Goal: Task Accomplishment & Management: Manage account settings

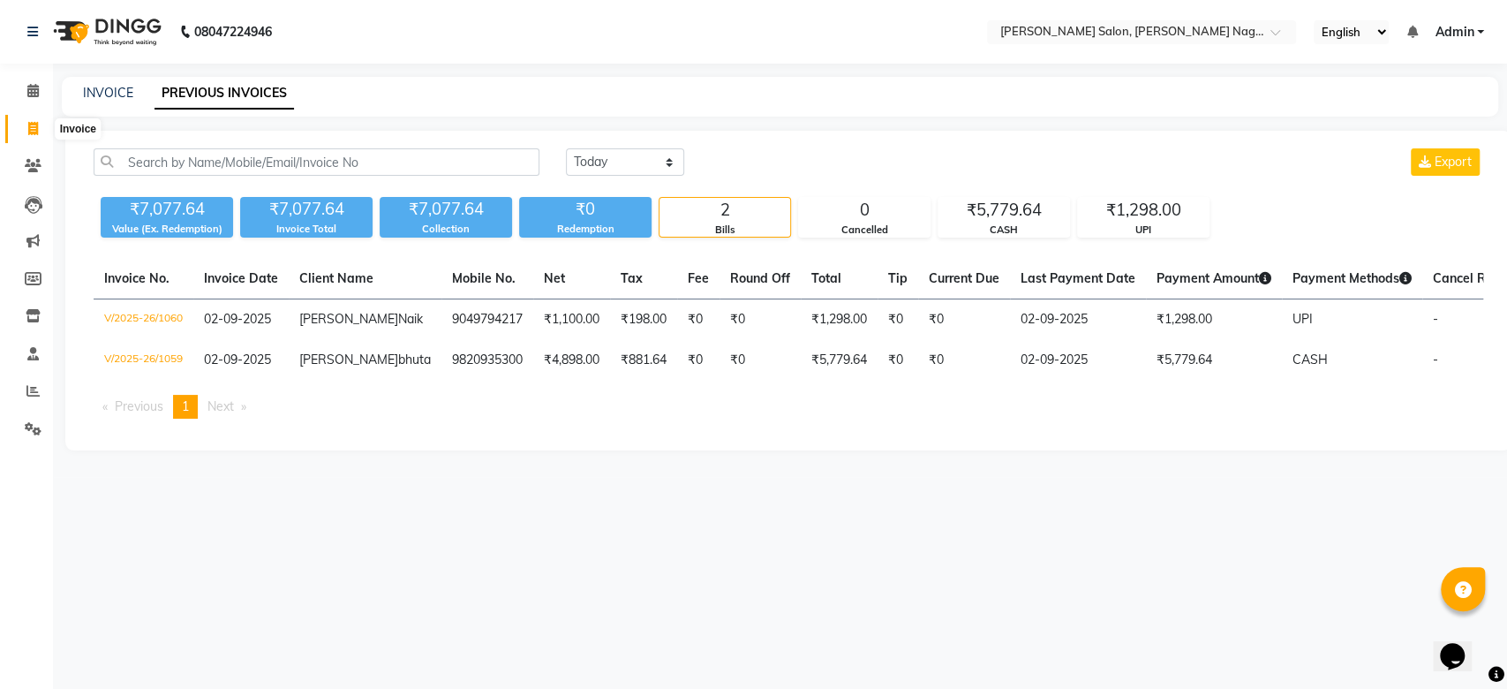
click at [31, 129] on icon at bounding box center [33, 128] width 10 height 13
select select "service"
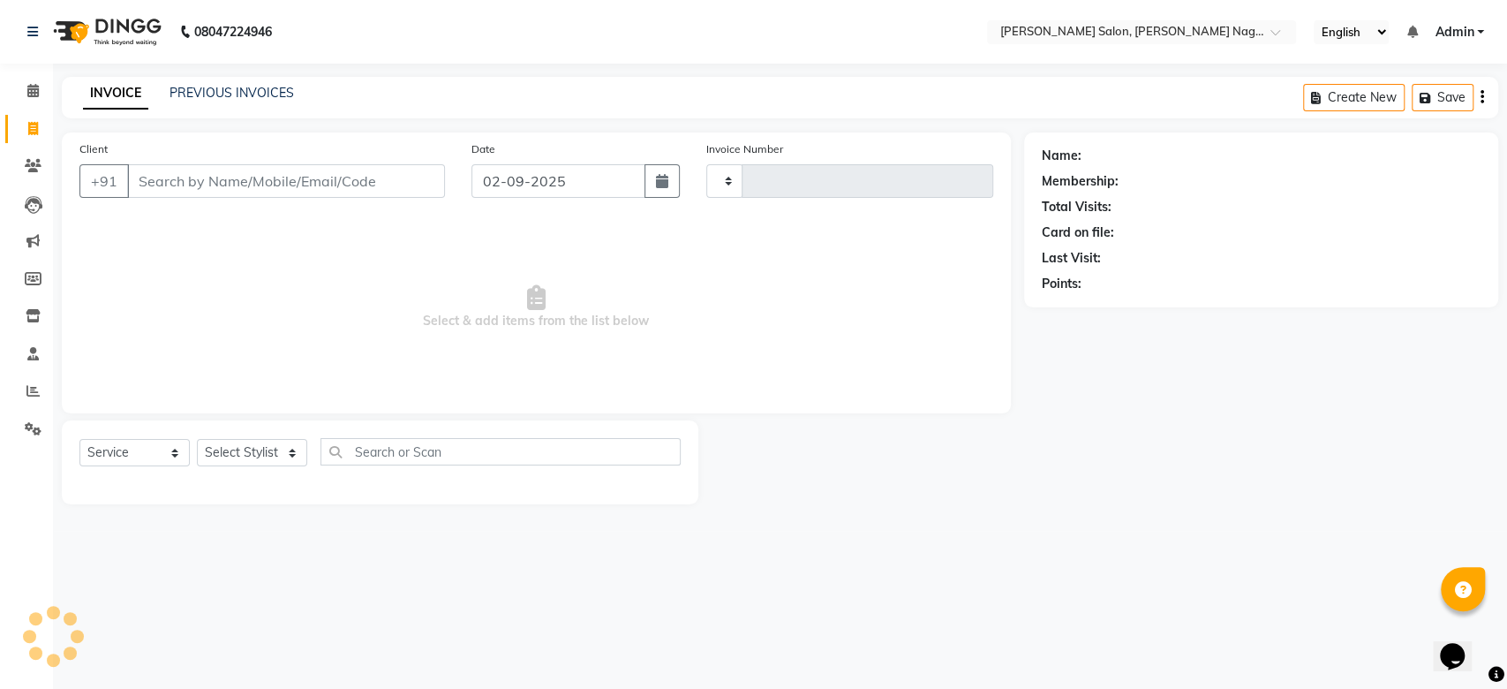
type input "1061"
select select "6221"
click at [186, 182] on input "Client" at bounding box center [286, 181] width 318 height 34
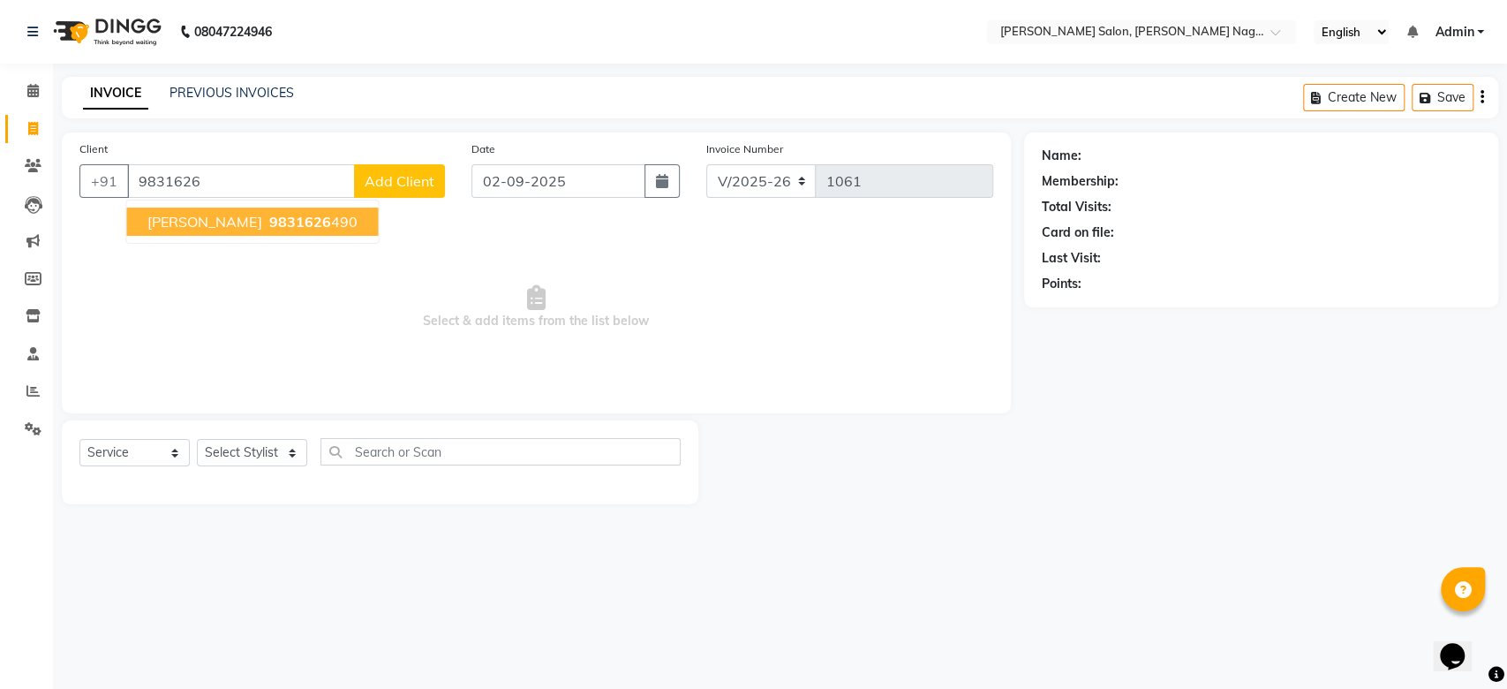
click at [210, 230] on span "[PERSON_NAME]" at bounding box center [204, 222] width 114 height 18
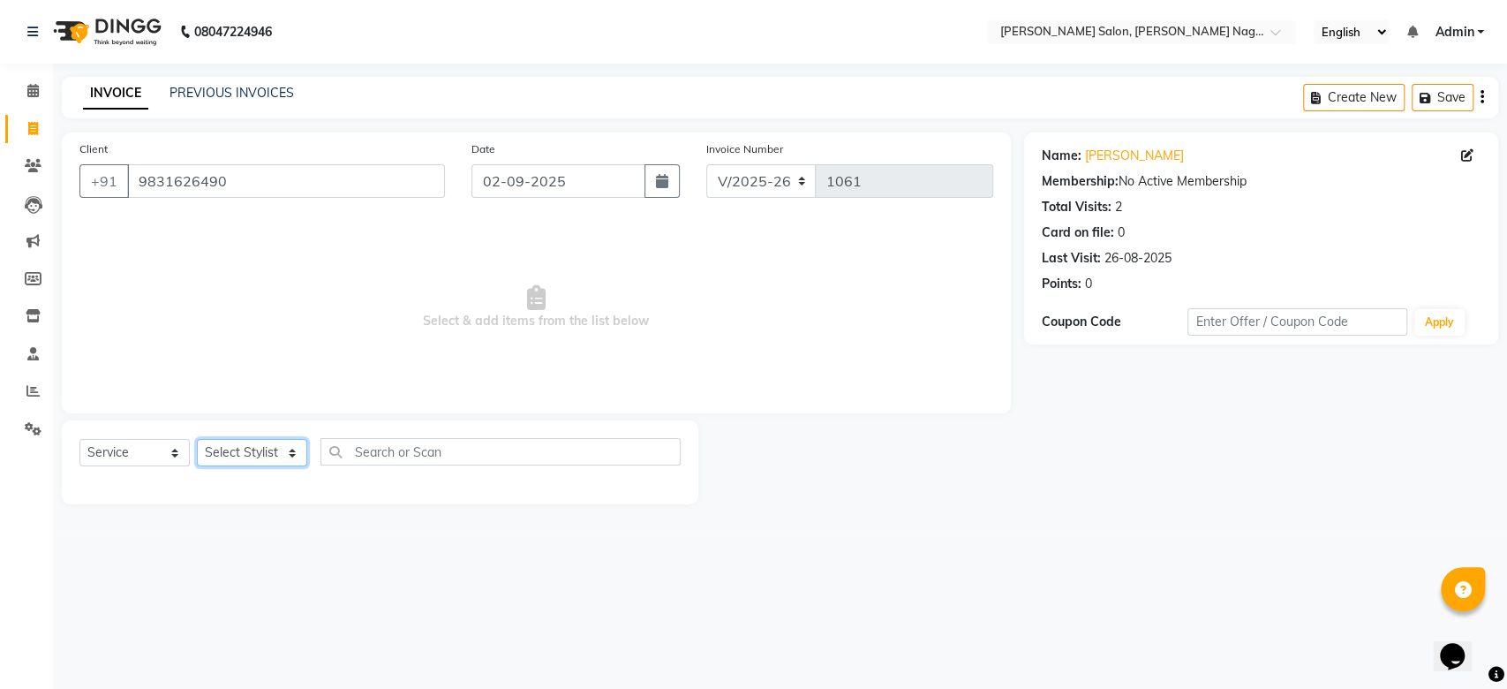
click at [264, 453] on select "Select Stylist [PERSON_NAME] lasika [PERSON_NAME] mam [PERSON_NAME] [PERSON_NAM…" at bounding box center [252, 452] width 110 height 27
click at [349, 169] on input "9831626490" at bounding box center [286, 181] width 318 height 34
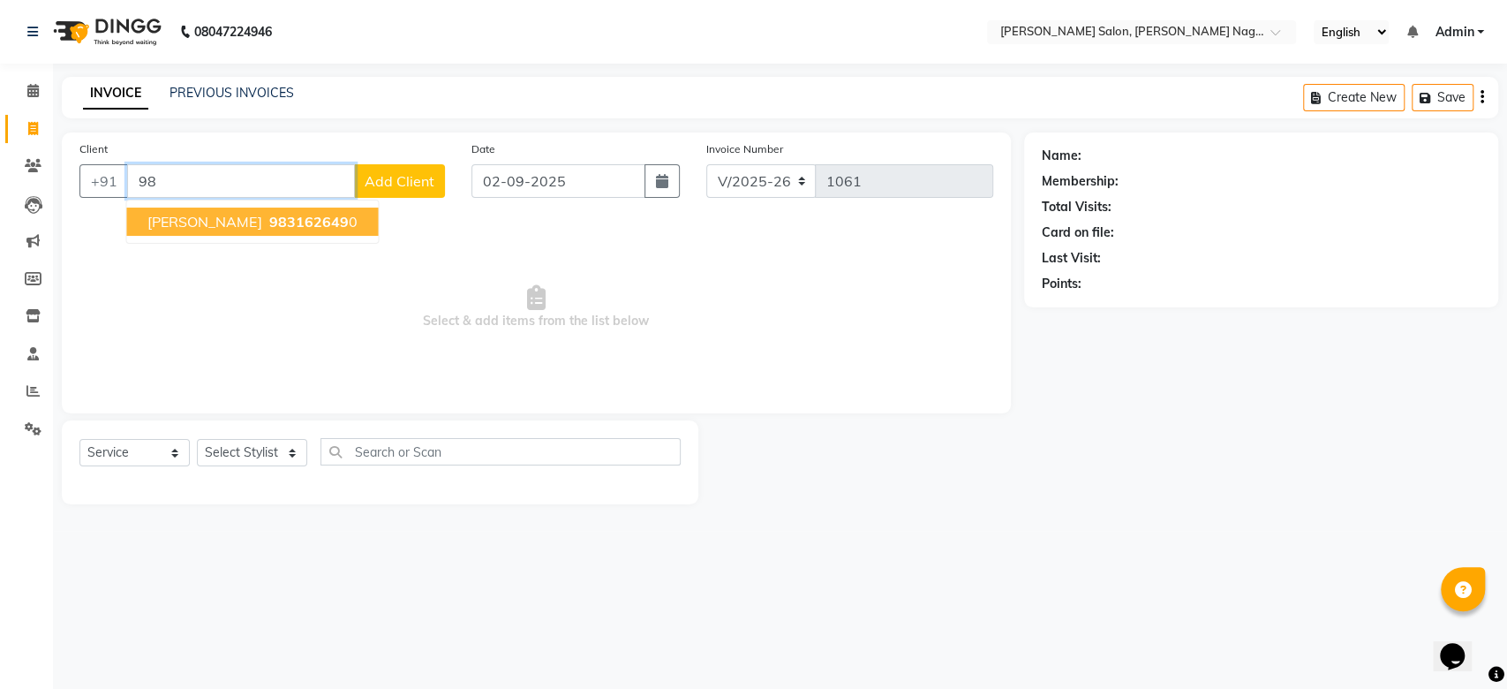
type input "9"
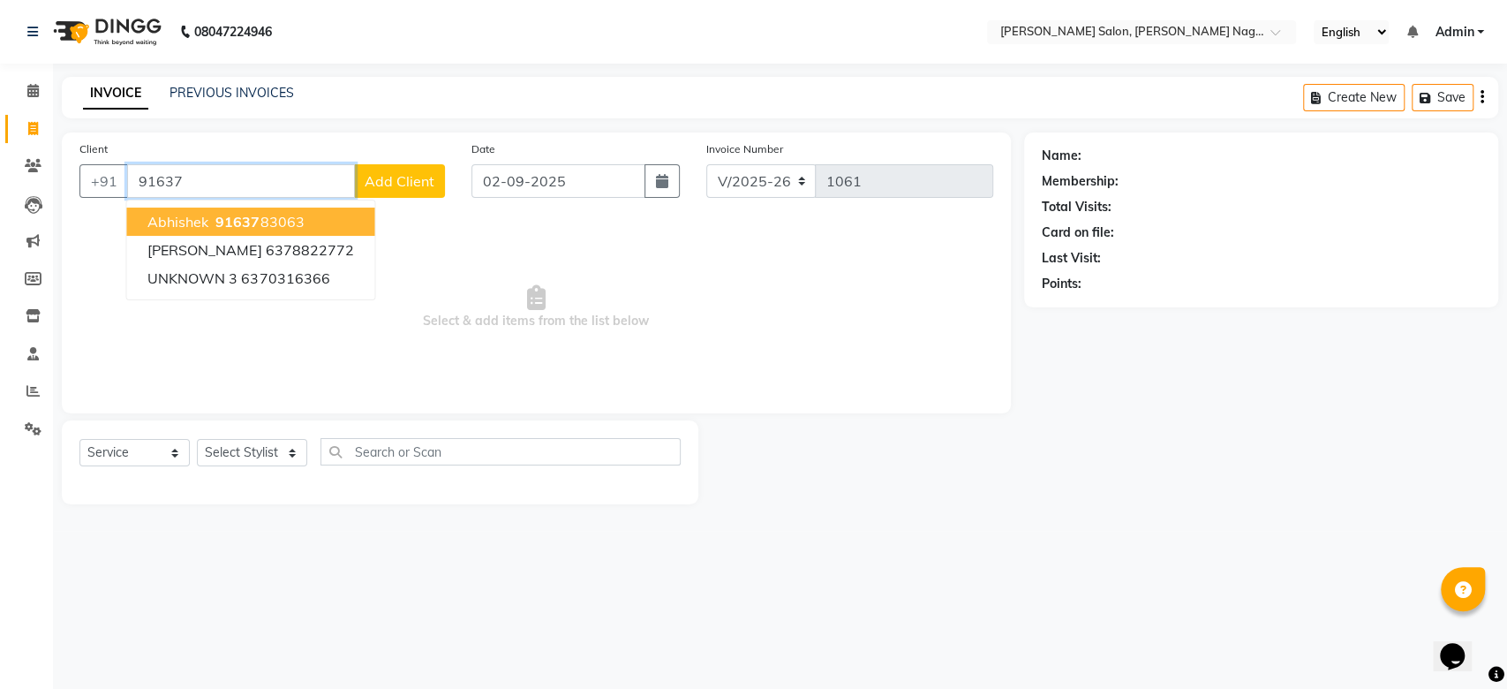
click at [269, 217] on ngb-highlight "91637 83063" at bounding box center [258, 222] width 92 height 18
type input "9163783063"
select select "1: Object"
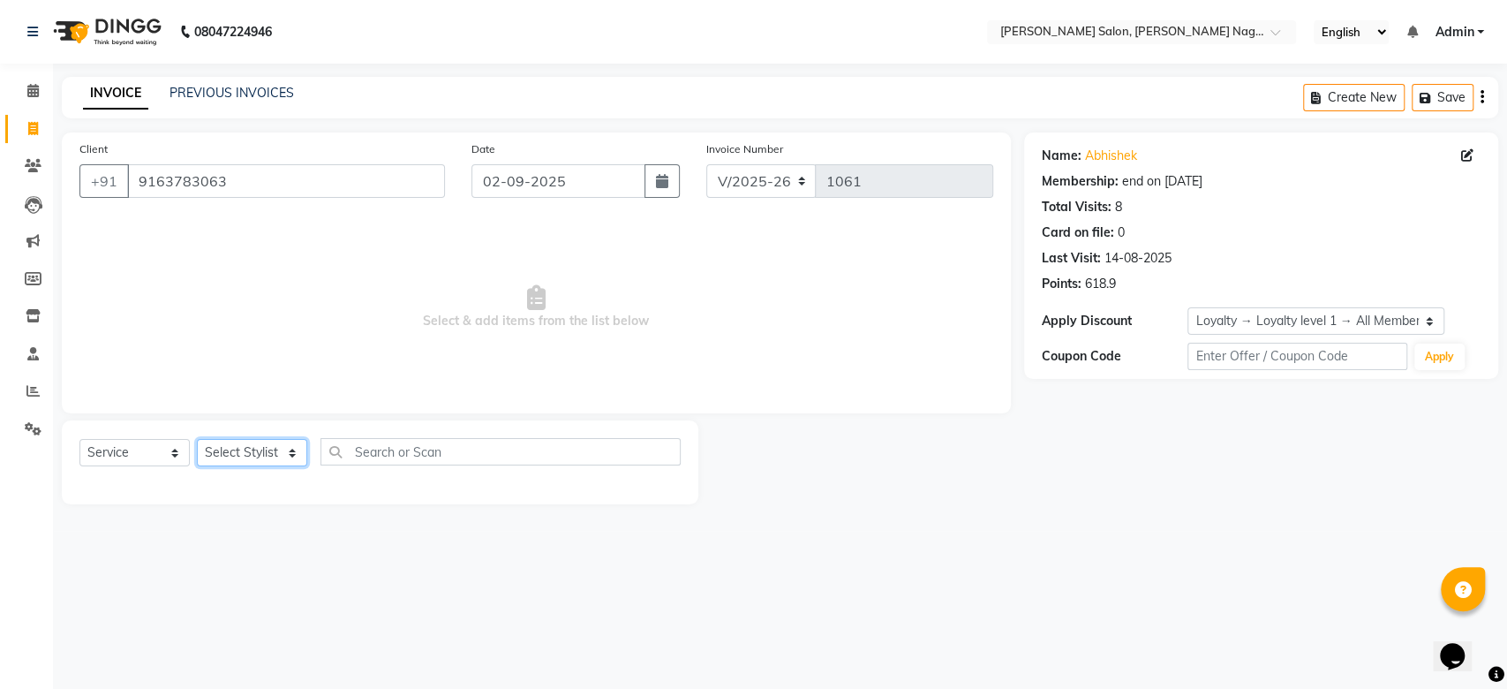
click at [261, 450] on select "Select Stylist [PERSON_NAME] lasika [PERSON_NAME] mam [PERSON_NAME] [PERSON_NAM…" at bounding box center [252, 452] width 110 height 27
select select "74657"
click at [197, 439] on select "Select Stylist [PERSON_NAME] lasika [PERSON_NAME] mam [PERSON_NAME] [PERSON_NAM…" at bounding box center [252, 452] width 110 height 27
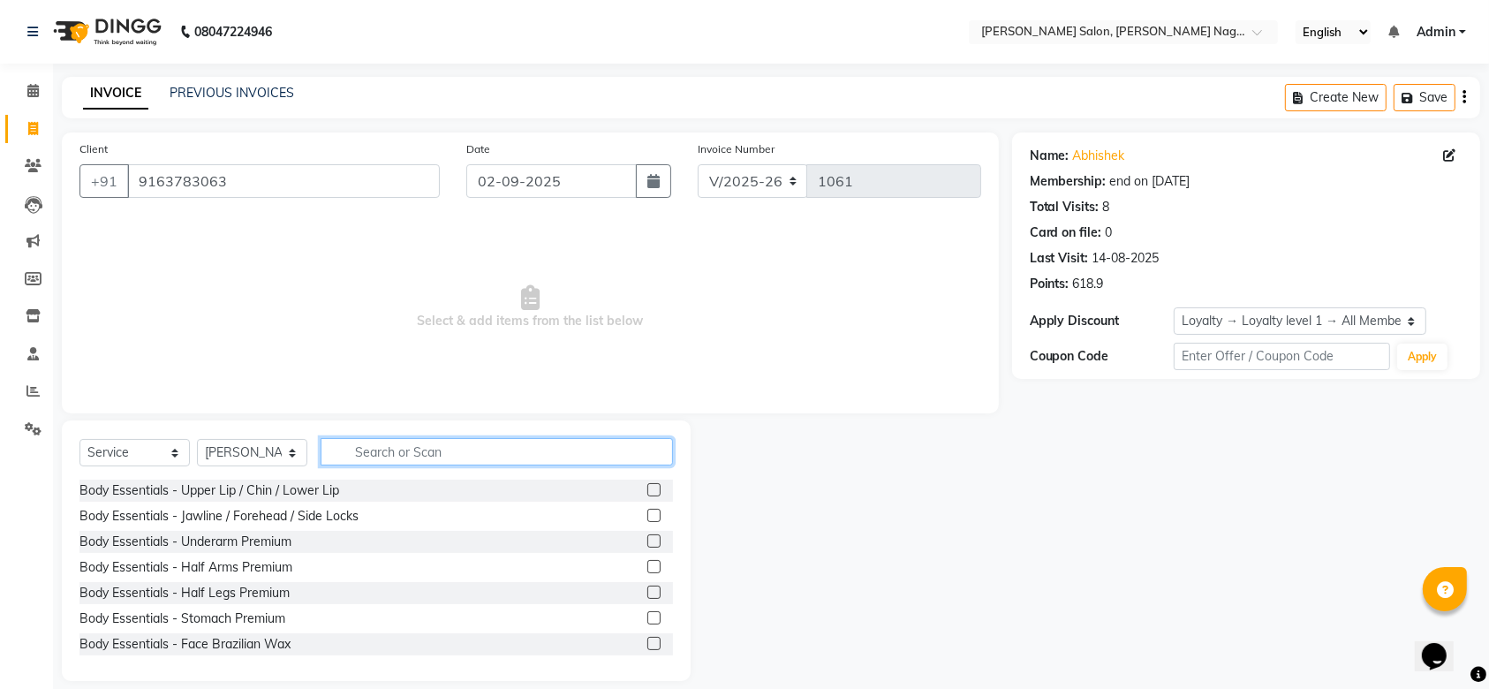
click at [408, 456] on input "text" at bounding box center [497, 451] width 352 height 27
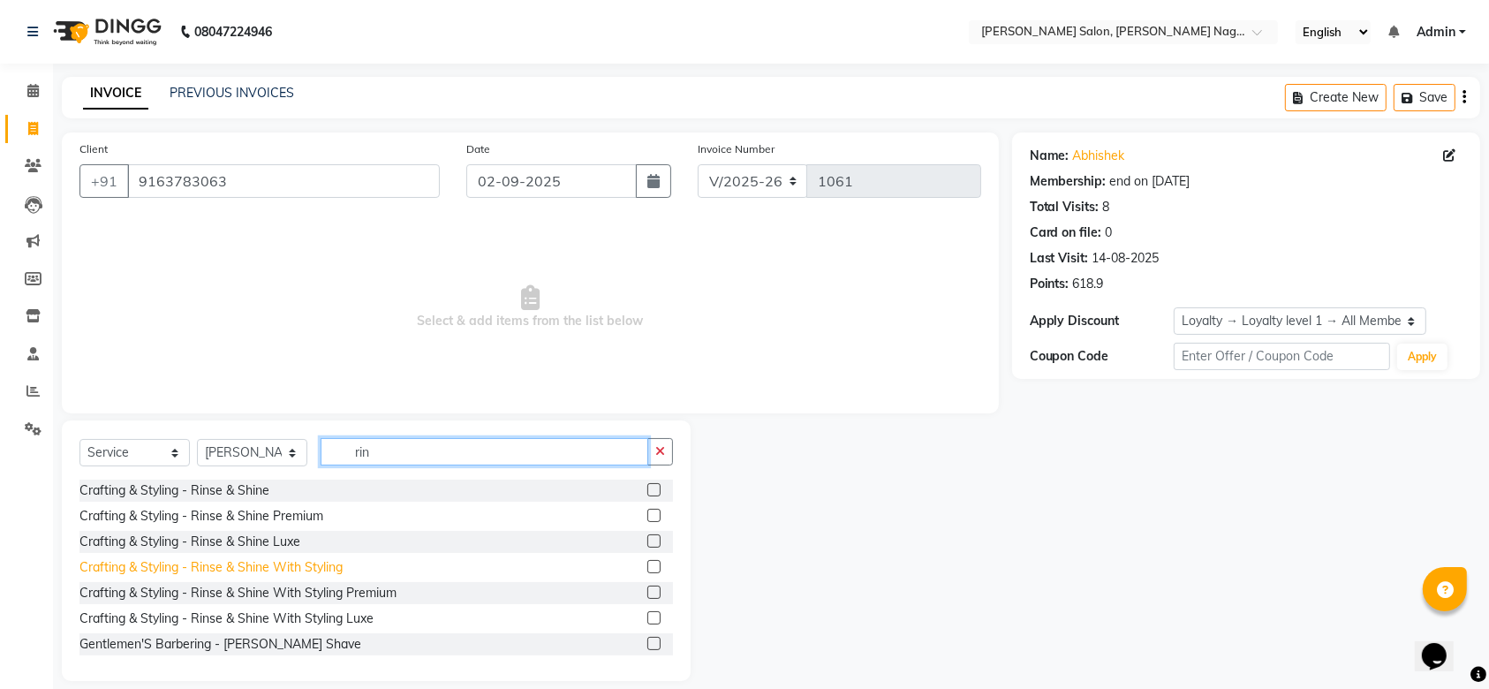
type input "rin"
click at [238, 558] on div "Crafting & Styling - Rinse & Shine With Styling" at bounding box center [210, 567] width 263 height 19
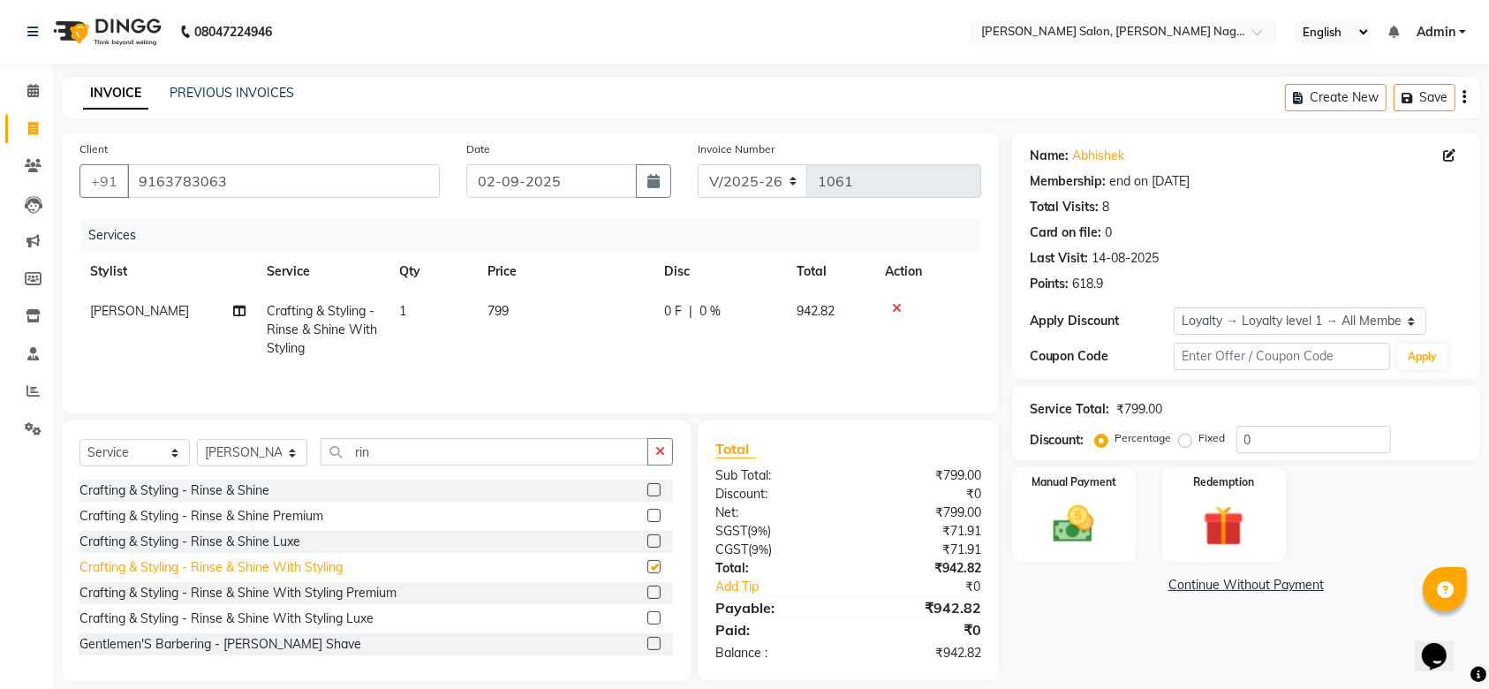
checkbox input "false"
click at [667, 456] on button "button" at bounding box center [660, 451] width 26 height 27
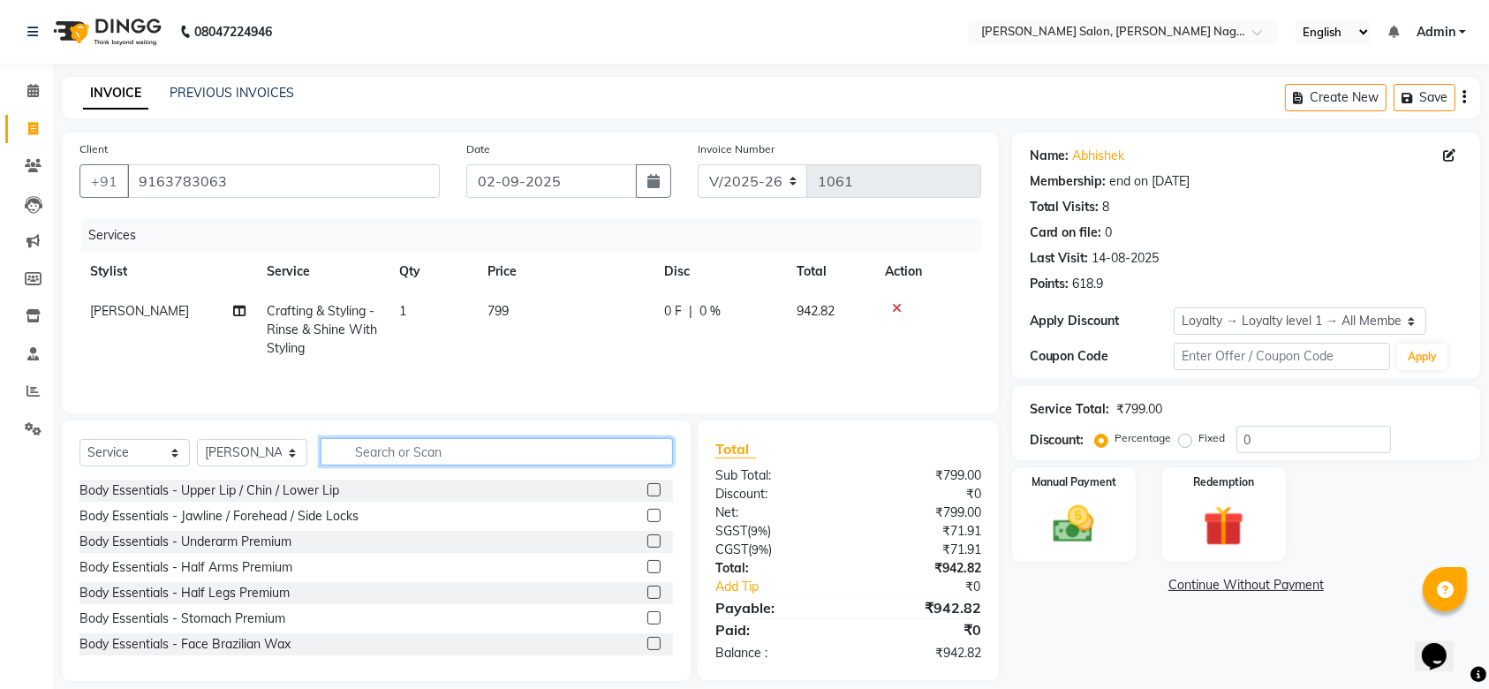
click at [638, 455] on input "text" at bounding box center [497, 451] width 352 height 27
click at [499, 309] on span "799" at bounding box center [497, 311] width 21 height 16
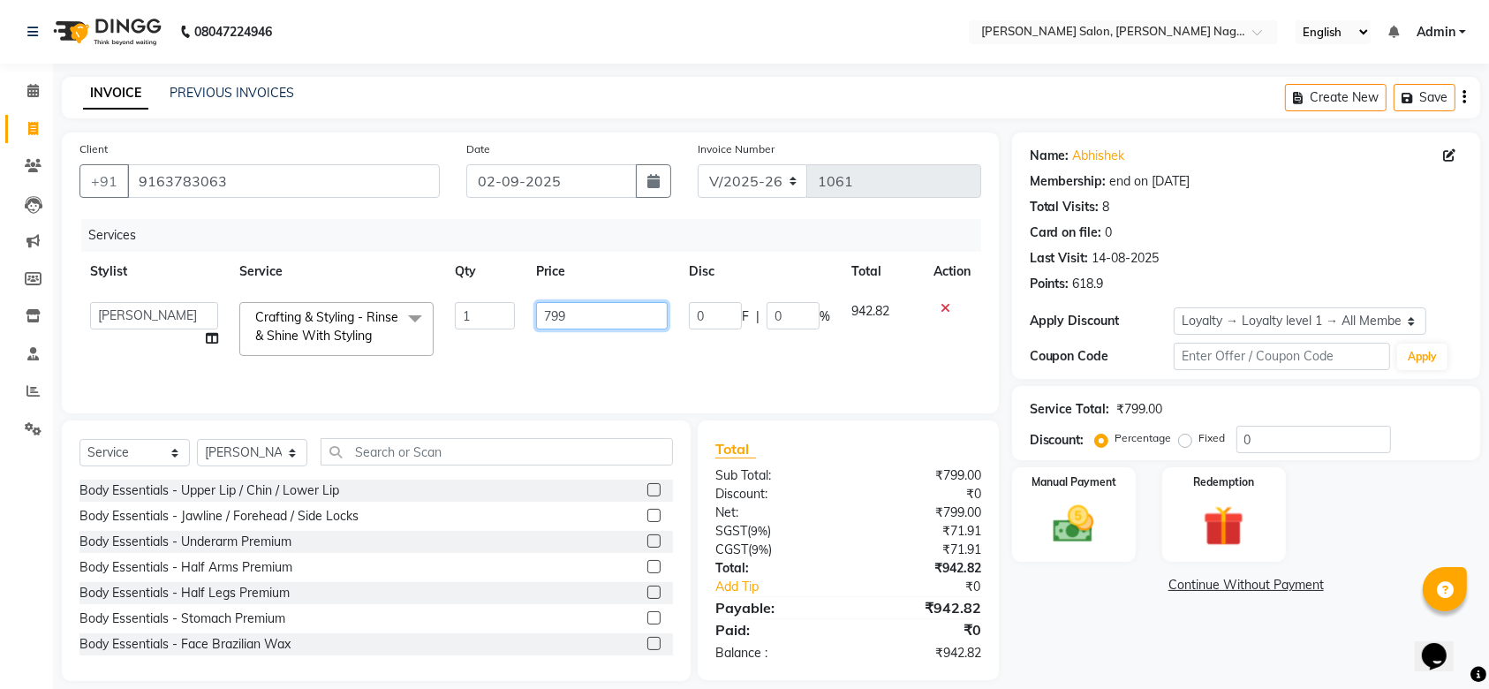
click at [589, 321] on input "799" at bounding box center [602, 315] width 132 height 27
type input "7"
type input "899"
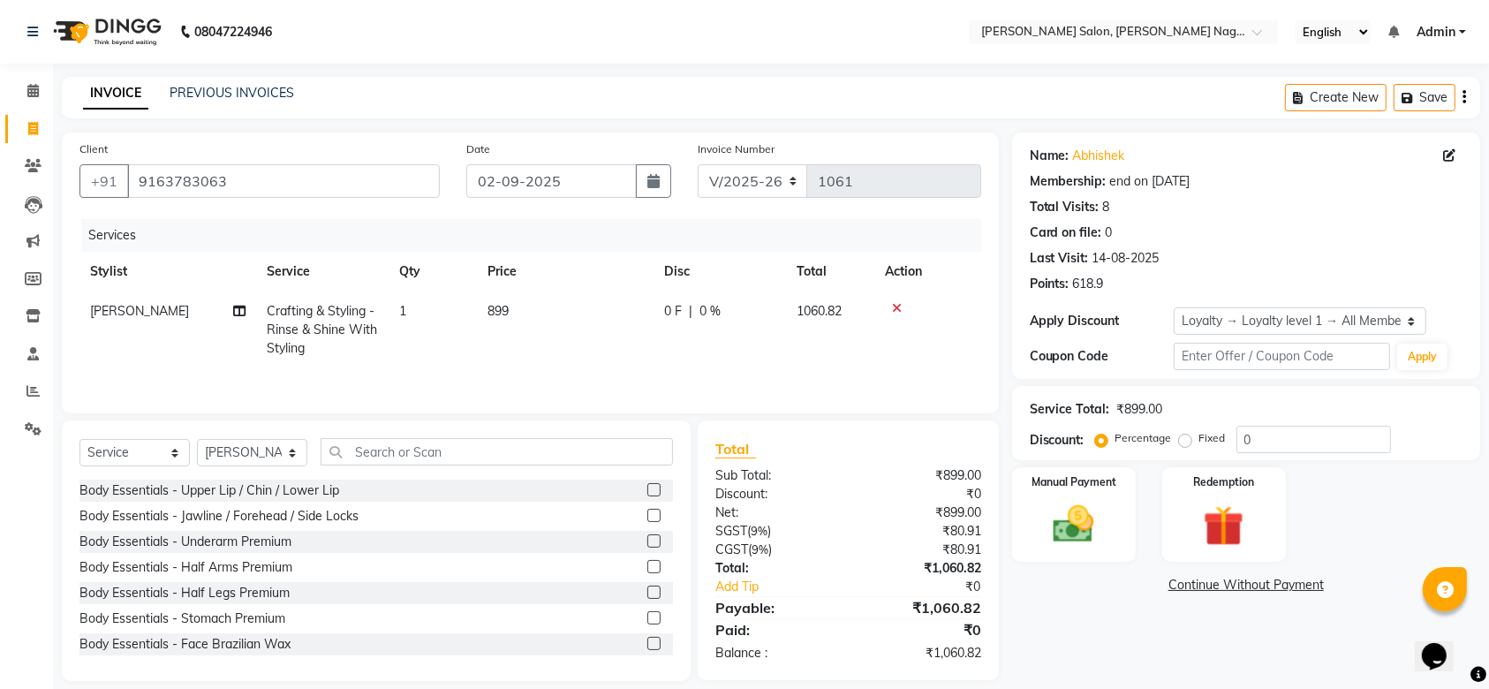
click at [592, 332] on td "899" at bounding box center [565, 329] width 177 height 77
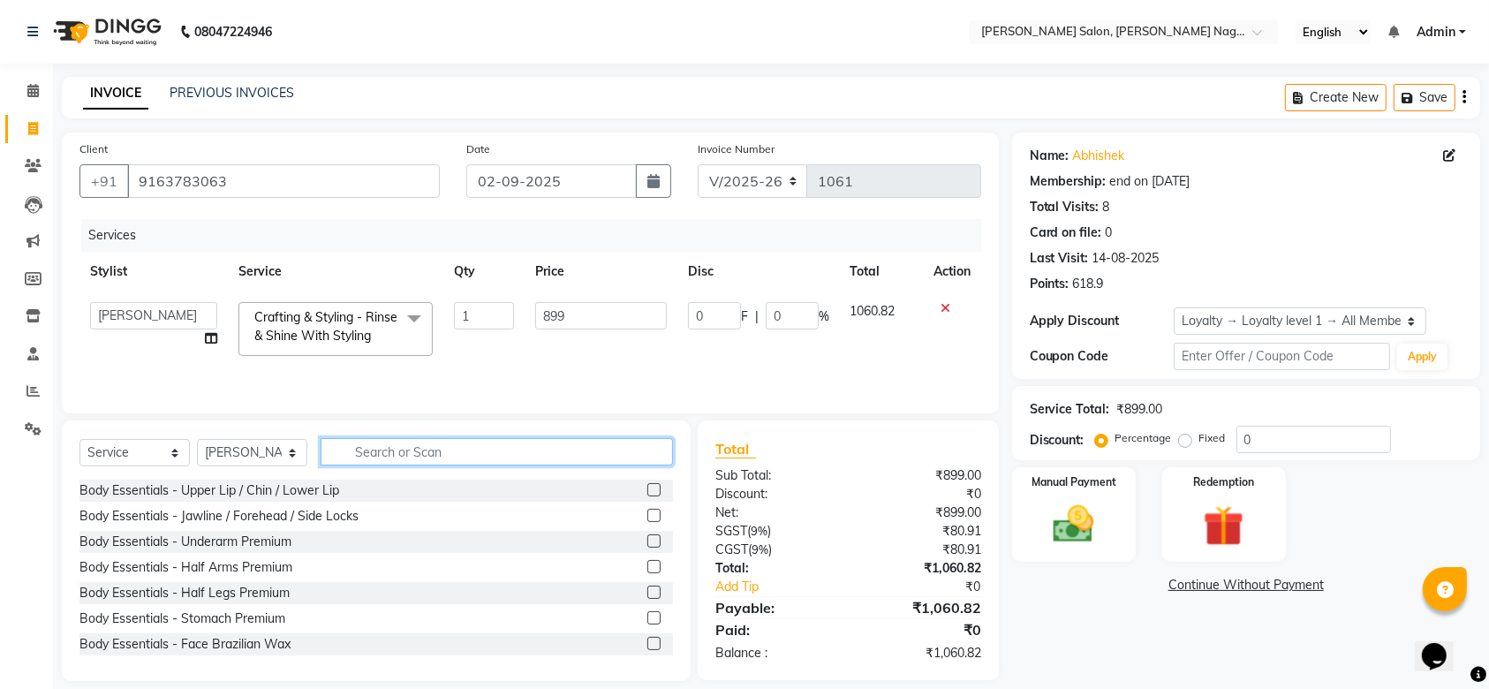
click at [504, 456] on input "text" at bounding box center [497, 451] width 352 height 27
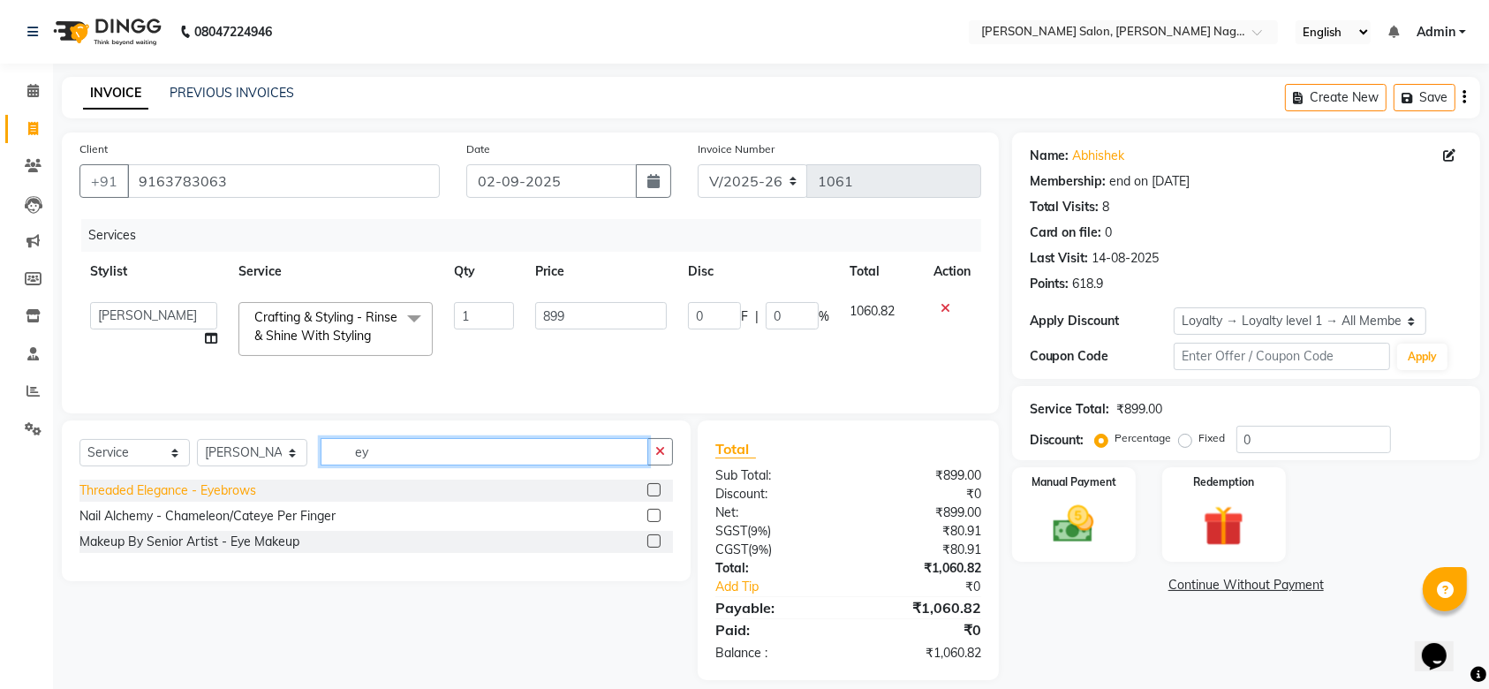
type input "ey"
click at [236, 491] on div "Threaded Elegance - Eyebrows" at bounding box center [167, 490] width 177 height 19
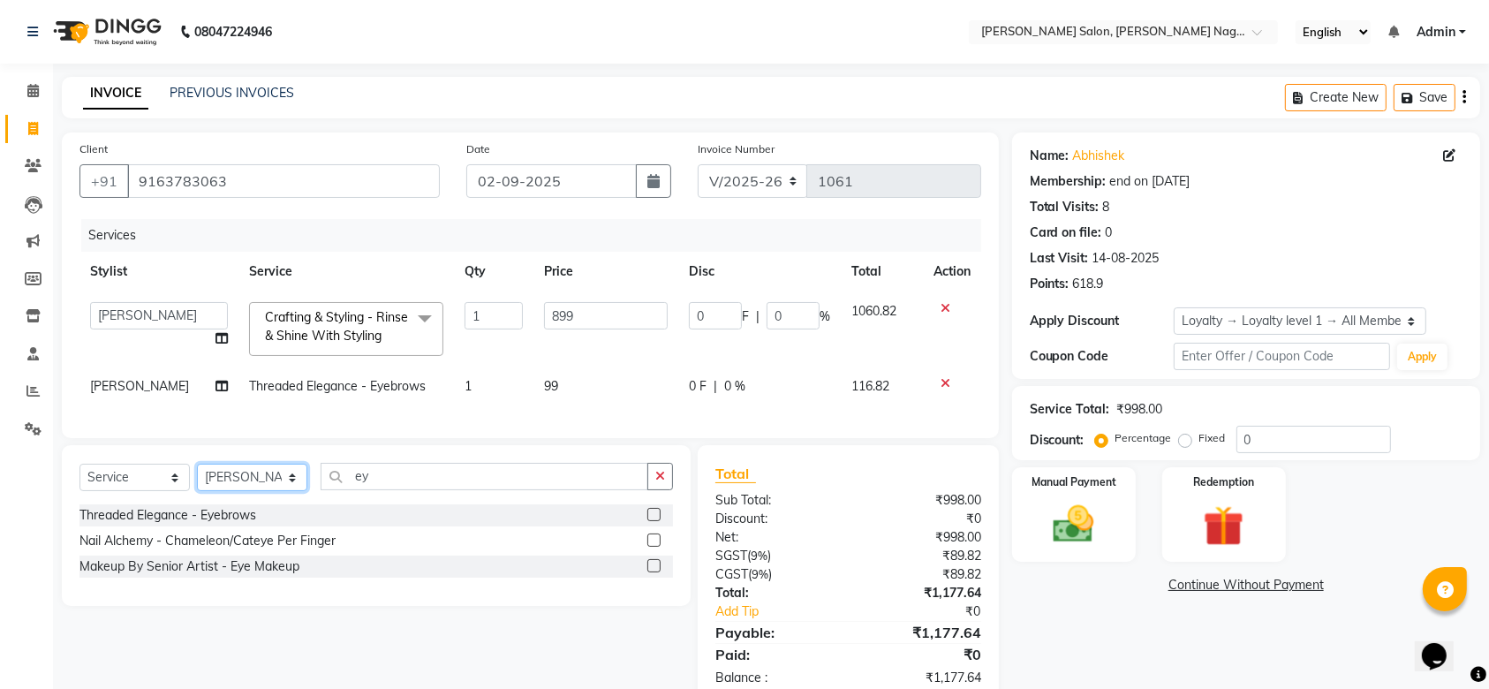
click at [236, 491] on select "Select Stylist [PERSON_NAME] lasika [PERSON_NAME] mam [PERSON_NAME] [PERSON_NAM…" at bounding box center [252, 477] width 110 height 27
click at [213, 524] on div "Threaded Elegance - Eyebrows" at bounding box center [167, 515] width 177 height 19
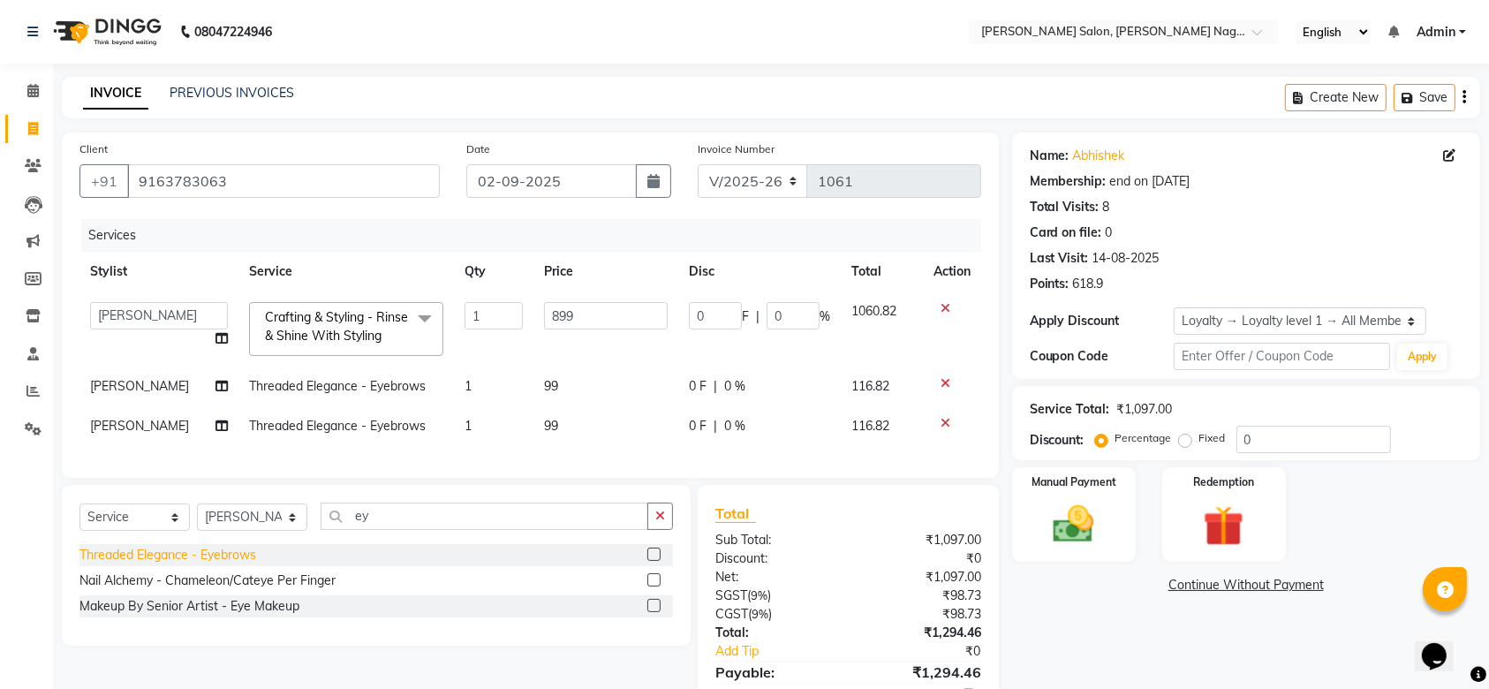
click at [201, 564] on div "Threaded Elegance - Eyebrows" at bounding box center [167, 555] width 177 height 19
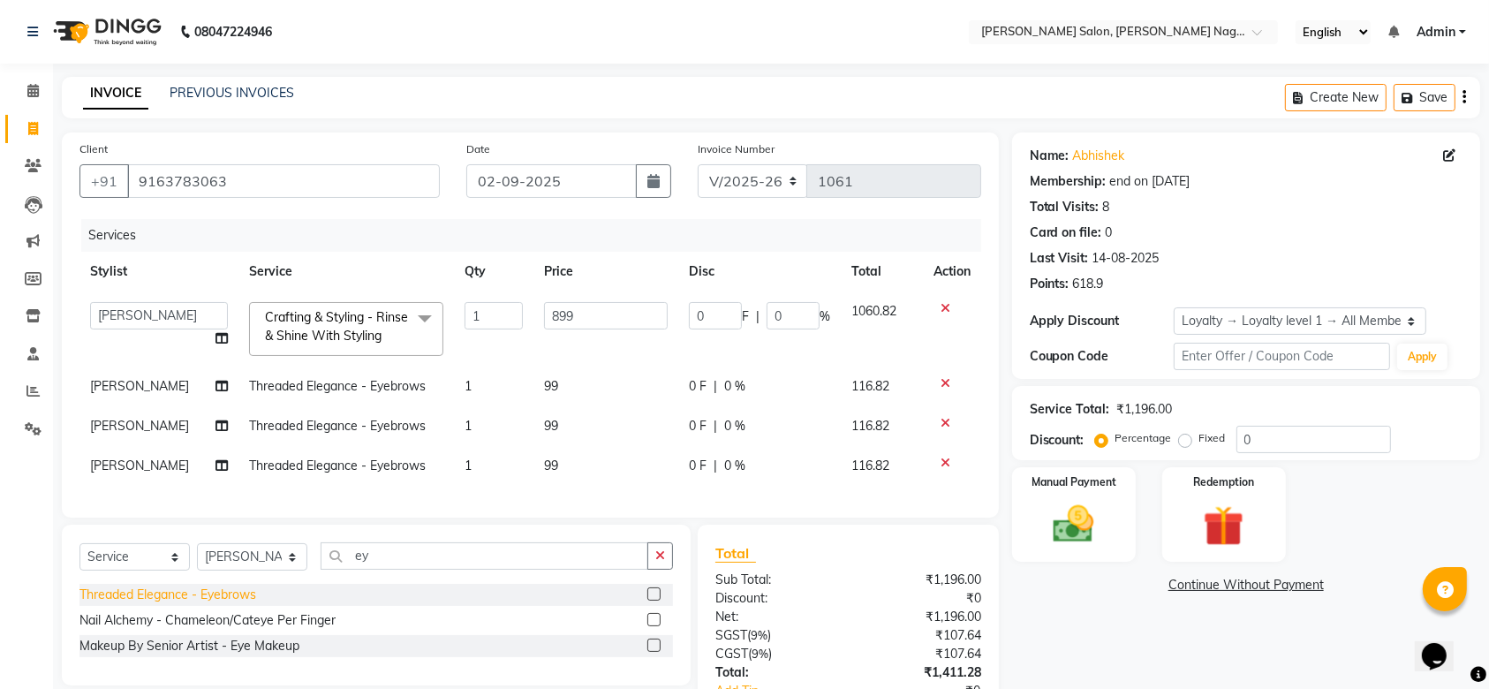
click at [200, 604] on div "Threaded Elegance - Eyebrows" at bounding box center [167, 594] width 177 height 19
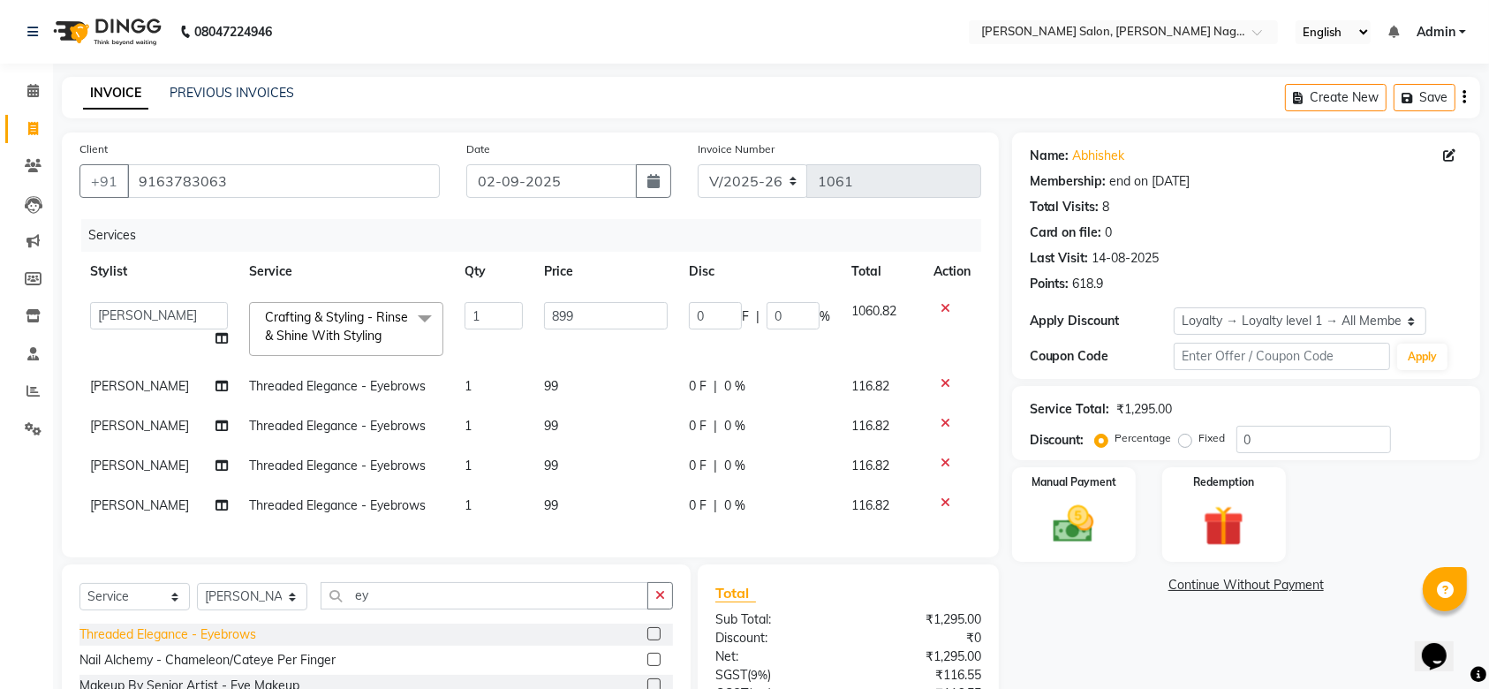
click at [197, 644] on div "Threaded Elegance - Eyebrows" at bounding box center [167, 634] width 177 height 19
checkbox input "false"
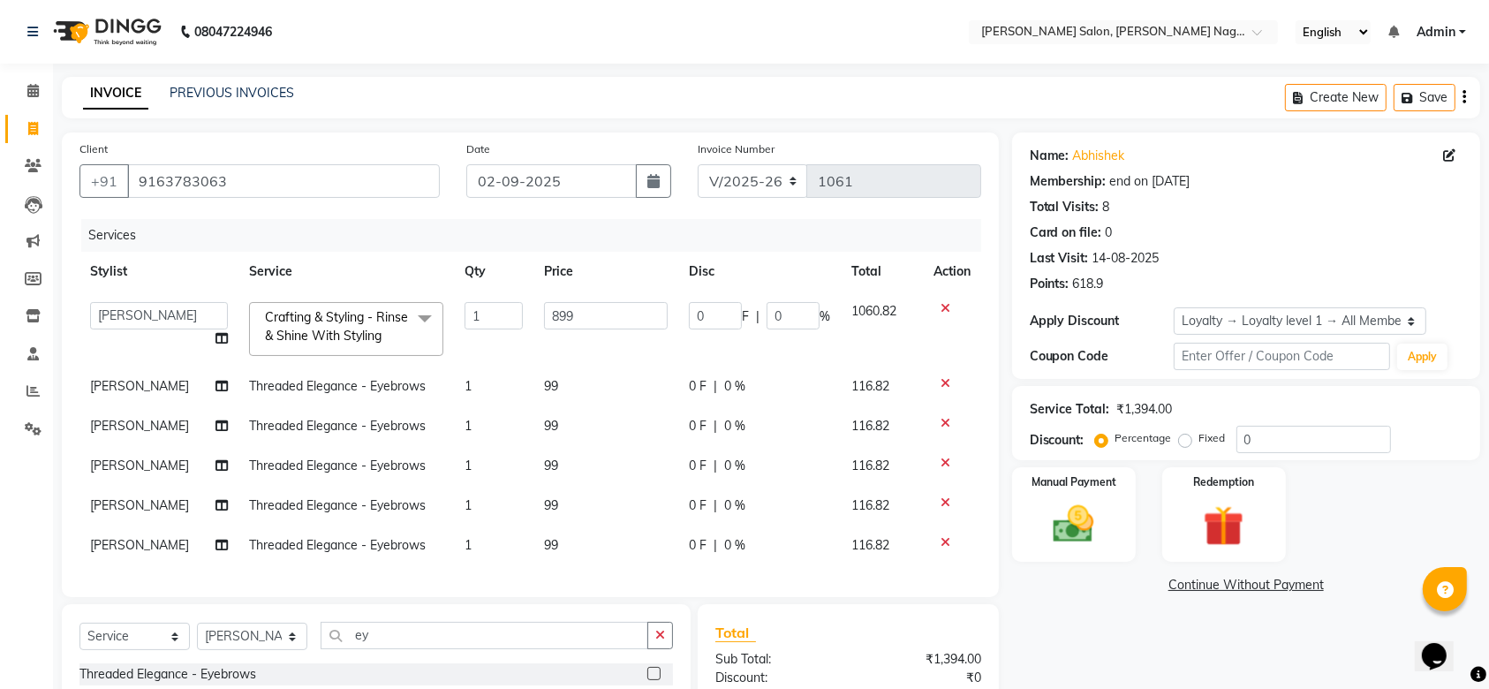
click at [129, 547] on span "[PERSON_NAME]" at bounding box center [139, 545] width 99 height 16
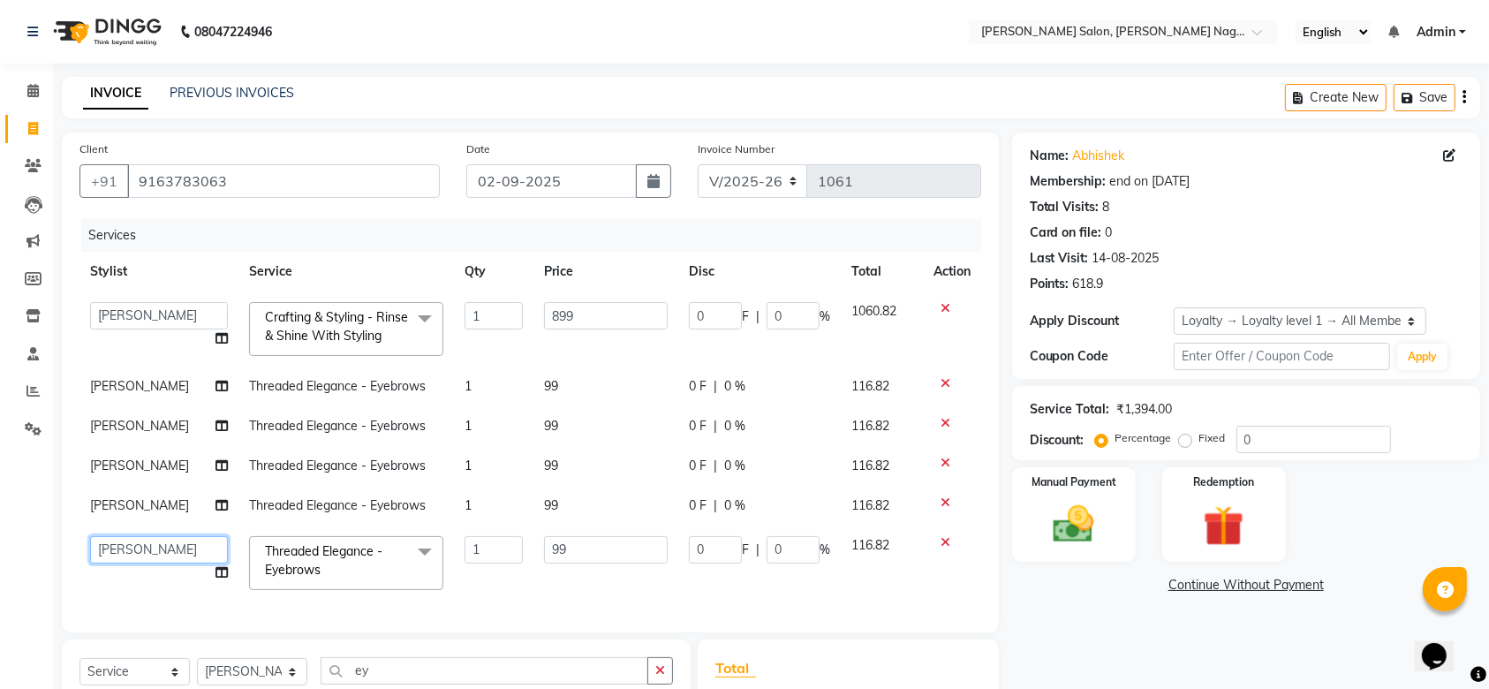
click at [125, 547] on select "[PERSON_NAME] [PERSON_NAME] mam [PERSON_NAME] [PERSON_NAME]" at bounding box center [159, 549] width 138 height 27
select select "75189"
click at [138, 498] on span "[PERSON_NAME]" at bounding box center [139, 505] width 99 height 16
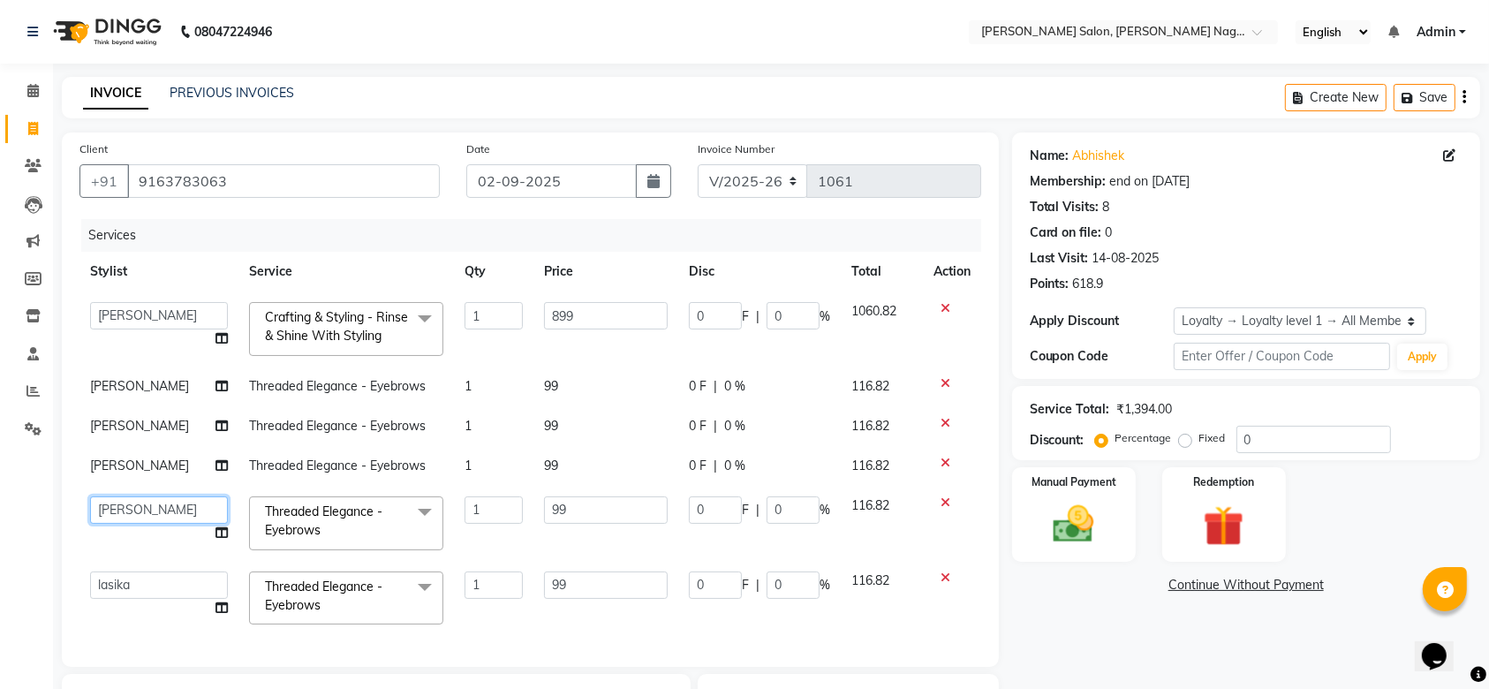
click at [143, 504] on select "[PERSON_NAME] [PERSON_NAME] mam [PERSON_NAME] [PERSON_NAME]" at bounding box center [159, 509] width 138 height 27
select select "75189"
click at [117, 426] on span "[PERSON_NAME]" at bounding box center [139, 426] width 99 height 16
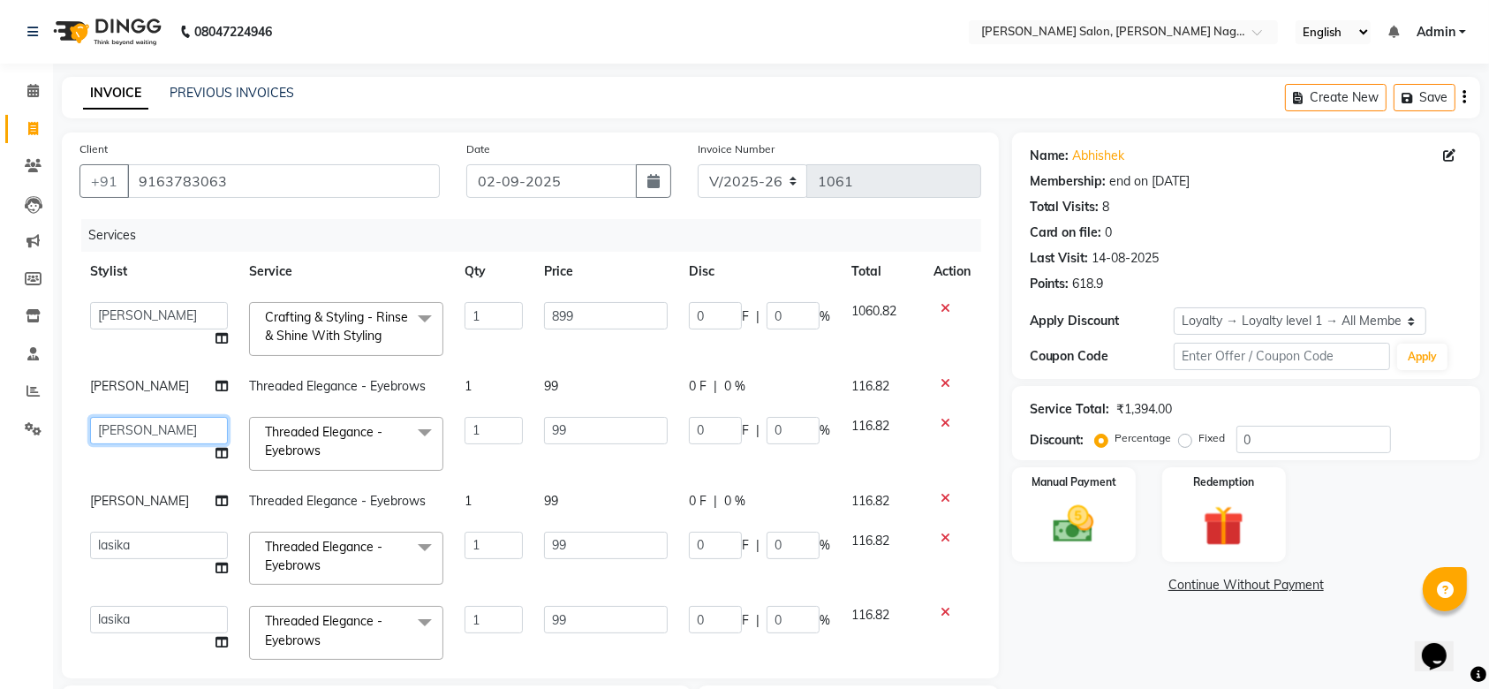
click at [141, 425] on select "[PERSON_NAME] [PERSON_NAME] mam [PERSON_NAME] [PERSON_NAME]" at bounding box center [159, 430] width 138 height 27
select select "75189"
click at [125, 398] on td "[PERSON_NAME]" at bounding box center [158, 386] width 159 height 40
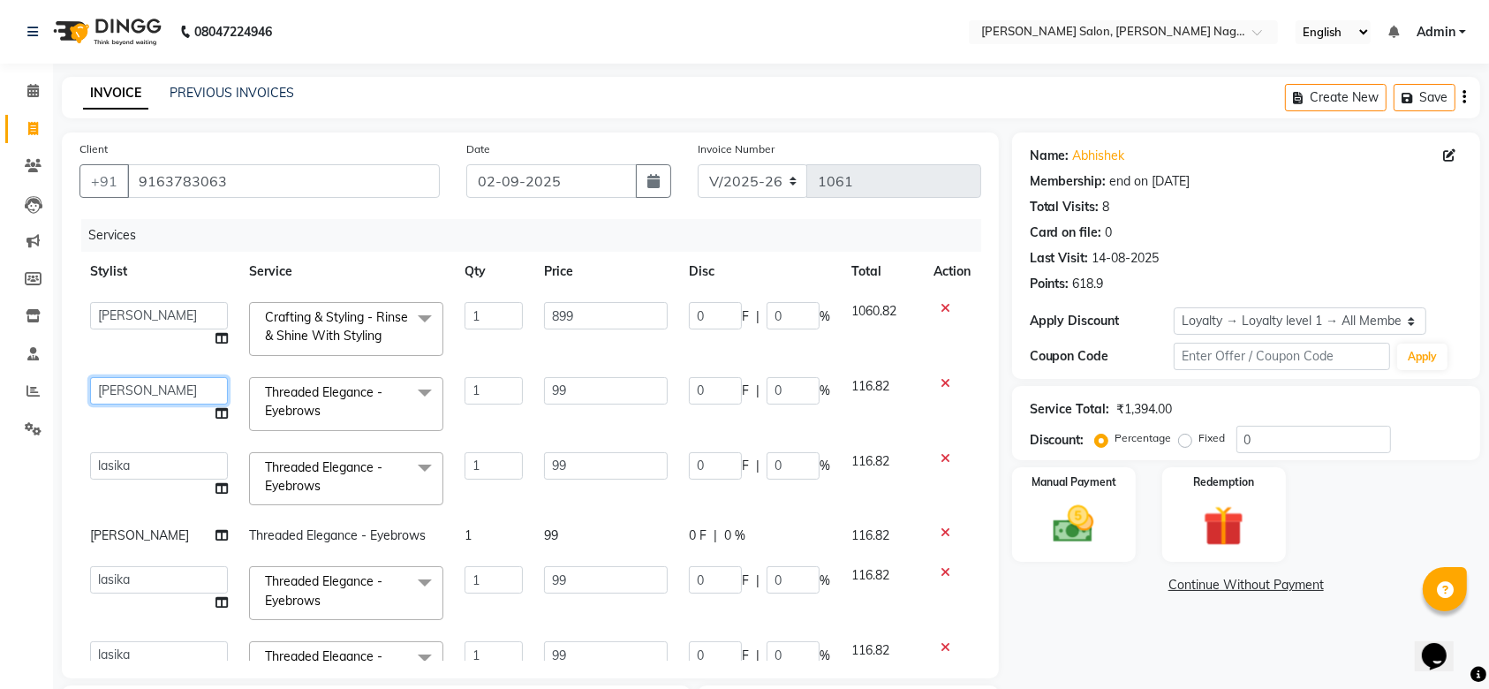
click at [134, 378] on select "[PERSON_NAME] [PERSON_NAME] mam [PERSON_NAME] [PERSON_NAME]" at bounding box center [159, 390] width 138 height 27
select select "75189"
click at [133, 313] on select "[PERSON_NAME] [PERSON_NAME] mam [PERSON_NAME] [PERSON_NAME]" at bounding box center [159, 315] width 138 height 27
select select "75189"
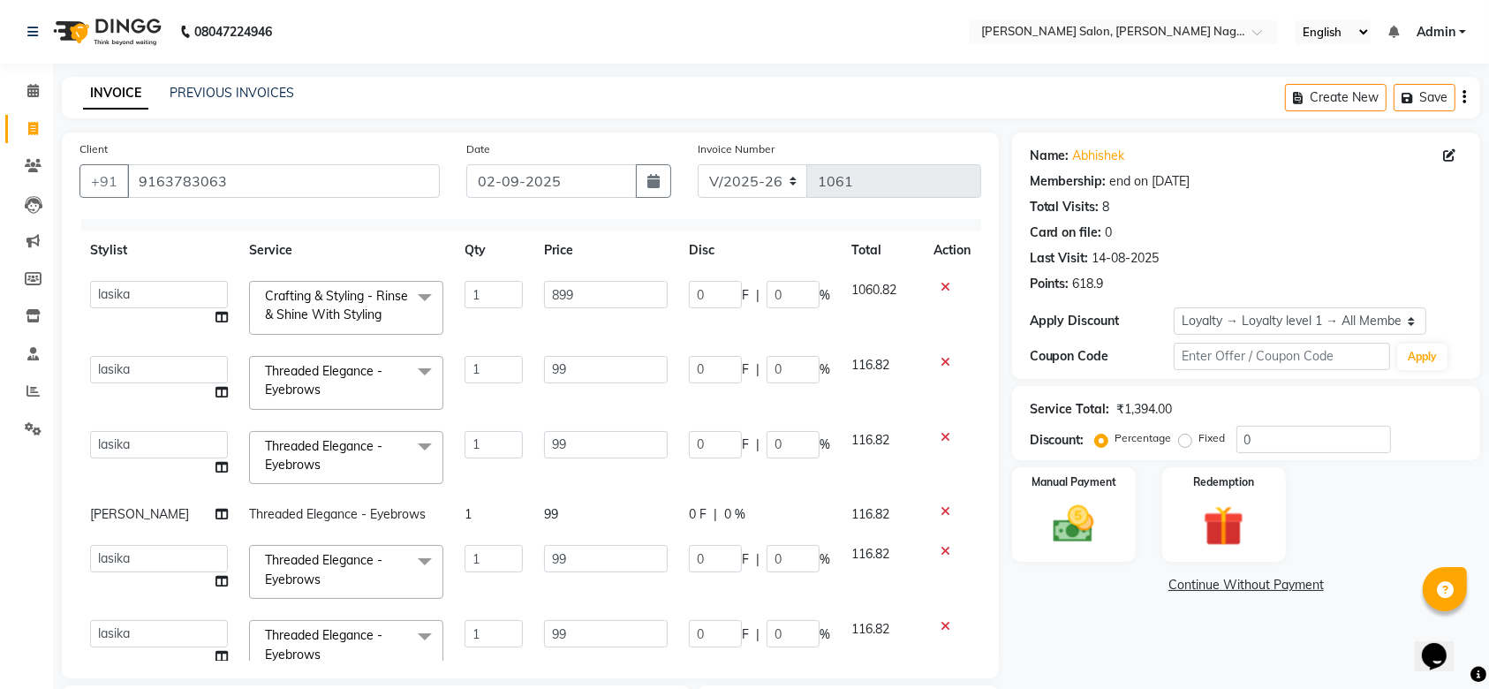
scroll to position [23, 0]
click at [488, 479] on td "1" at bounding box center [493, 456] width 79 height 75
drag, startPoint x: 488, startPoint y: 479, endPoint x: 476, endPoint y: 505, distance: 29.2
click at [476, 505] on tbody "[PERSON_NAME] lasika Rani [PERSON_NAME] mam [PERSON_NAME] [PERSON_NAME] Craftin…" at bounding box center [530, 475] width 902 height 414
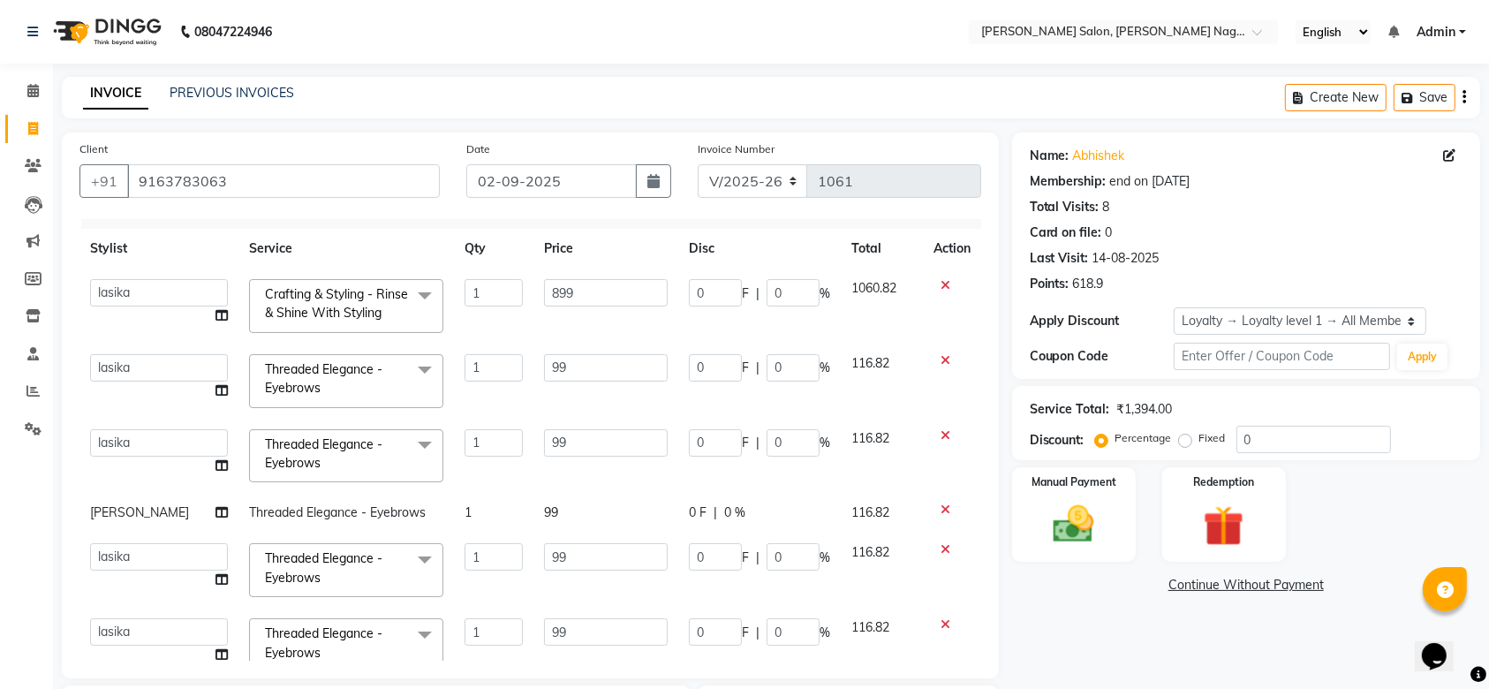
click at [476, 505] on tbody "[PERSON_NAME] lasika Rani [PERSON_NAME] mam [PERSON_NAME] [PERSON_NAME] Craftin…" at bounding box center [530, 475] width 902 height 414
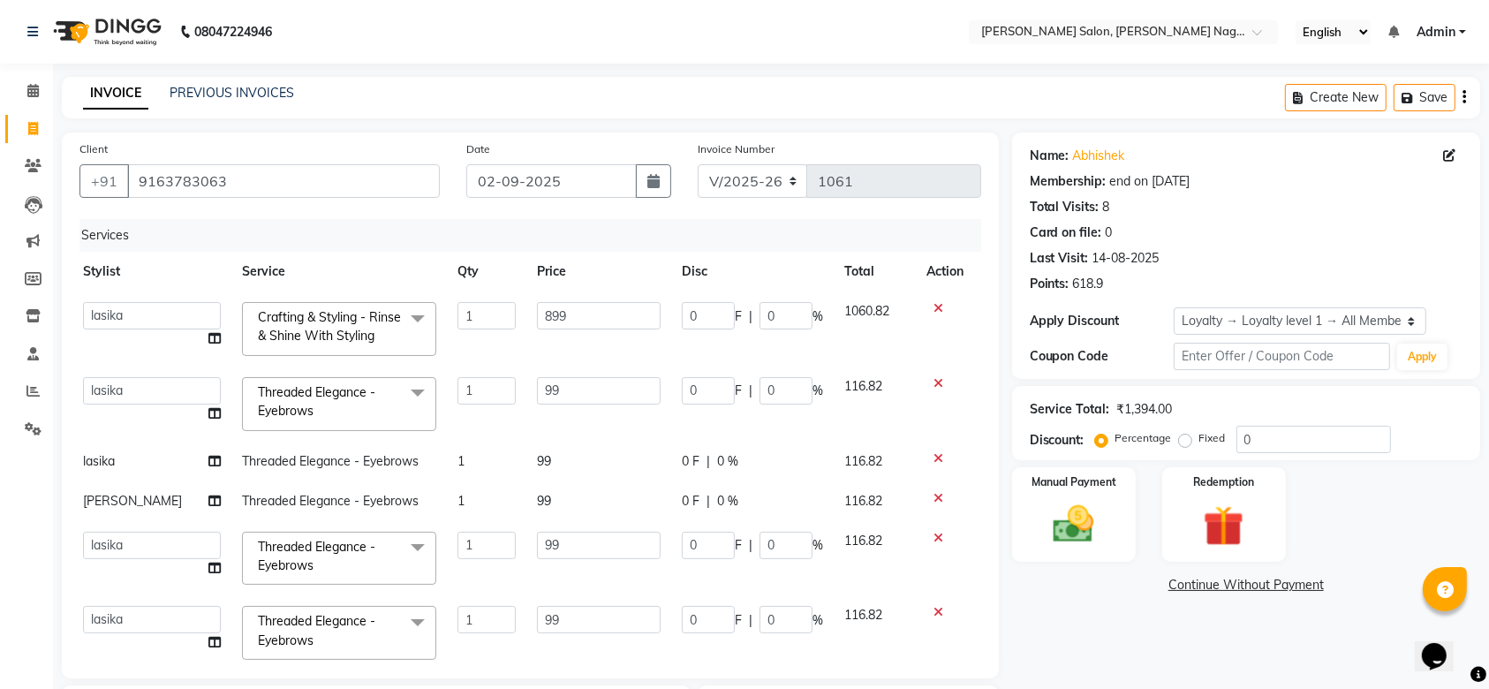
scroll to position [41, 7]
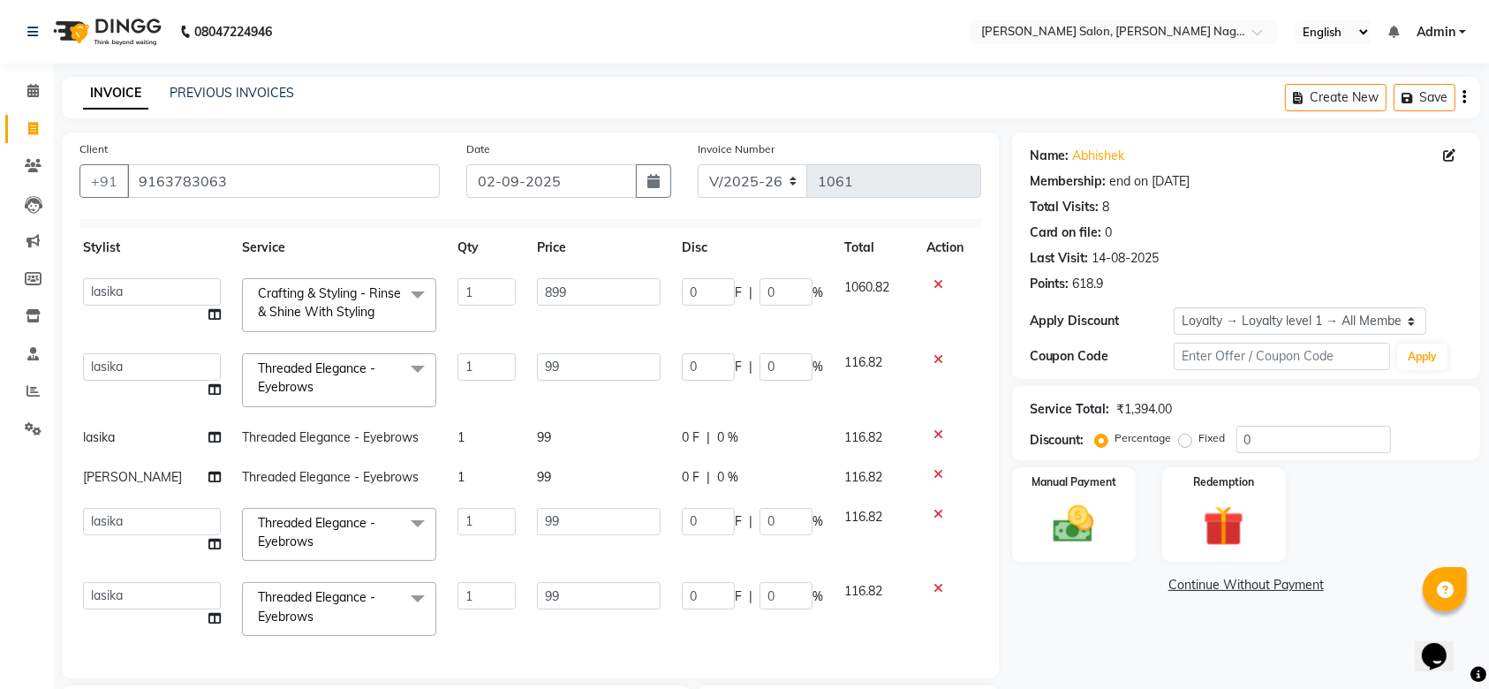
click at [112, 469] on span "[PERSON_NAME]" at bounding box center [132, 477] width 99 height 16
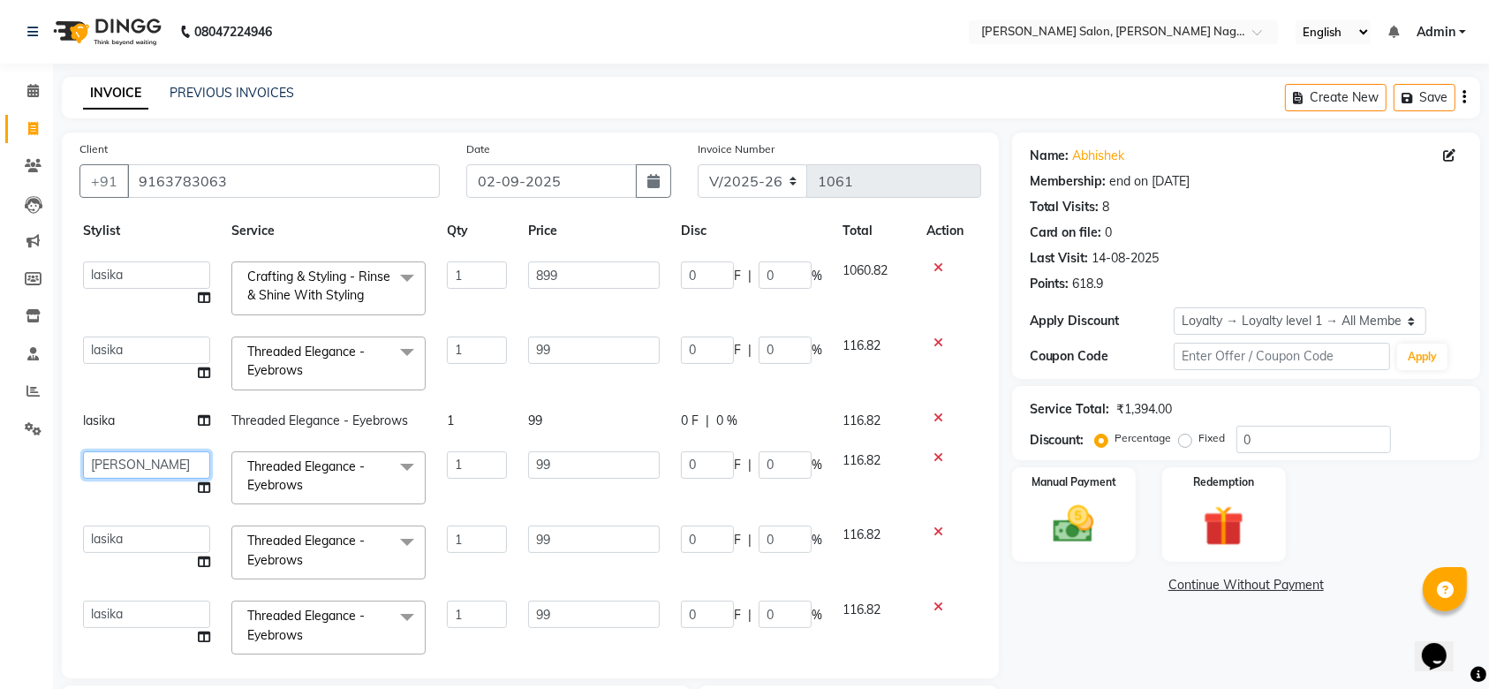
click at [146, 457] on select "[PERSON_NAME] [PERSON_NAME] mam [PERSON_NAME] [PERSON_NAME]" at bounding box center [146, 464] width 127 height 27
select select "75189"
click at [156, 280] on select "[PERSON_NAME] [PERSON_NAME] mam [PERSON_NAME] [PERSON_NAME]" at bounding box center [146, 274] width 127 height 27
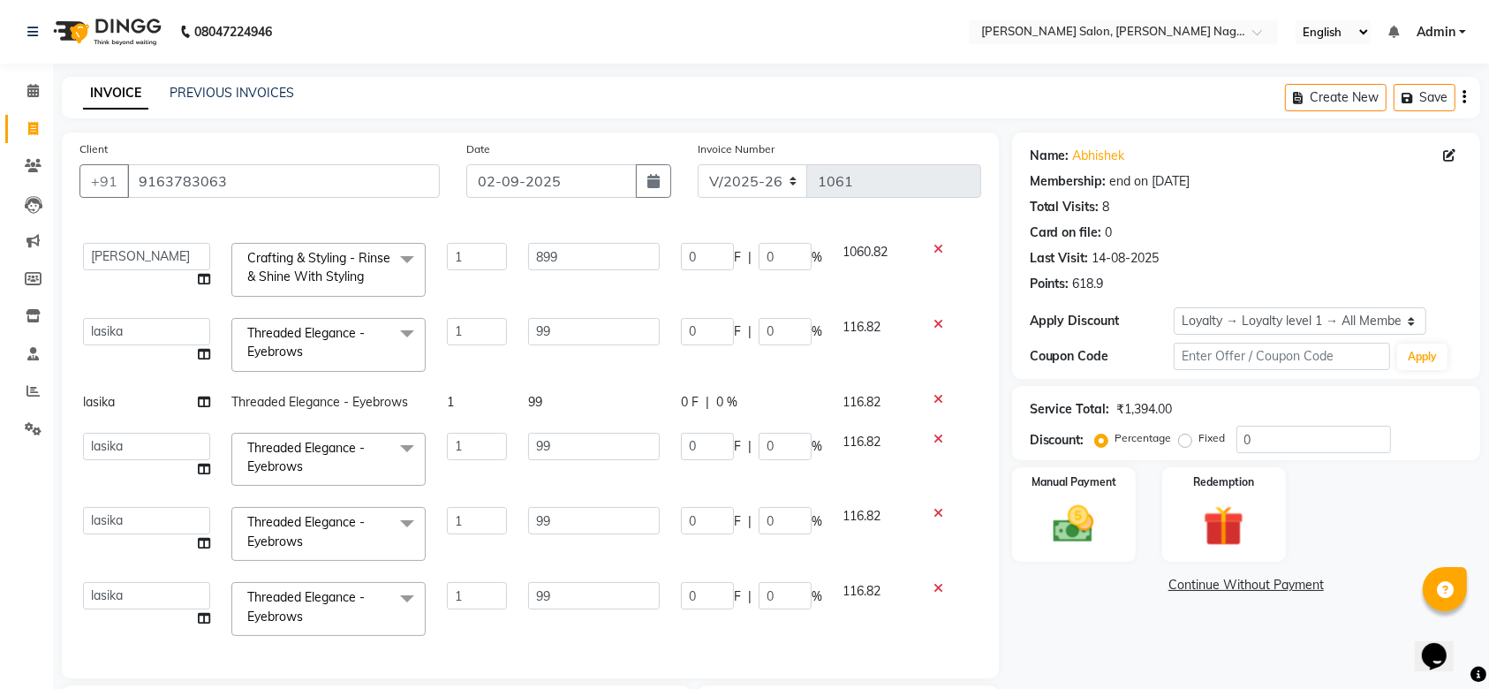
click at [933, 393] on icon at bounding box center [938, 399] width 10 height 12
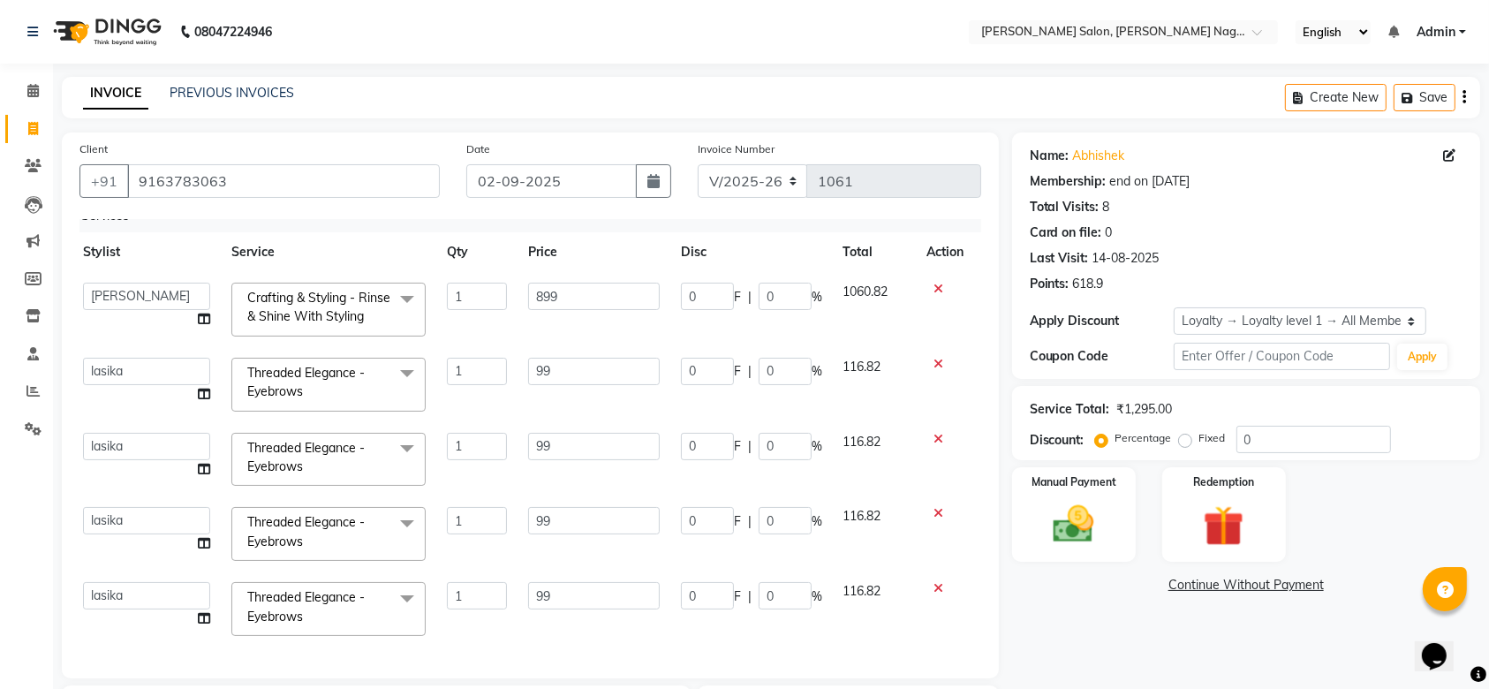
scroll to position [35, 7]
click at [933, 433] on icon at bounding box center [938, 439] width 10 height 12
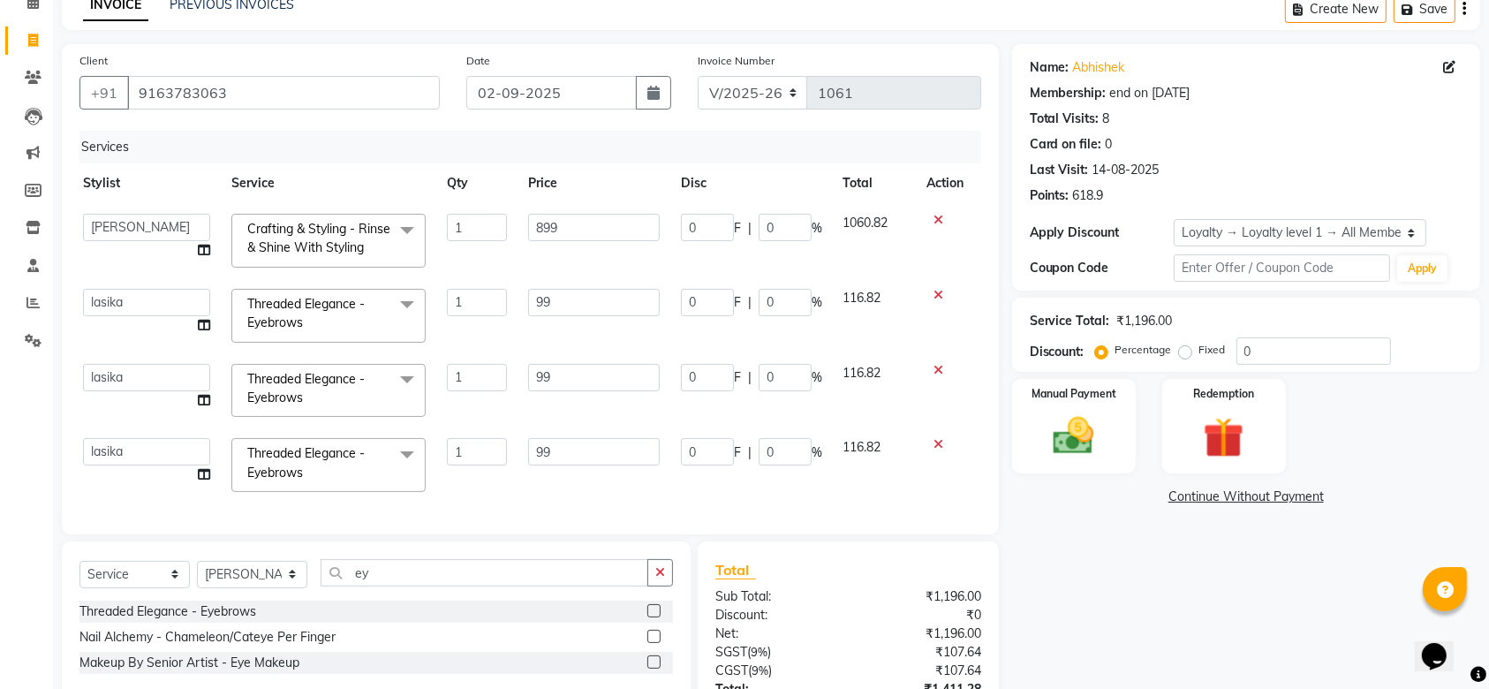
scroll to position [89, 0]
click at [936, 438] on icon at bounding box center [938, 443] width 10 height 12
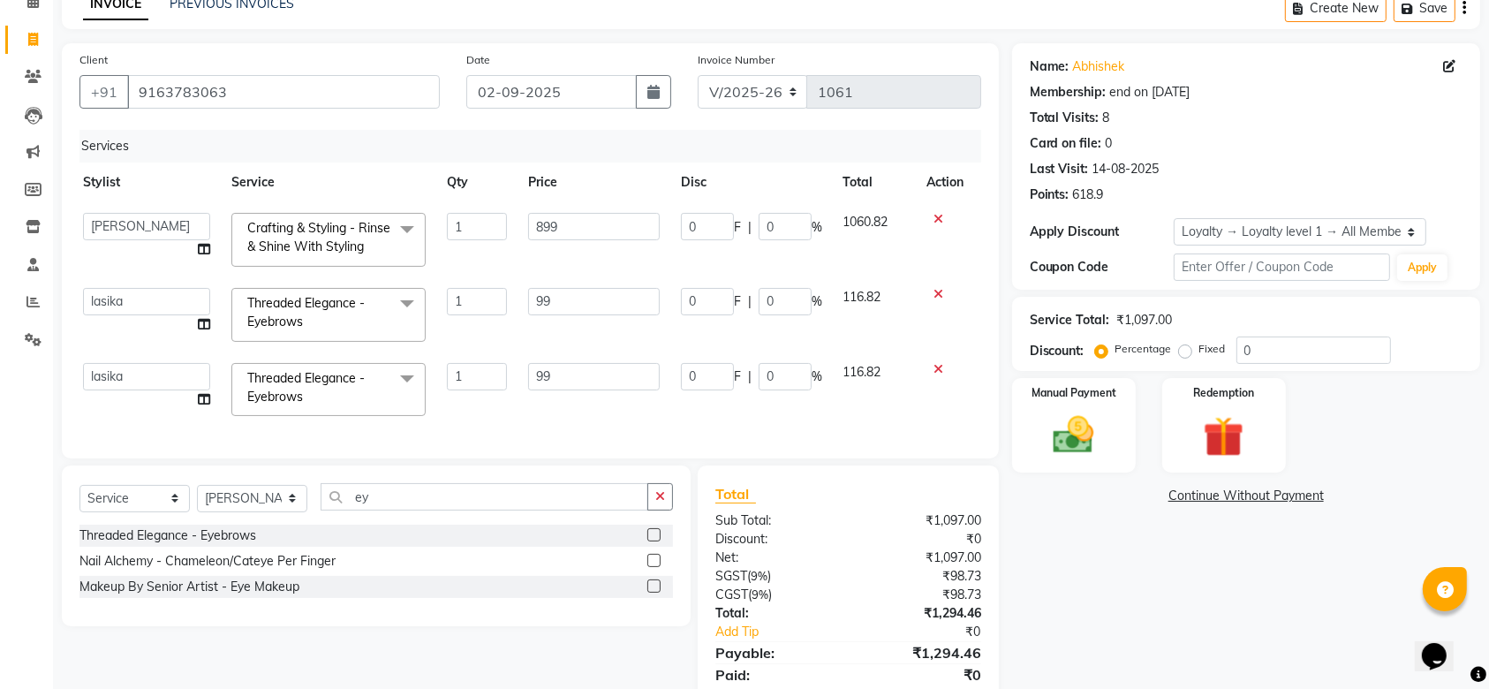
click at [935, 359] on td at bounding box center [945, 389] width 58 height 75
click at [933, 364] on icon at bounding box center [938, 369] width 10 height 12
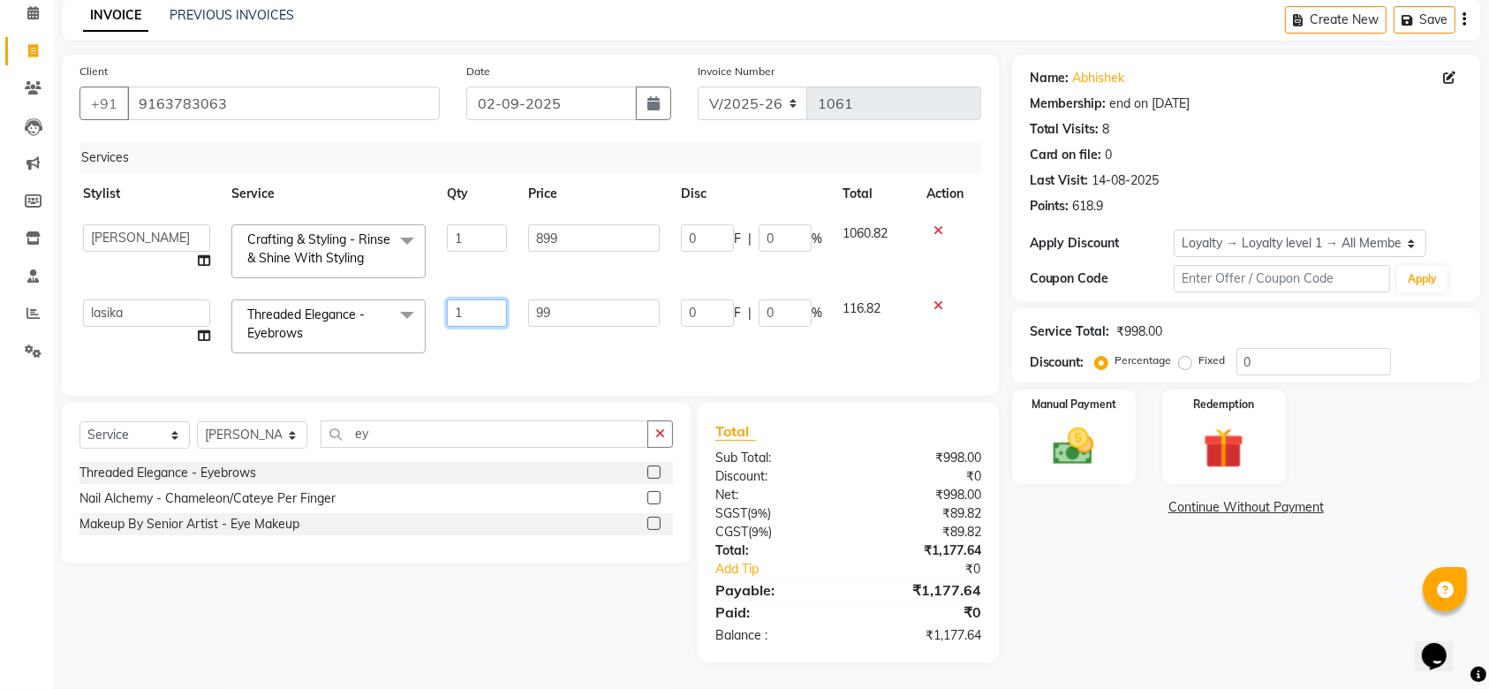
click at [464, 299] on input "1" at bounding box center [477, 312] width 61 height 27
type input "5"
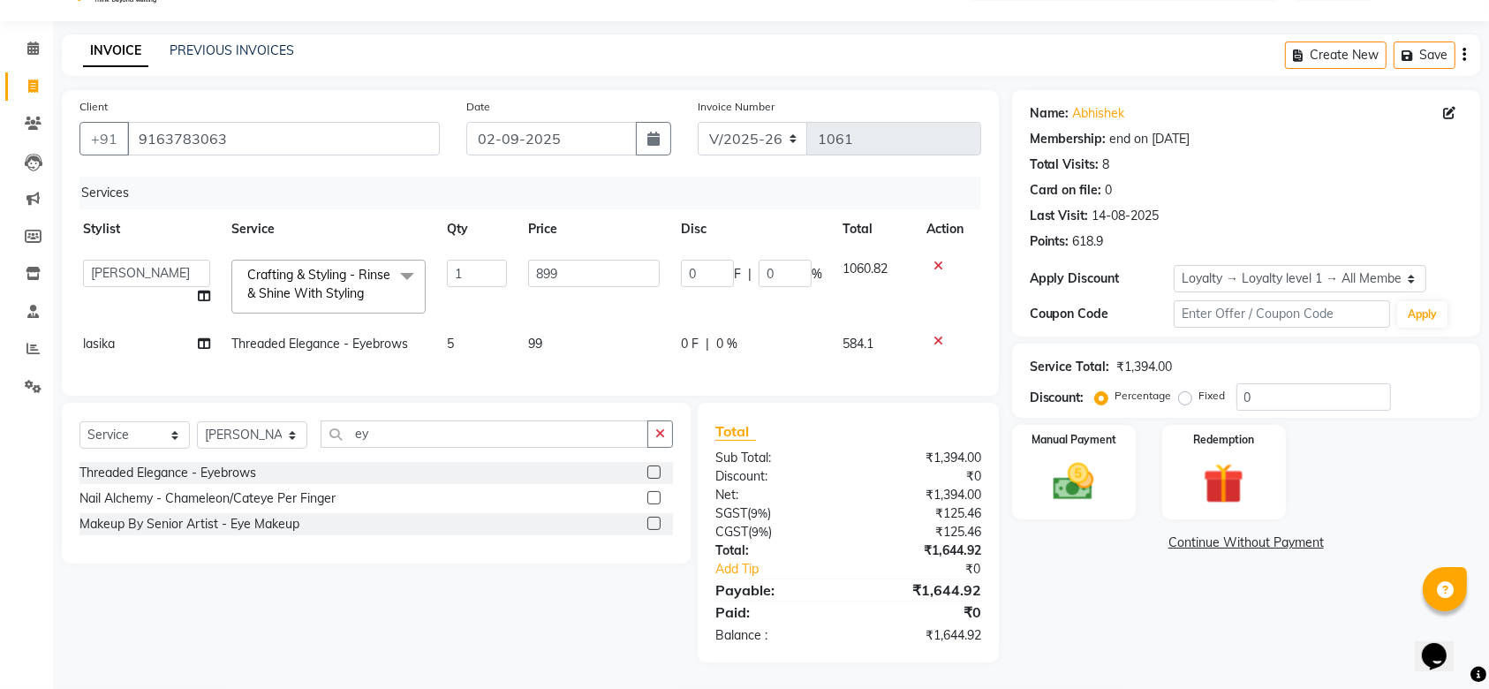
click at [479, 343] on td "5" at bounding box center [477, 344] width 82 height 40
select select "75189"
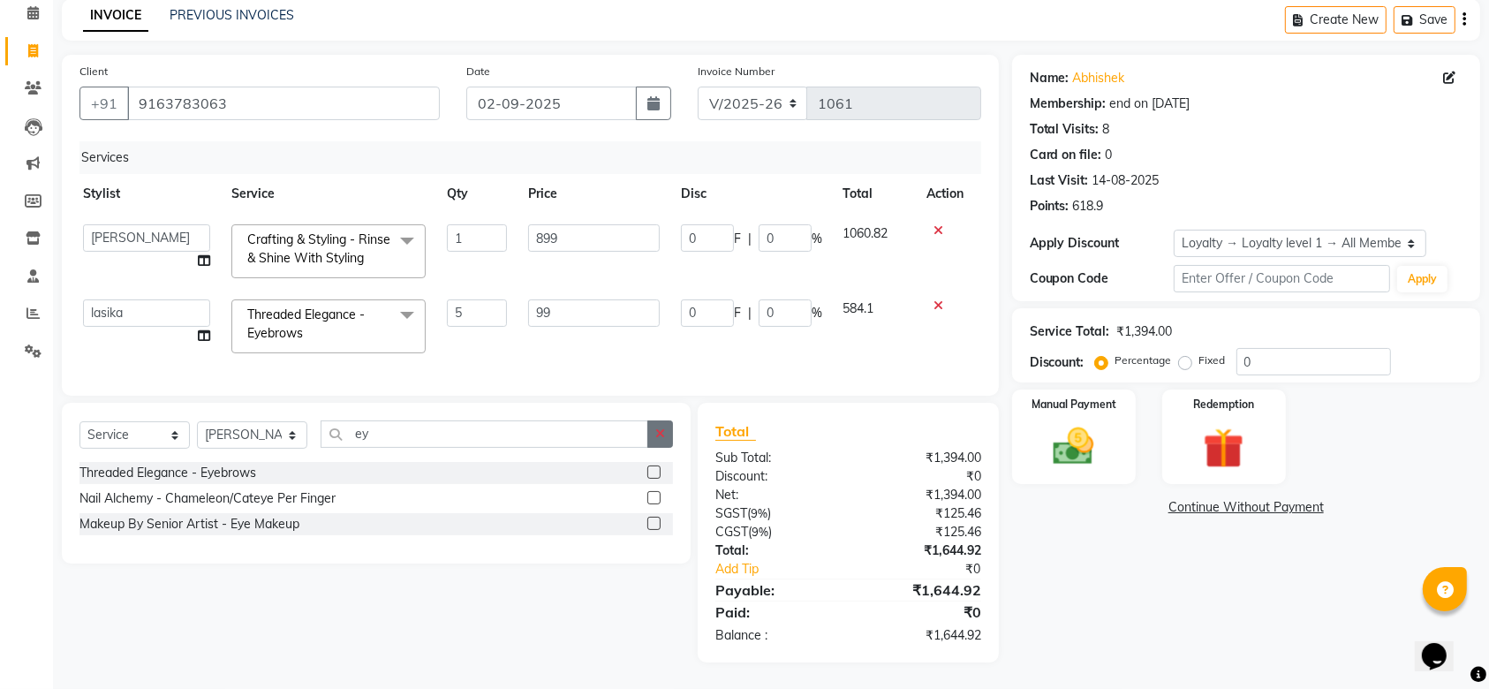
click at [665, 441] on button "button" at bounding box center [660, 433] width 26 height 27
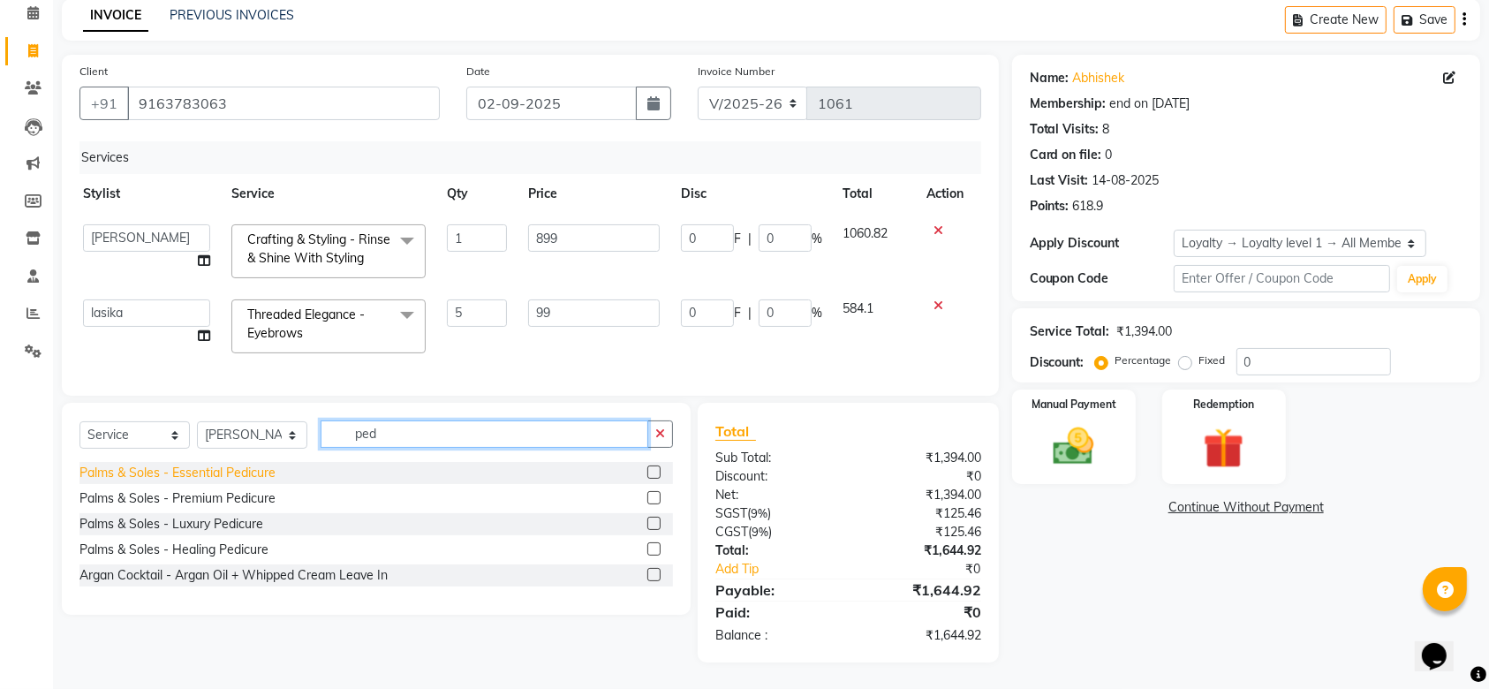
type input "ped"
click at [221, 471] on div "Palms & Soles - Essential Pedicure" at bounding box center [177, 473] width 196 height 19
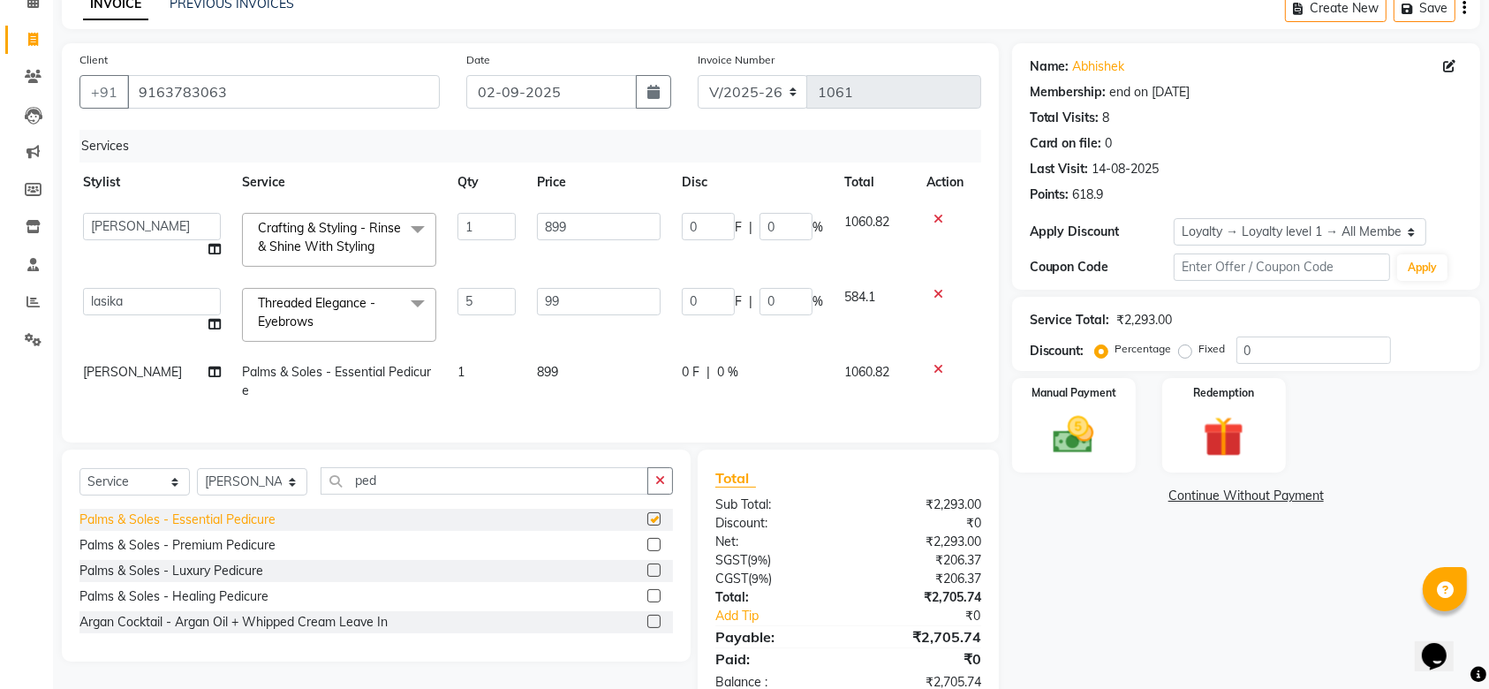
checkbox input "false"
click at [1267, 352] on input "0" at bounding box center [1313, 349] width 155 height 27
type input "02"
type input "17.98"
type input "2"
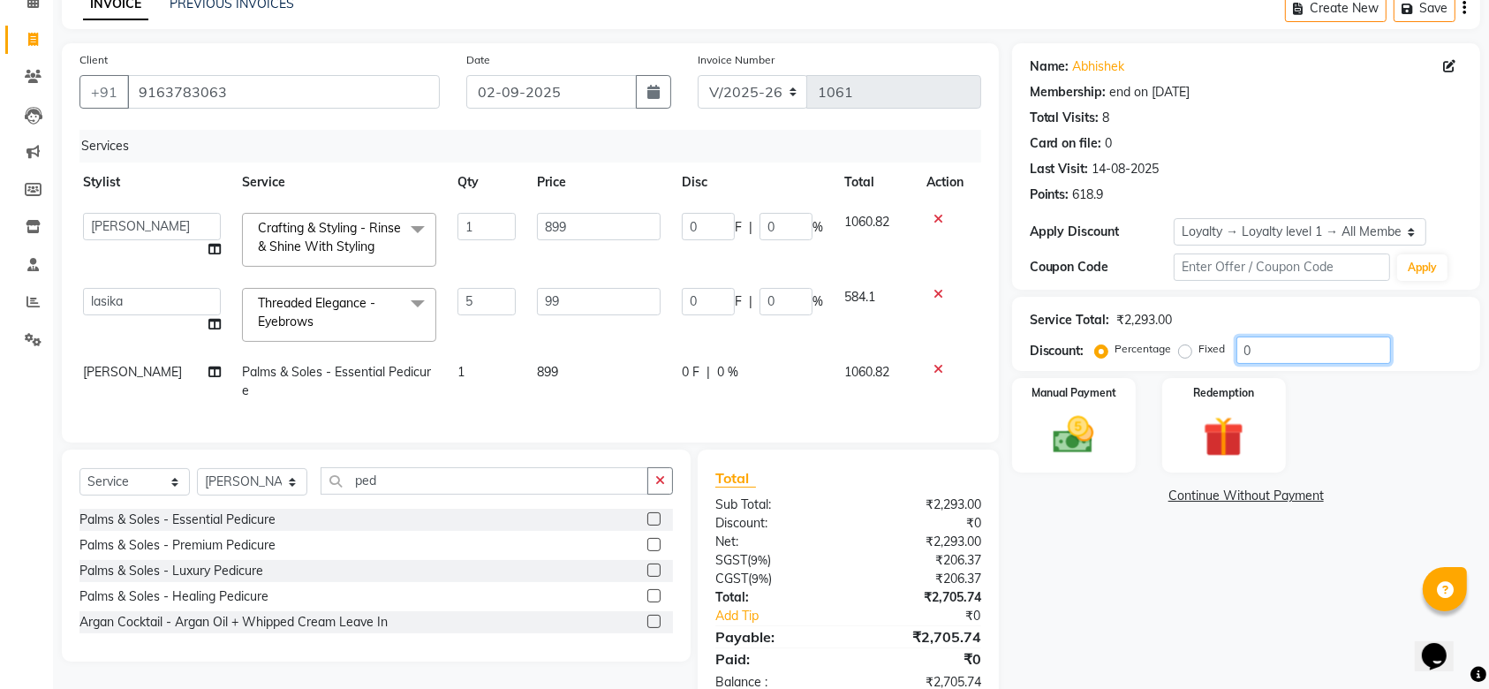
type input "9.9"
type input "2"
type input "020"
type input "179.8"
type input "20"
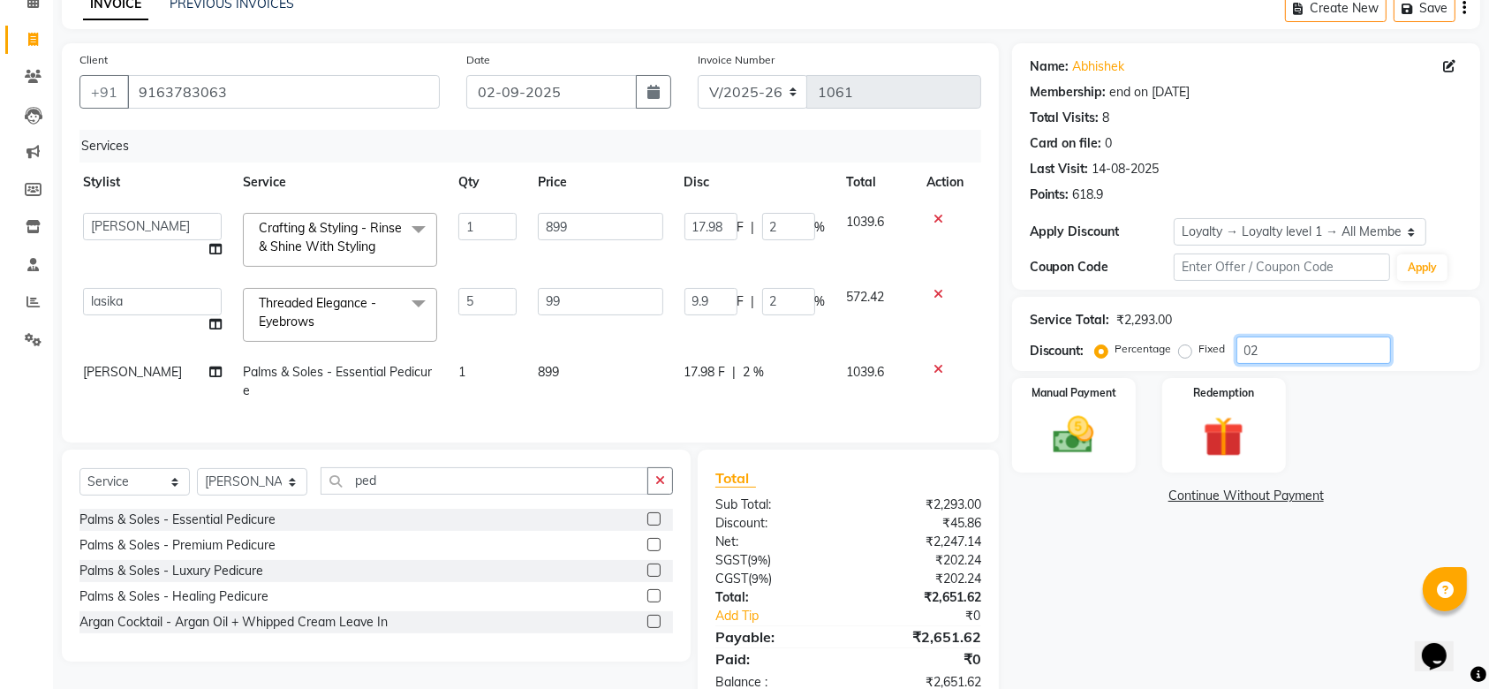
type input "99"
type input "20"
type input "020"
click at [1113, 584] on div "Name: Abhishek Membership: end on [DATE] Total Visits: 8 Card on file: 0 Last V…" at bounding box center [1252, 376] width 481 height 666
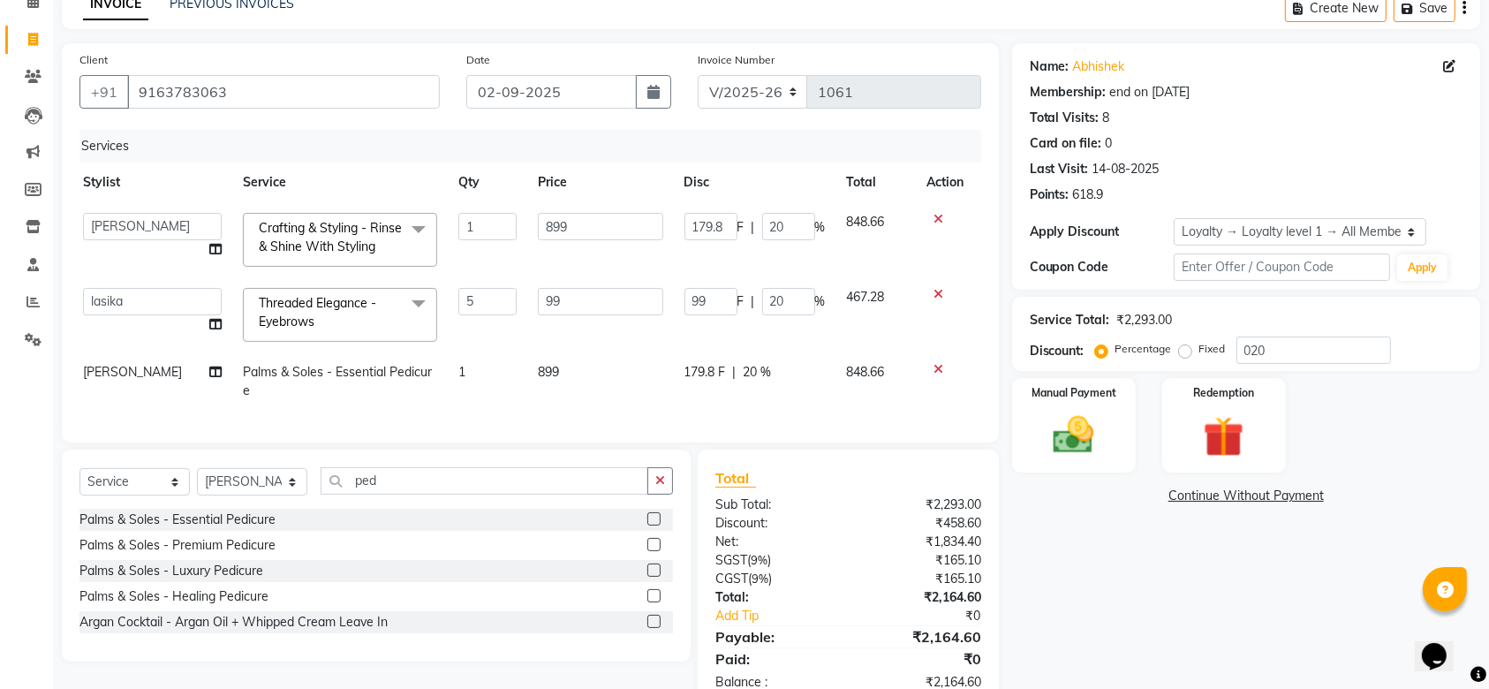
click at [1143, 607] on div "Name: Abhishek Membership: end on [DATE] Total Visits: 8 Card on file: 0 Last V…" at bounding box center [1252, 376] width 481 height 666
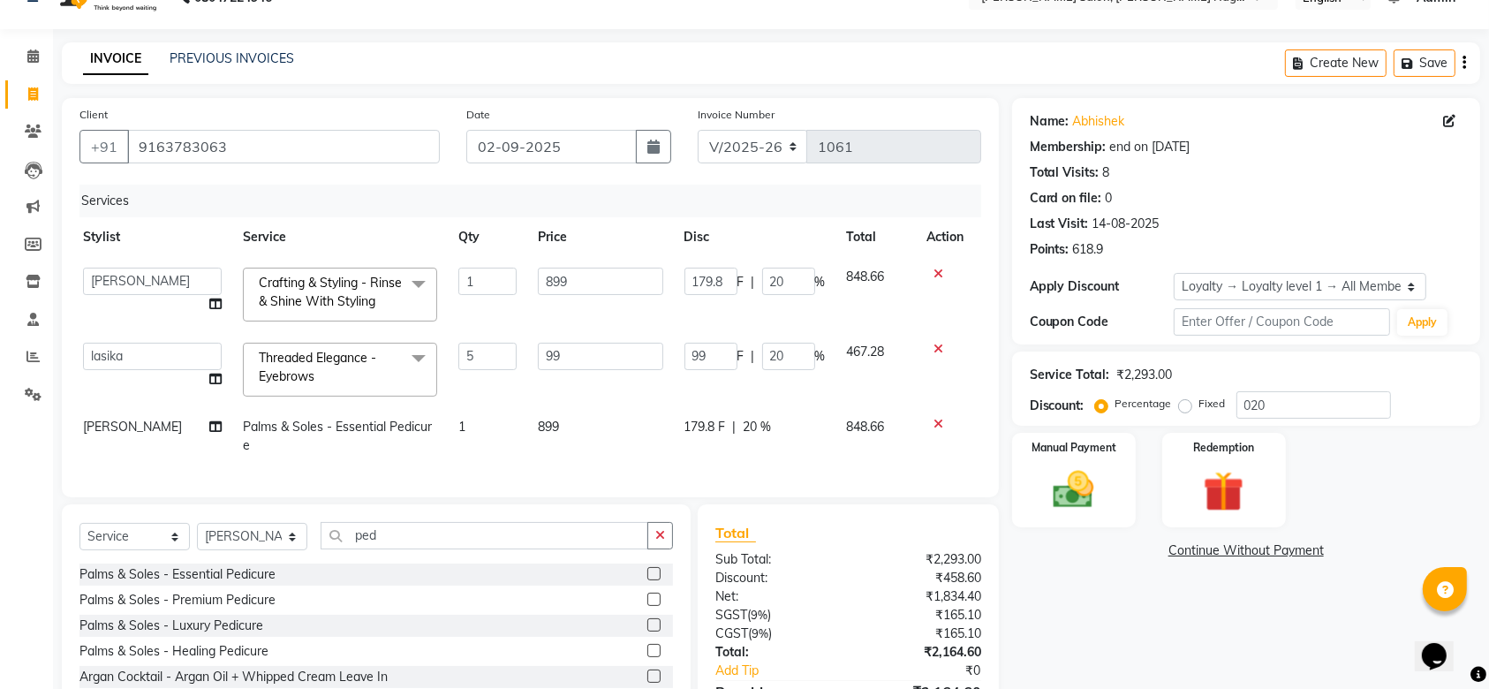
scroll to position [147, 0]
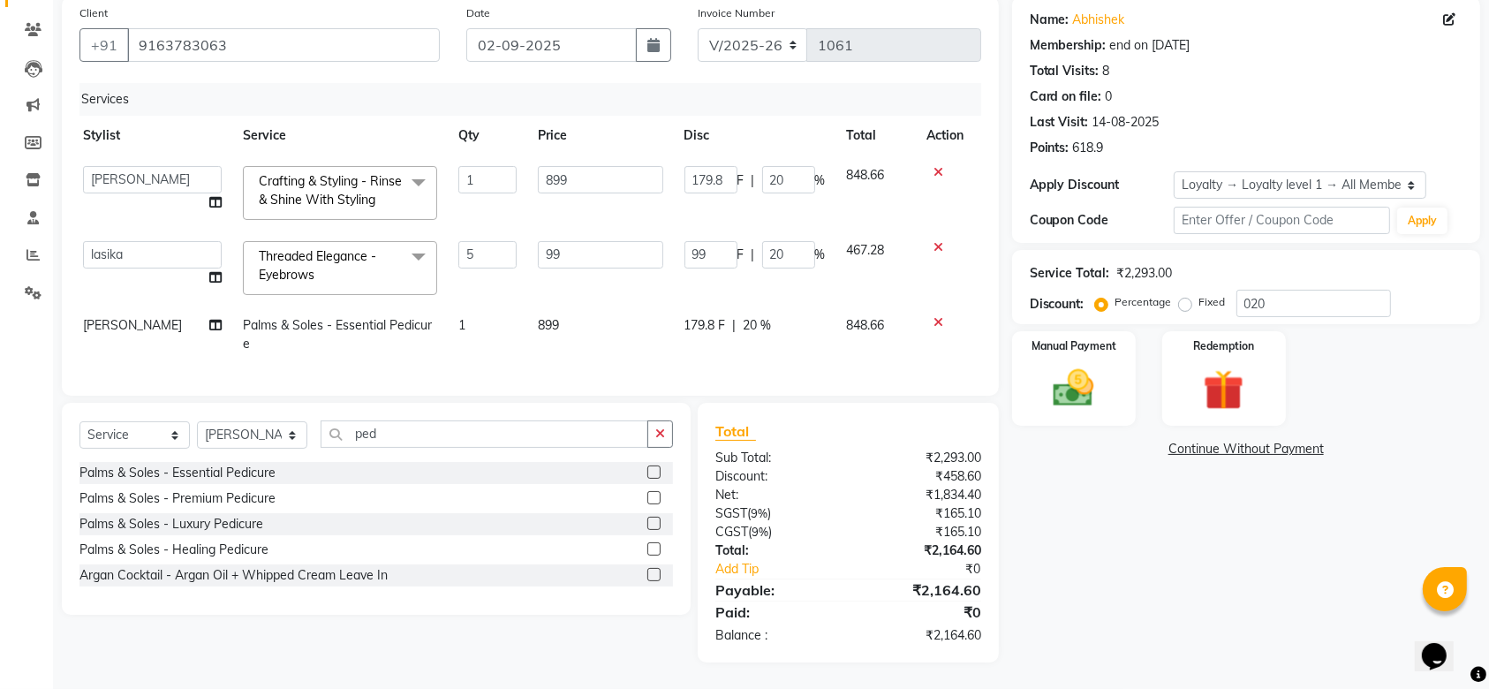
click at [591, 415] on div "Select Service Product Membership Package Voucher Prepaid Gift Card Select Styl…" at bounding box center [376, 509] width 629 height 212
click at [1091, 366] on img at bounding box center [1073, 388] width 69 height 49
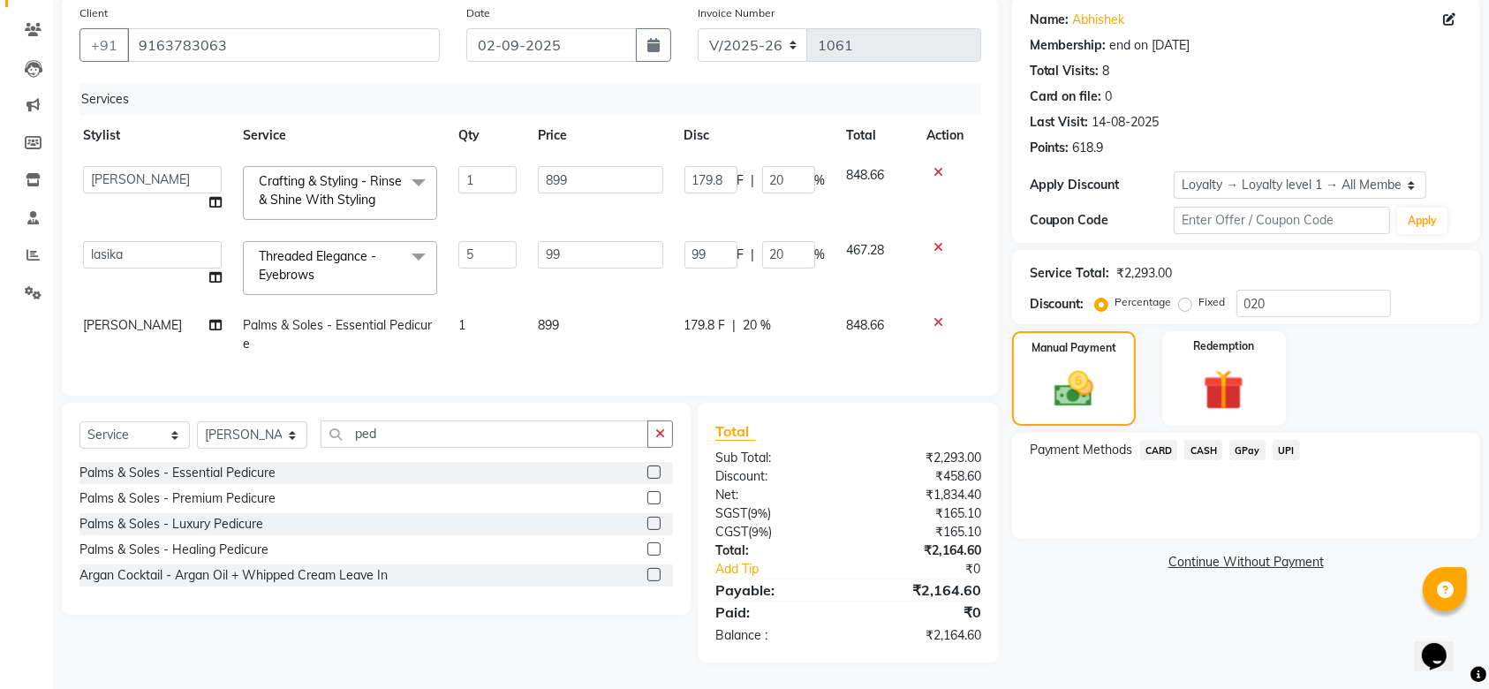
click at [1286, 441] on span "UPI" at bounding box center [1285, 450] width 27 height 20
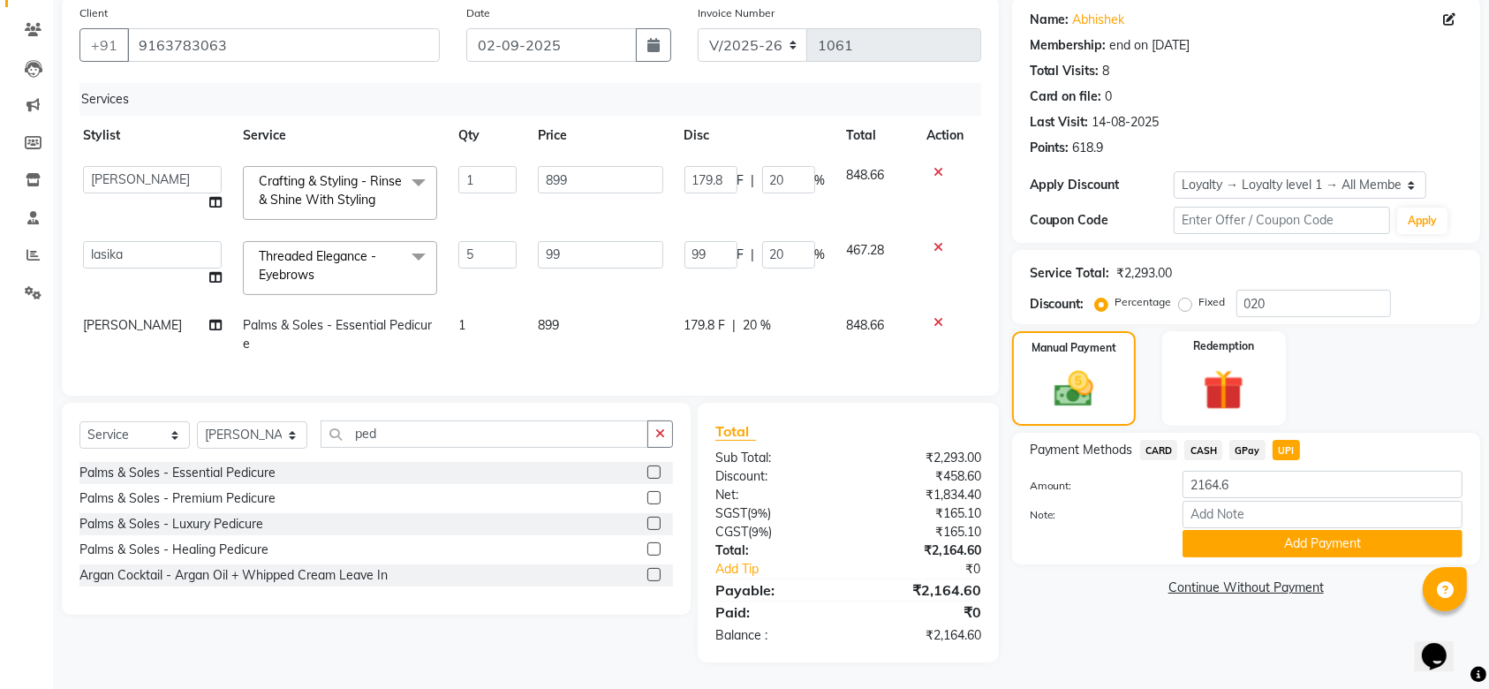
scroll to position [152, 0]
click at [1255, 530] on button "Add Payment" at bounding box center [1322, 543] width 280 height 27
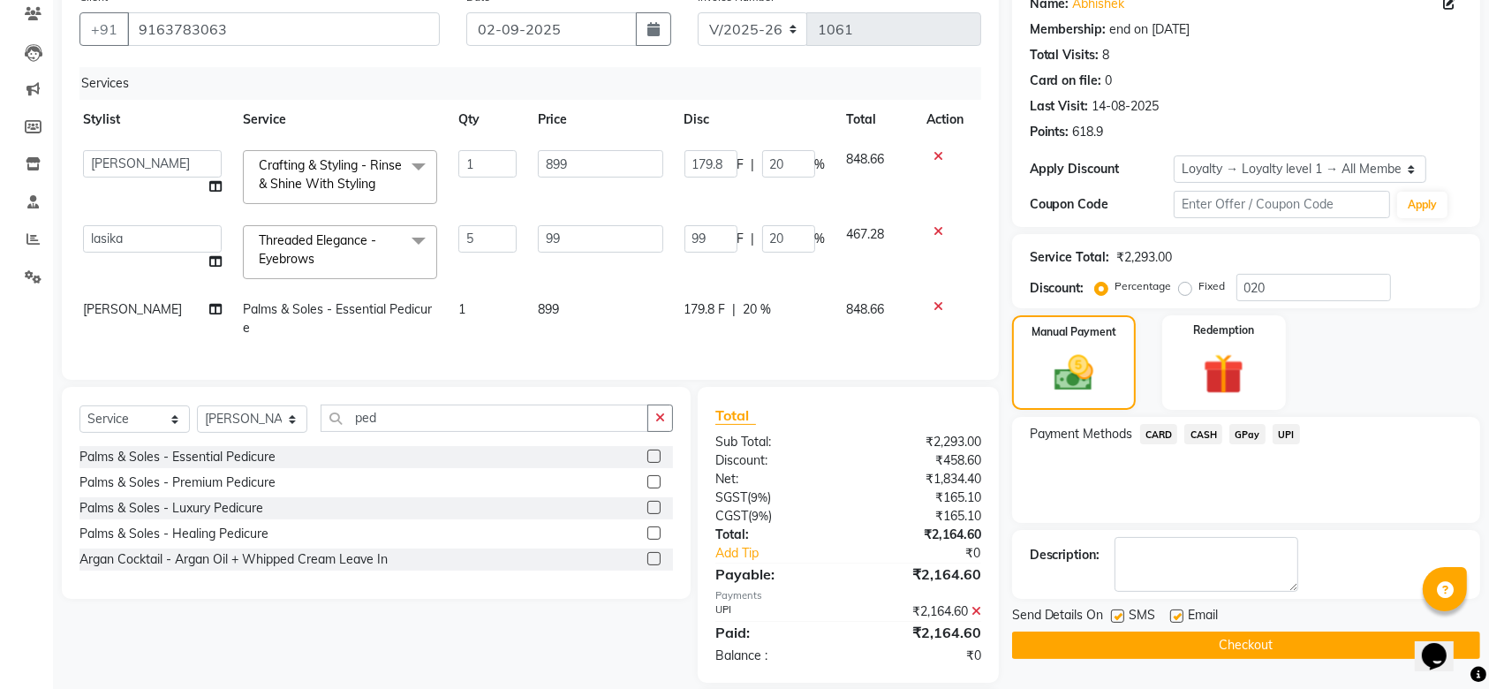
scroll to position [275, 0]
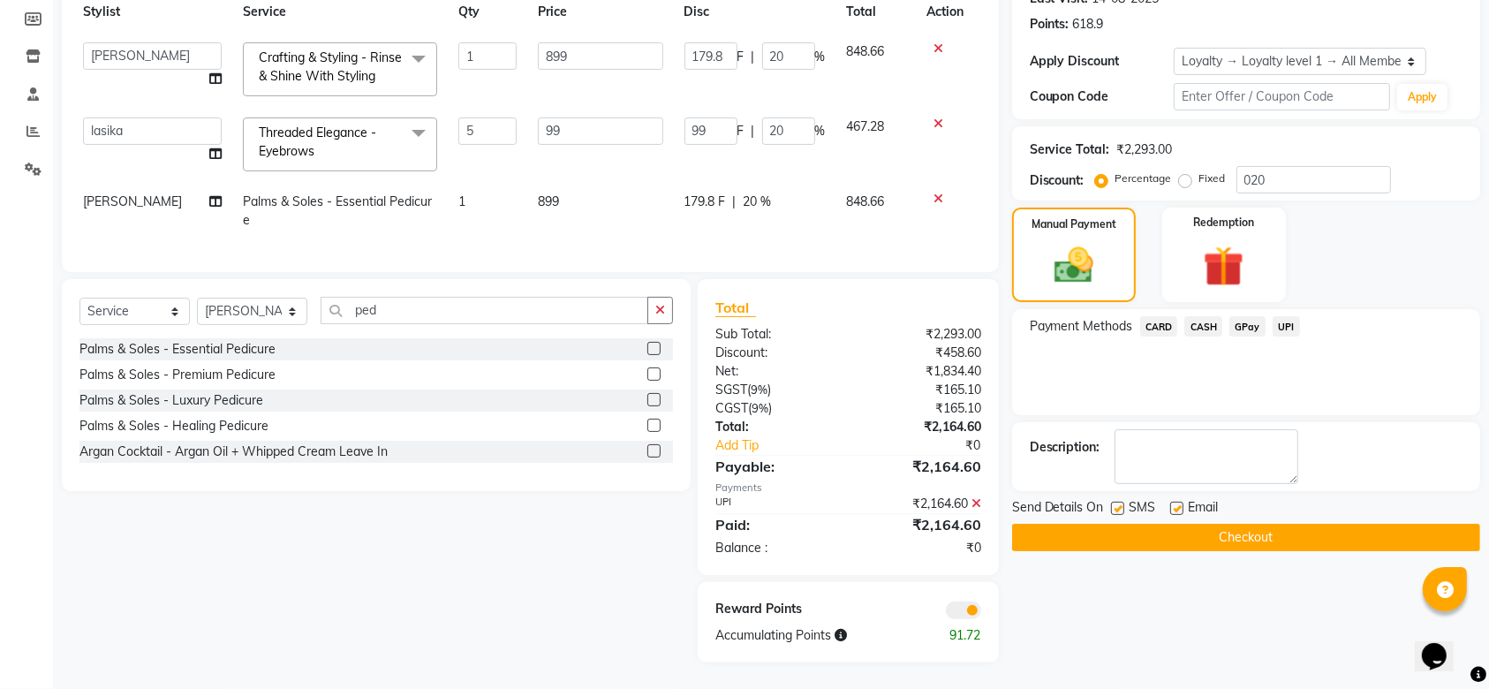
click at [1217, 524] on button "Checkout" at bounding box center [1246, 537] width 468 height 27
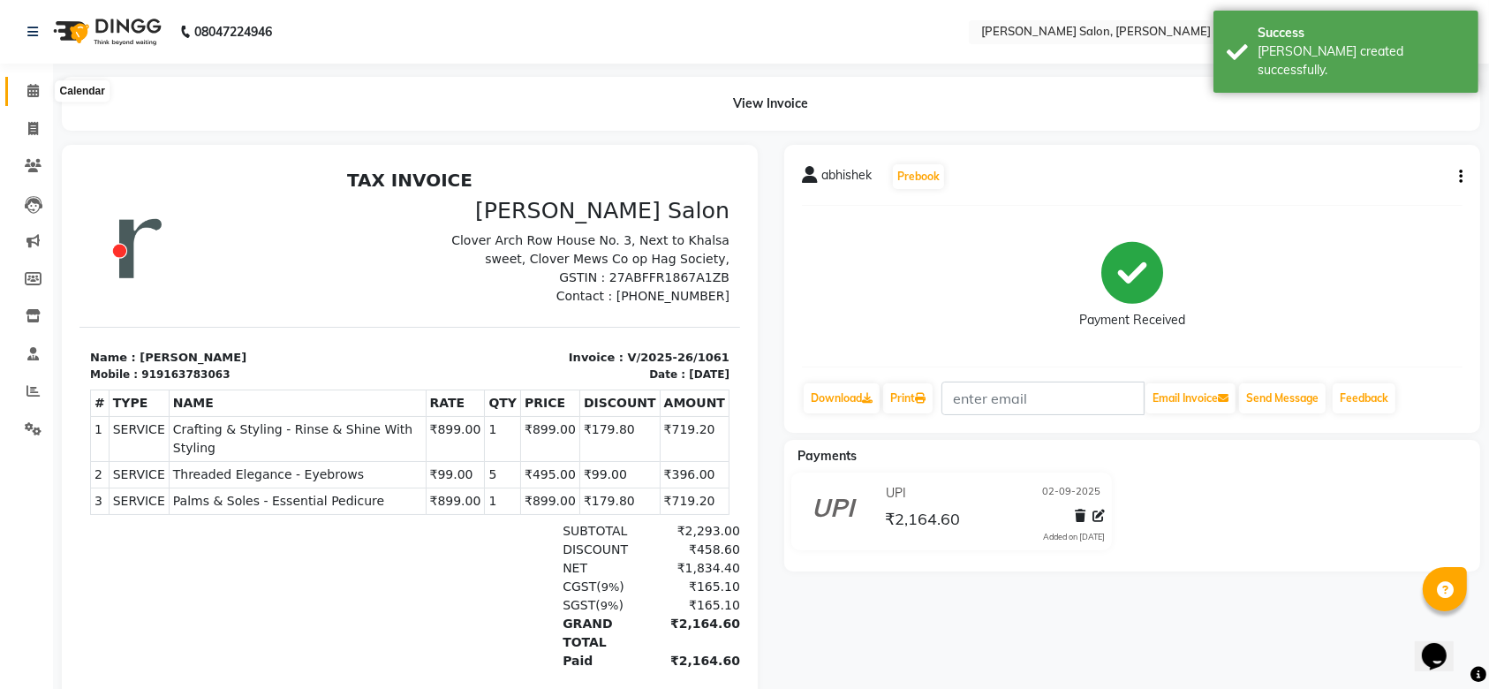
click at [36, 92] on icon at bounding box center [32, 90] width 11 height 13
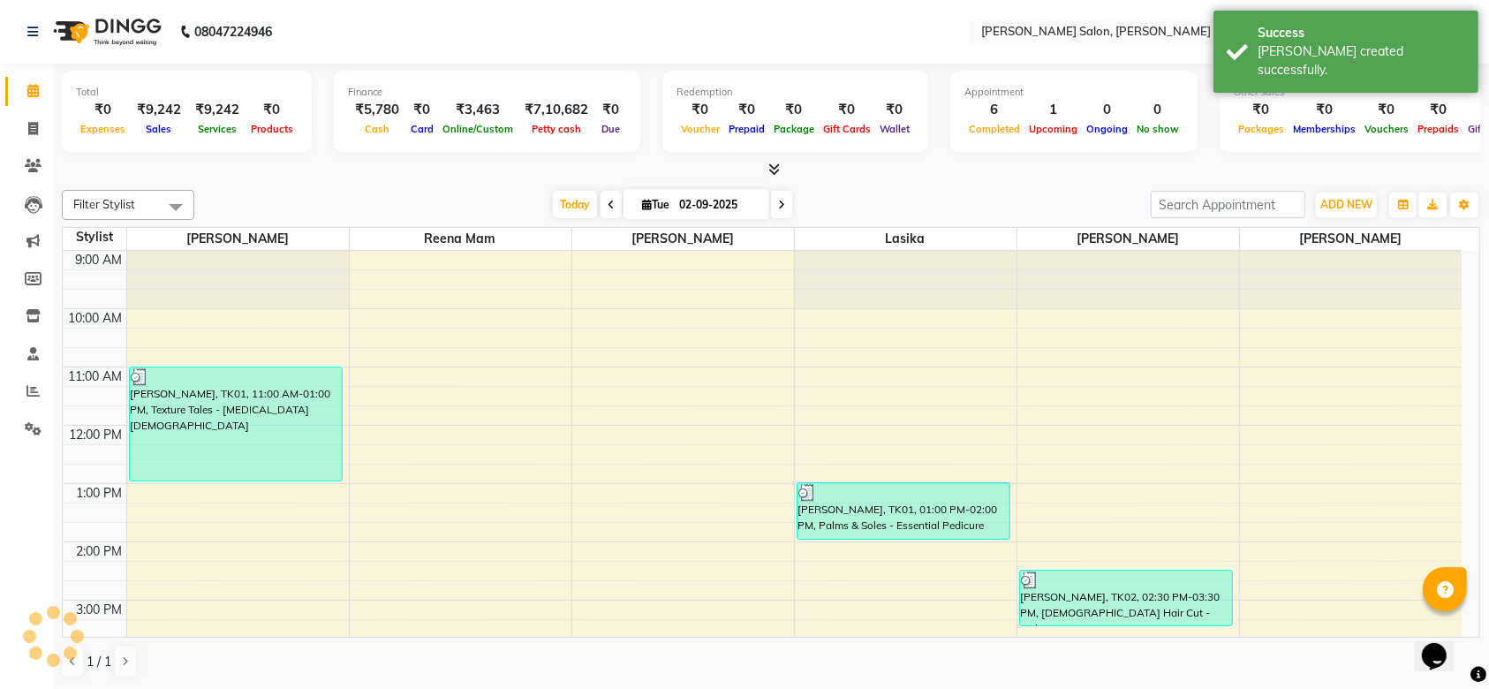
scroll to position [449, 0]
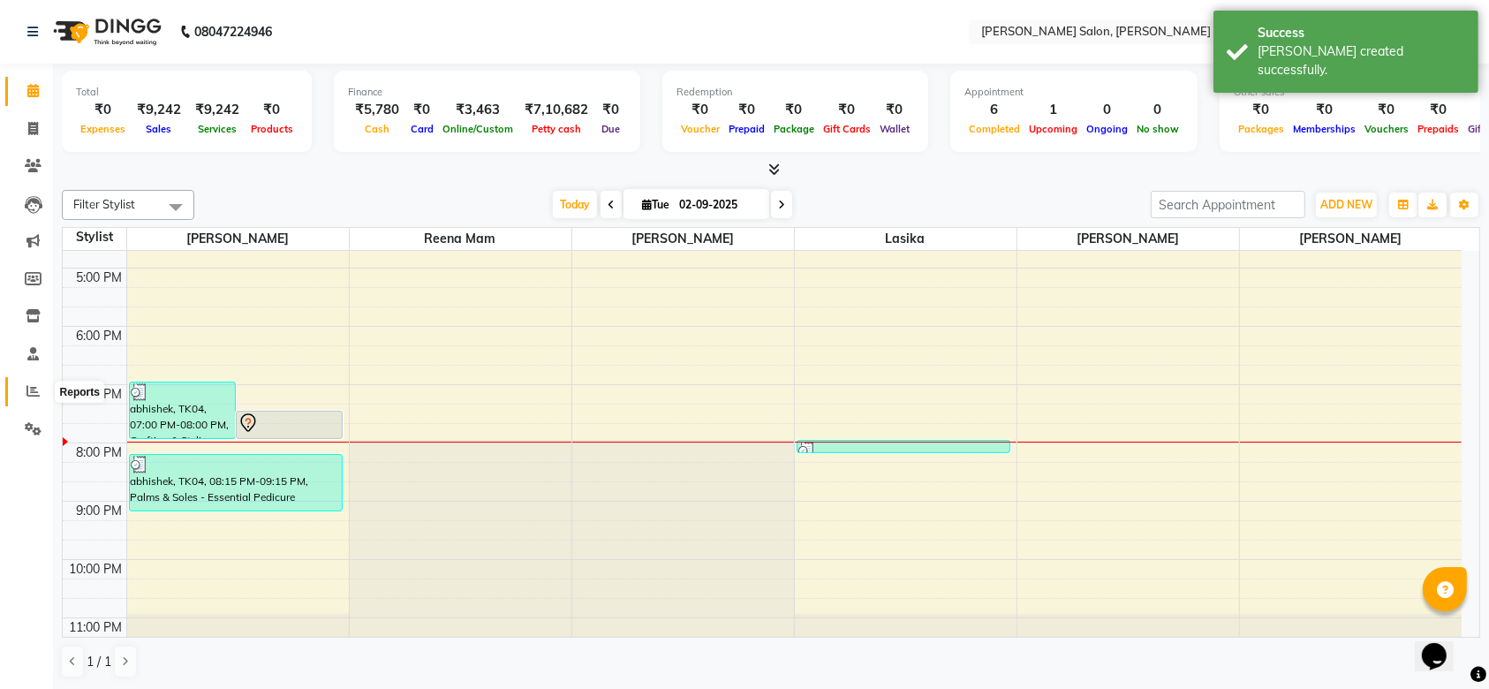
click at [23, 389] on span at bounding box center [33, 391] width 31 height 20
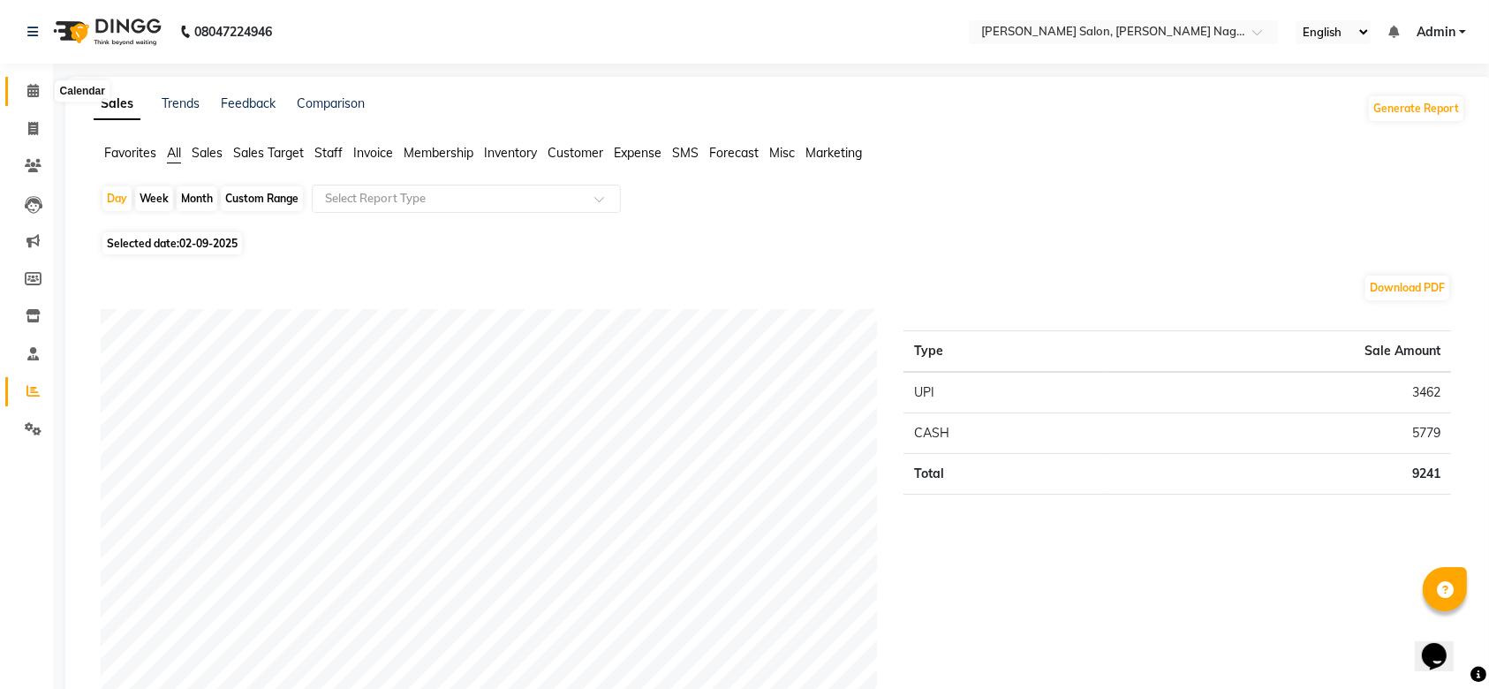
click at [27, 88] on icon at bounding box center [32, 90] width 11 height 13
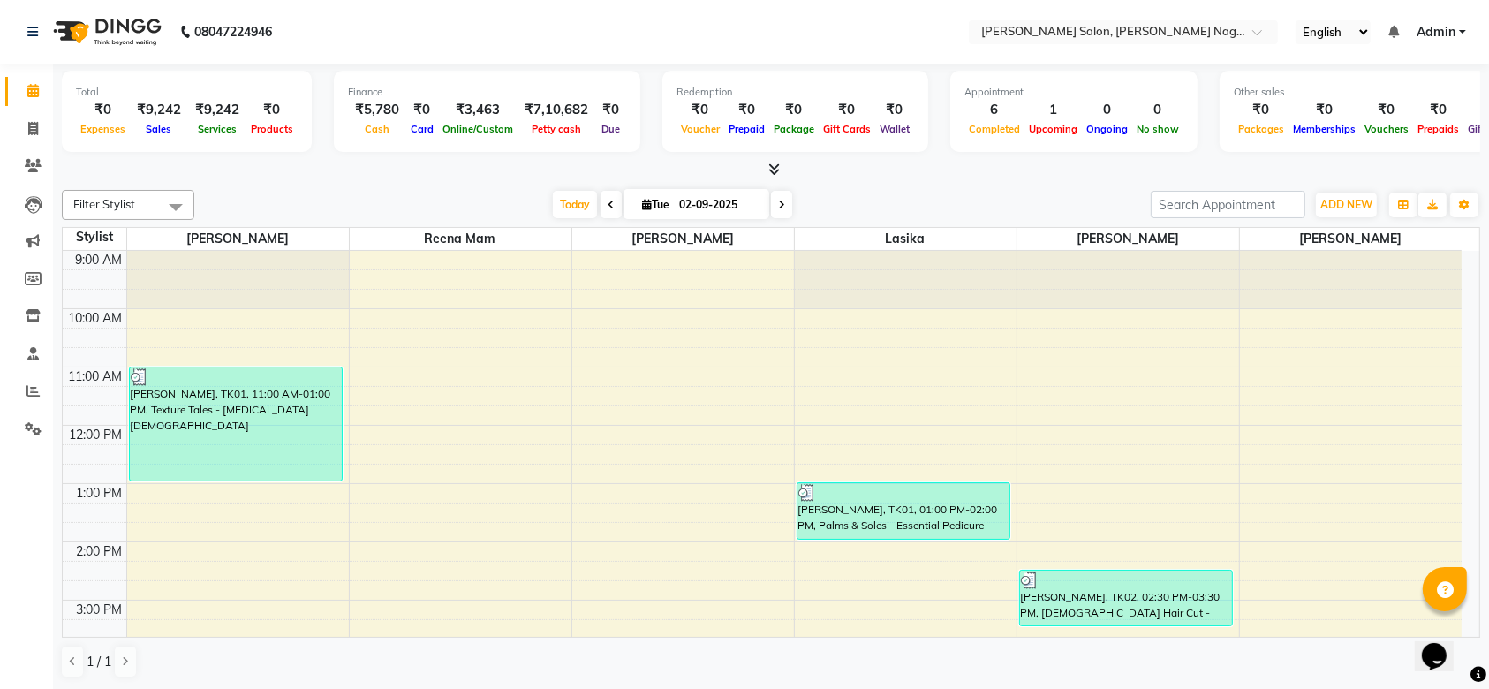
click at [27, 88] on icon at bounding box center [32, 90] width 11 height 13
click at [778, 207] on icon at bounding box center [781, 205] width 7 height 11
type input "[DATE]"
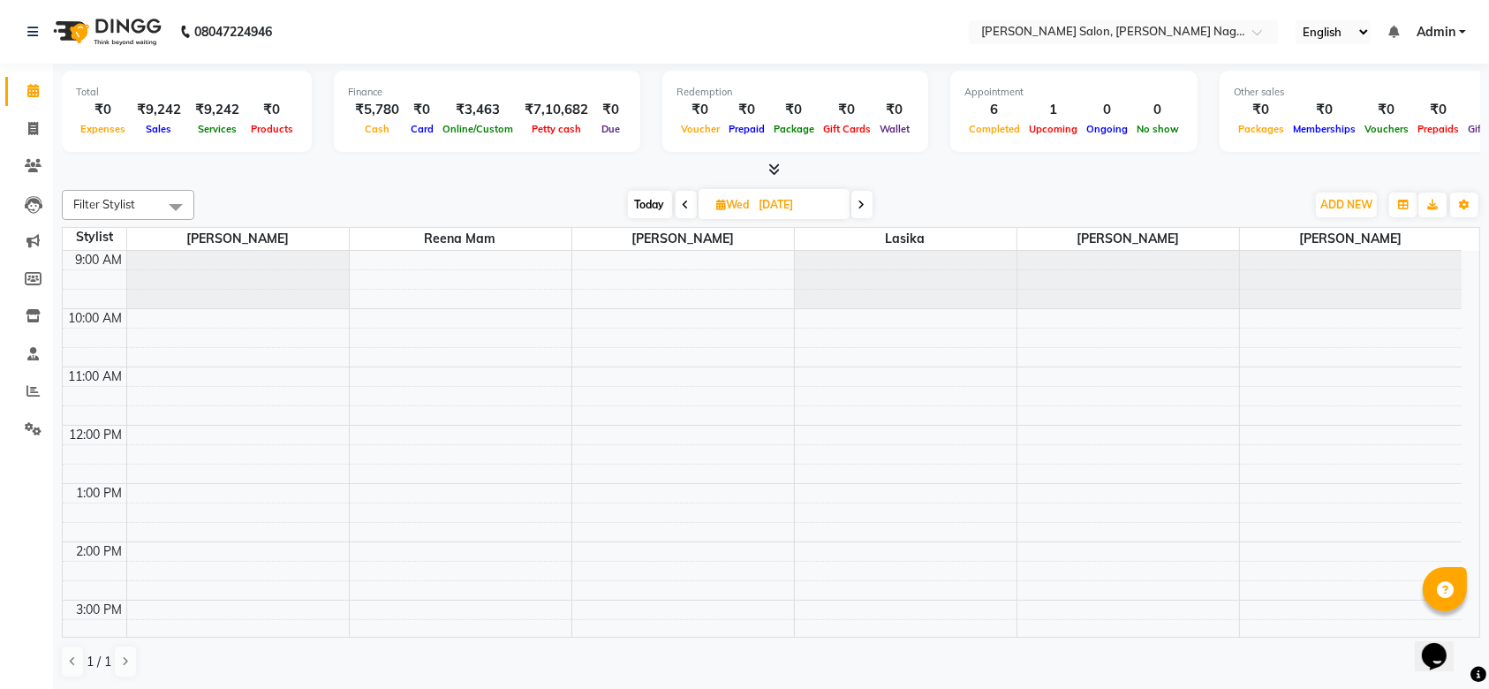
click at [262, 422] on div "9:00 AM 10:00 AM 11:00 AM 12:00 PM 1:00 PM 2:00 PM 3:00 PM 4:00 PM 5:00 PM 6:00…" at bounding box center [762, 687] width 1399 height 873
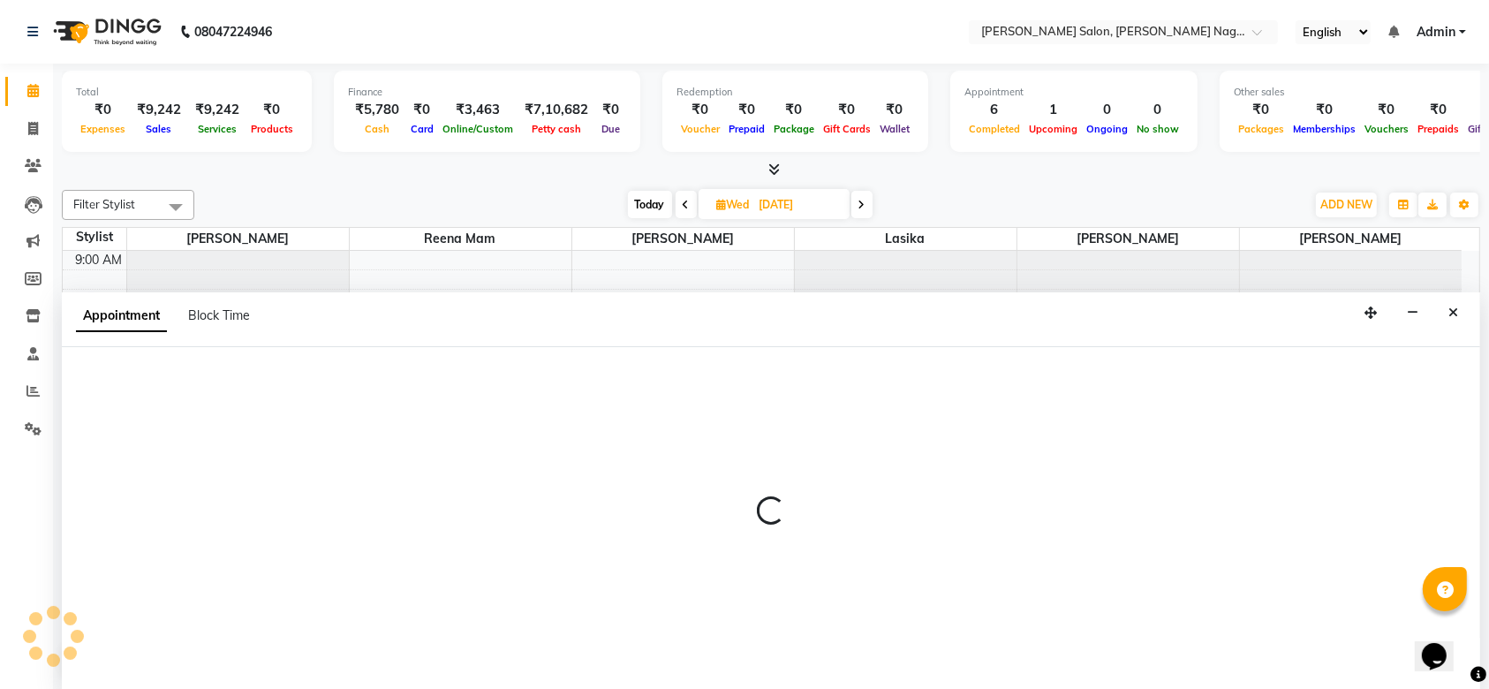
select select "74657"
select select "tentative"
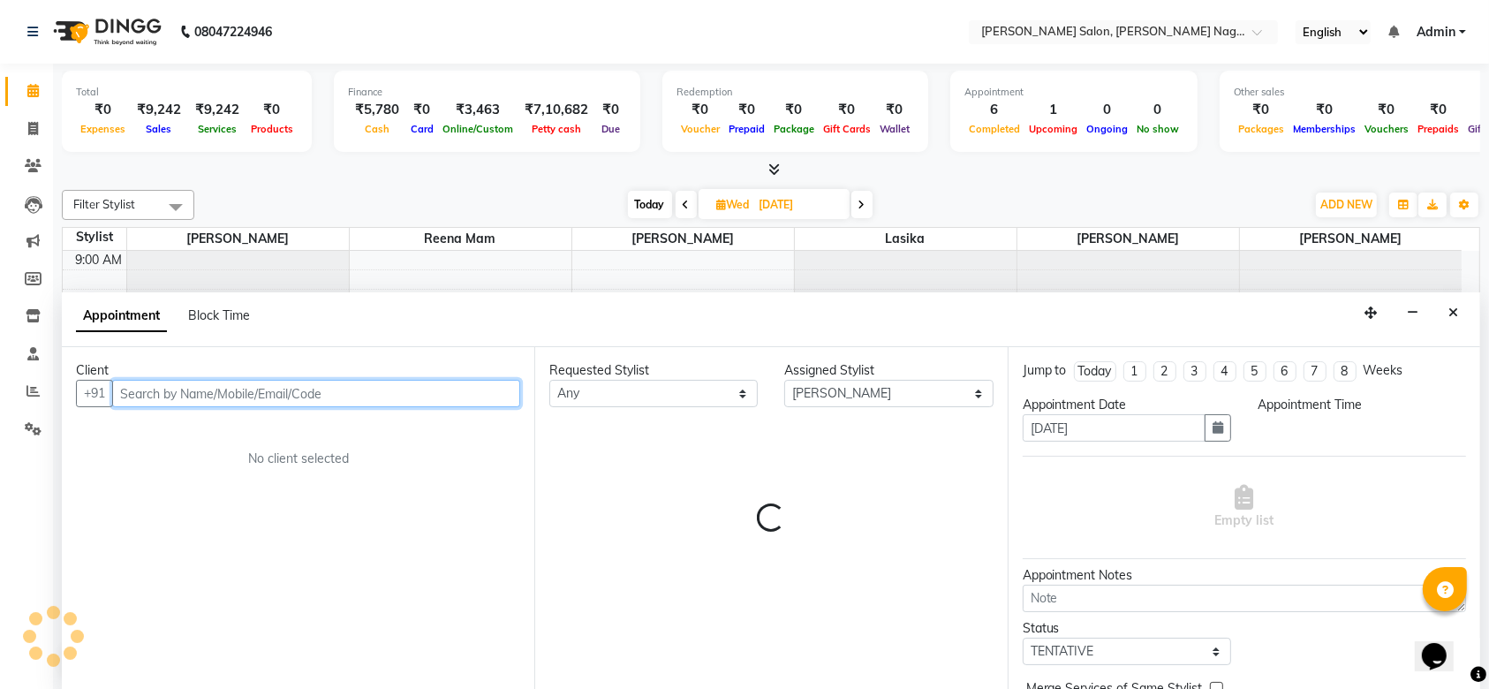
select select "705"
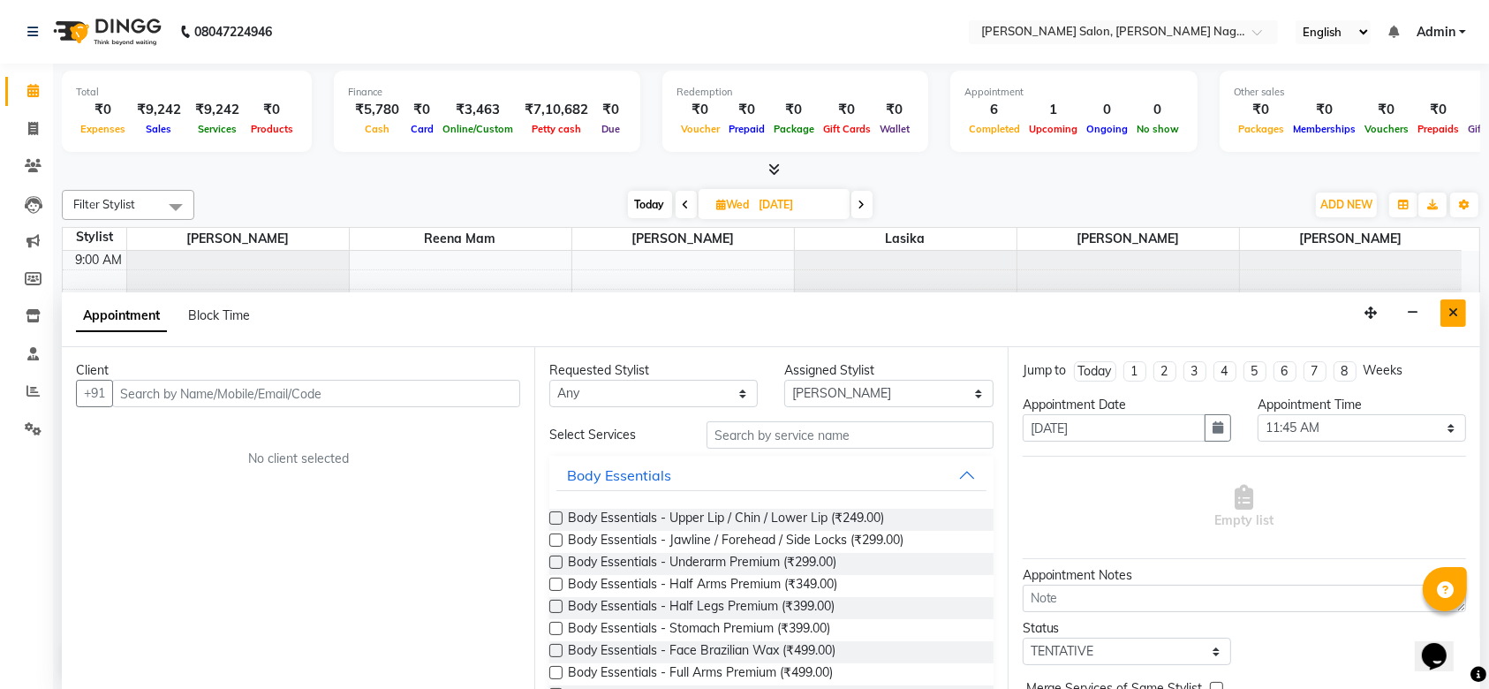
click at [1461, 303] on button "Close" at bounding box center [1453, 312] width 26 height 27
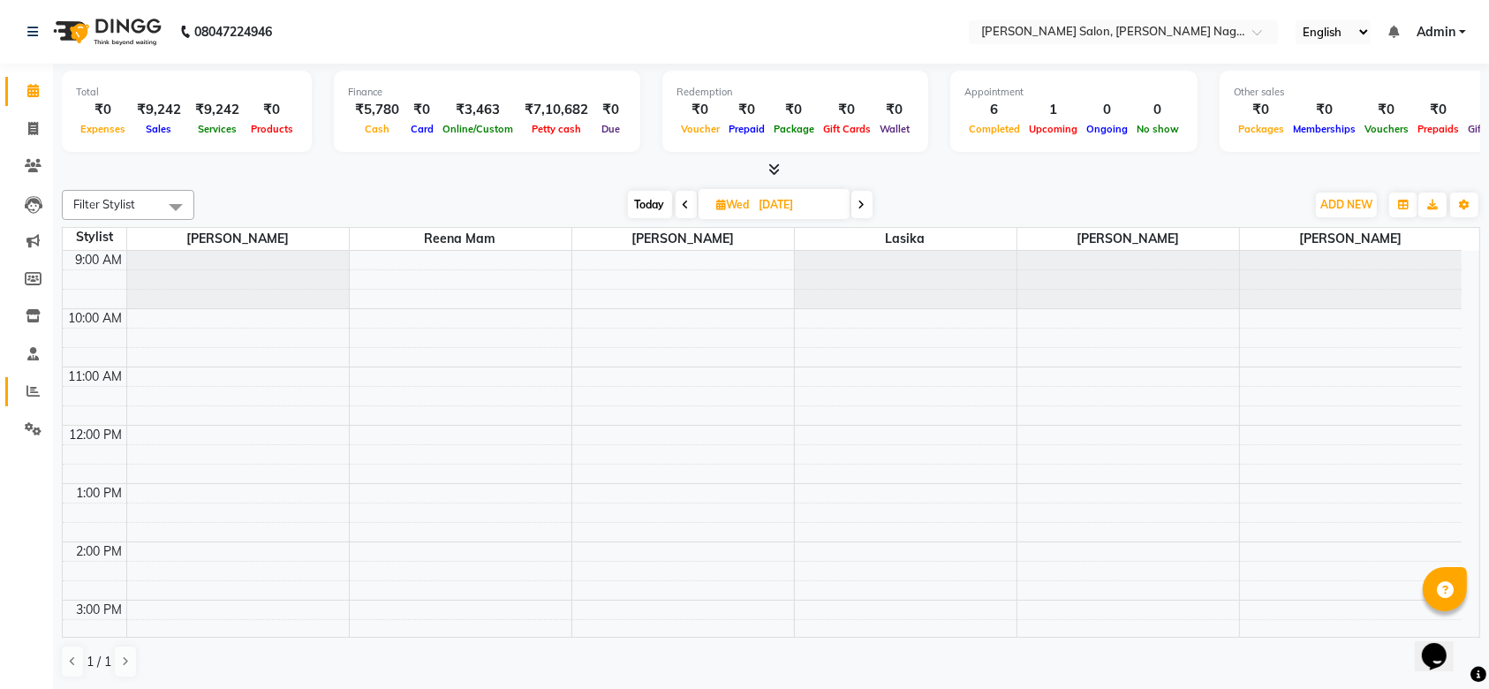
click at [30, 404] on link "Reports" at bounding box center [26, 391] width 42 height 29
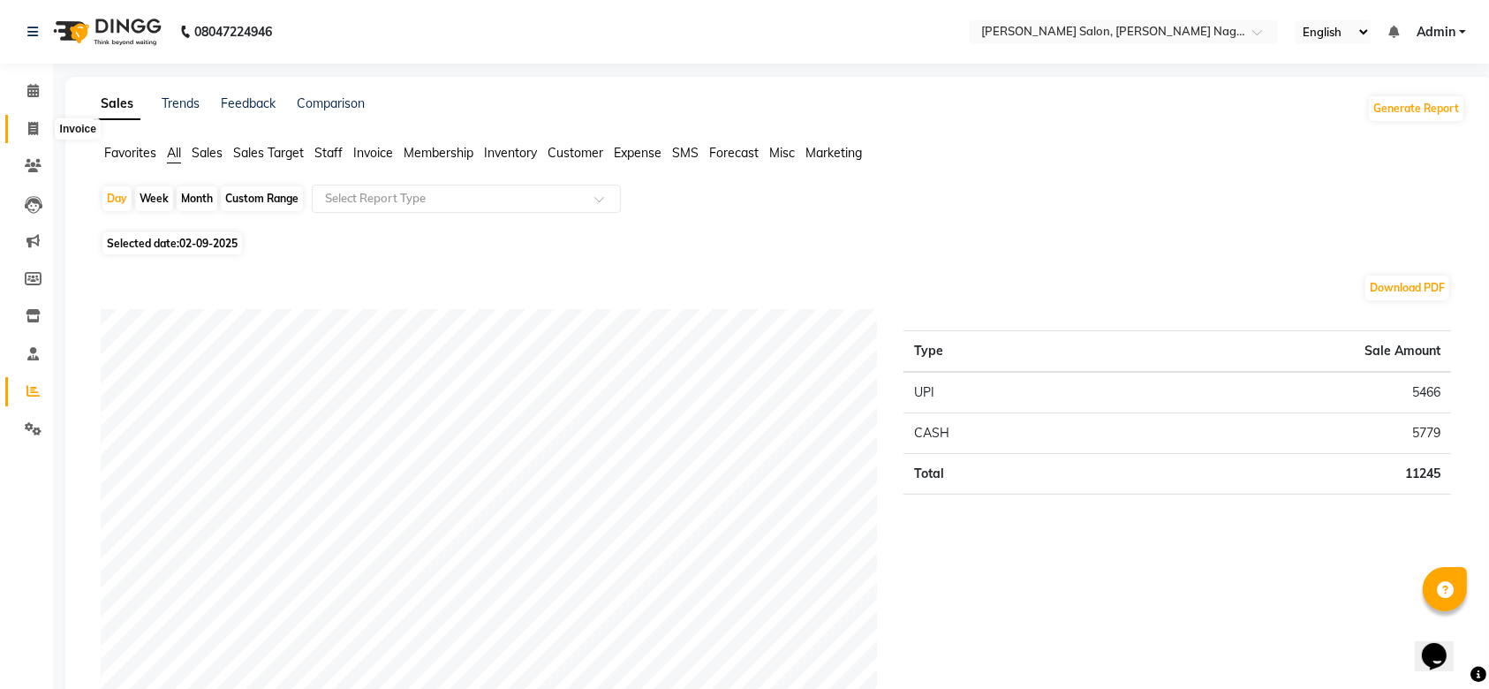
click at [24, 127] on span at bounding box center [33, 129] width 31 height 20
select select "service"
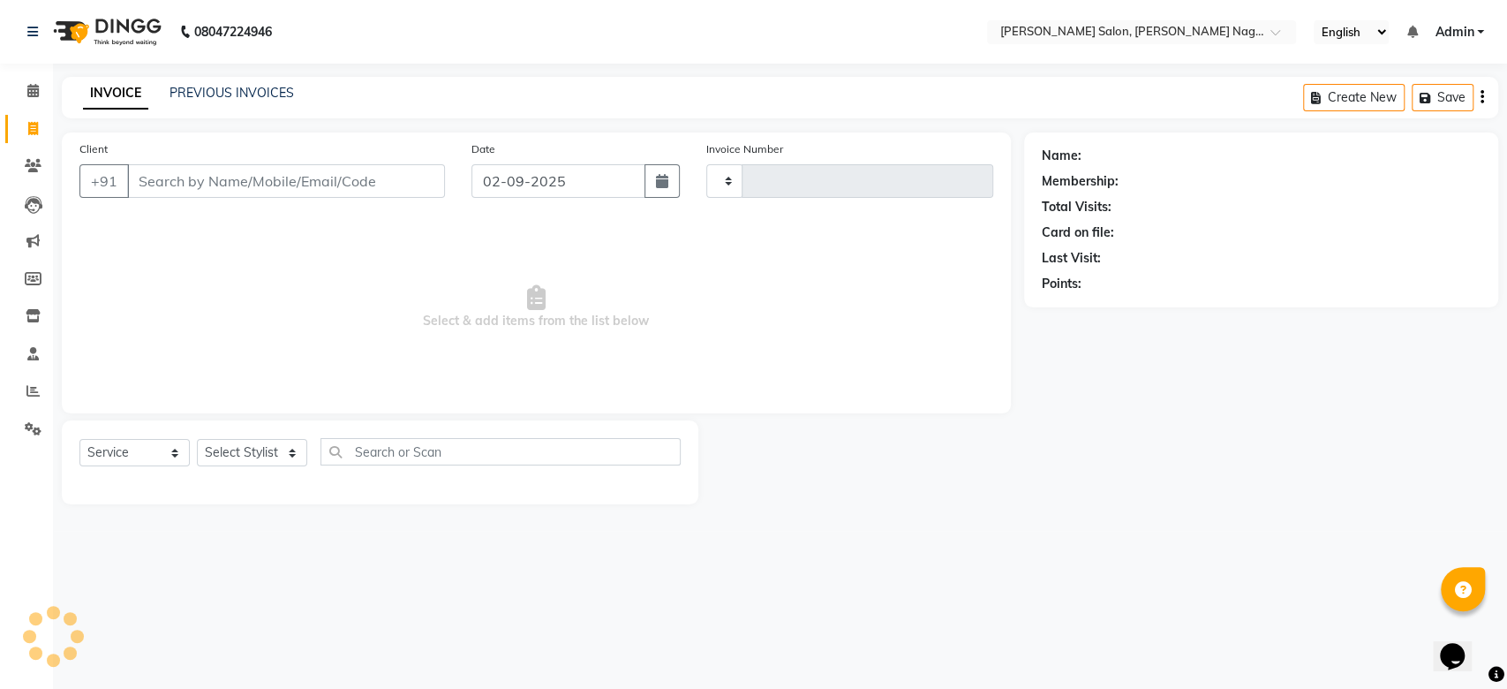
type input "1063"
select select "6221"
click at [24, 398] on span at bounding box center [33, 391] width 31 height 20
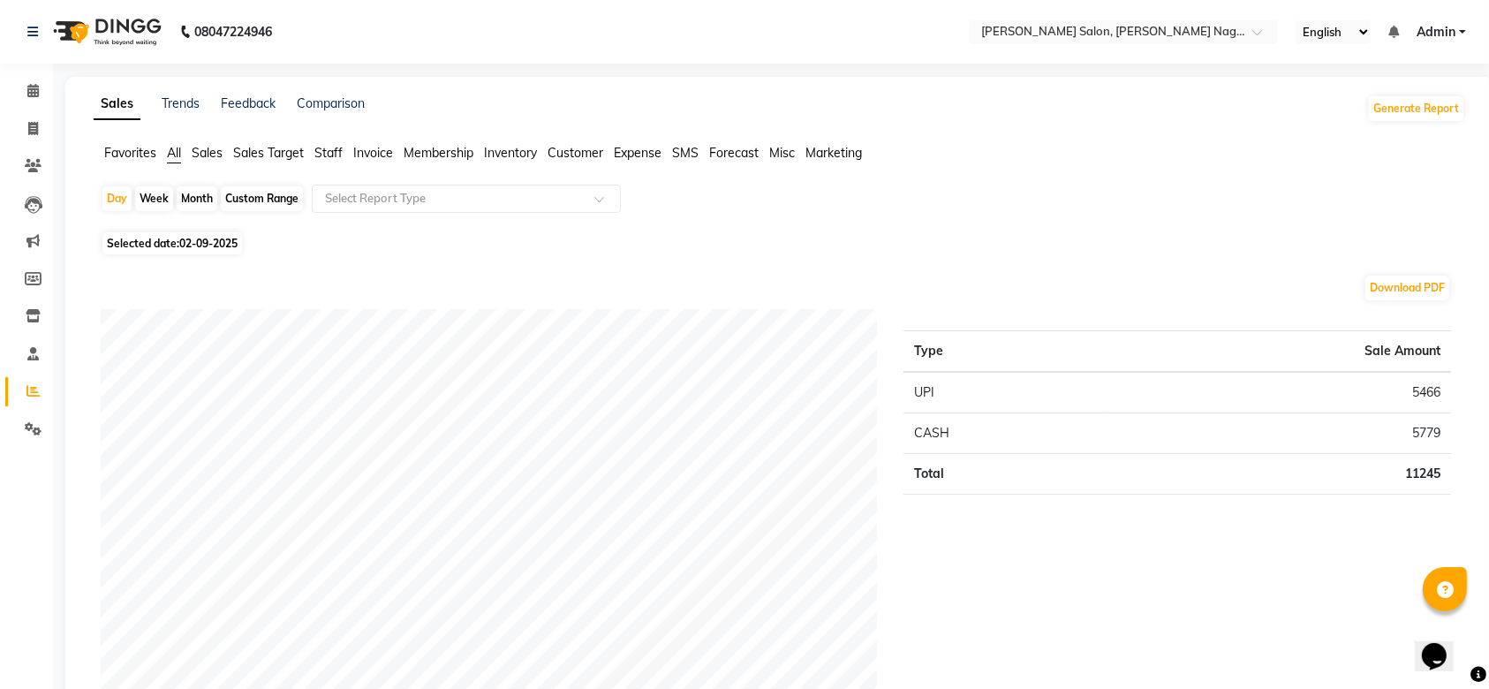
click at [207, 197] on div "Month" at bounding box center [197, 198] width 41 height 25
select select "9"
select select "2025"
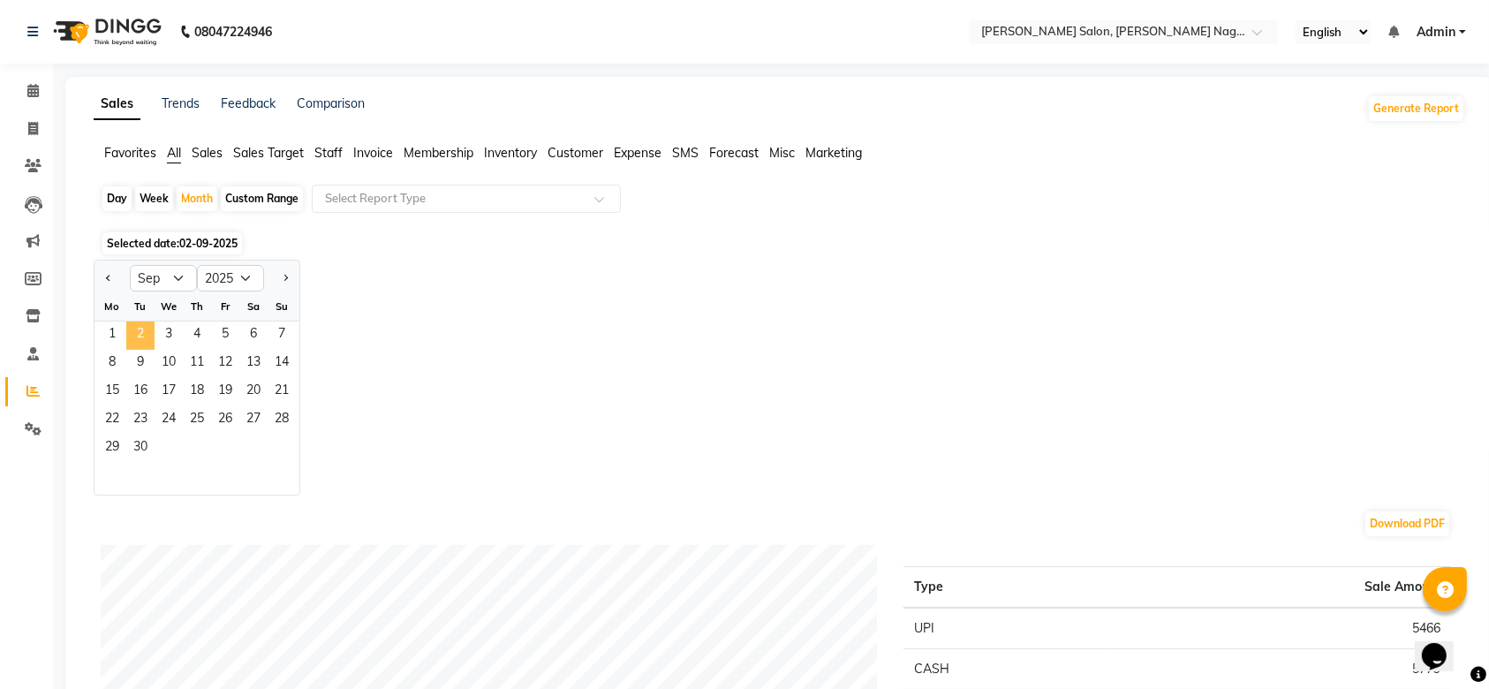
click at [134, 335] on span "2" at bounding box center [140, 335] width 28 height 28
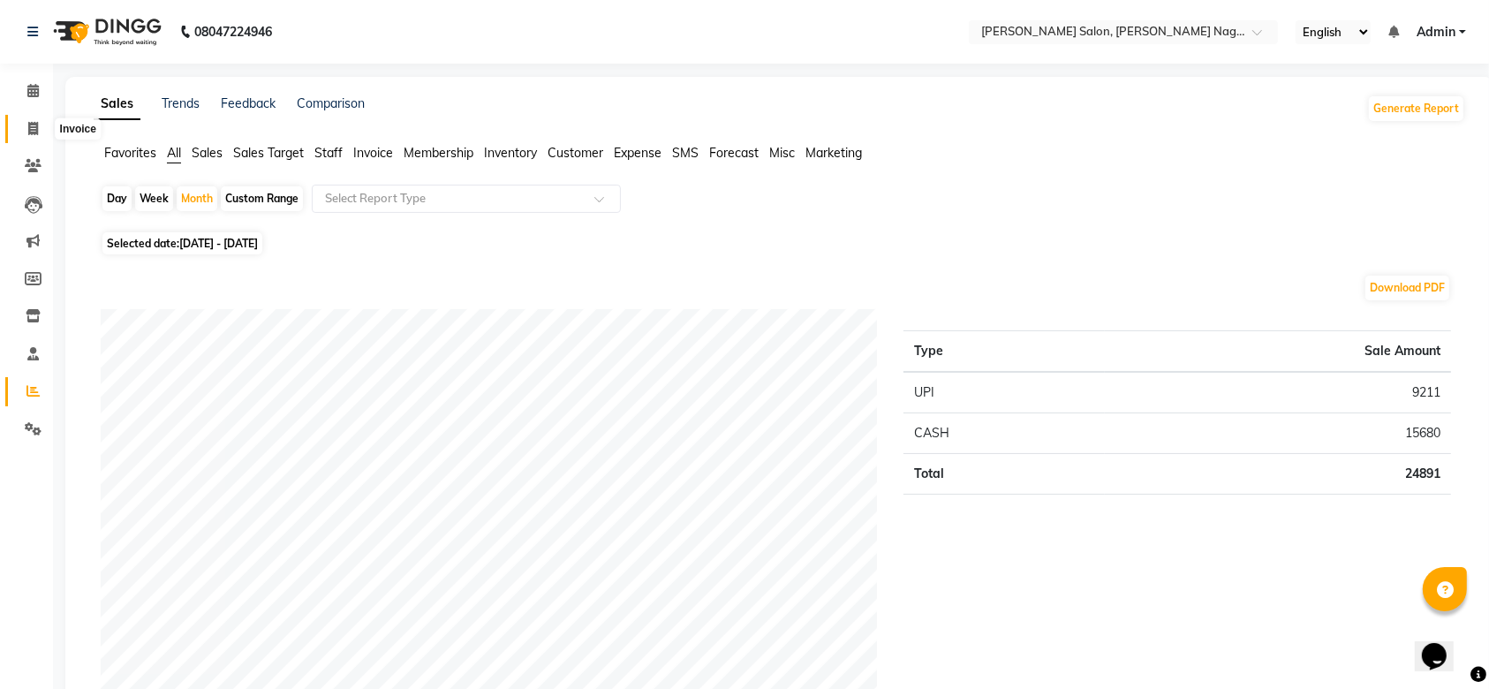
click at [28, 124] on icon at bounding box center [33, 128] width 10 height 13
select select "6221"
select select "service"
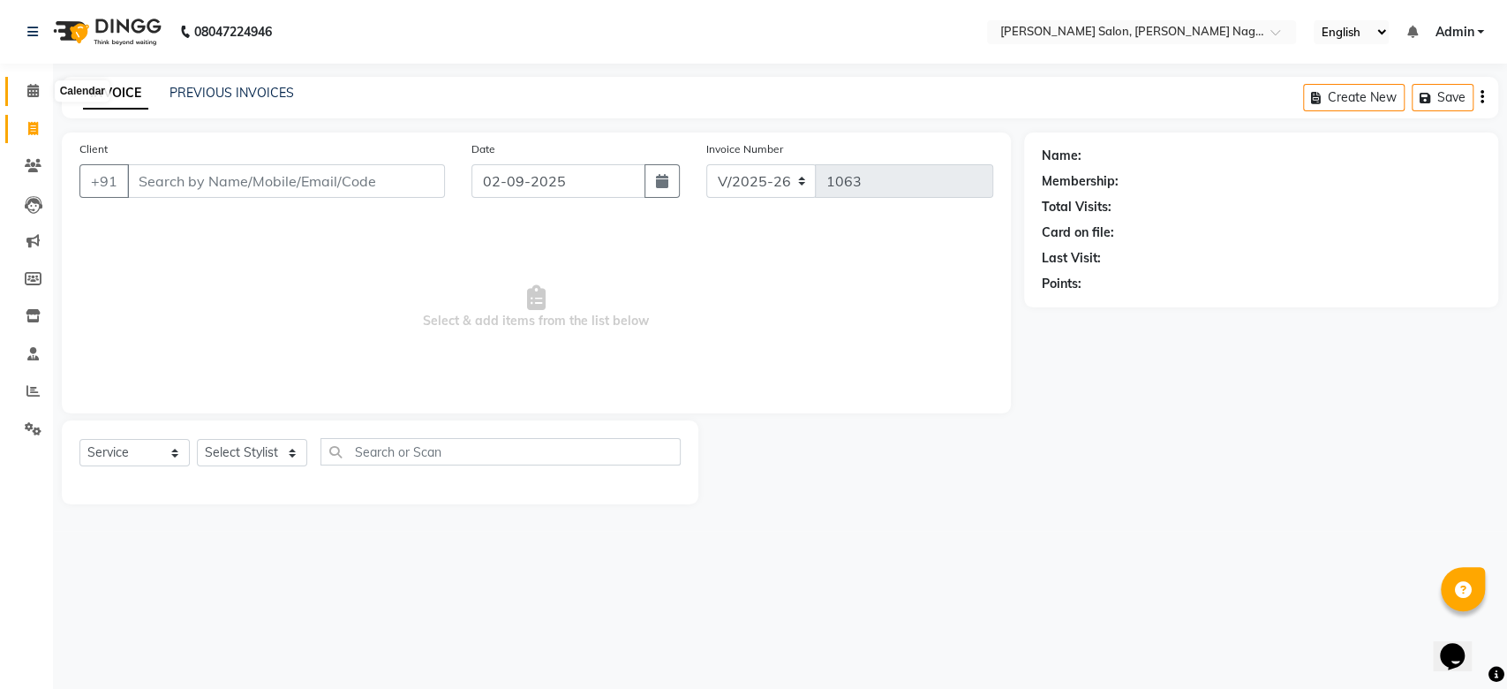
click at [34, 100] on span at bounding box center [33, 91] width 31 height 20
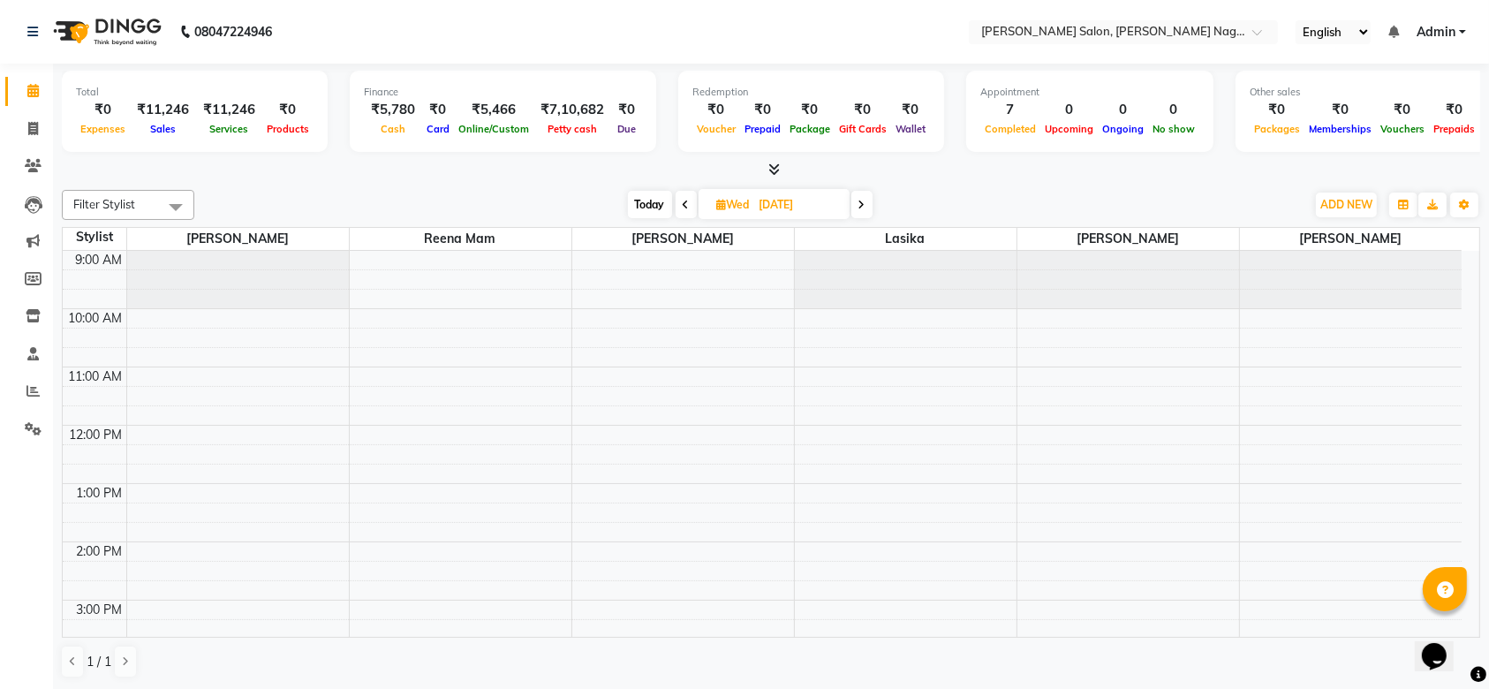
click at [866, 201] on span at bounding box center [861, 204] width 21 height 27
type input "[DATE]"
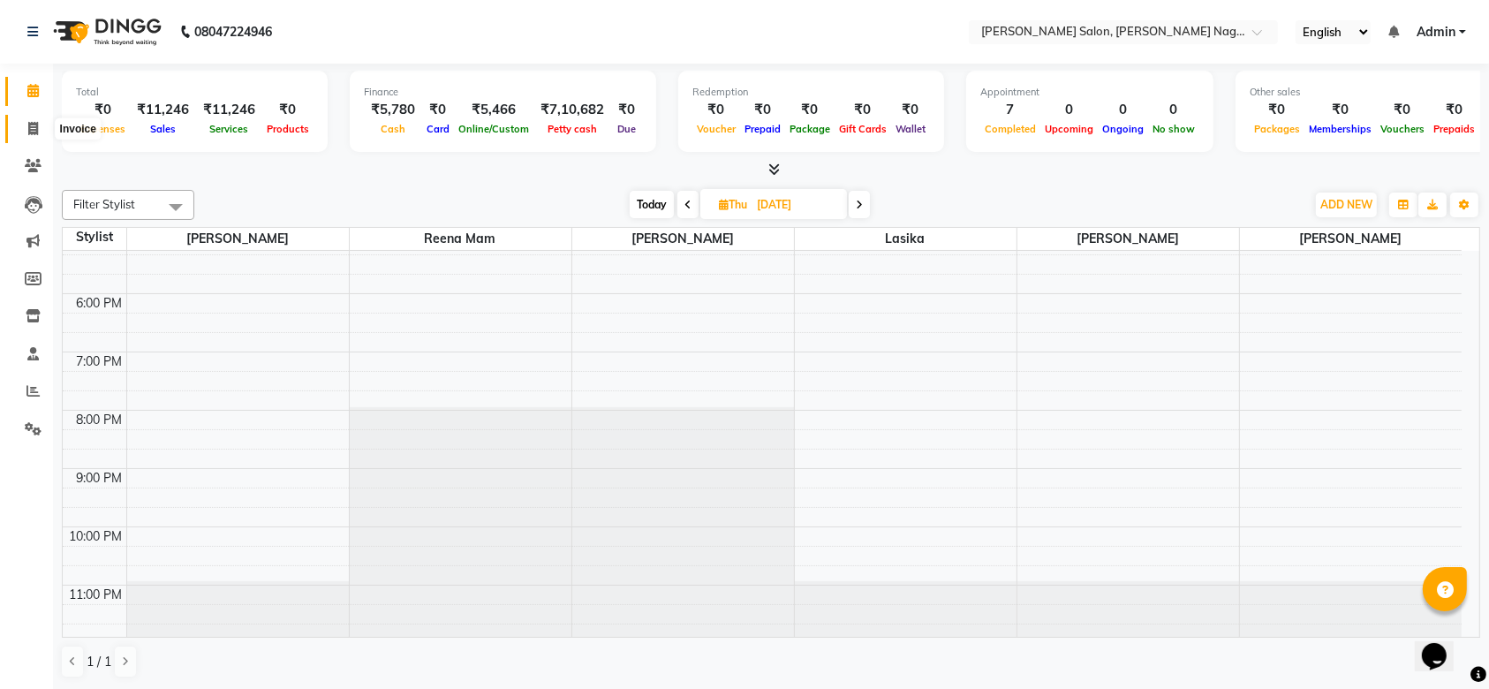
click at [25, 123] on span at bounding box center [33, 129] width 31 height 20
select select "6221"
select select "service"
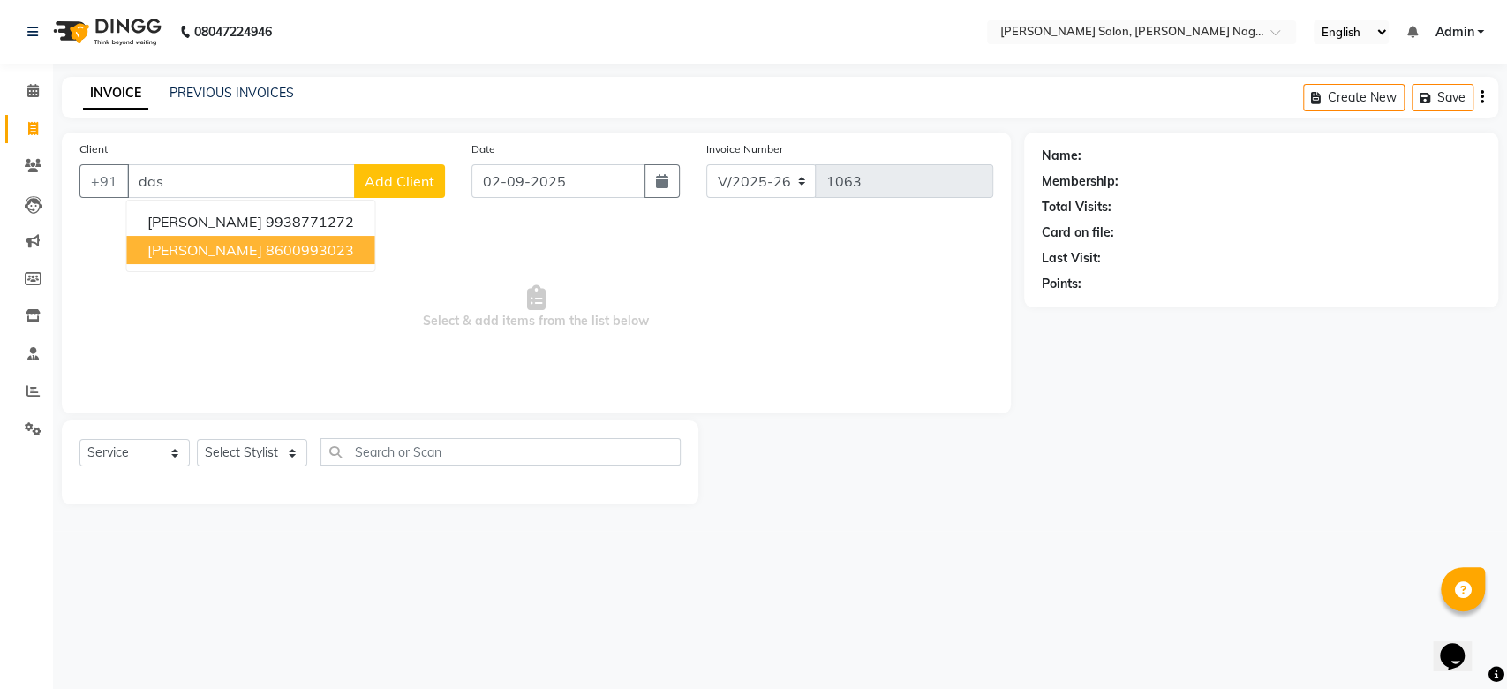
click at [176, 236] on button "[PERSON_NAME] 8600993023" at bounding box center [250, 250] width 248 height 28
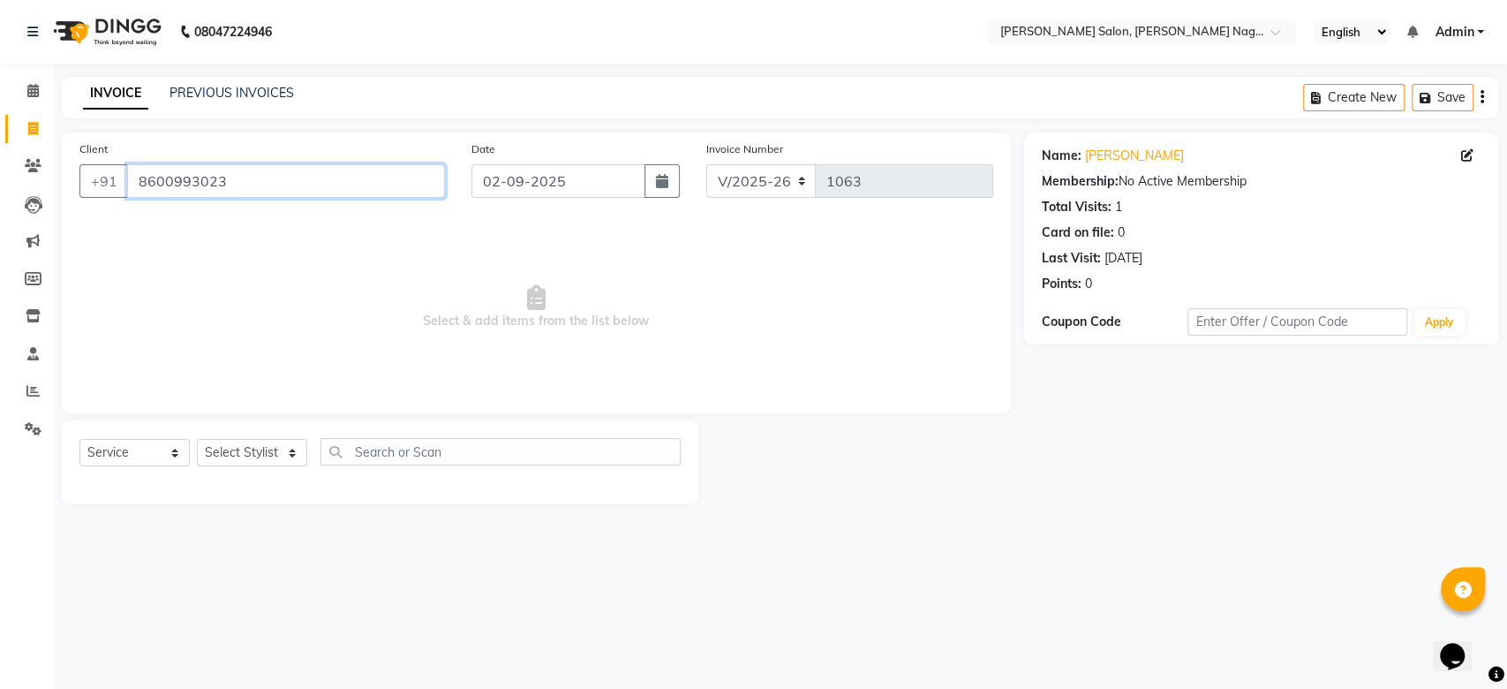
click at [246, 190] on input "8600993023" at bounding box center [286, 181] width 318 height 34
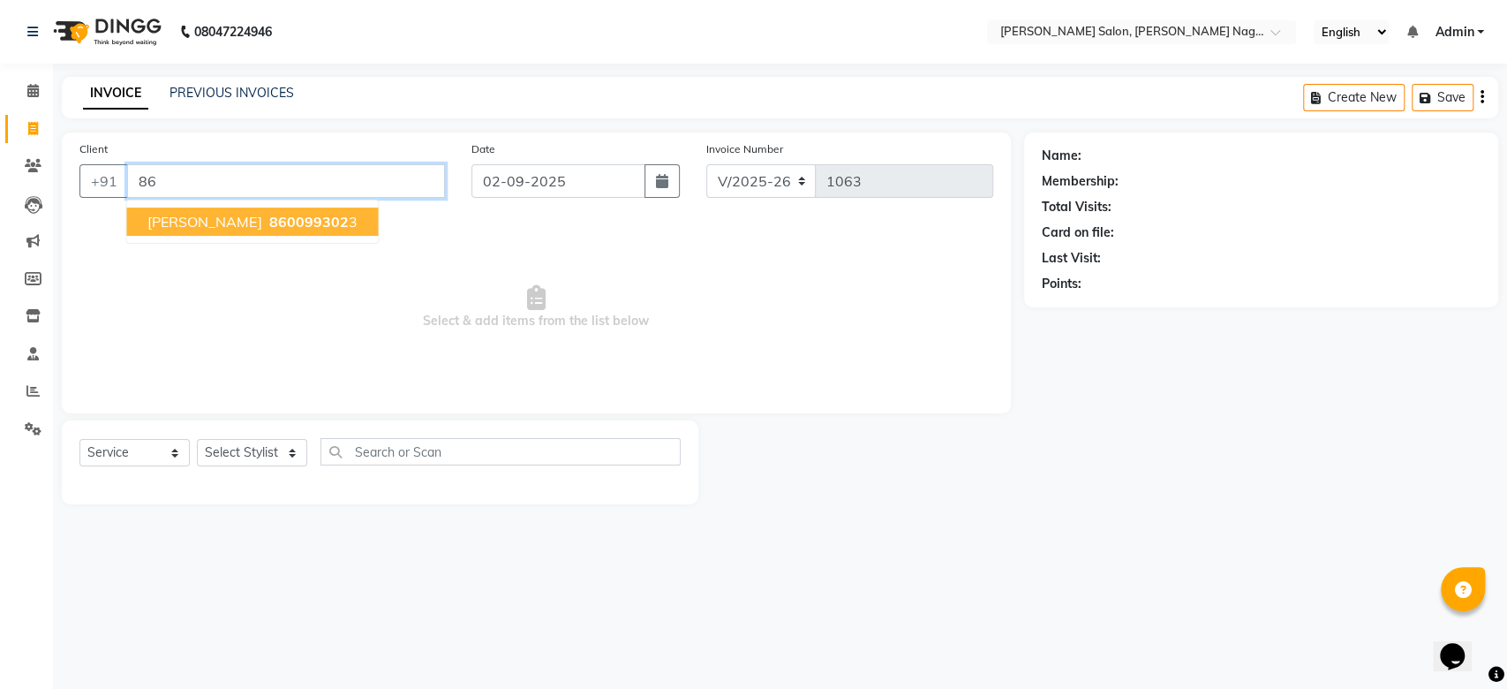
type input "8"
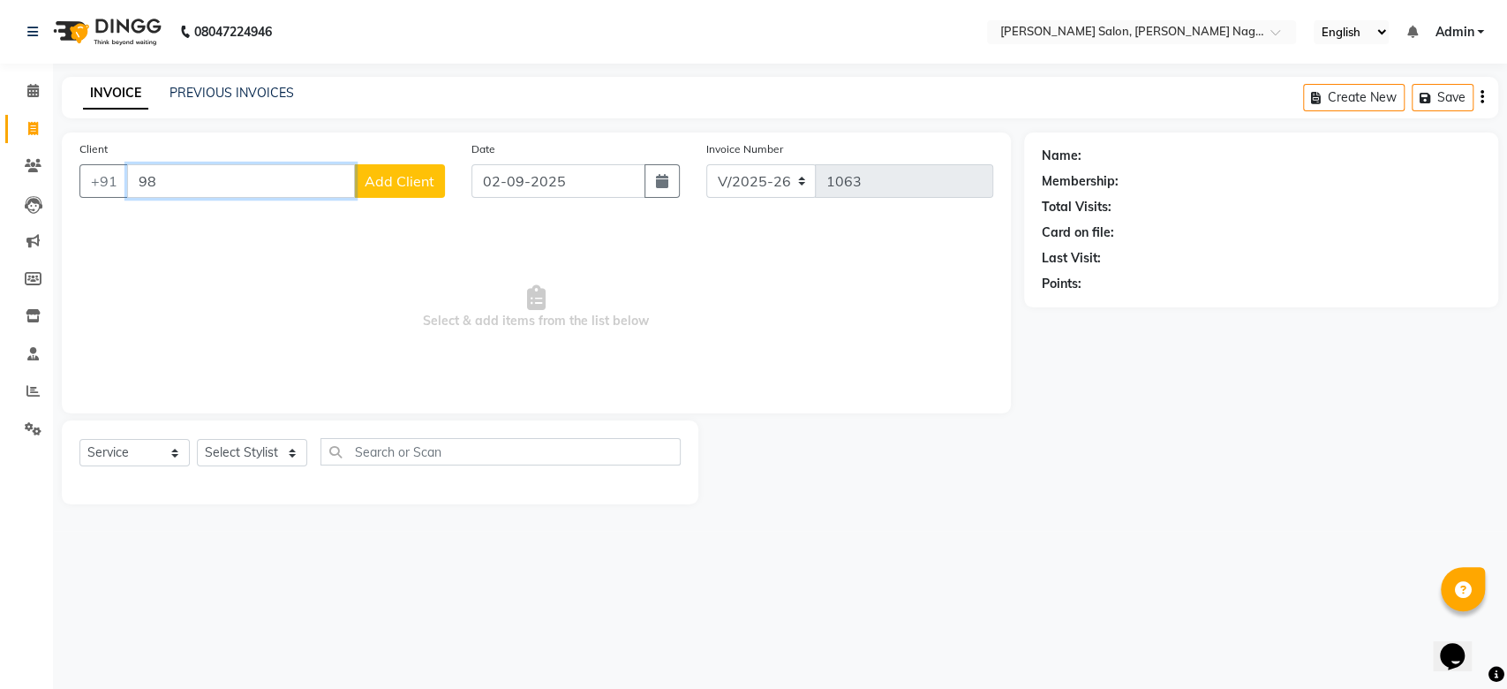
type input "9"
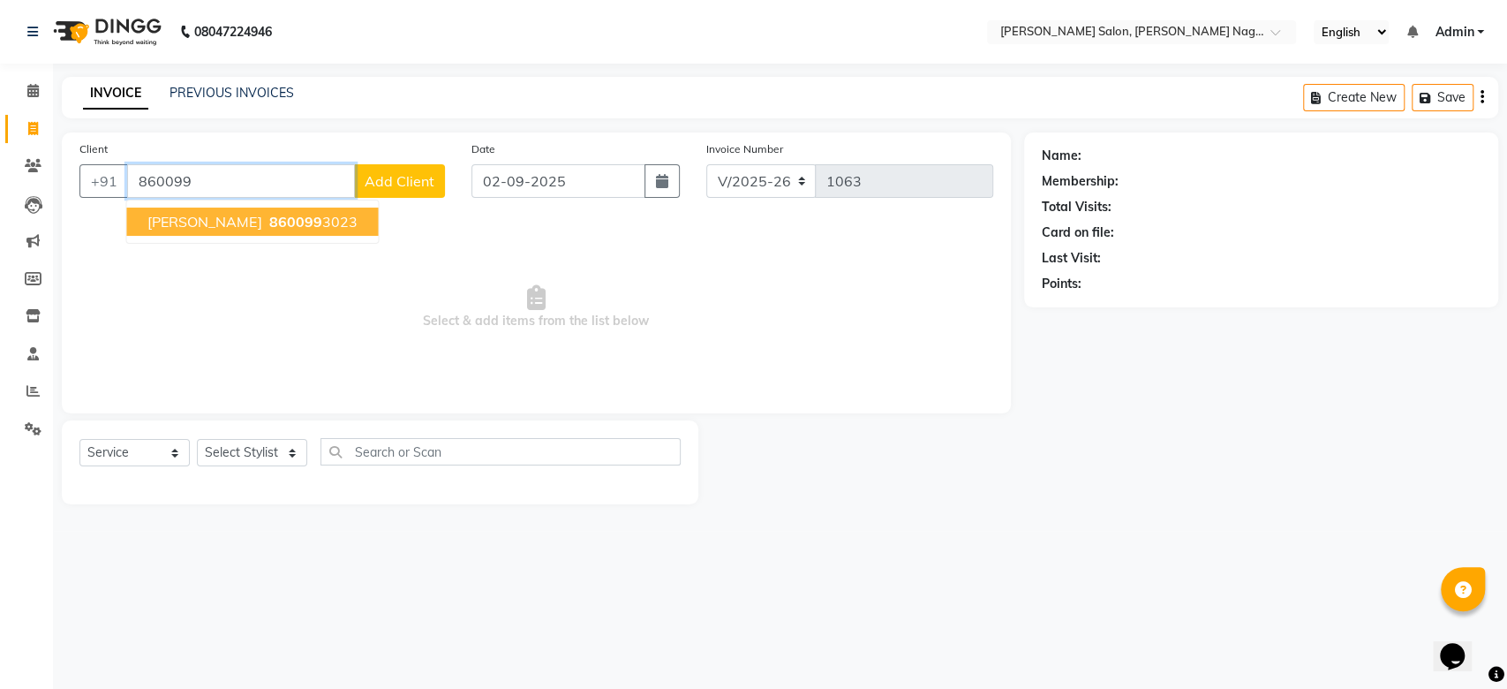
click at [268, 221] on span "860099" at bounding box center [294, 222] width 53 height 18
type input "8600993023"
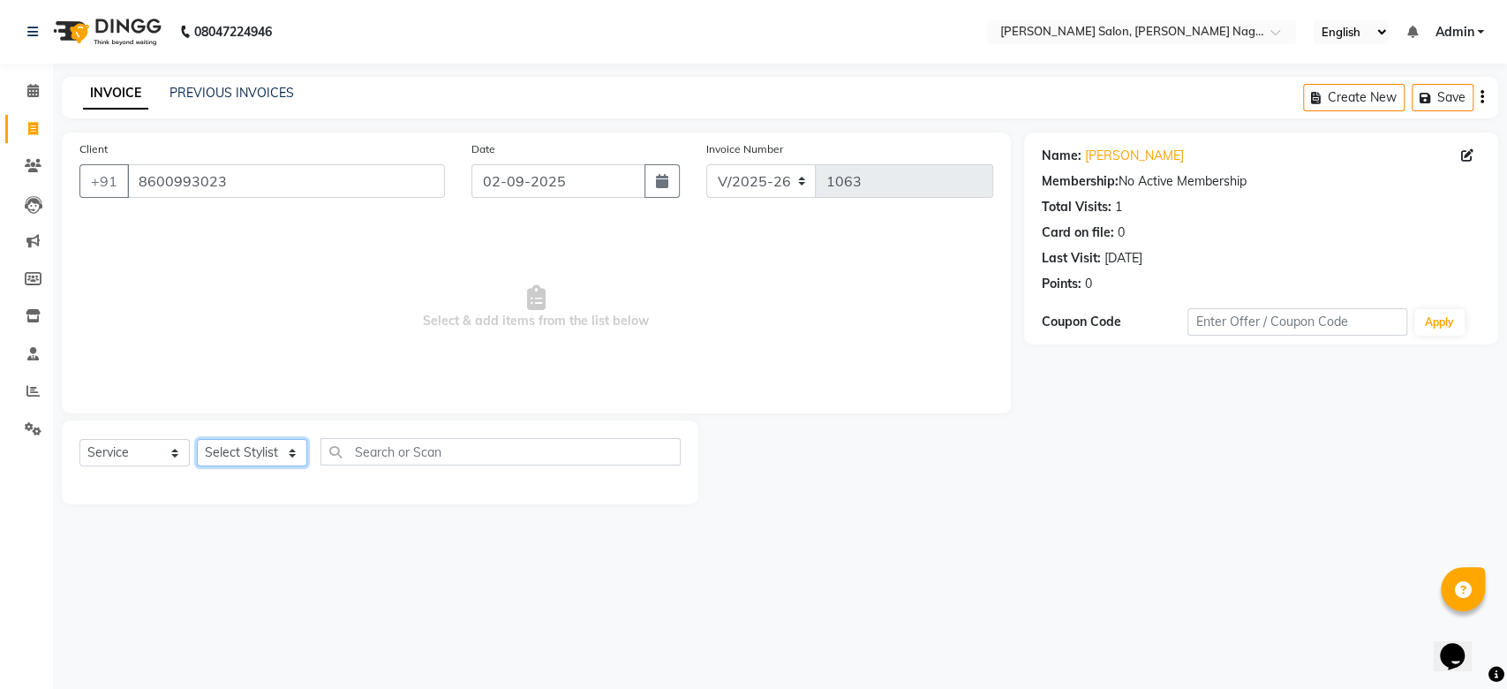
click at [242, 456] on select "Select Stylist [PERSON_NAME] lasika [PERSON_NAME] mam [PERSON_NAME] [PERSON_NAM…" at bounding box center [252, 452] width 110 height 27
select select "83390"
click at [197, 439] on select "Select Stylist [PERSON_NAME] lasika [PERSON_NAME] mam [PERSON_NAME] [PERSON_NAM…" at bounding box center [252, 452] width 110 height 27
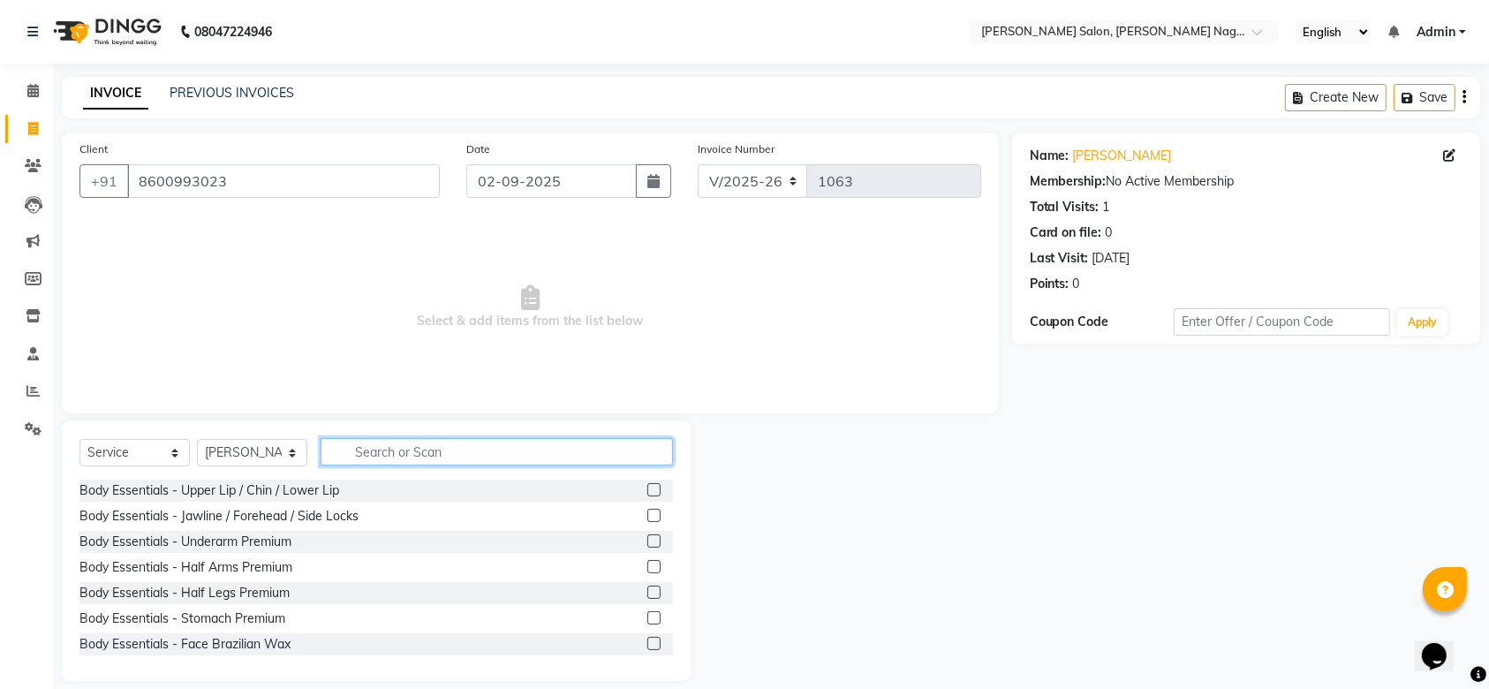
click at [381, 459] on input "text" at bounding box center [497, 451] width 352 height 27
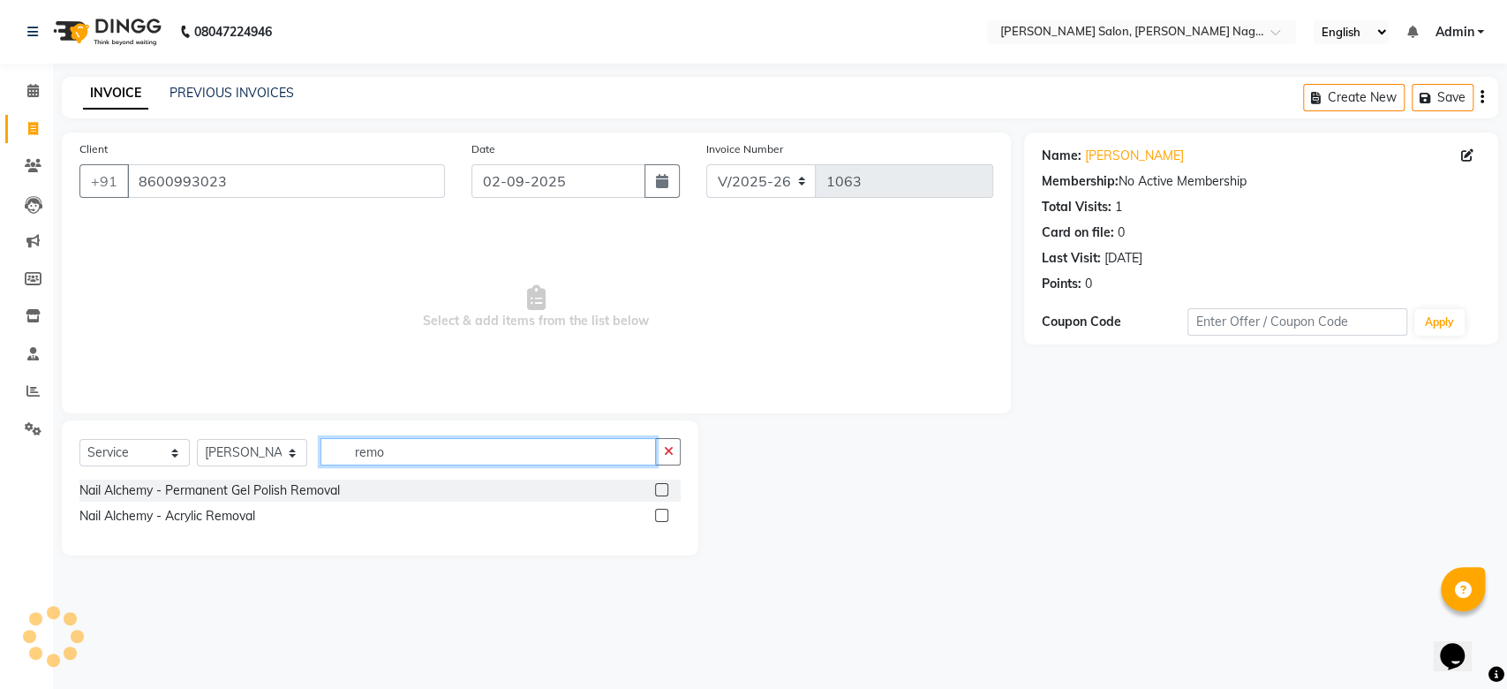
type input "remo"
click at [661, 519] on label at bounding box center [661, 515] width 13 height 13
click at [661, 519] on input "checkbox" at bounding box center [660, 515] width 11 height 11
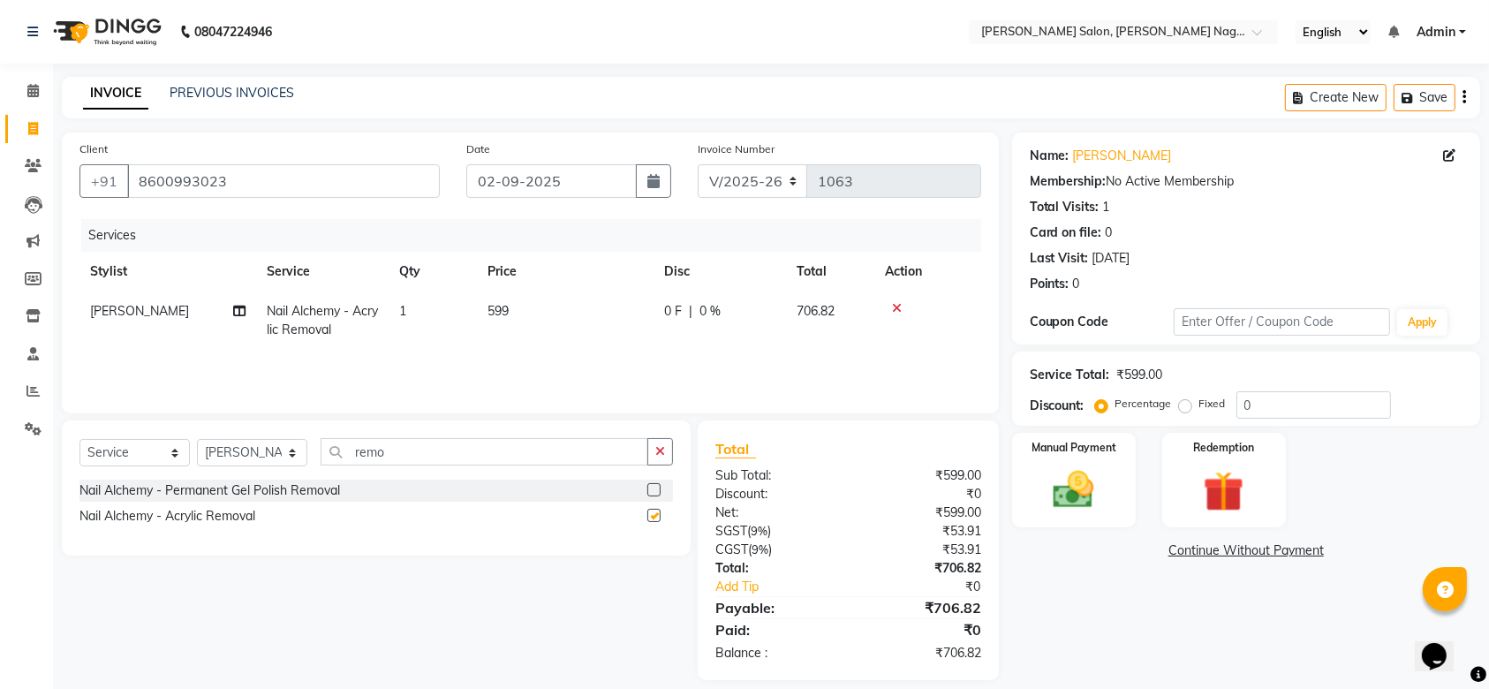
checkbox input "false"
click at [517, 307] on td "599" at bounding box center [565, 320] width 177 height 58
select select "83390"
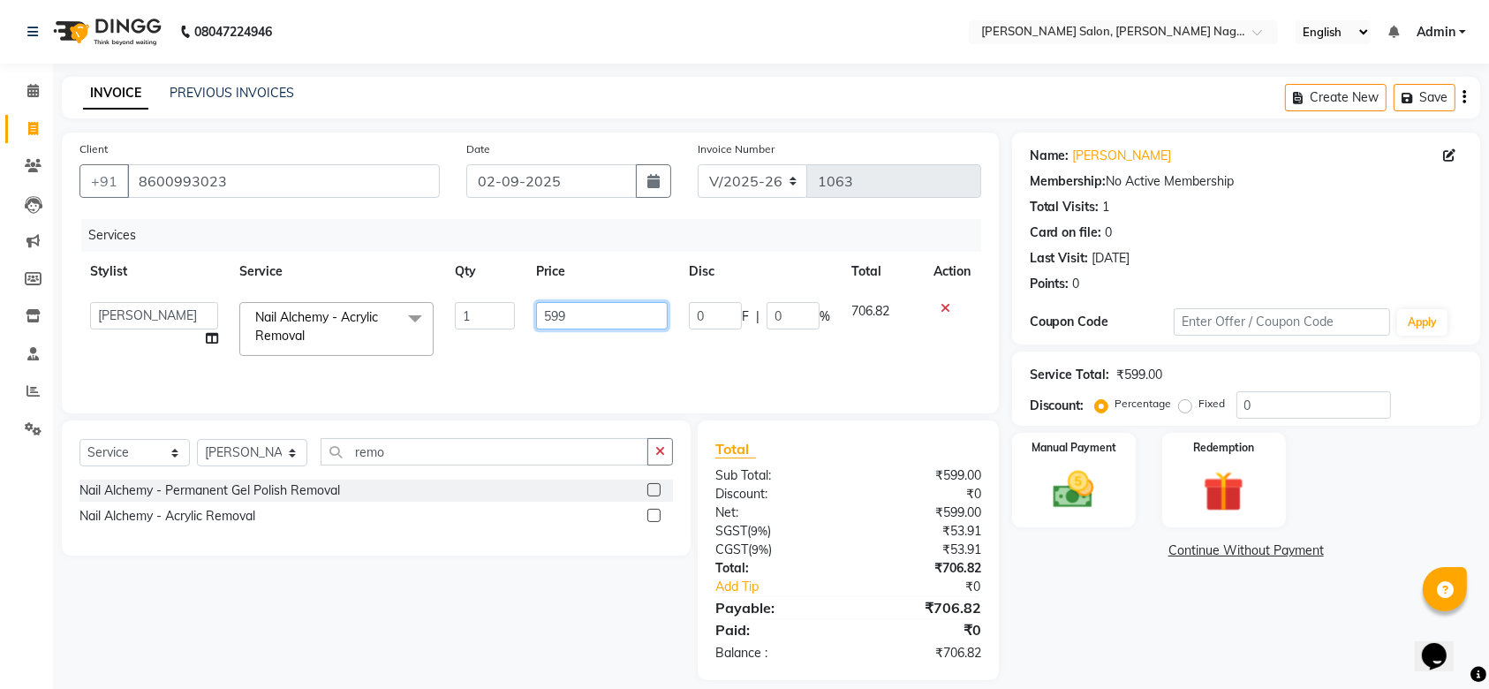
click at [575, 314] on input "599" at bounding box center [602, 315] width 132 height 27
type input "5"
type input "499"
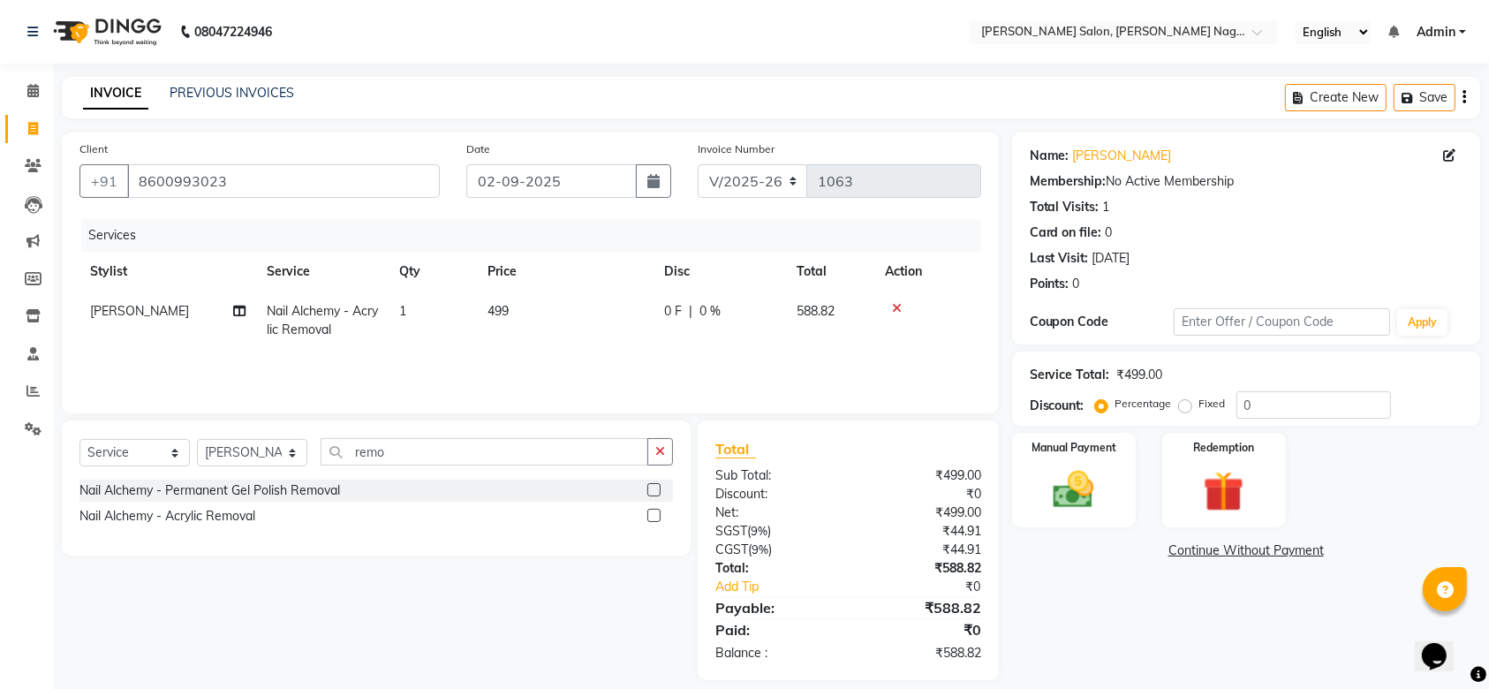
click at [532, 572] on div "Select Service Product Membership Package Voucher Prepaid Gift Card Select Styl…" at bounding box center [370, 550] width 642 height 260
click at [1098, 472] on img at bounding box center [1073, 489] width 69 height 49
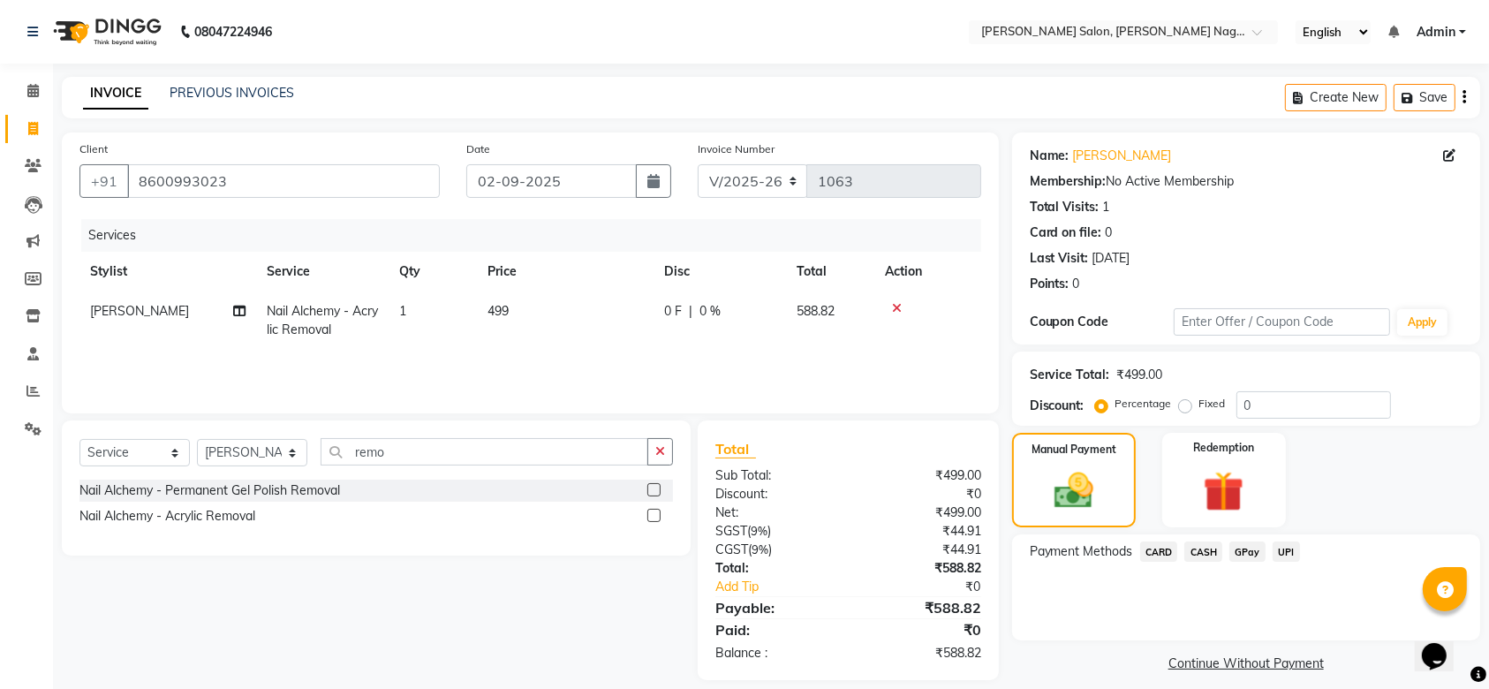
click at [1284, 547] on span "UPI" at bounding box center [1285, 551] width 27 height 20
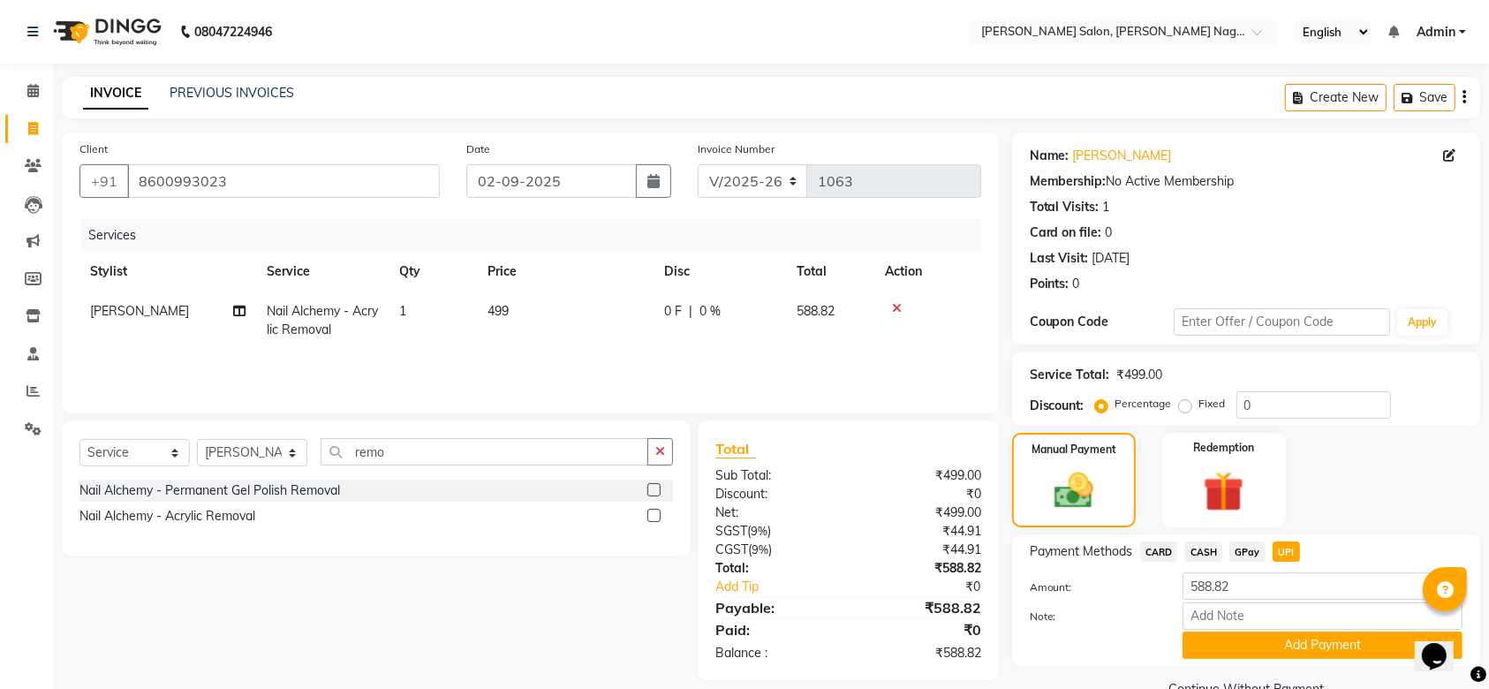
scroll to position [39, 0]
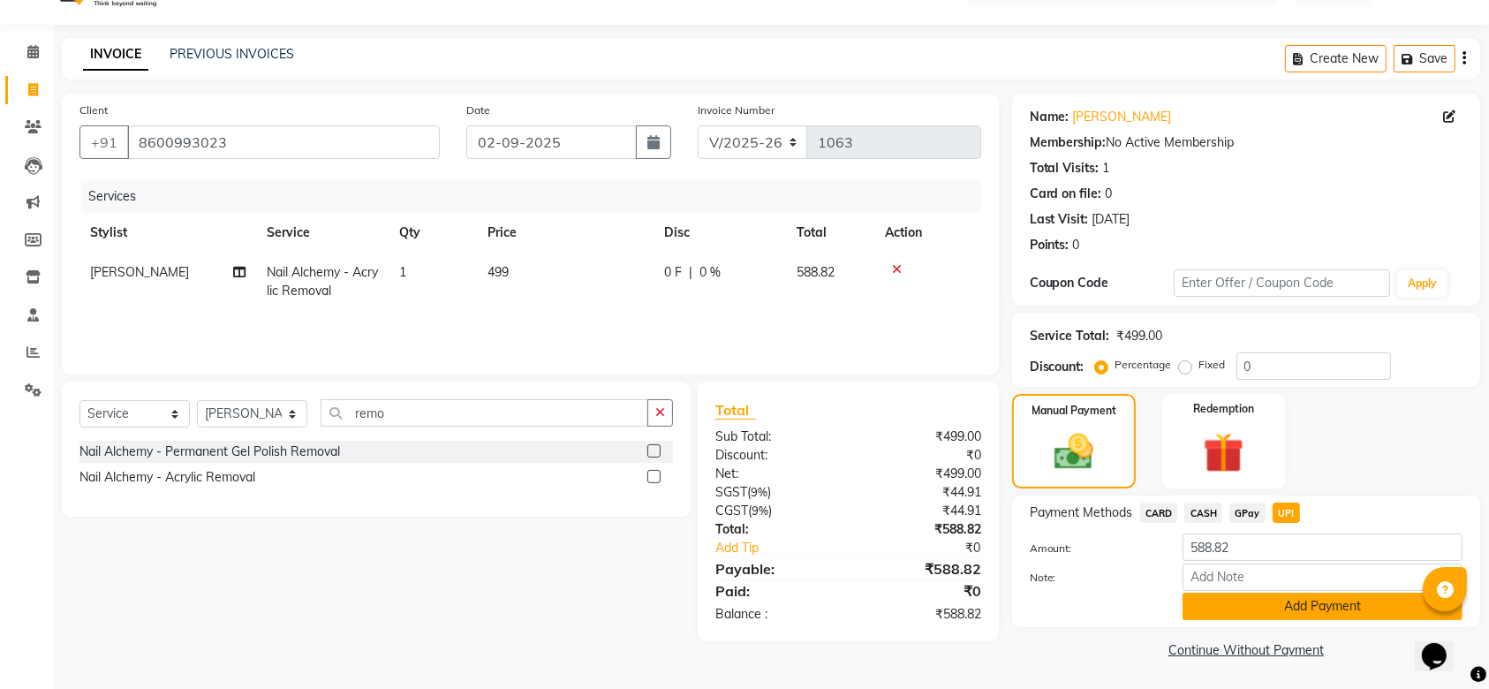
click at [1284, 602] on button "Add Payment" at bounding box center [1322, 605] width 280 height 27
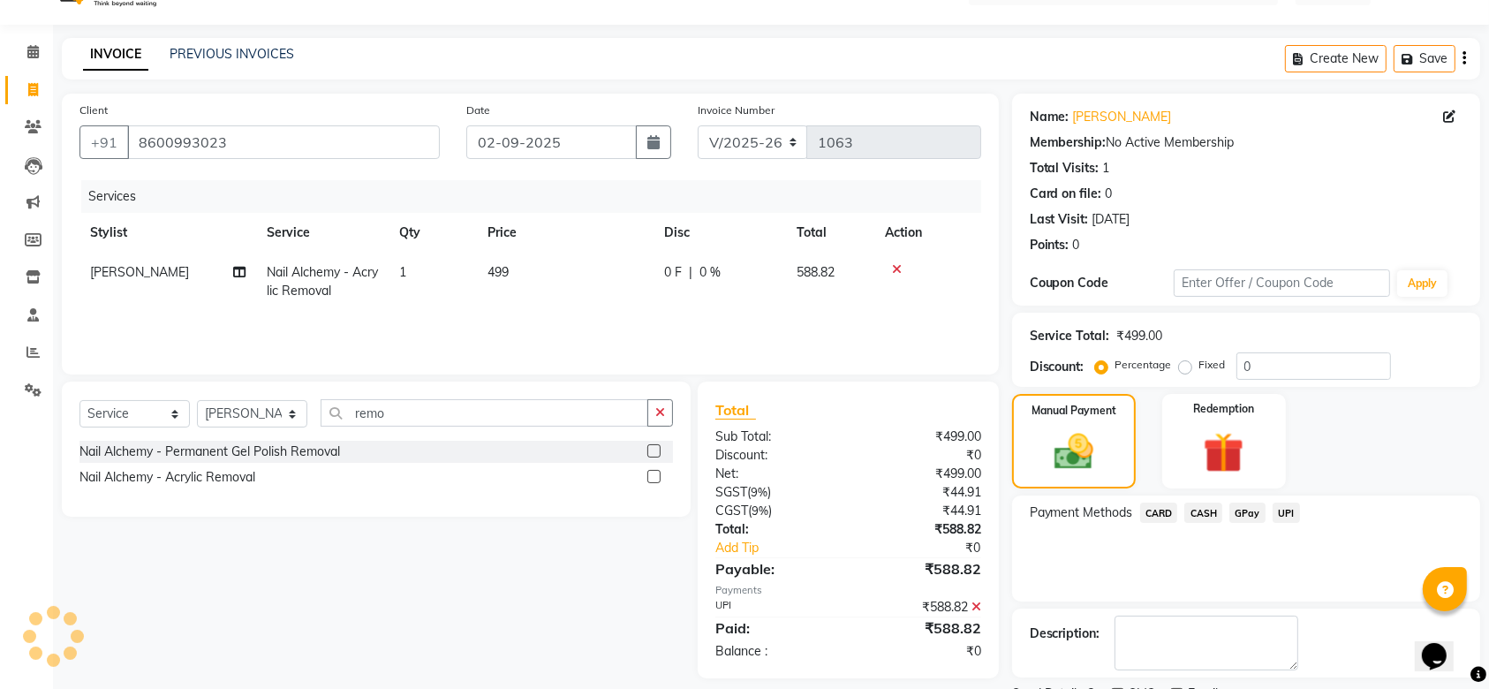
scroll to position [113, 0]
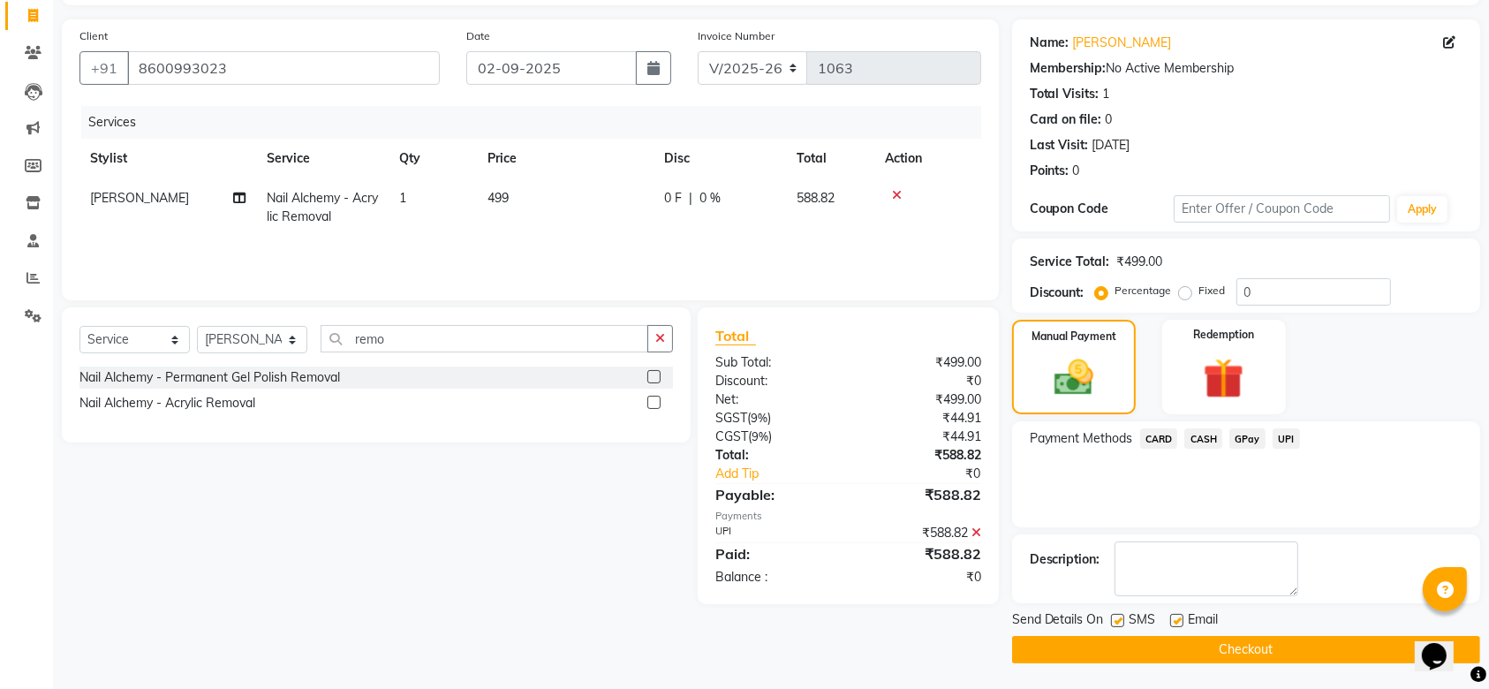
click at [1282, 641] on button "Checkout" at bounding box center [1246, 649] width 468 height 27
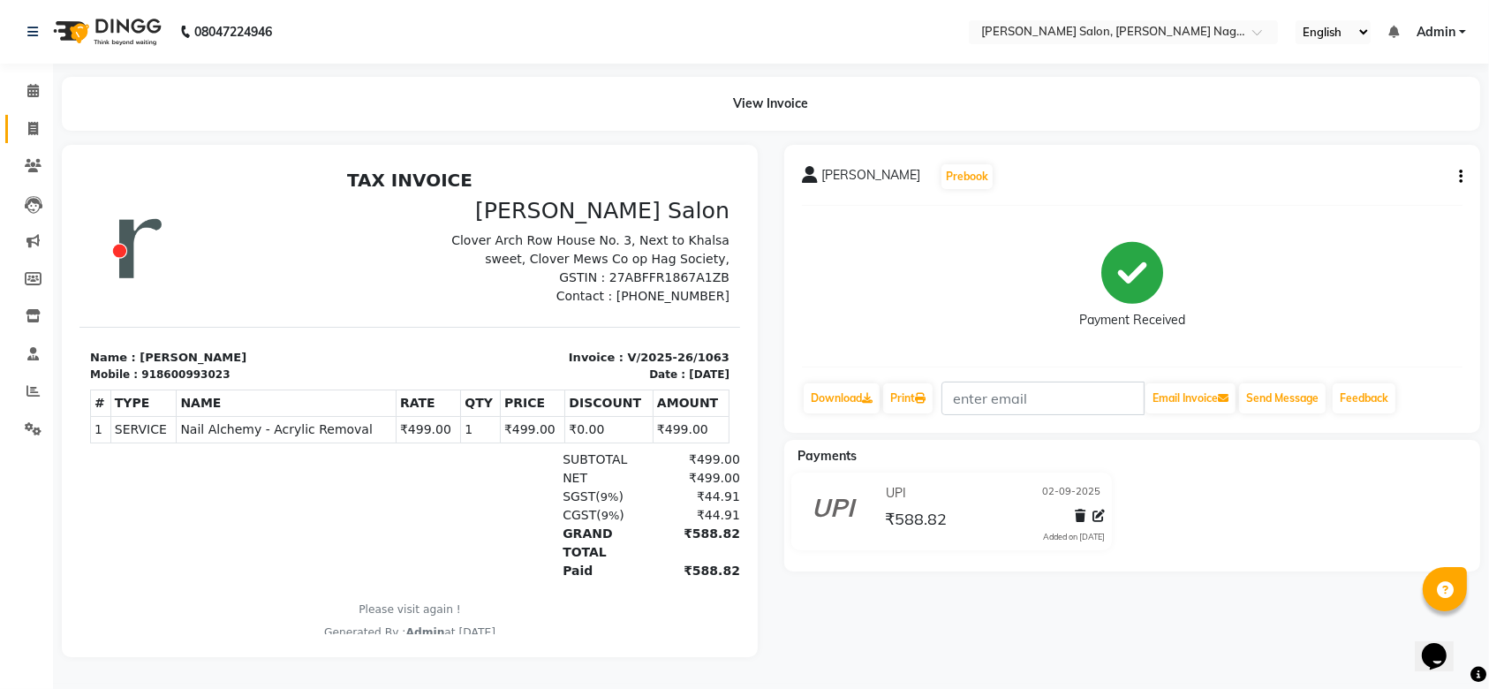
click at [40, 116] on link "Invoice" at bounding box center [26, 129] width 42 height 29
select select "6221"
select select "service"
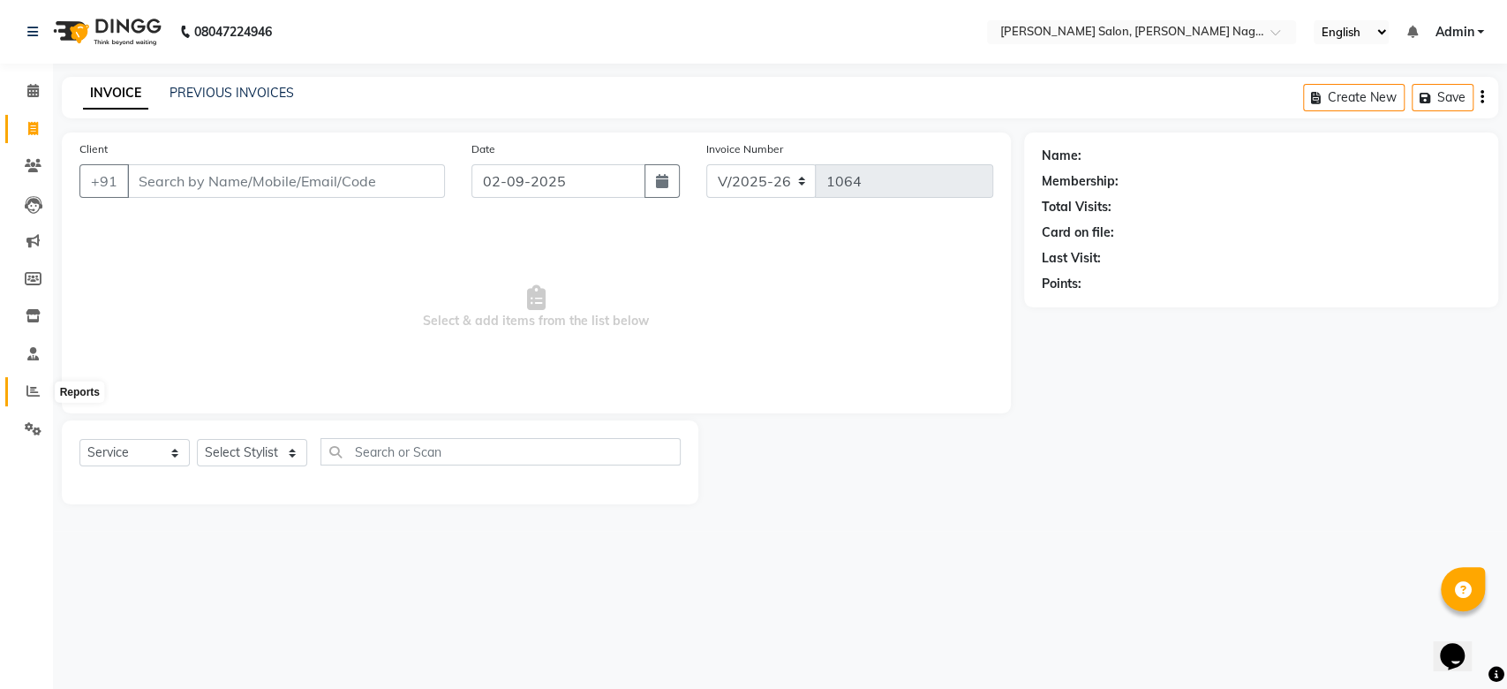
click at [19, 401] on span at bounding box center [33, 391] width 31 height 20
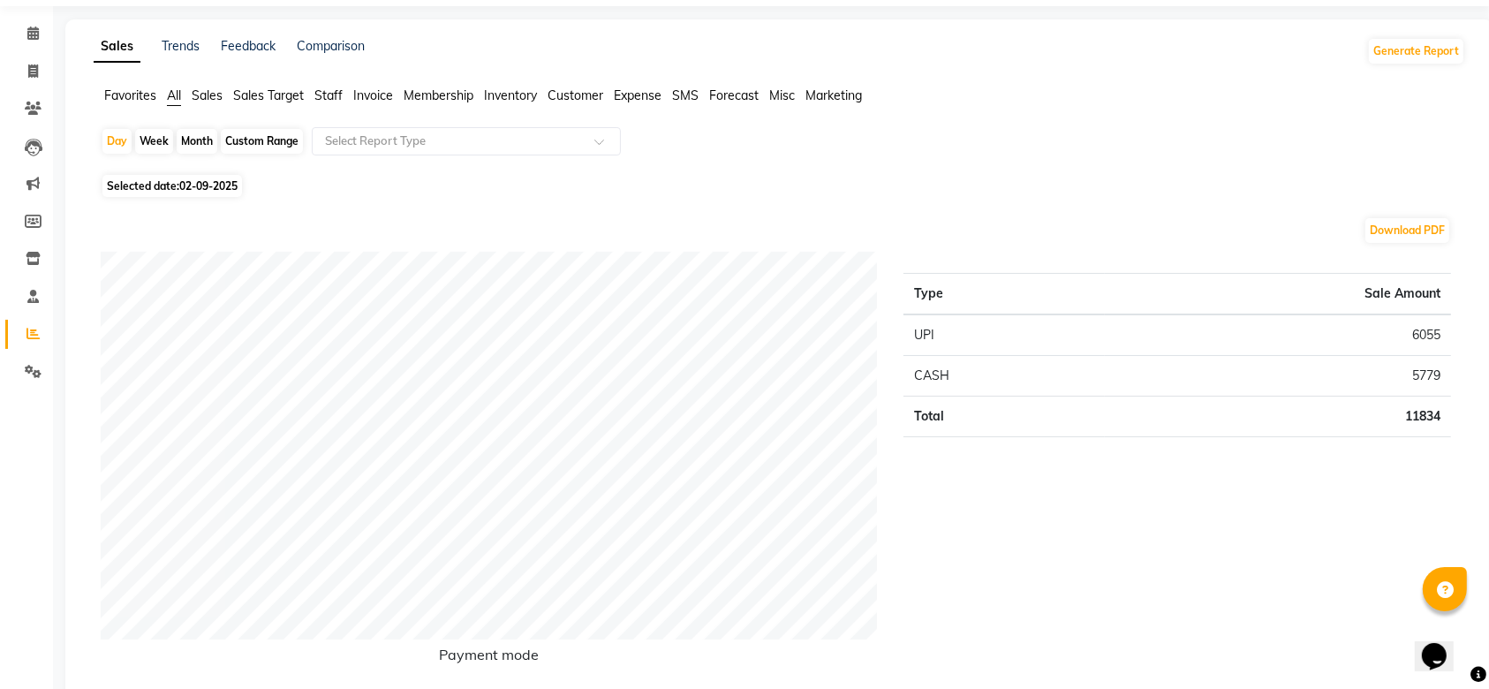
scroll to position [53, 0]
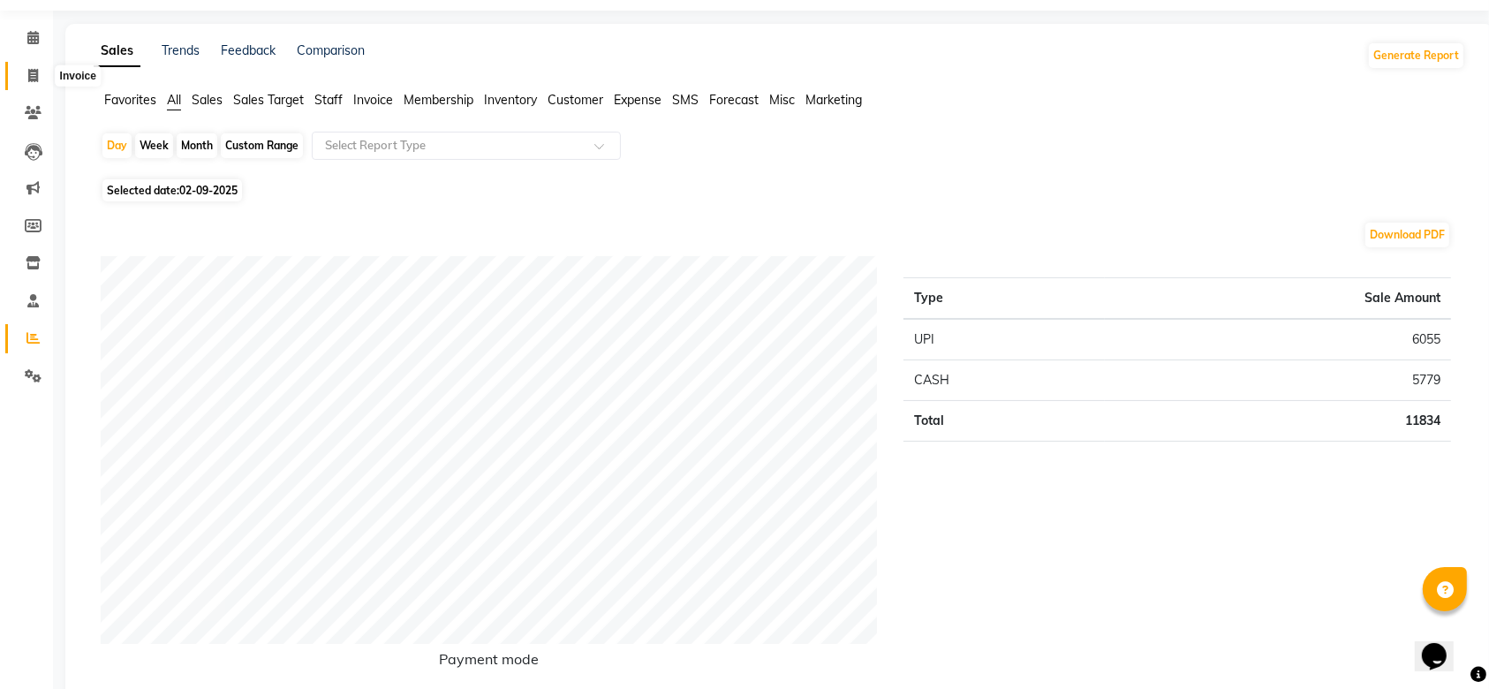
click at [21, 80] on span at bounding box center [33, 76] width 31 height 20
select select "6221"
select select "service"
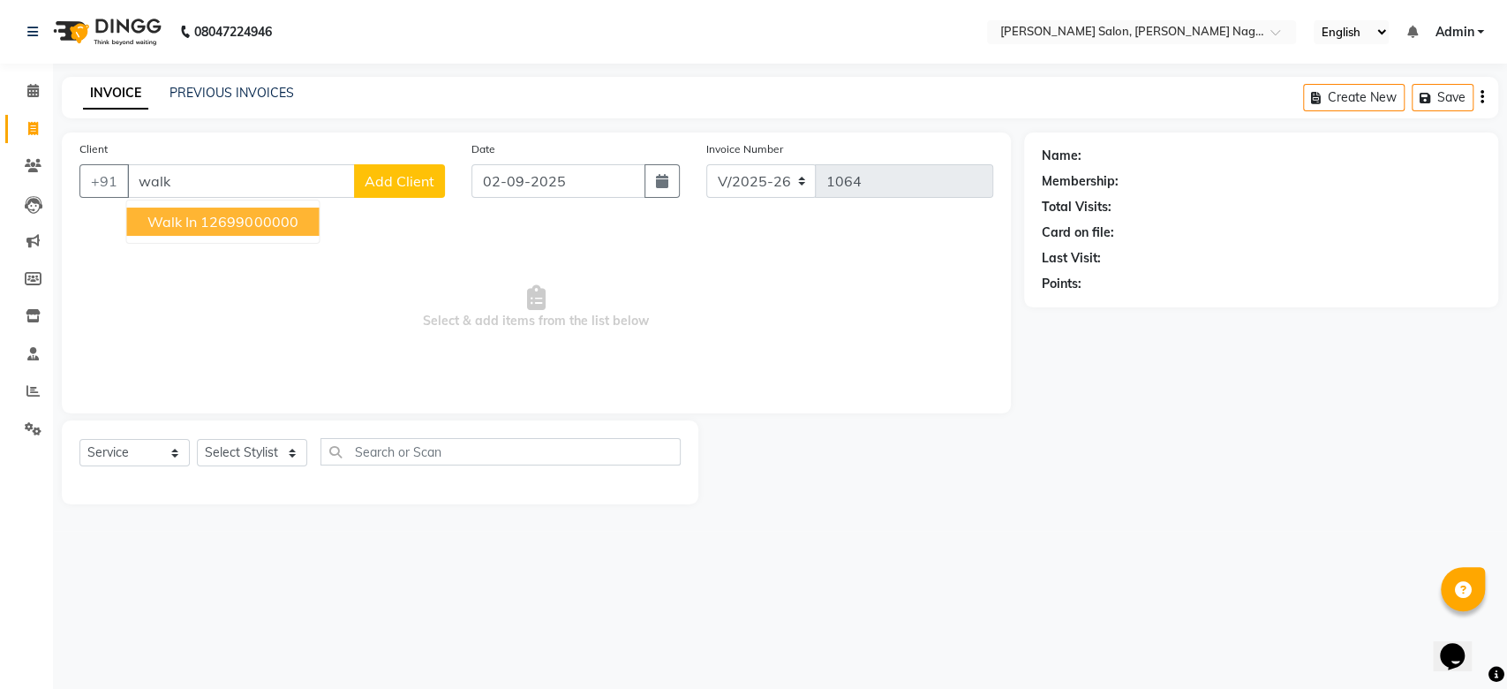
click at [175, 223] on span "Walk In" at bounding box center [171, 222] width 49 height 18
type input "12699000000"
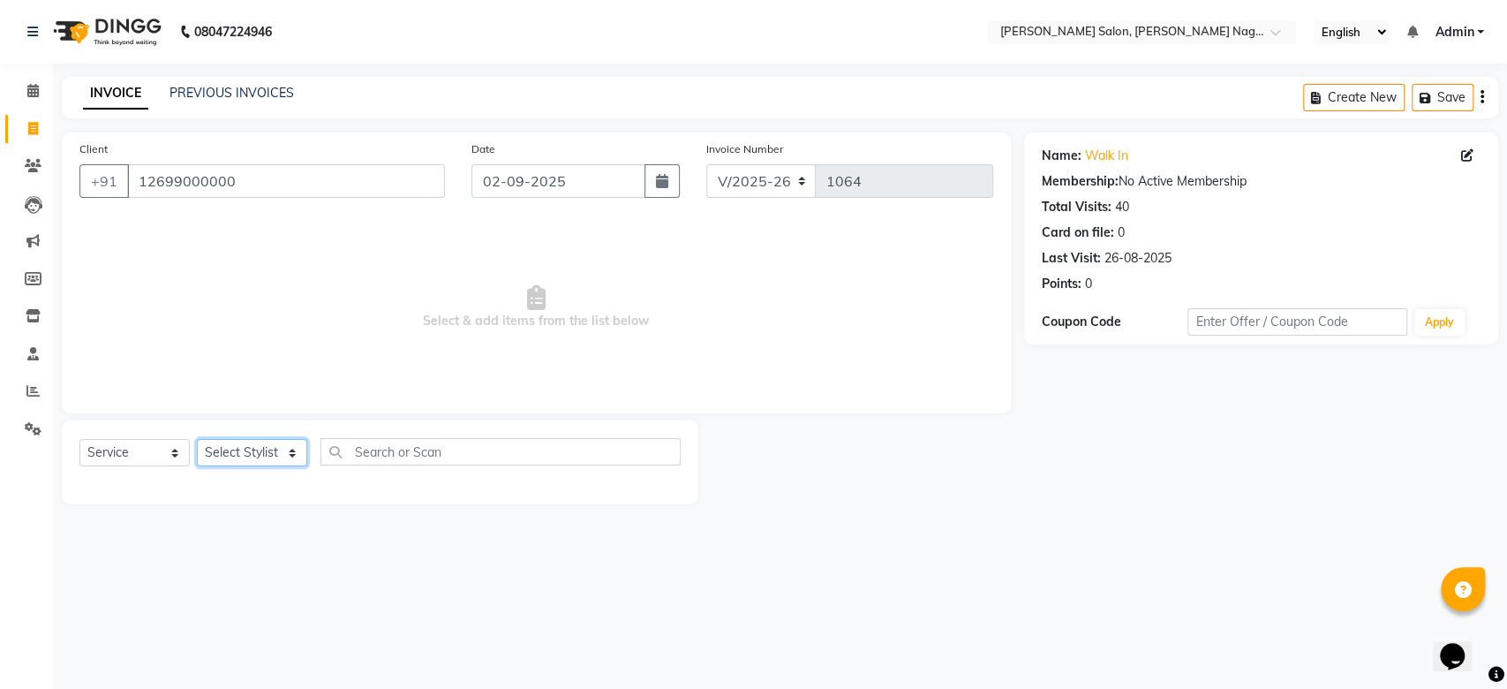
click at [254, 456] on select "Select Stylist [PERSON_NAME] lasika [PERSON_NAME] mam [PERSON_NAME] [PERSON_NAM…" at bounding box center [252, 452] width 110 height 27
select select "83987"
click at [197, 439] on select "Select Stylist [PERSON_NAME] lasika [PERSON_NAME] mam [PERSON_NAME] [PERSON_NAM…" at bounding box center [252, 452] width 110 height 27
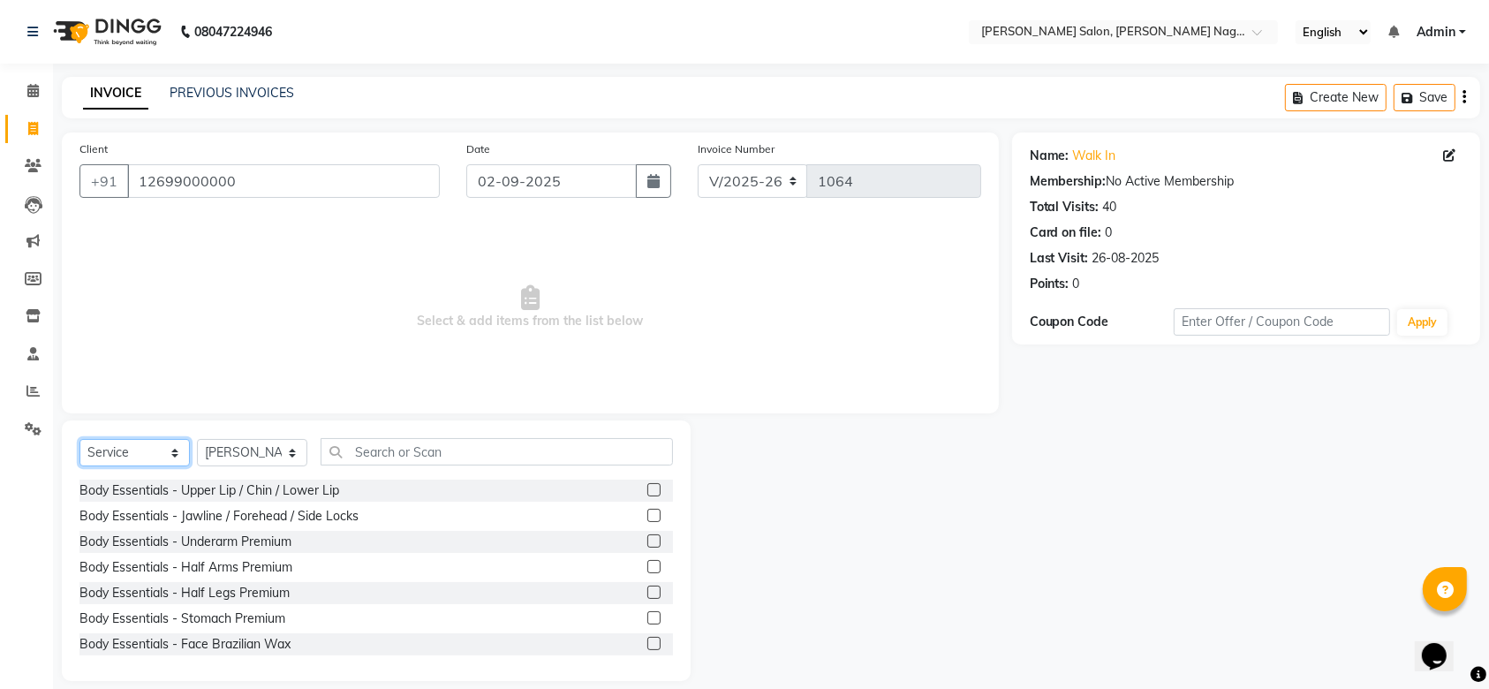
click at [108, 449] on select "Select Service Product Membership Package Voucher Prepaid Gift Card" at bounding box center [134, 452] width 110 height 27
select select "product"
click at [79, 439] on select "Select Service Product Membership Package Voucher Prepaid Gift Card" at bounding box center [134, 452] width 110 height 27
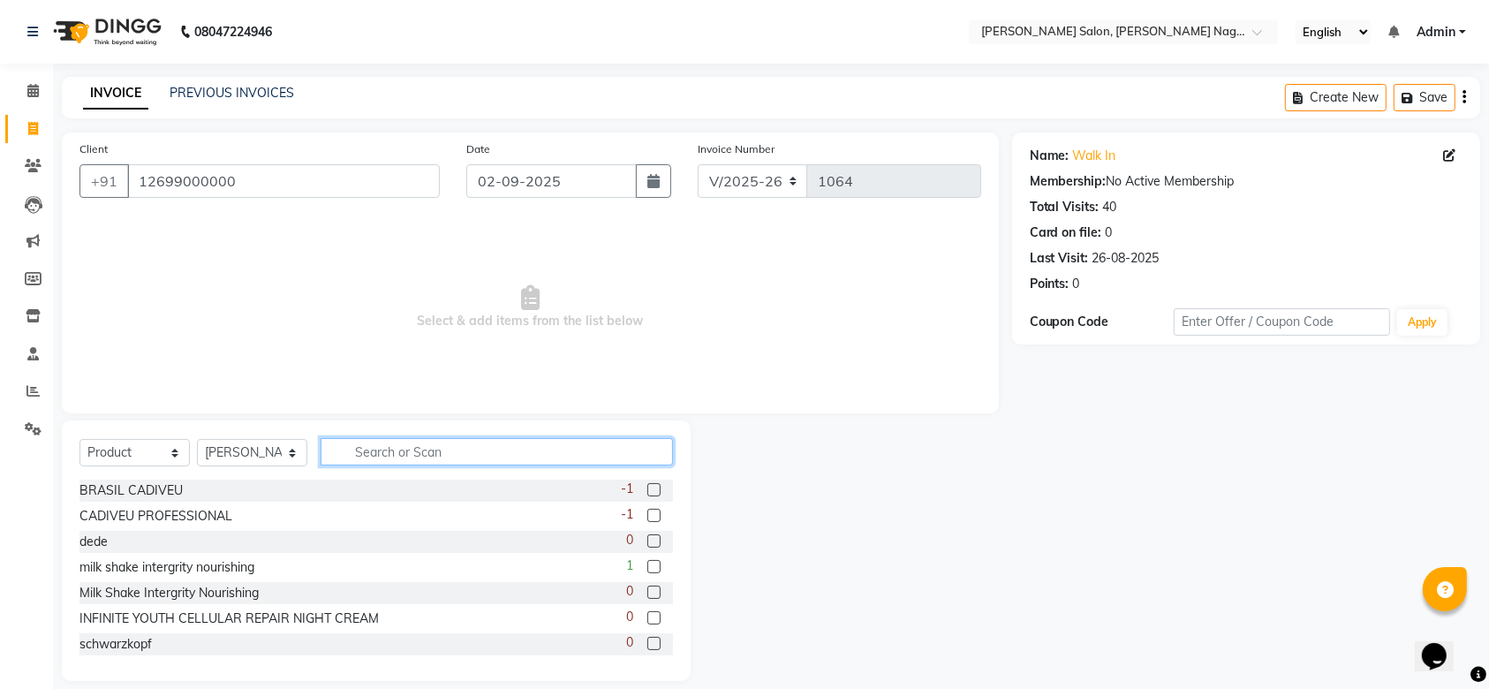
click at [473, 460] on input "text" at bounding box center [497, 451] width 352 height 27
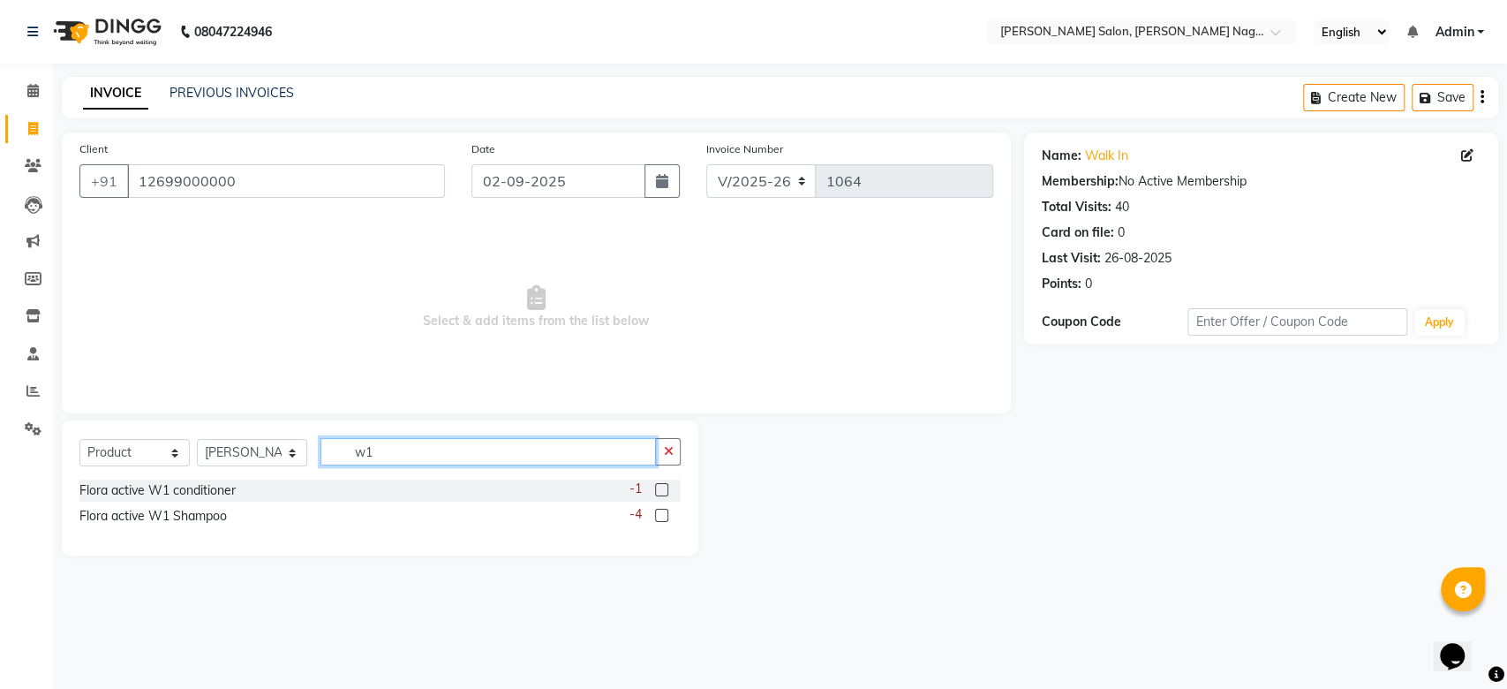
type input "w1"
click at [653, 511] on div "-4" at bounding box center [655, 516] width 52 height 22
click at [660, 511] on label at bounding box center [661, 515] width 13 height 13
click at [660, 511] on input "checkbox" at bounding box center [660, 515] width 11 height 11
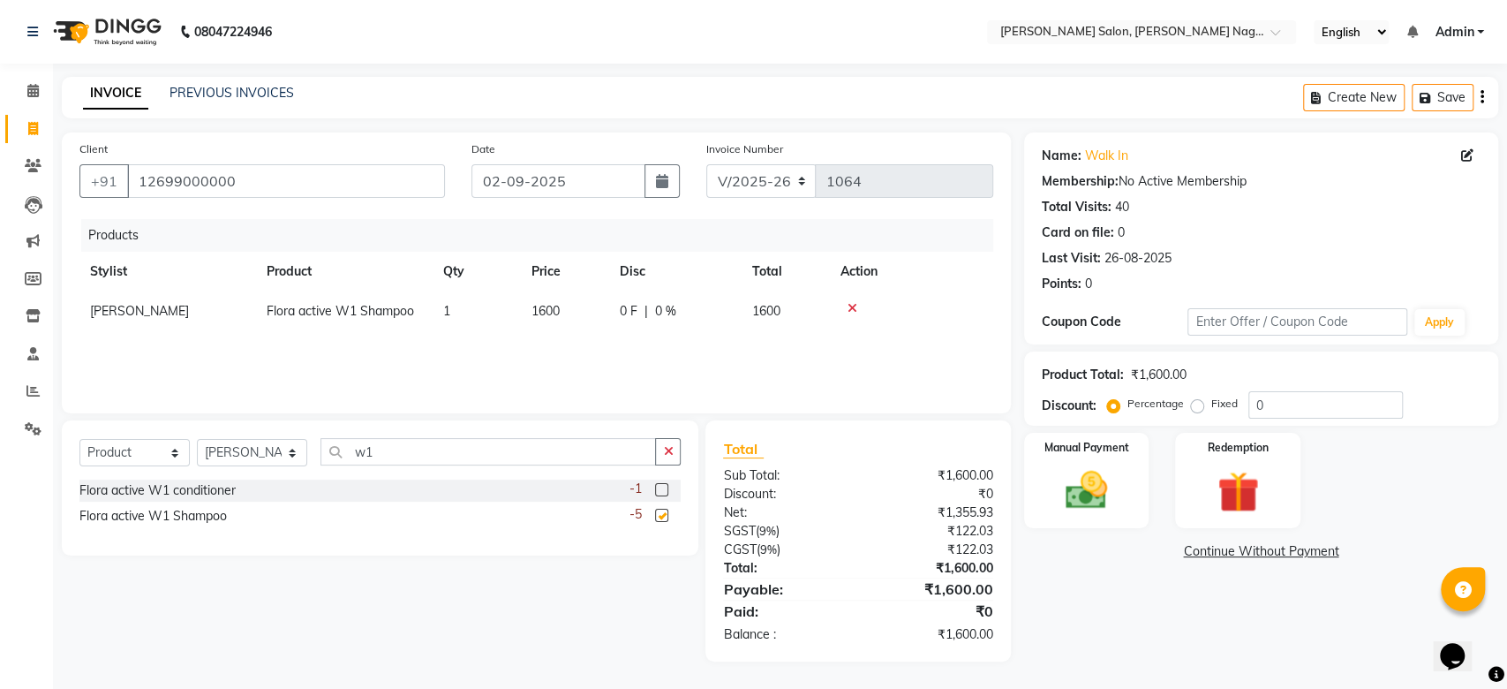
checkbox input "false"
click at [560, 309] on span "1600" at bounding box center [546, 311] width 28 height 16
select select "83987"
click at [554, 314] on input "1600" at bounding box center [565, 315] width 67 height 27
type input "1700"
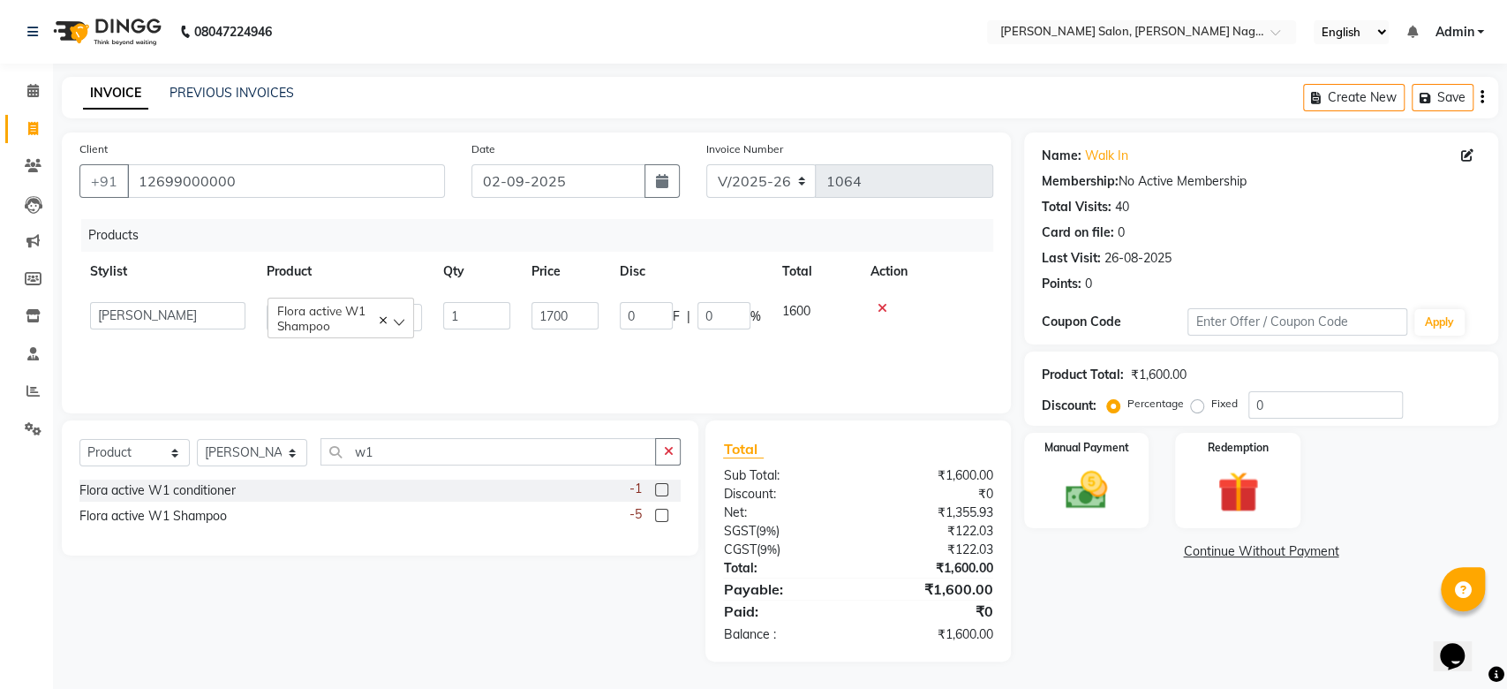
click at [643, 360] on div "Products Stylist Product Qty Price Disc Total Action [PERSON_NAME] lasika [PERS…" at bounding box center [536, 307] width 914 height 177
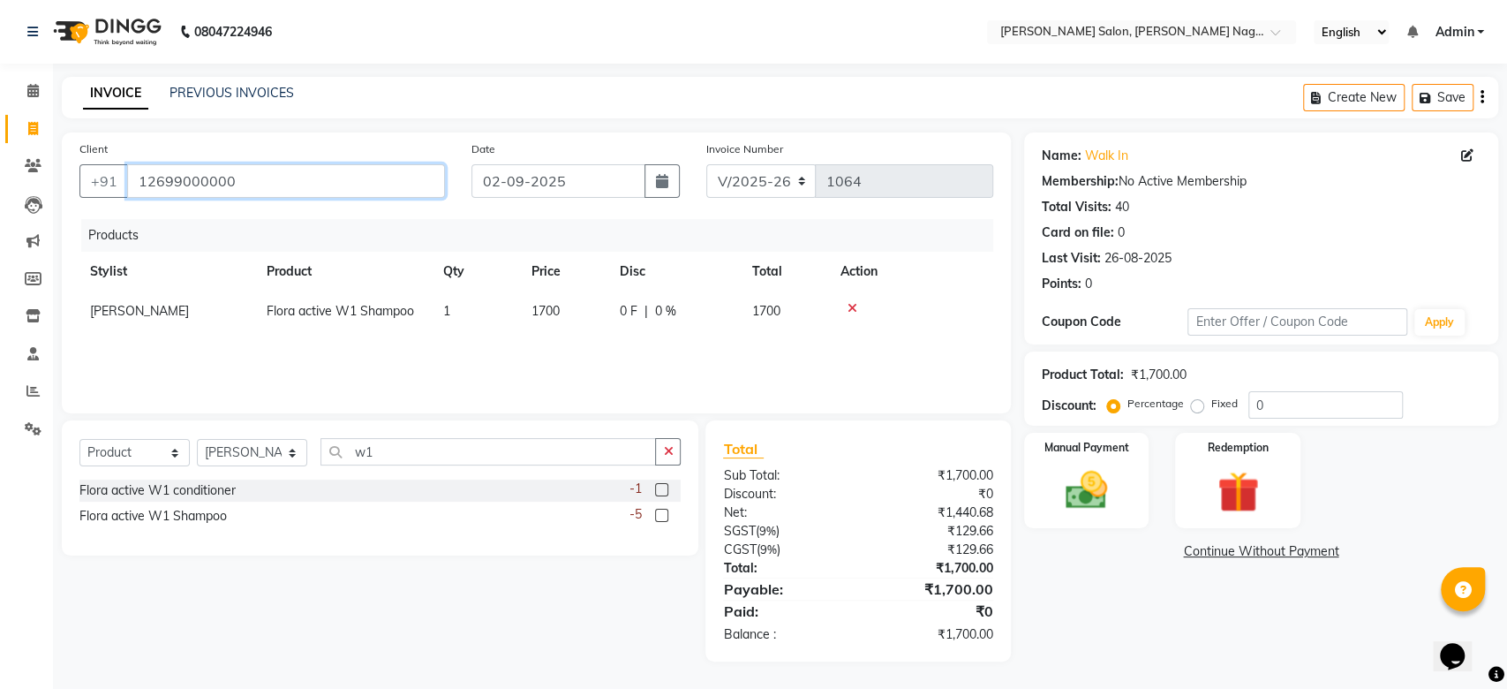
click at [372, 196] on input "12699000000" at bounding box center [286, 181] width 318 height 34
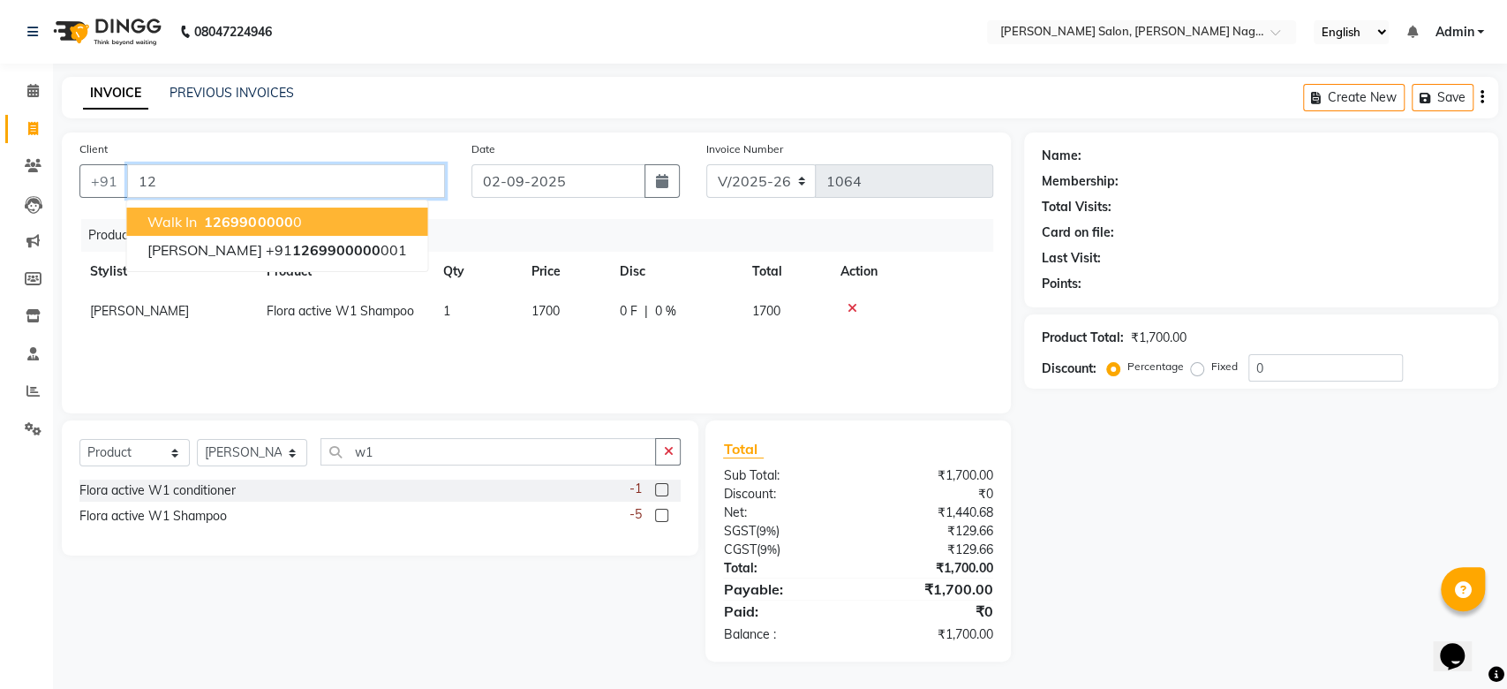
type input "1"
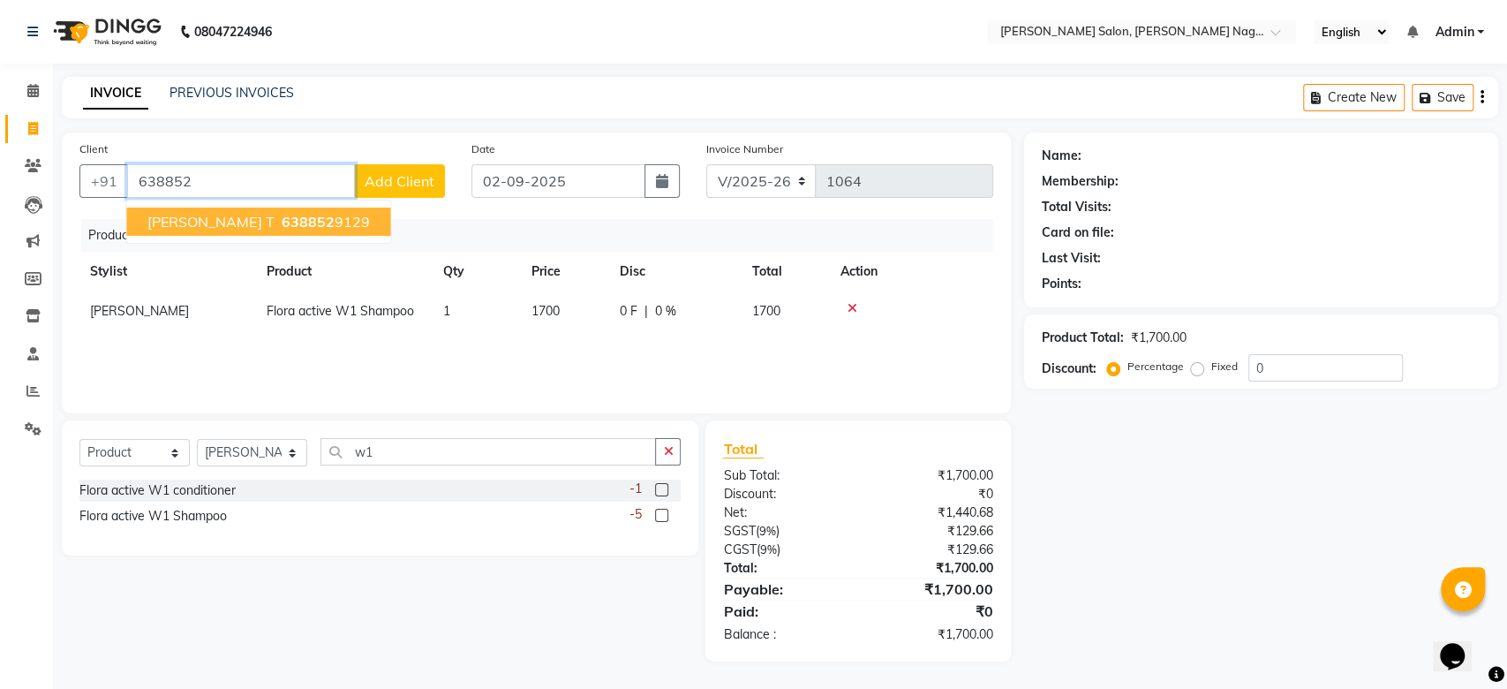
click at [204, 214] on span "[PERSON_NAME] T" at bounding box center [210, 222] width 126 height 18
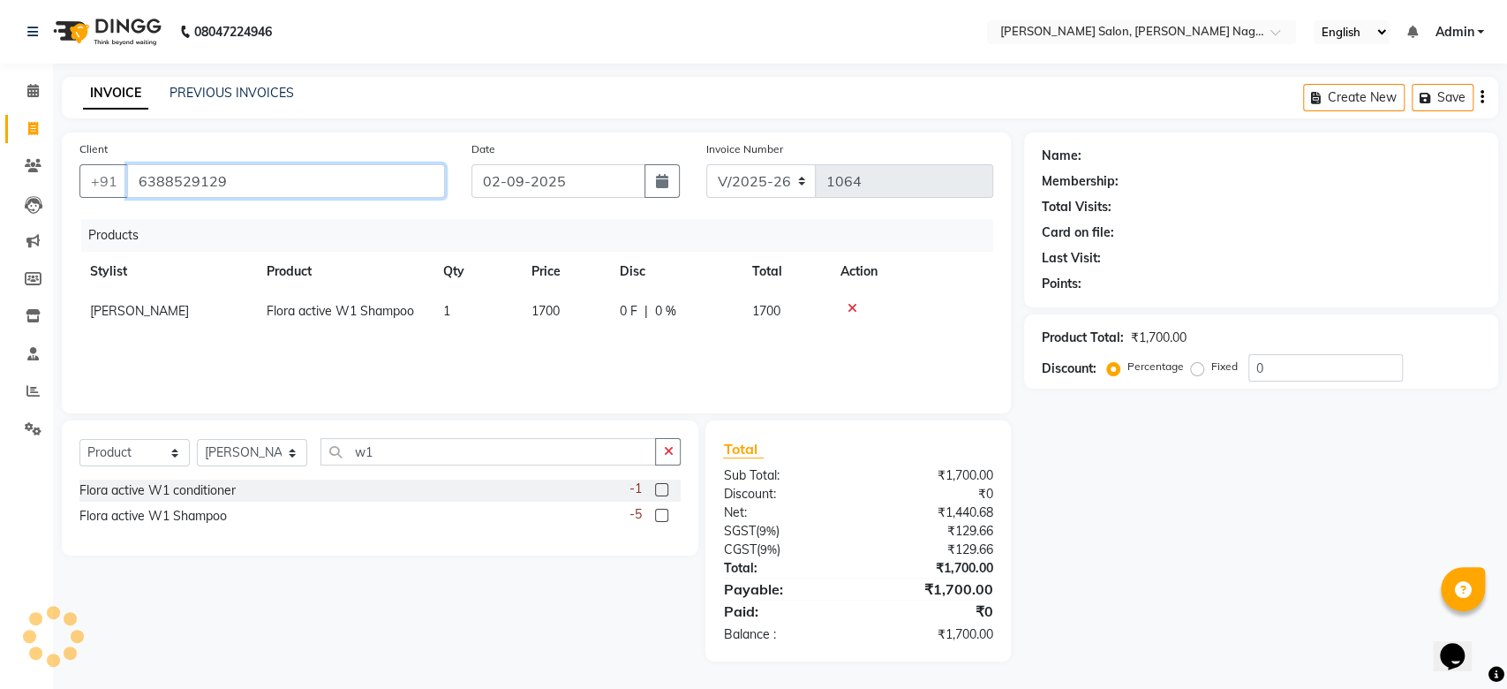
type input "6388529129"
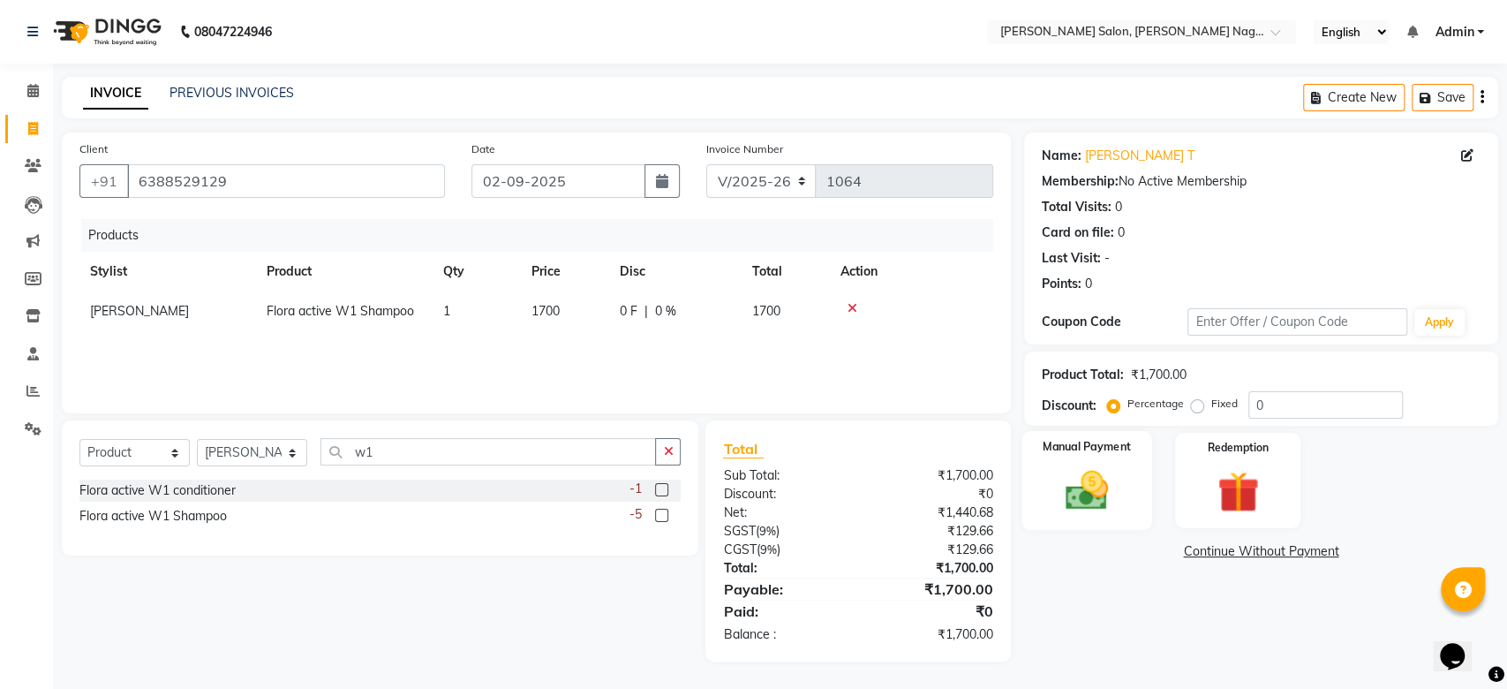
click at [1091, 505] on img at bounding box center [1087, 489] width 70 height 49
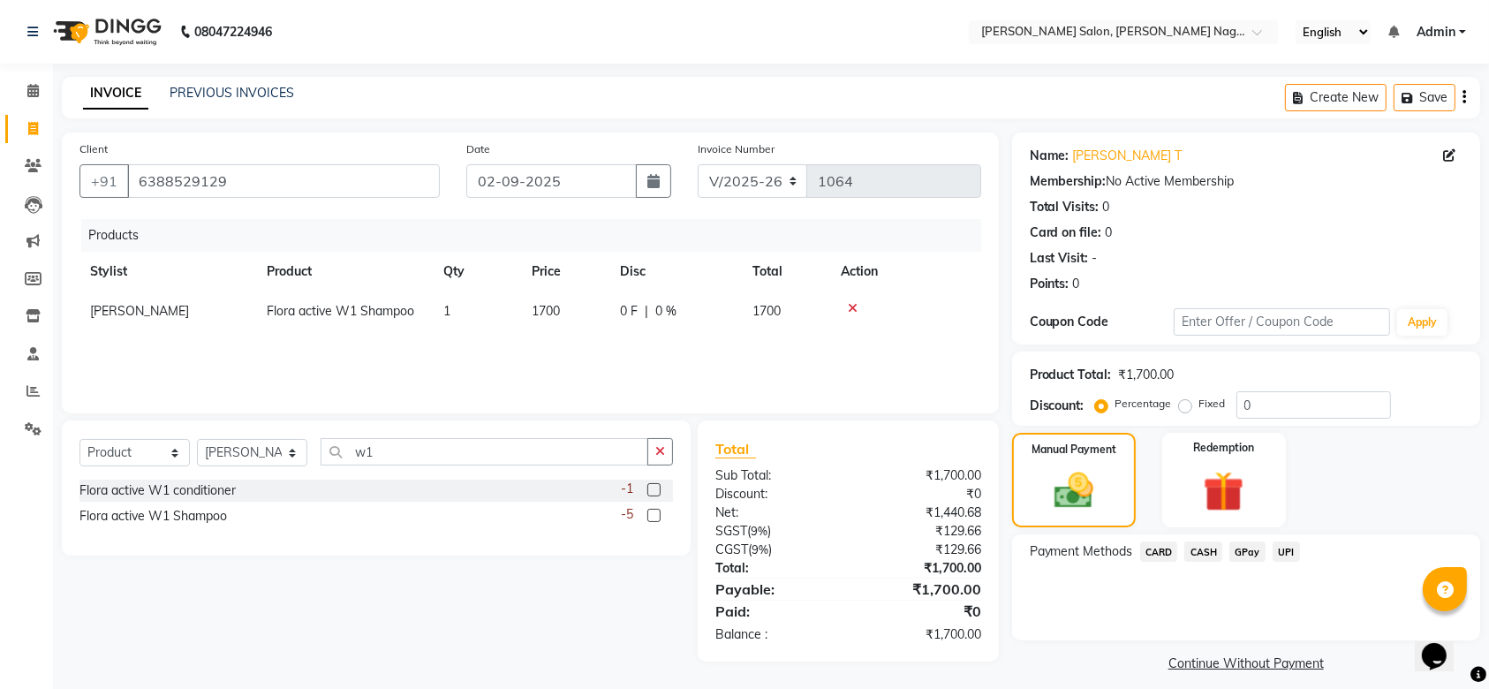
click at [1288, 555] on span "UPI" at bounding box center [1285, 551] width 27 height 20
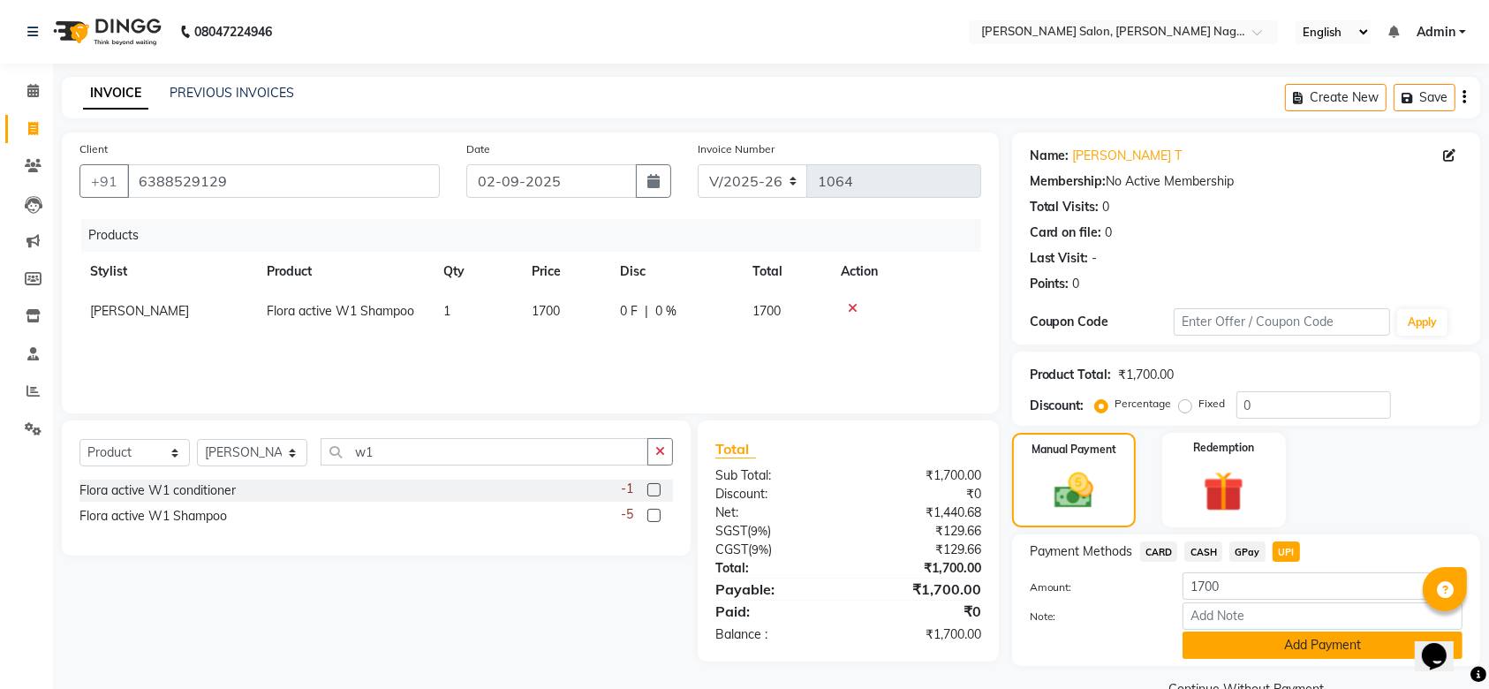
scroll to position [39, 0]
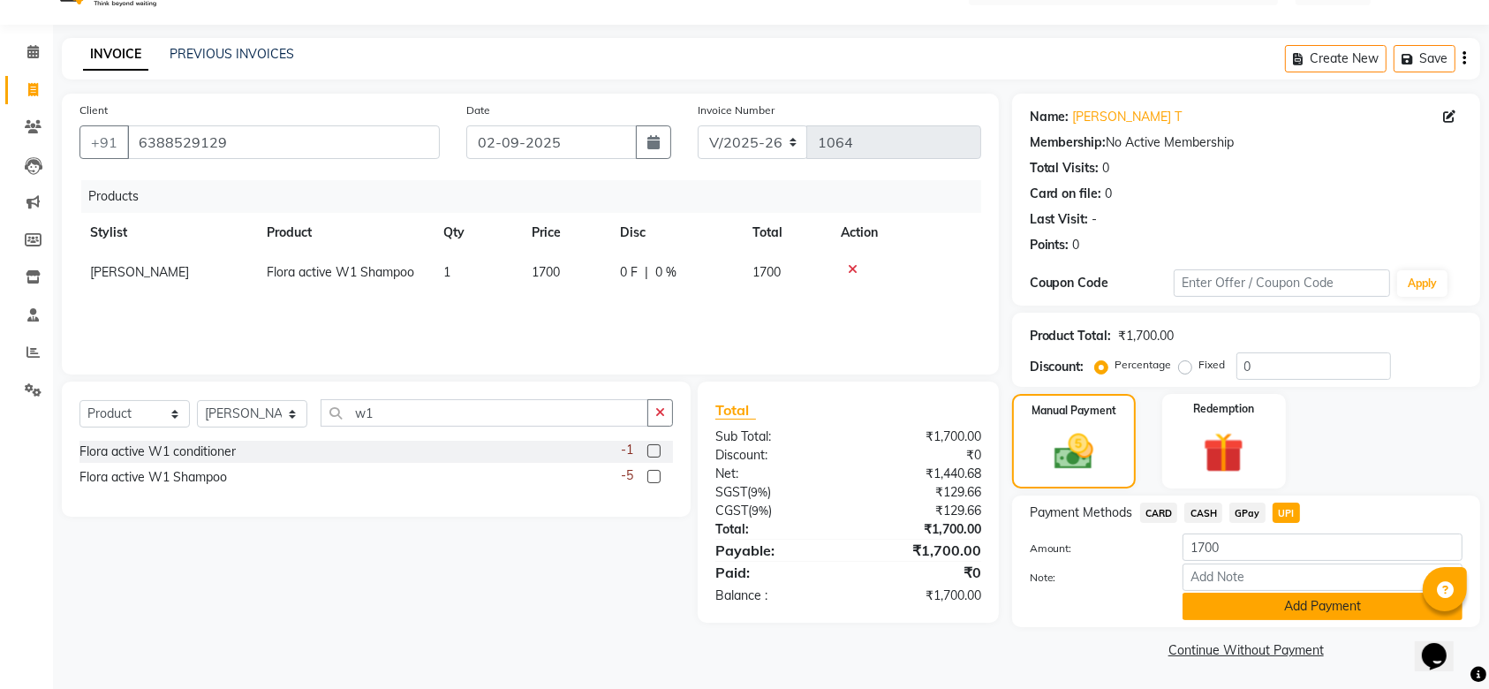
click at [1283, 608] on button "Add Payment" at bounding box center [1322, 605] width 280 height 27
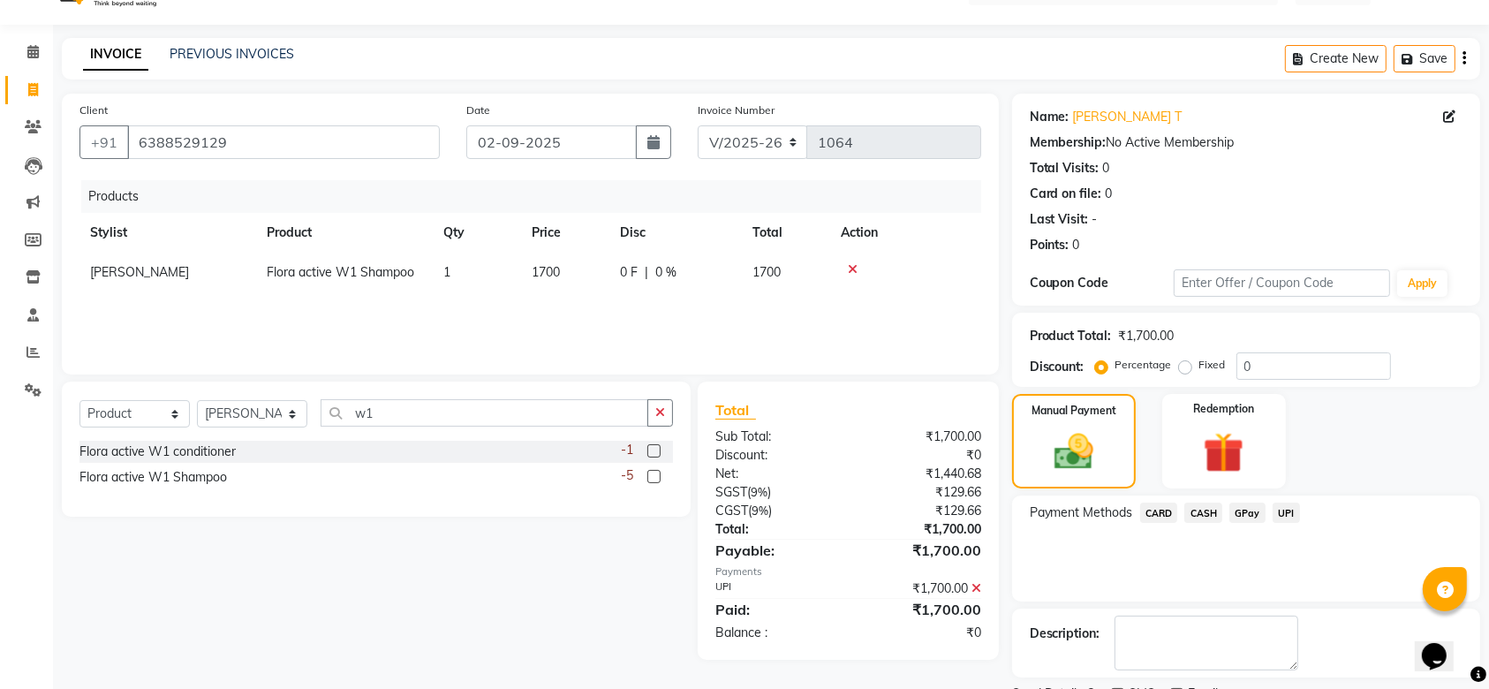
scroll to position [113, 0]
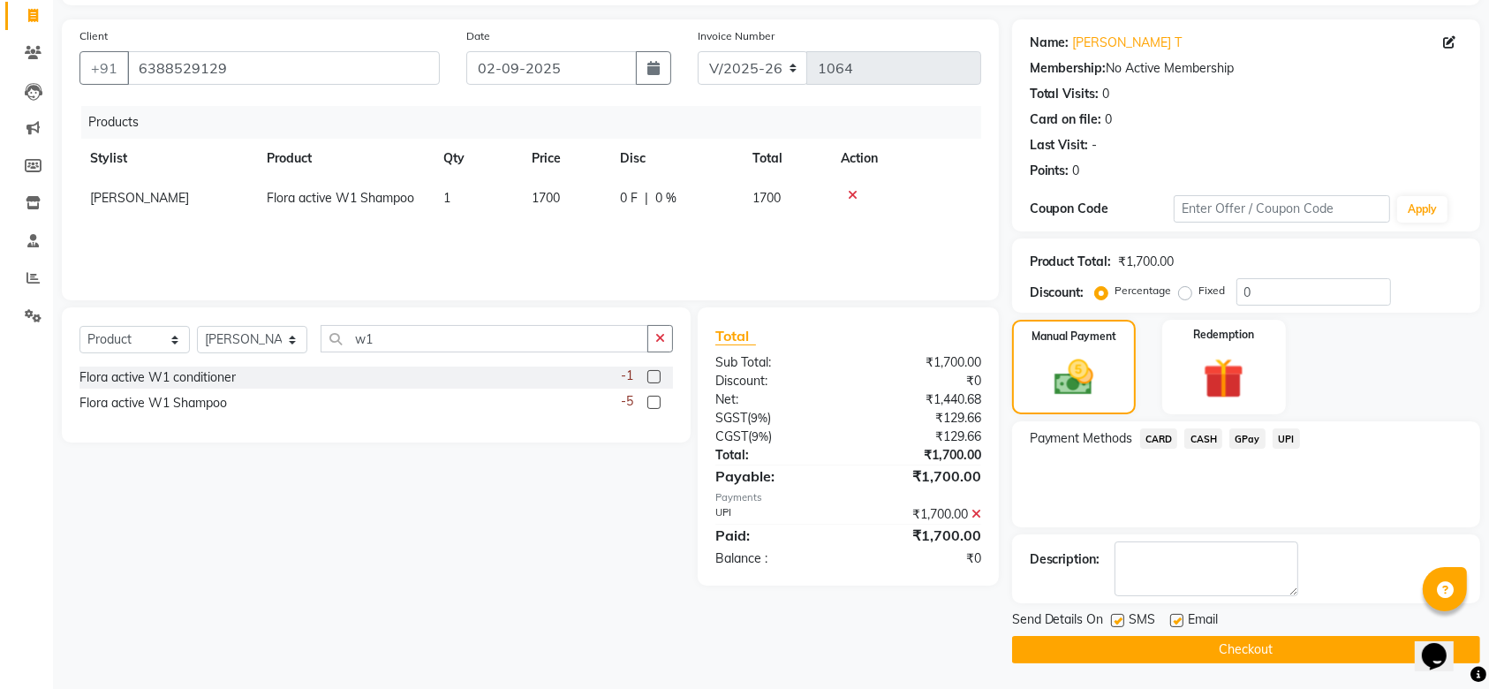
click at [1272, 652] on button "Checkout" at bounding box center [1246, 649] width 468 height 27
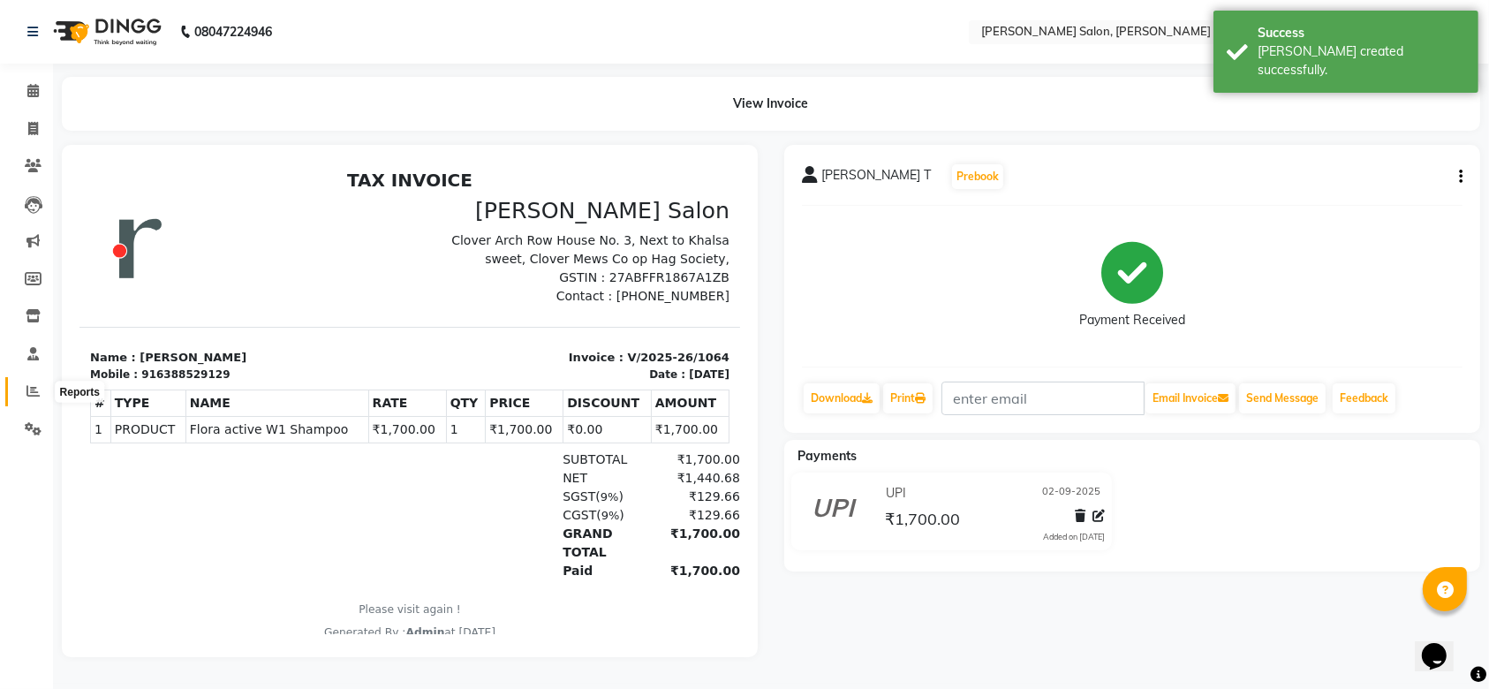
click at [20, 390] on span at bounding box center [33, 391] width 31 height 20
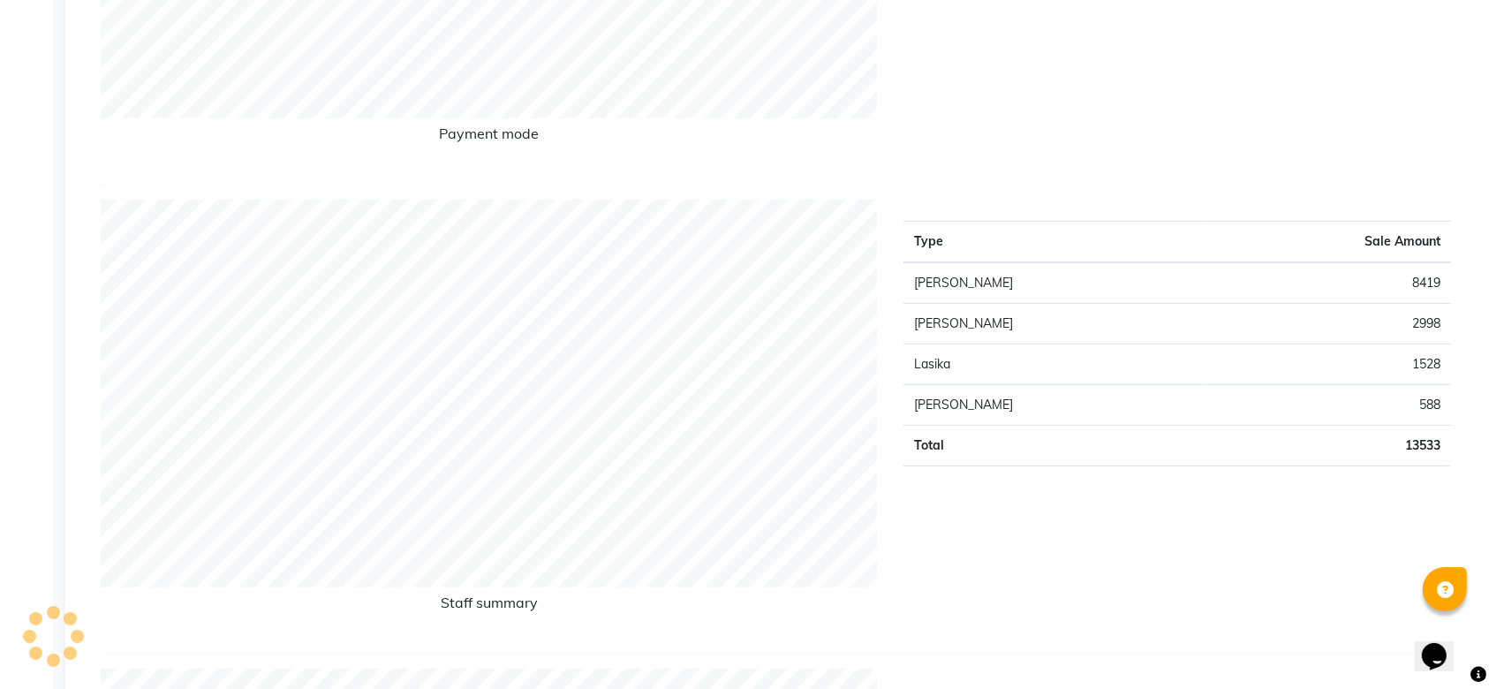
scroll to position [1181, 0]
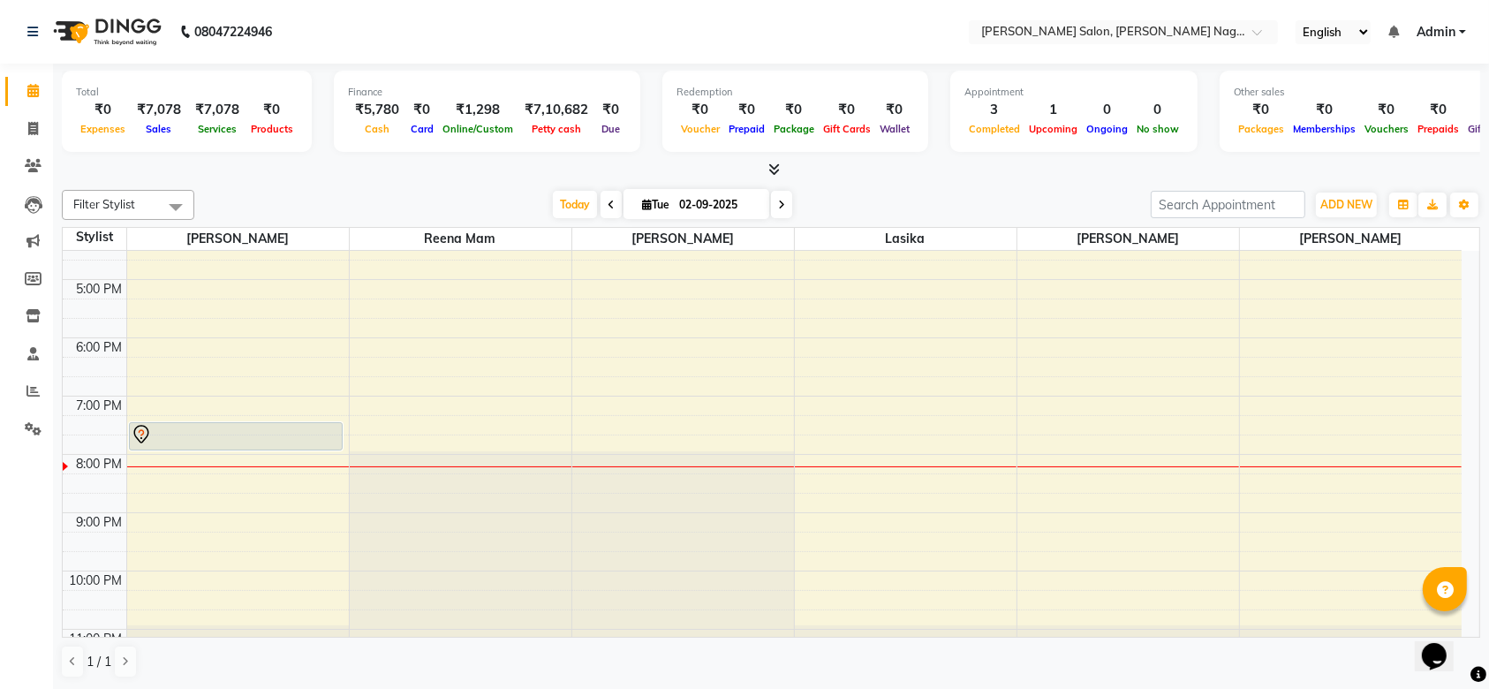
scroll to position [481, 0]
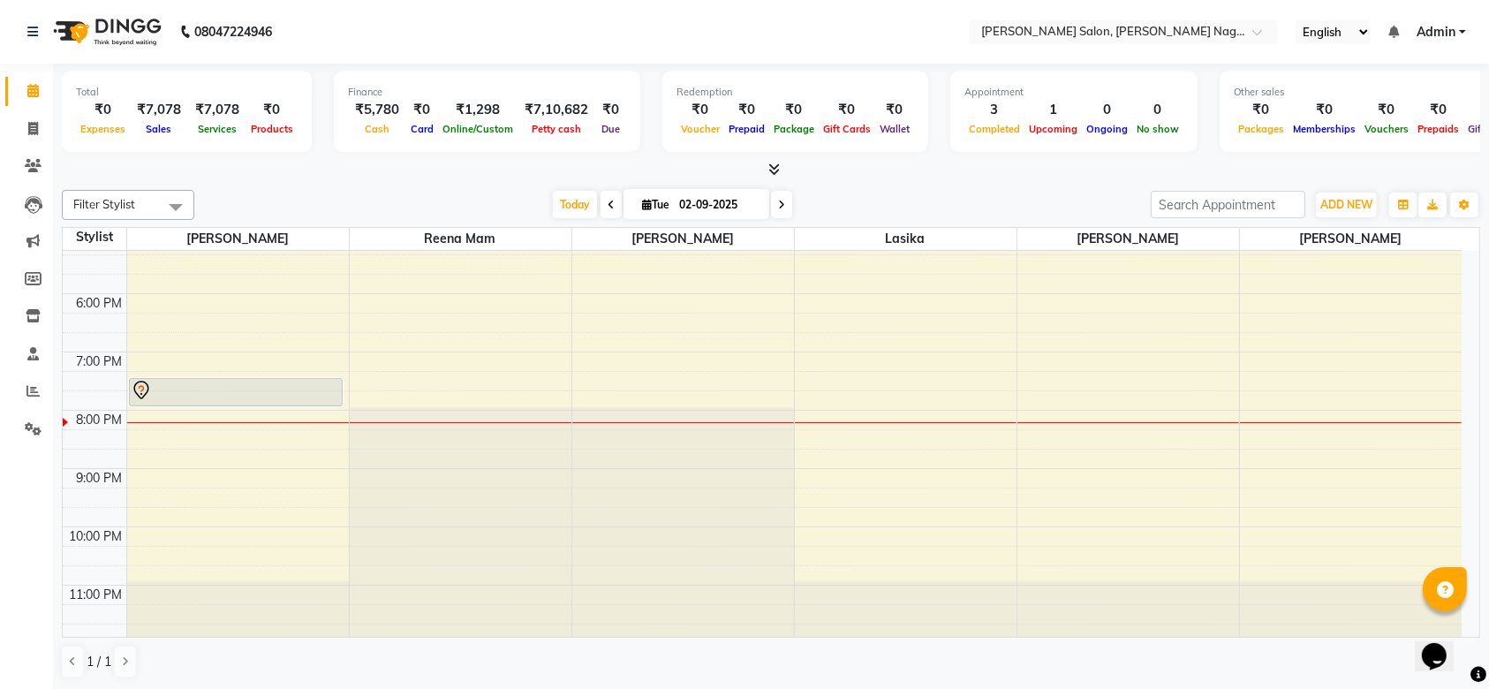
click at [320, 392] on div at bounding box center [236, 390] width 211 height 21
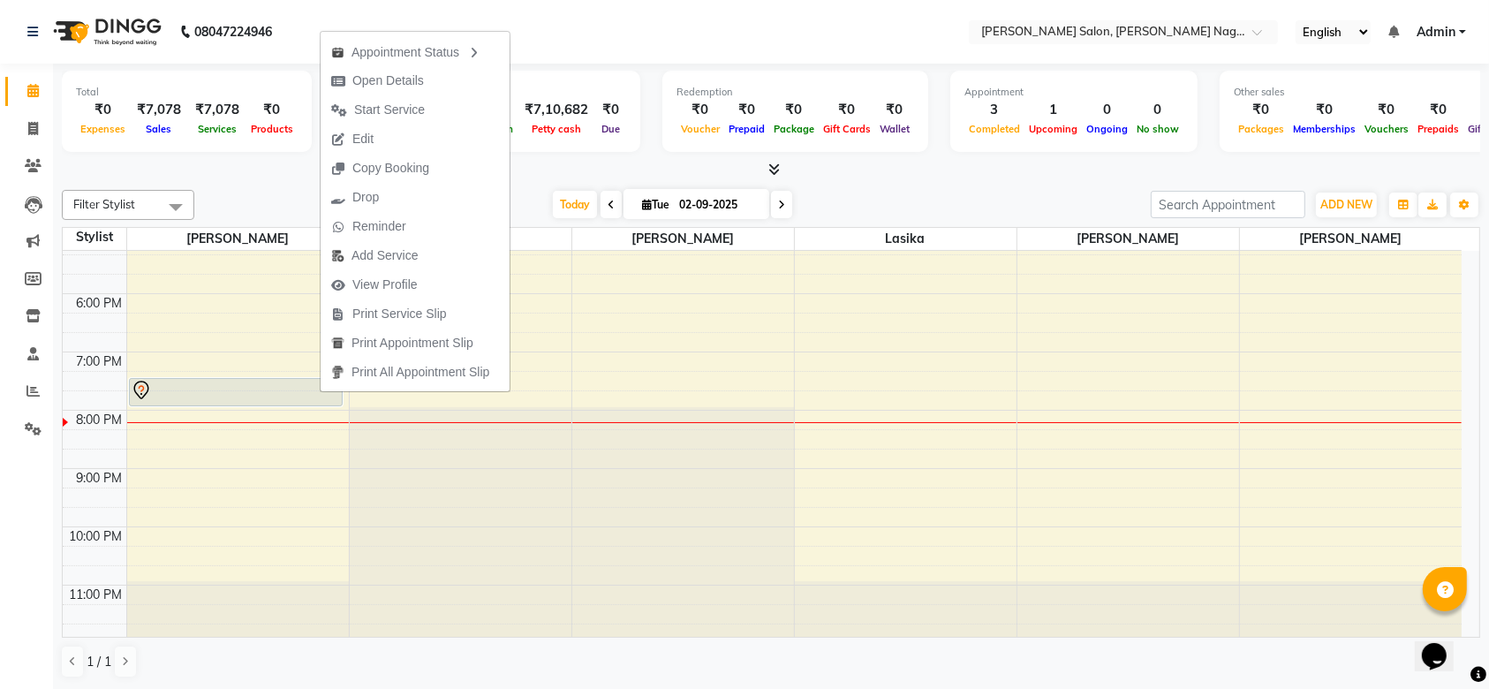
scroll to position [0, 0]
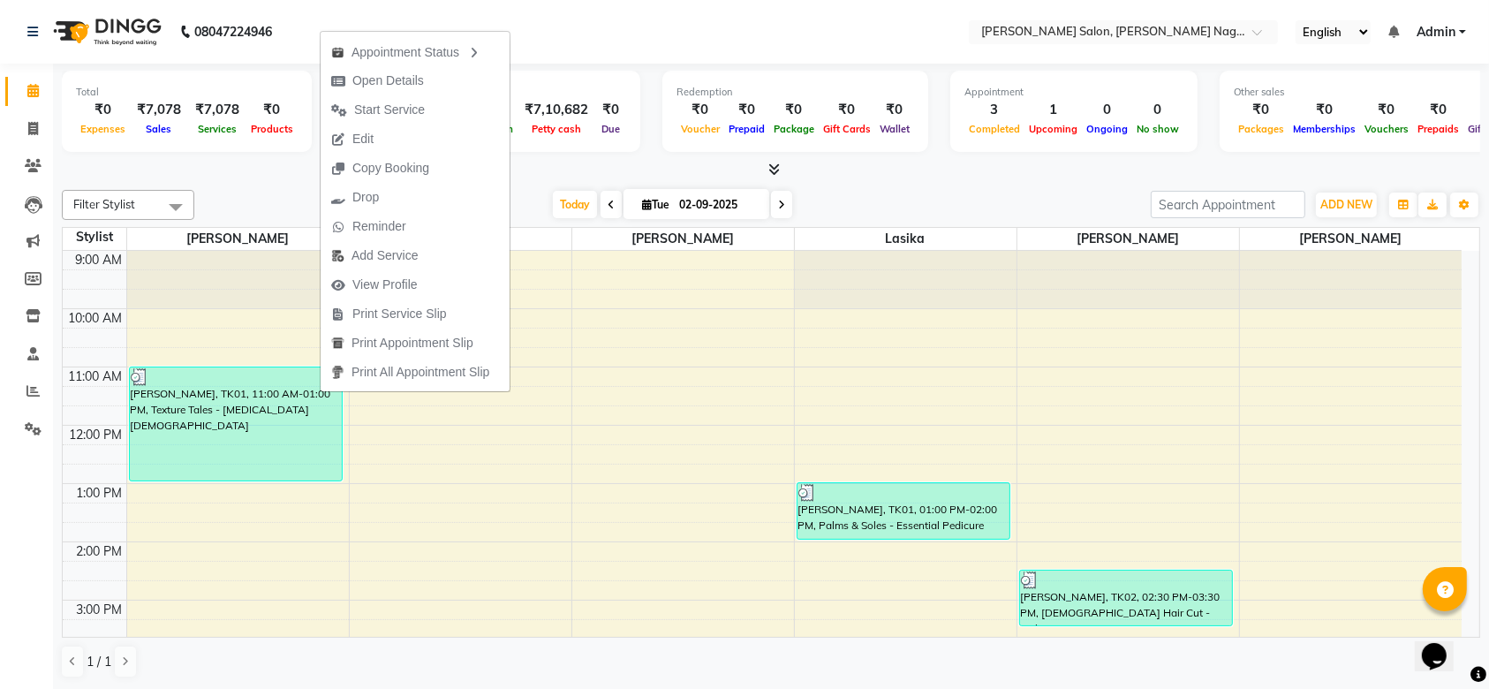
click at [778, 200] on icon at bounding box center [781, 205] width 7 height 11
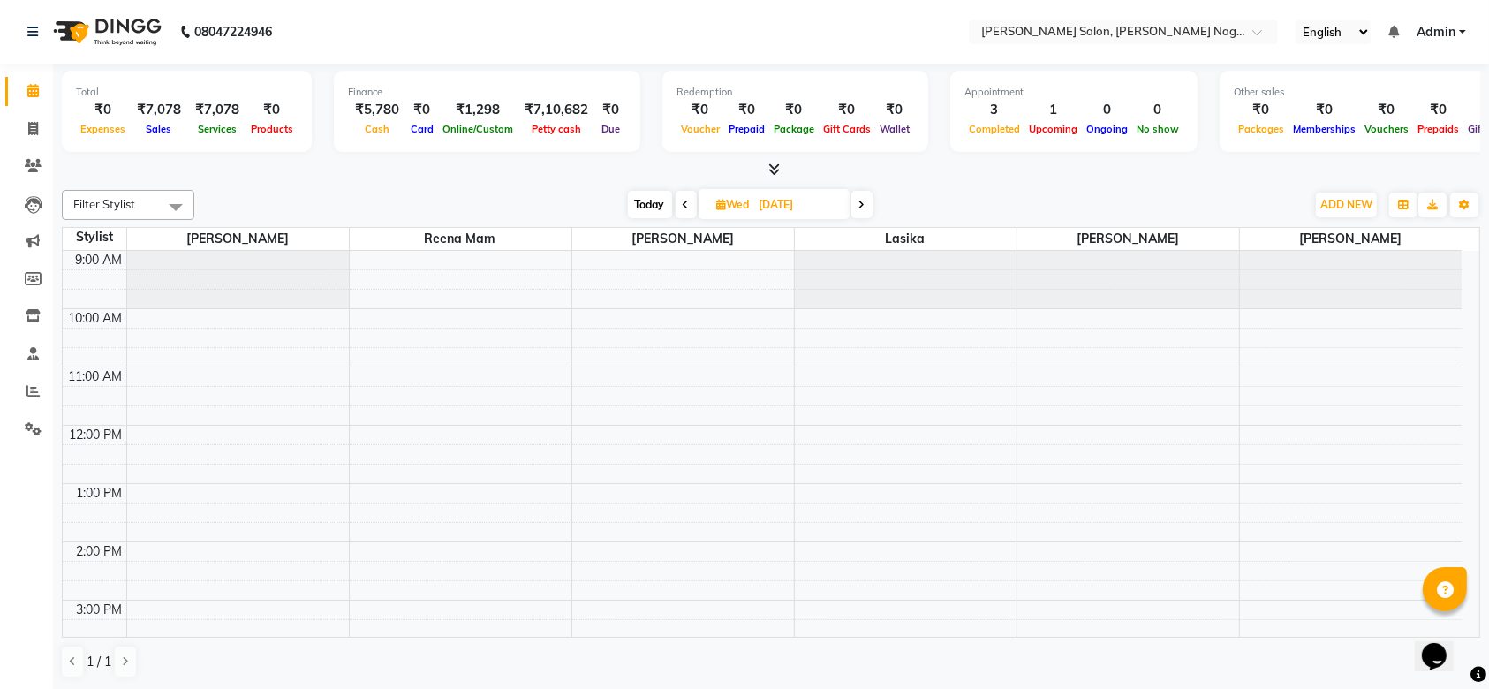
click at [688, 206] on span at bounding box center [685, 204] width 21 height 27
type input "02-09-2025"
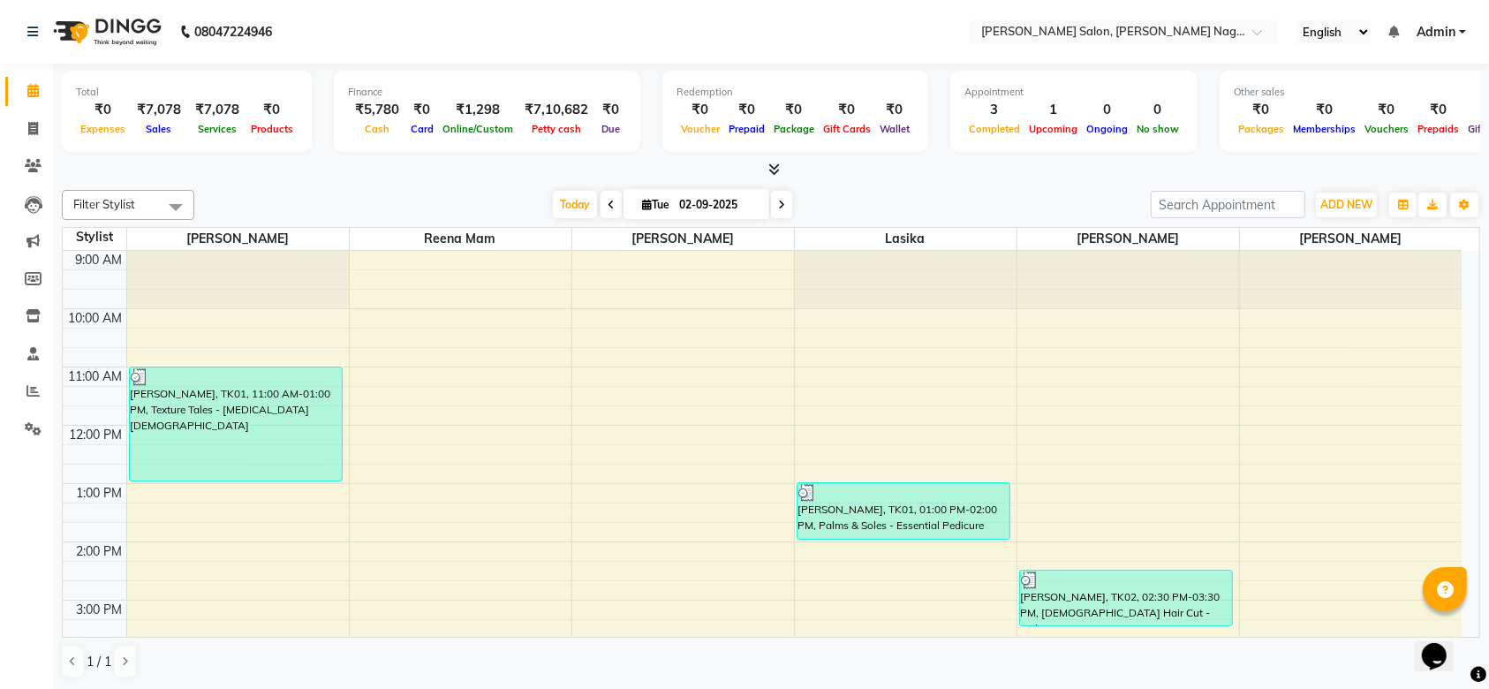
scroll to position [481, 0]
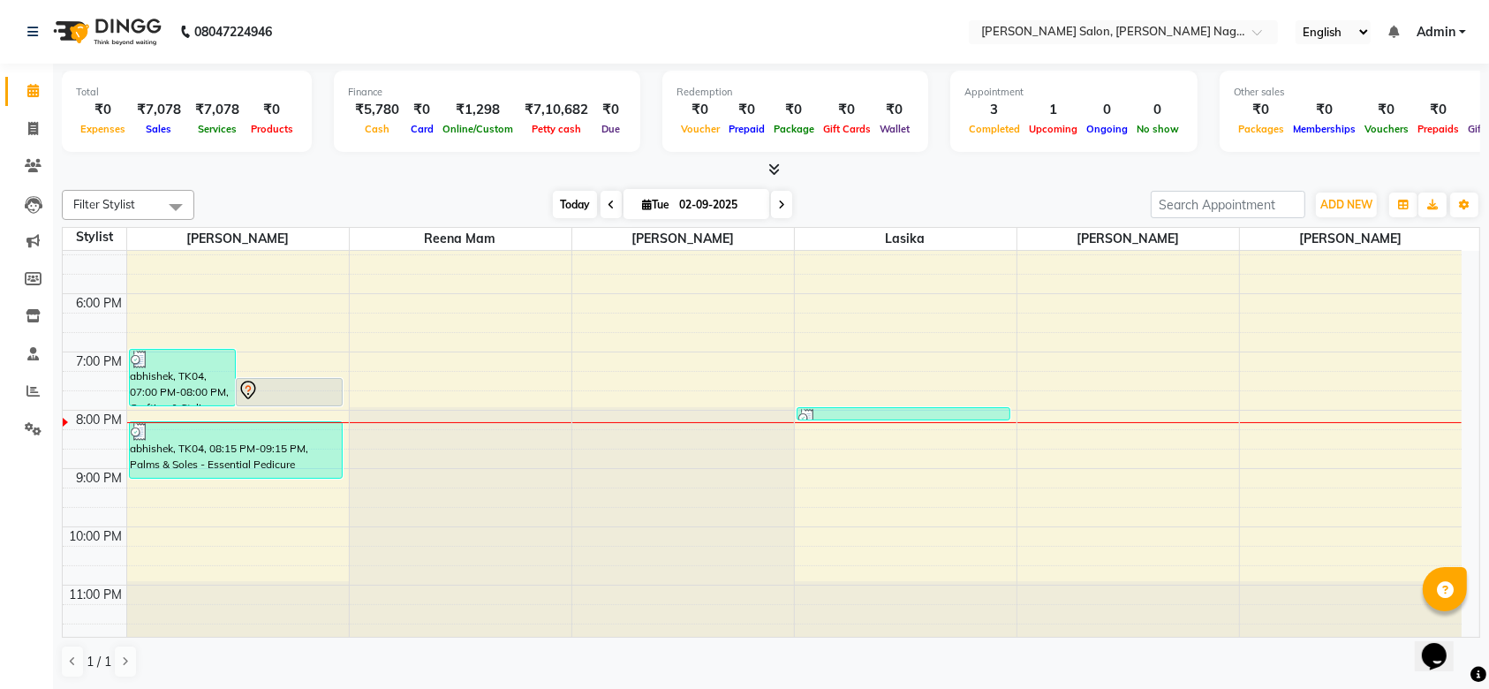
click at [576, 213] on span "Today" at bounding box center [575, 204] width 44 height 27
click at [330, 380] on div at bounding box center [289, 390] width 103 height 21
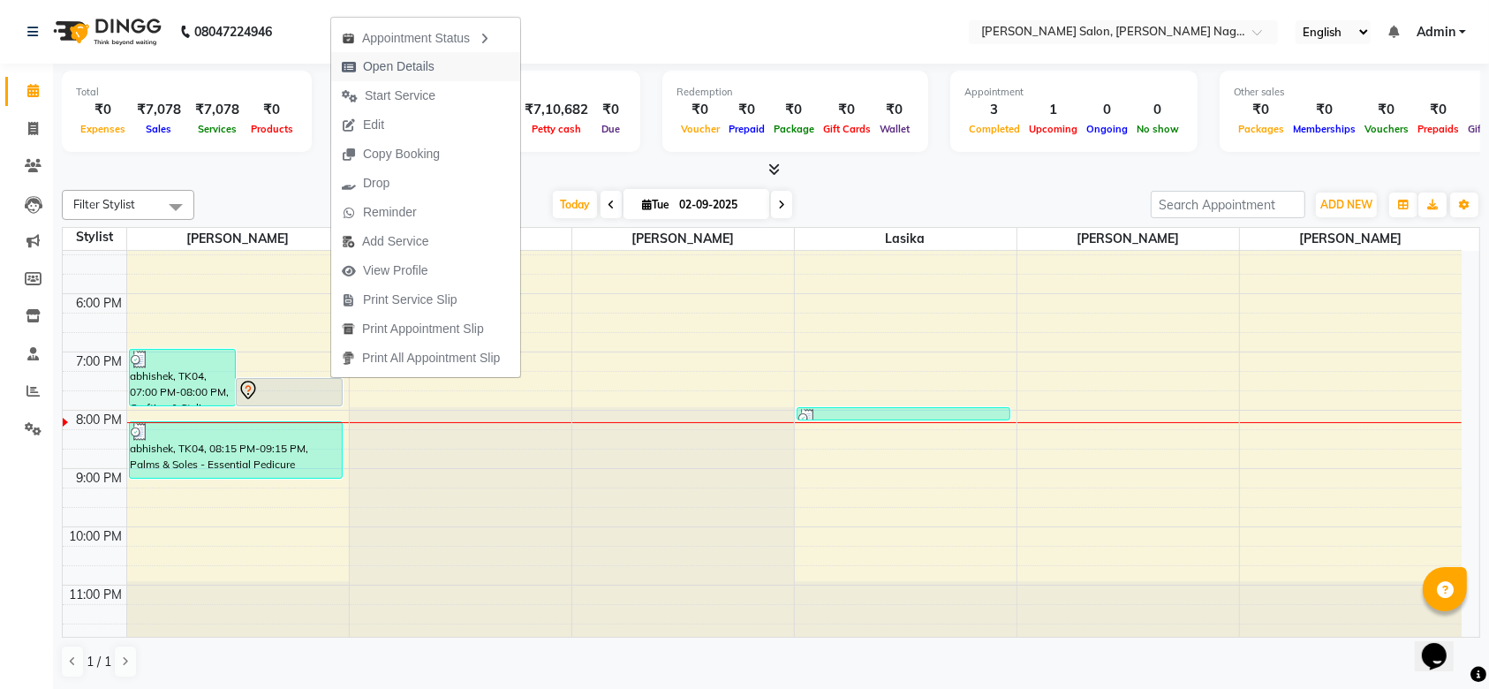
click at [410, 64] on span "Open Details" at bounding box center [399, 66] width 72 height 19
select select "7"
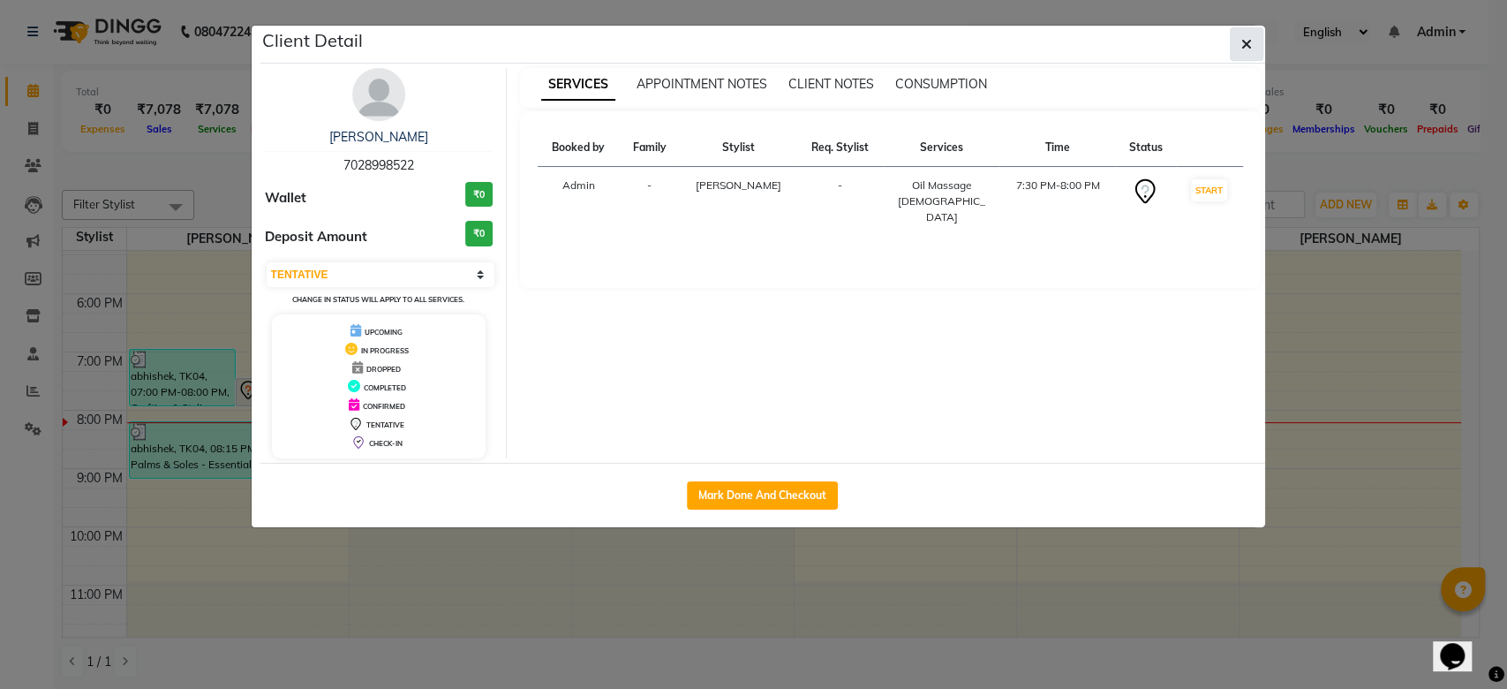
click at [1248, 38] on icon "button" at bounding box center [1246, 44] width 11 height 14
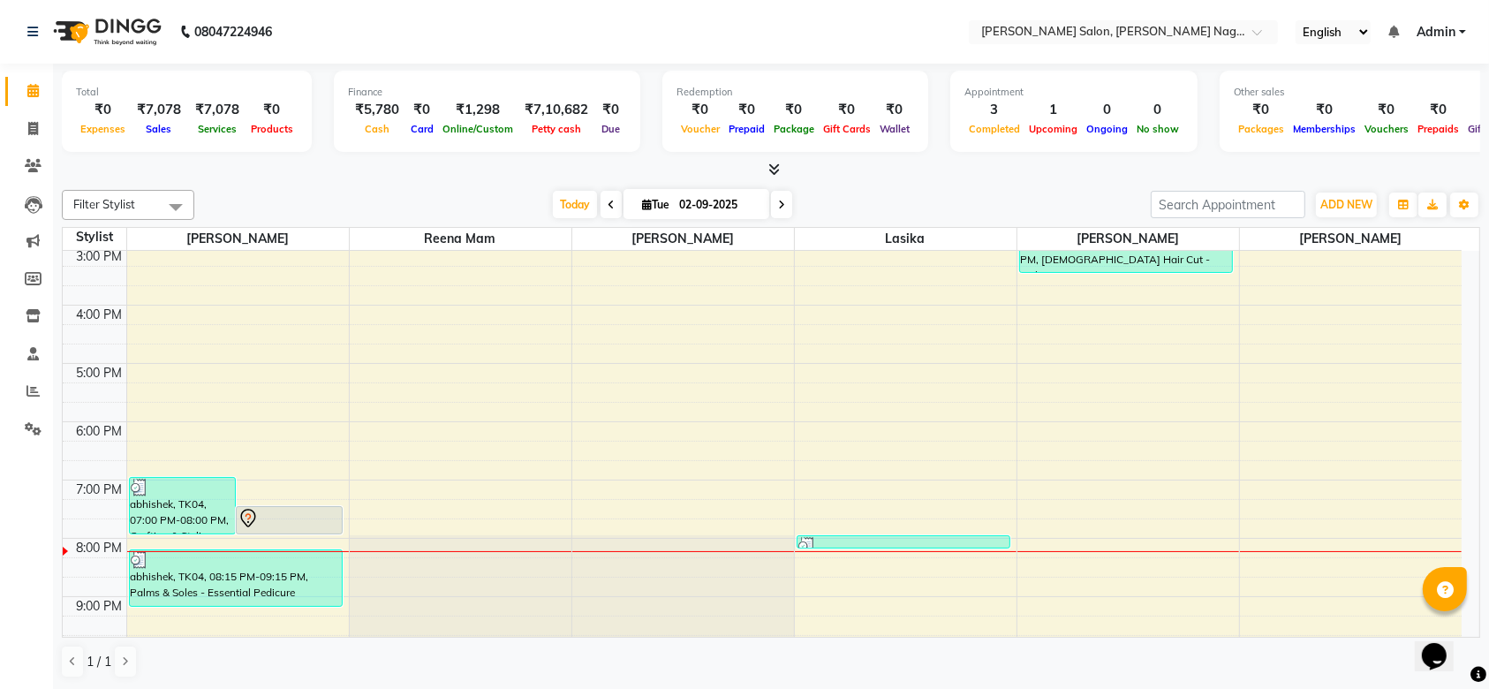
scroll to position [360, 0]
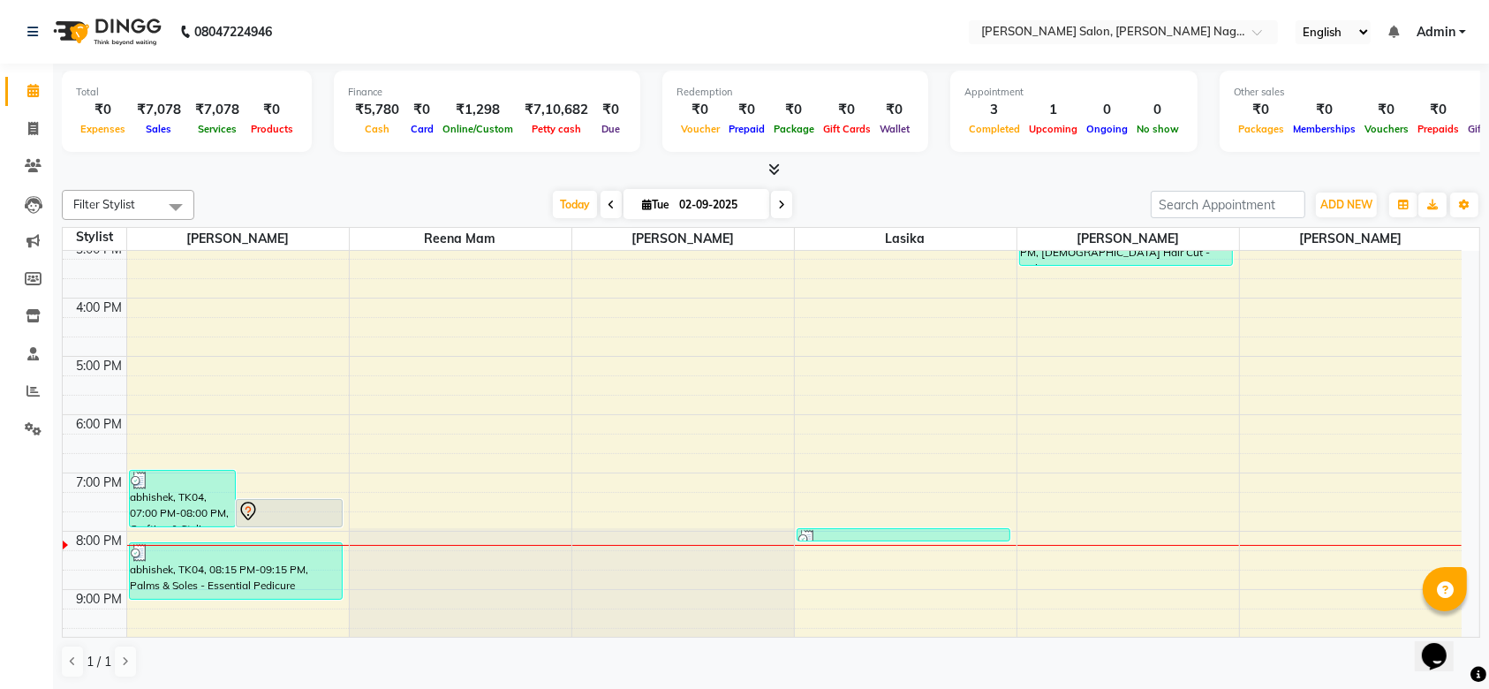
click at [297, 505] on div at bounding box center [289, 511] width 103 height 21
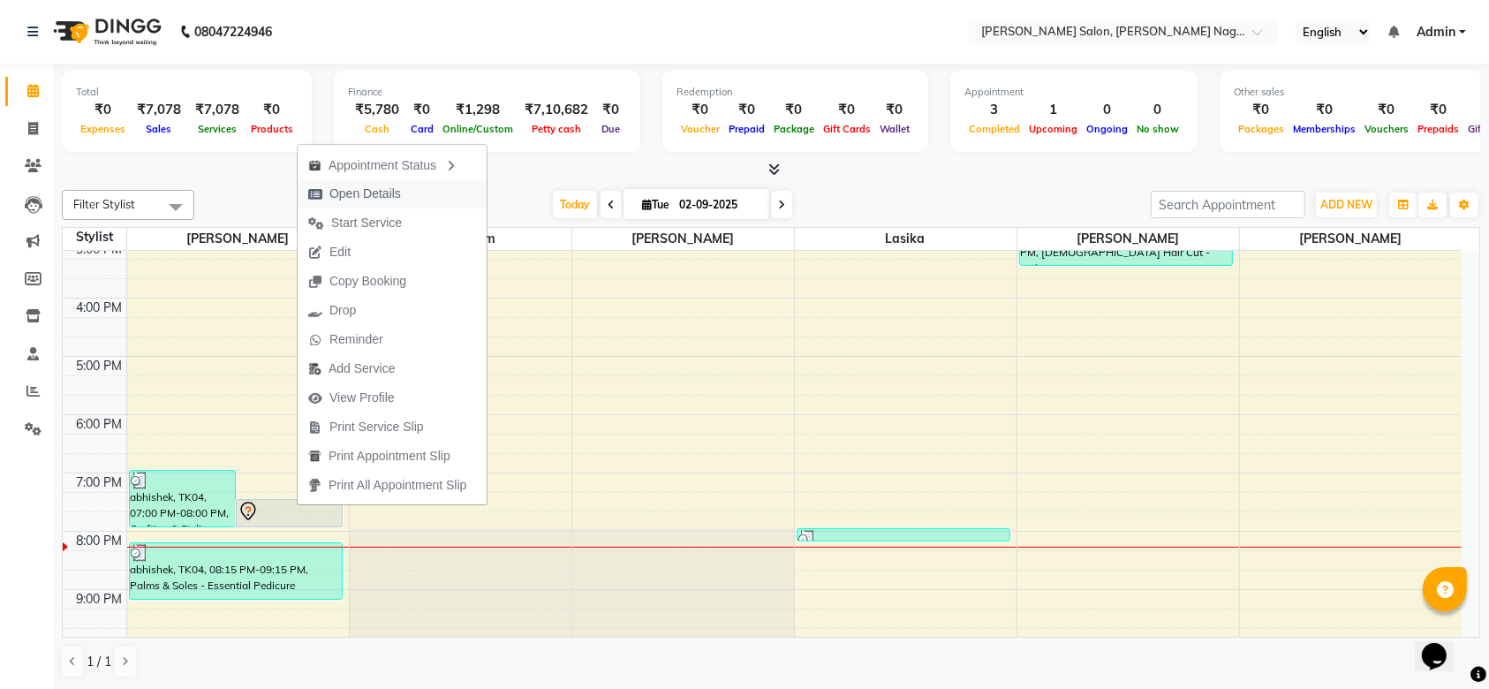
click at [346, 201] on span "Open Details" at bounding box center [365, 194] width 72 height 19
select select "7"
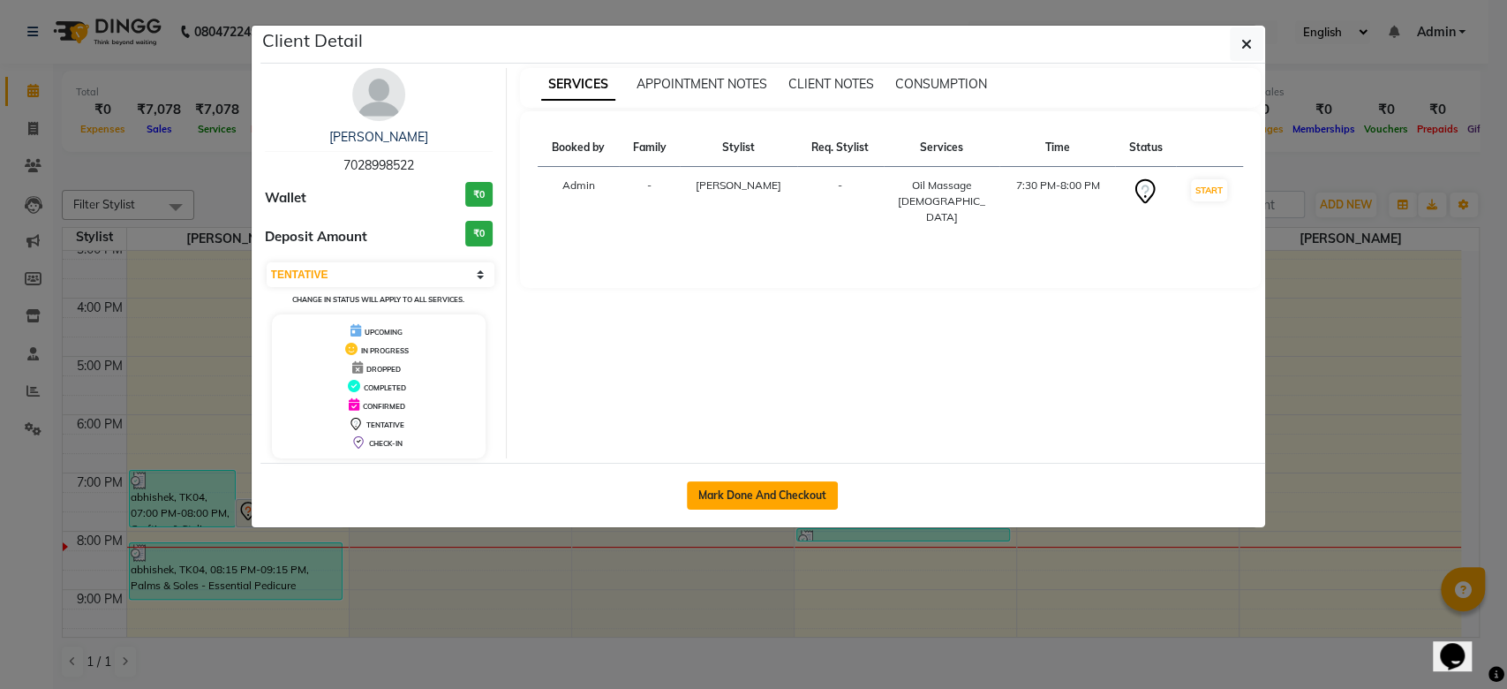
click at [716, 498] on button "Mark Done And Checkout" at bounding box center [762, 495] width 151 height 28
select select "6221"
select select "service"
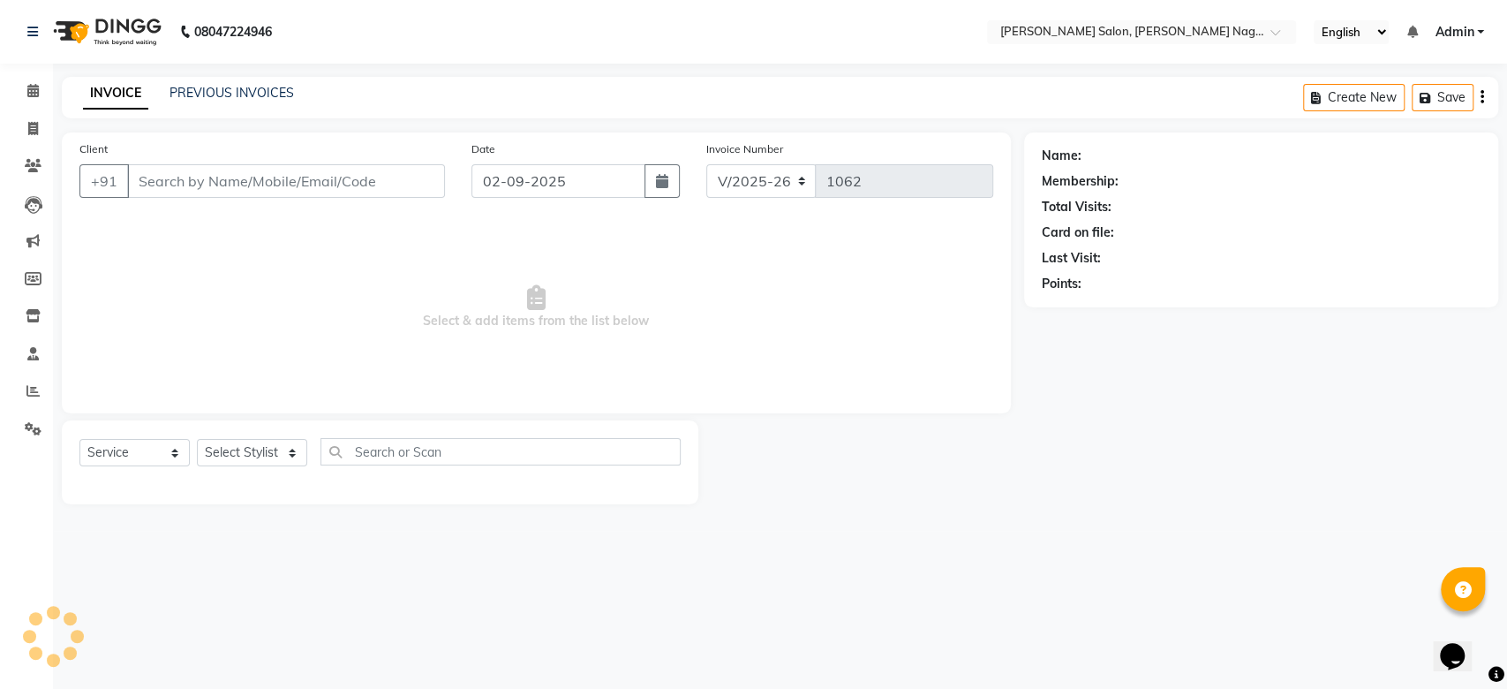
type input "7028998522"
select select "74657"
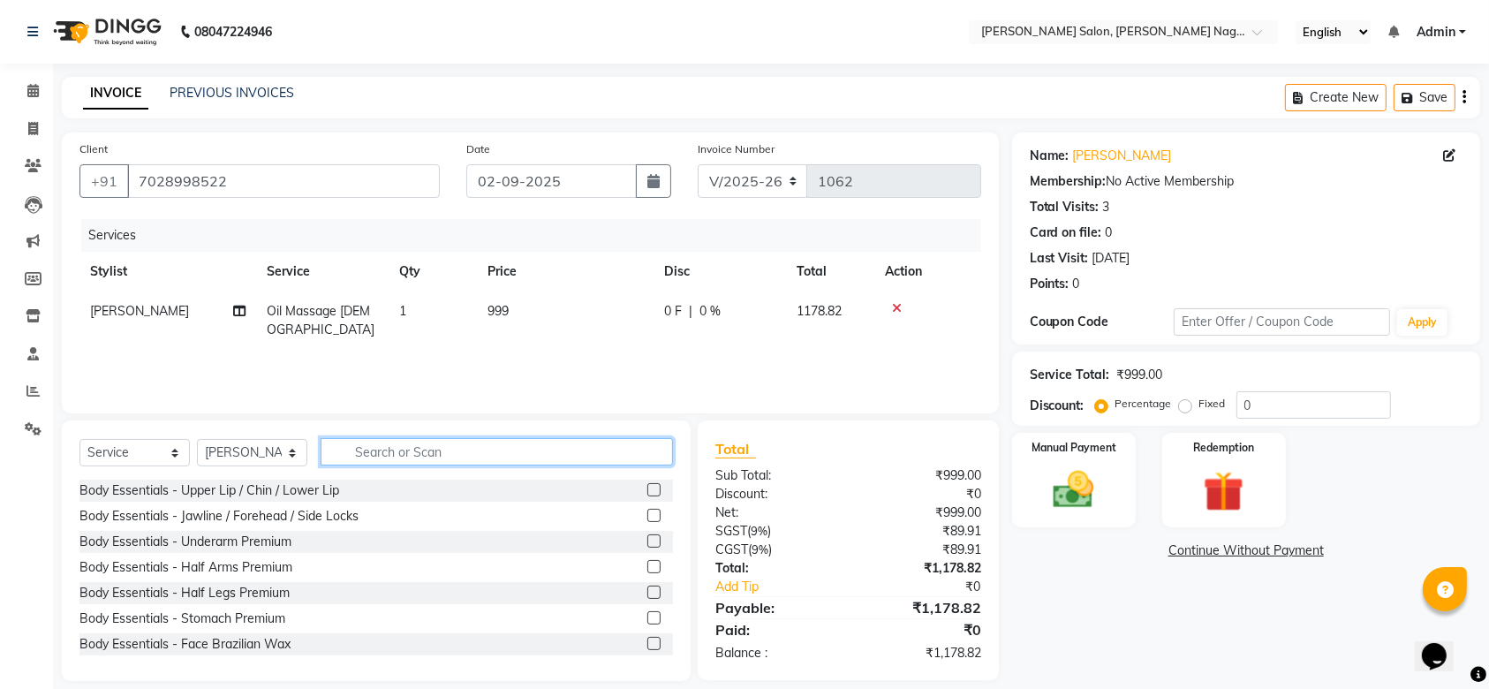
click at [577, 463] on input "text" at bounding box center [497, 451] width 352 height 27
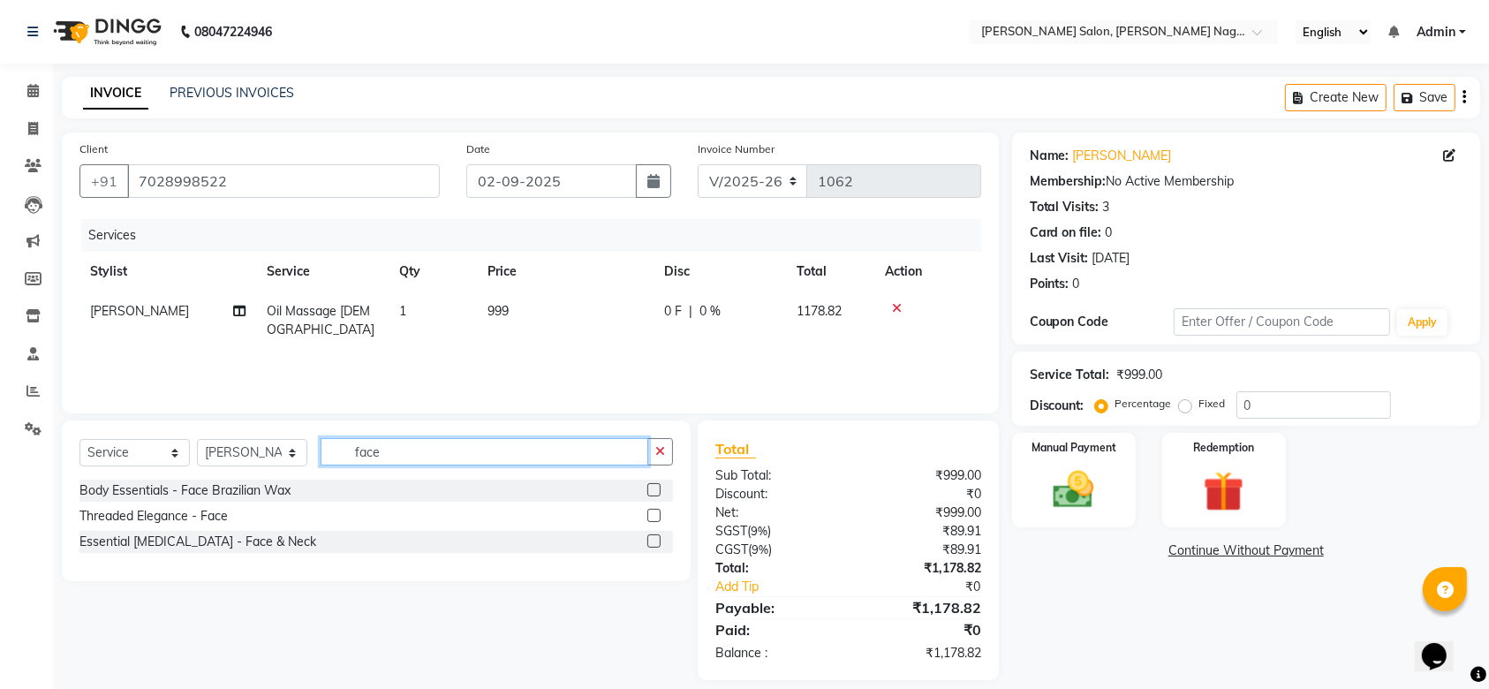
type input "face"
click at [653, 487] on label at bounding box center [653, 489] width 13 height 13
click at [653, 487] on input "checkbox" at bounding box center [652, 490] width 11 height 11
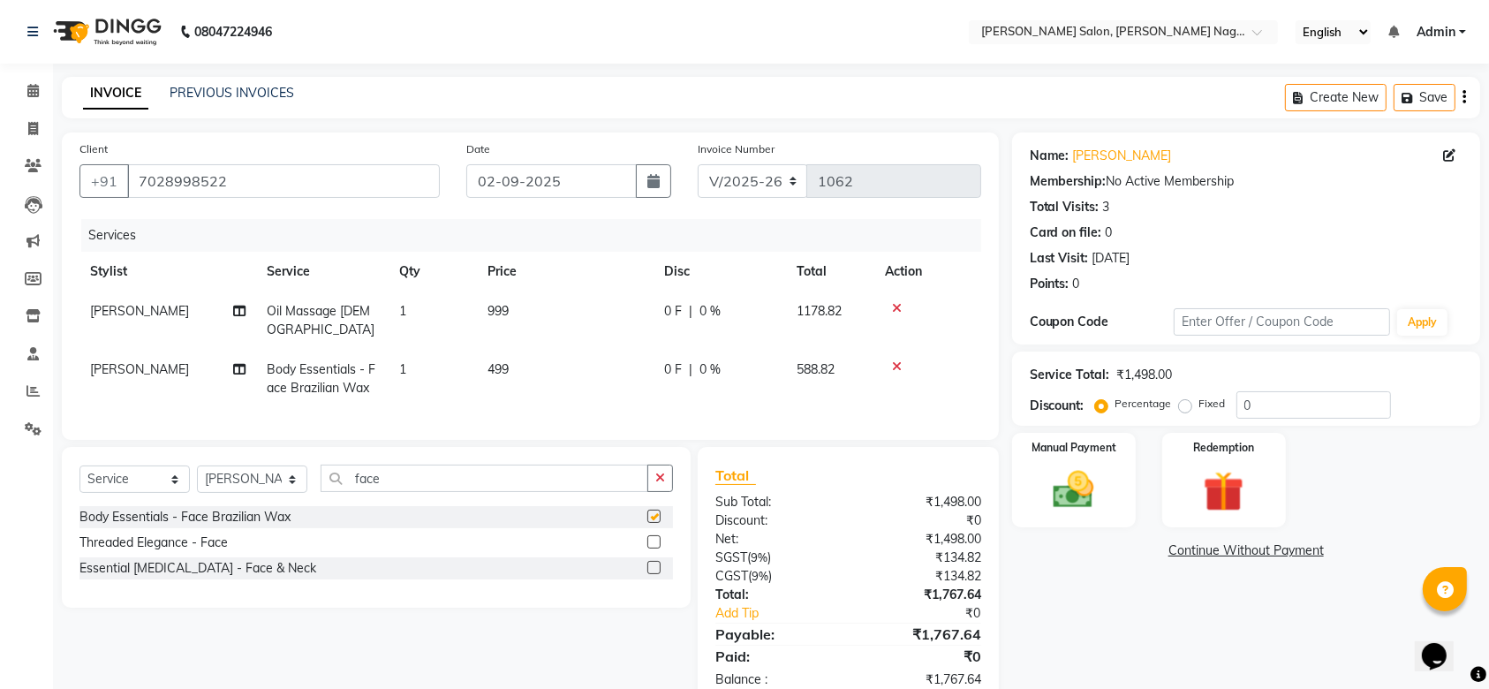
checkbox input "false"
click at [650, 574] on label at bounding box center [653, 567] width 13 height 13
click at [650, 574] on input "checkbox" at bounding box center [652, 567] width 11 height 11
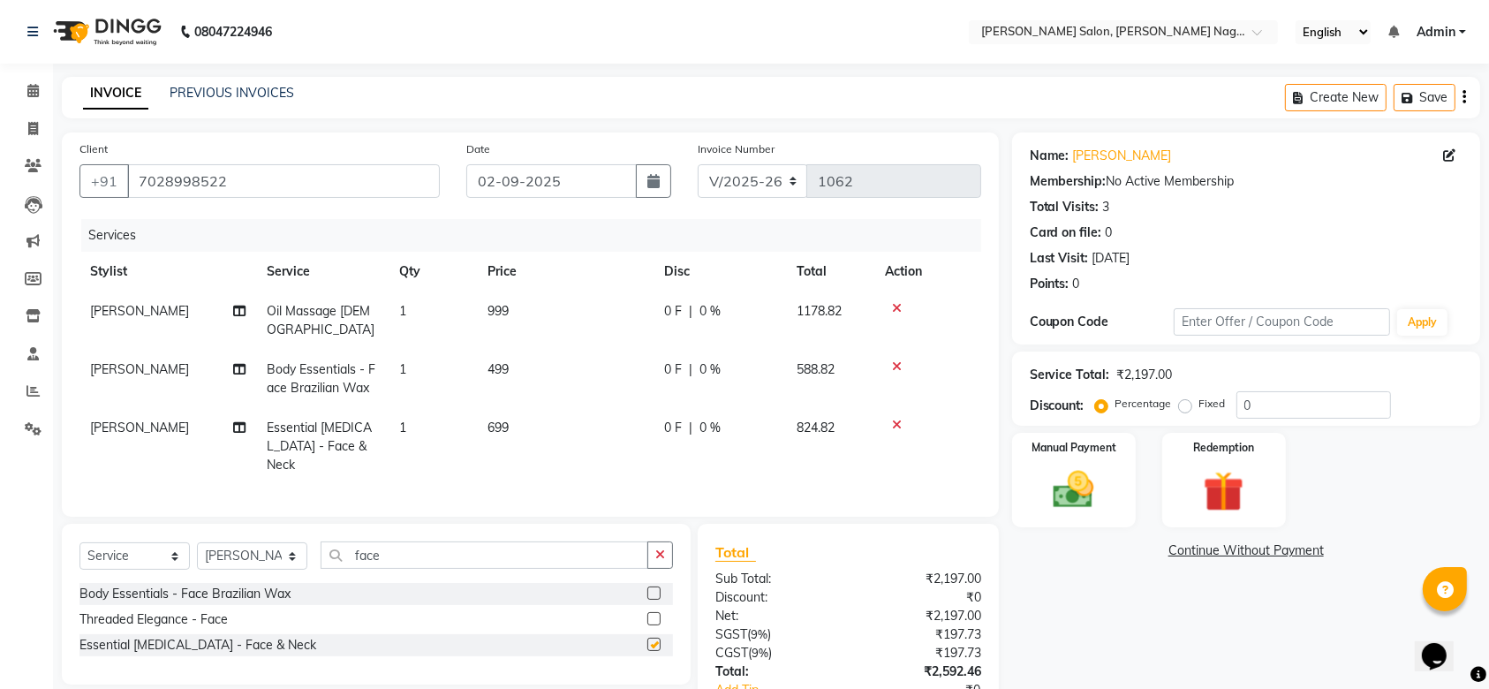
checkbox input "false"
click at [894, 364] on icon at bounding box center [897, 366] width 10 height 12
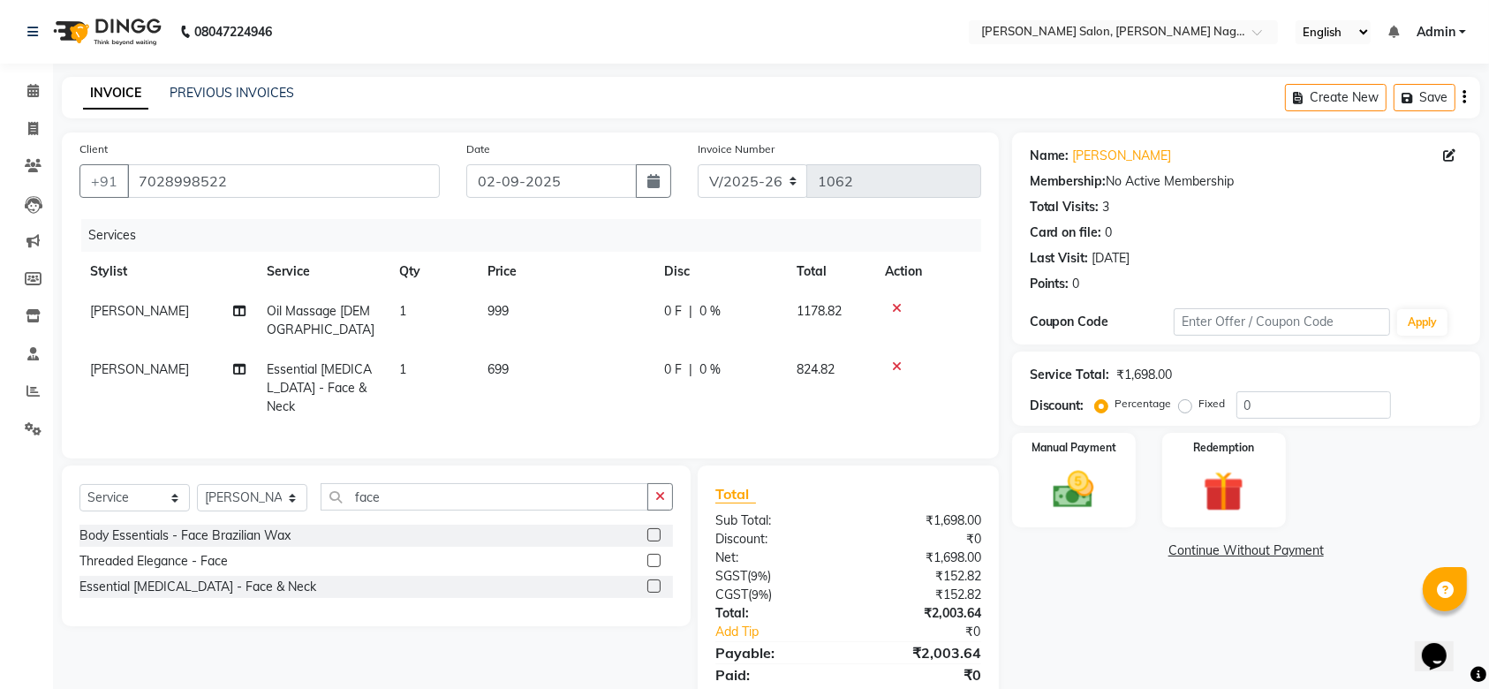
click at [650, 555] on label at bounding box center [653, 560] width 13 height 13
click at [650, 555] on input "checkbox" at bounding box center [652, 560] width 11 height 11
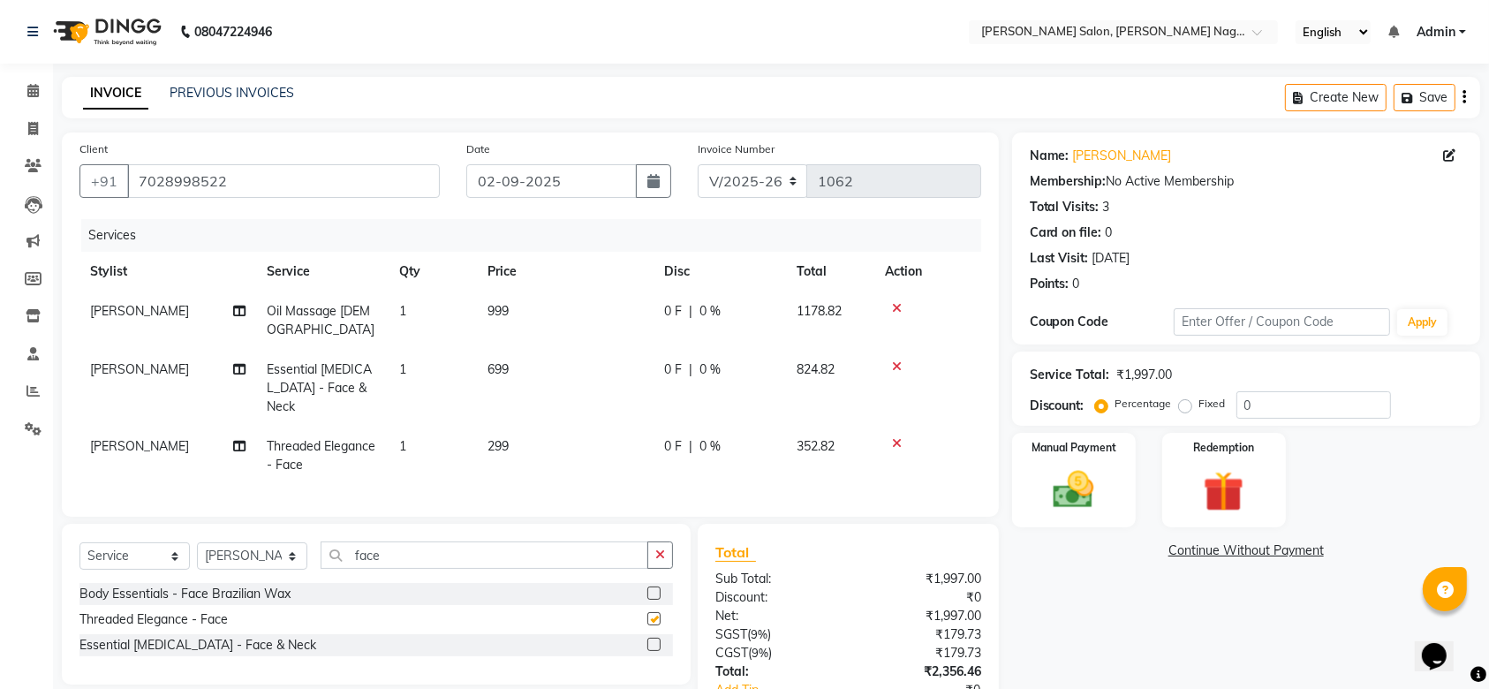
checkbox input "false"
click at [897, 437] on icon at bounding box center [897, 443] width 10 height 12
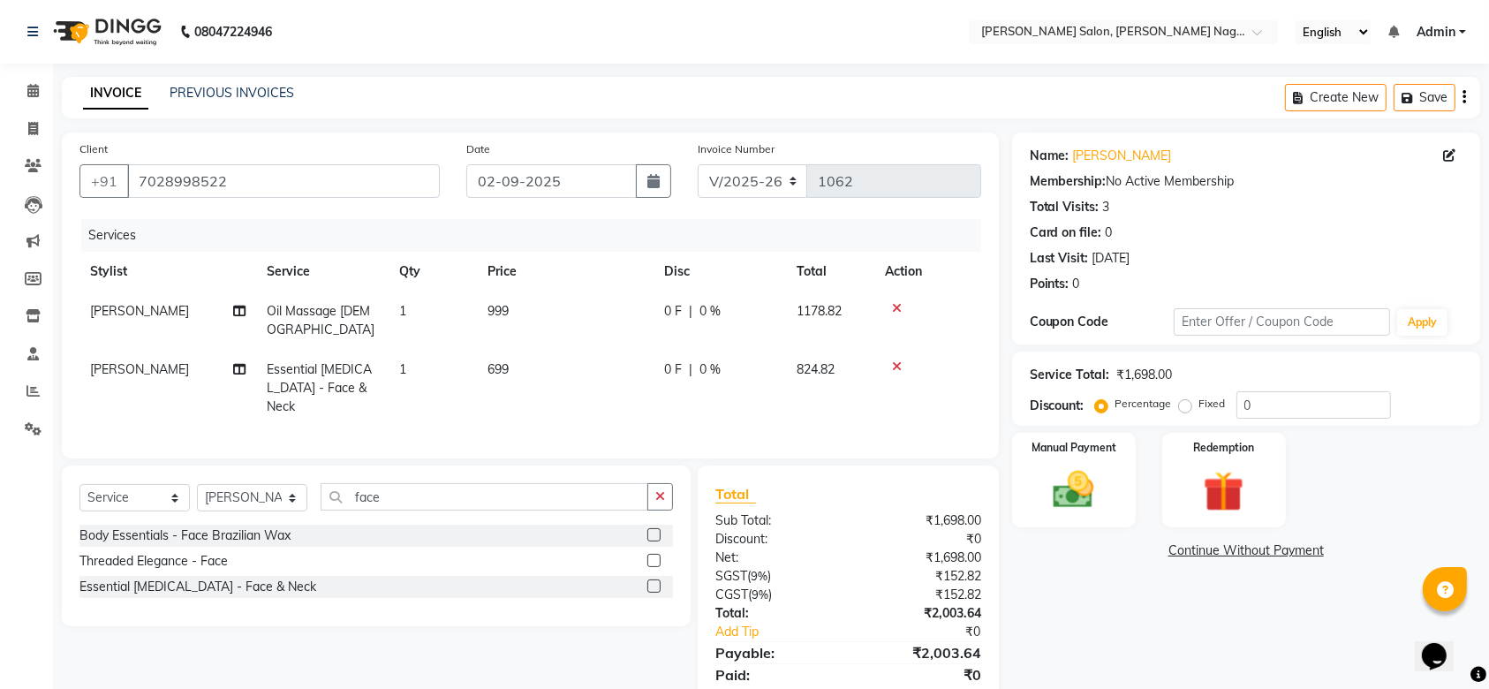
scroll to position [61, 0]
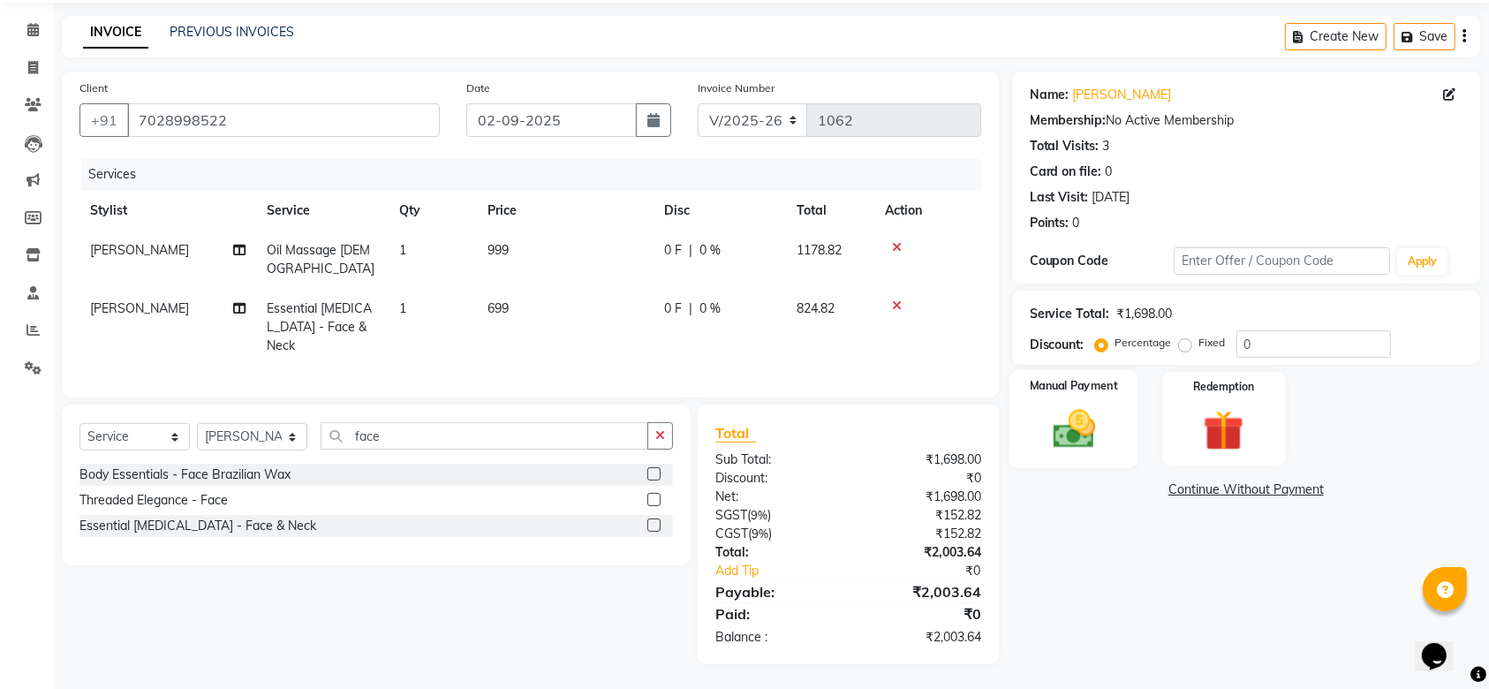
click at [1099, 447] on img at bounding box center [1073, 428] width 69 height 49
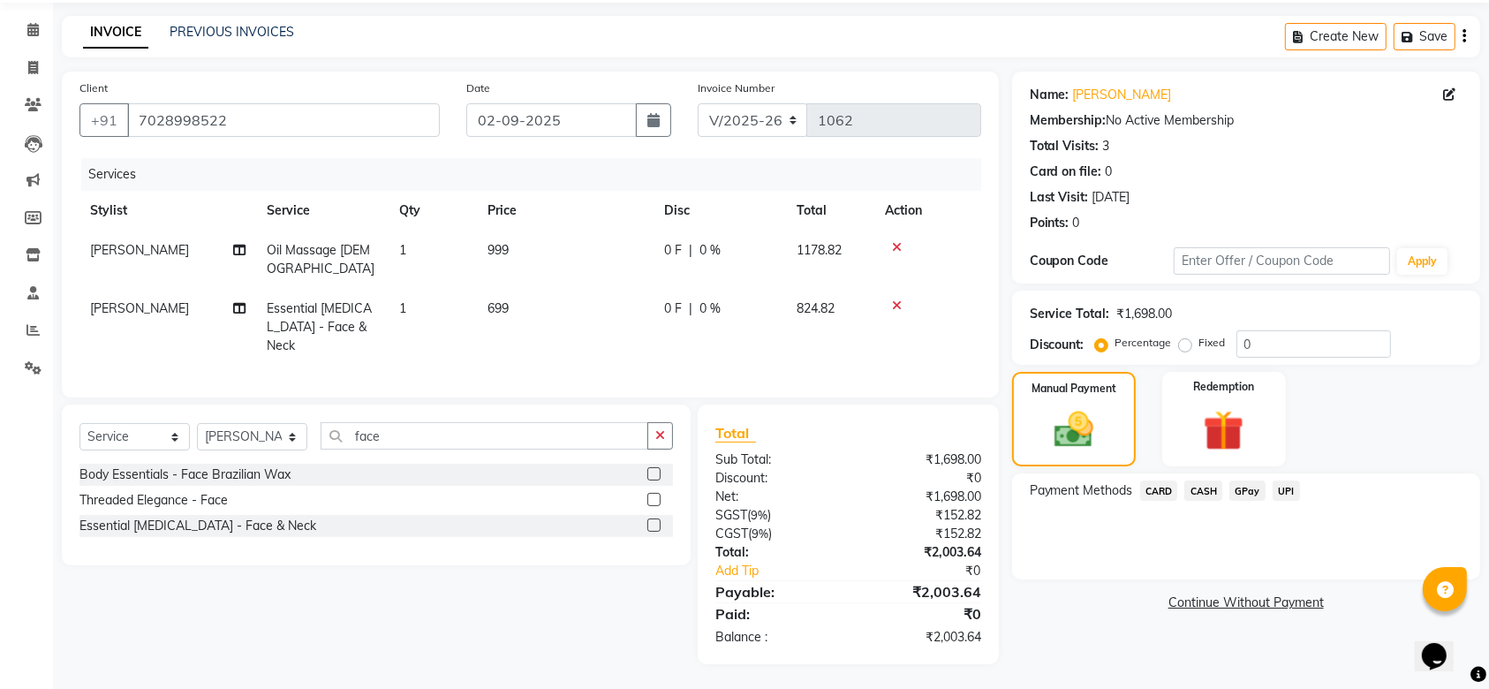
click at [1283, 485] on span "UPI" at bounding box center [1285, 490] width 27 height 20
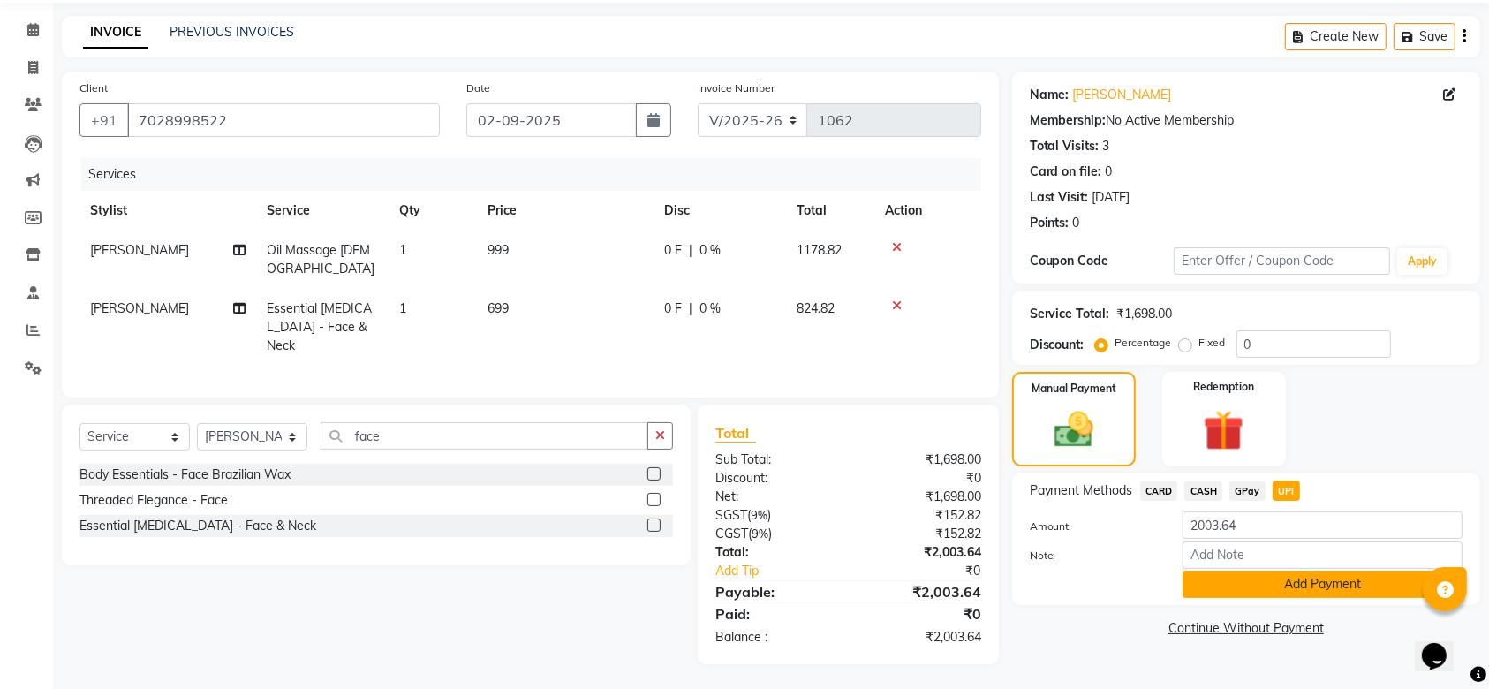
click at [1323, 584] on button "Add Payment" at bounding box center [1322, 583] width 280 height 27
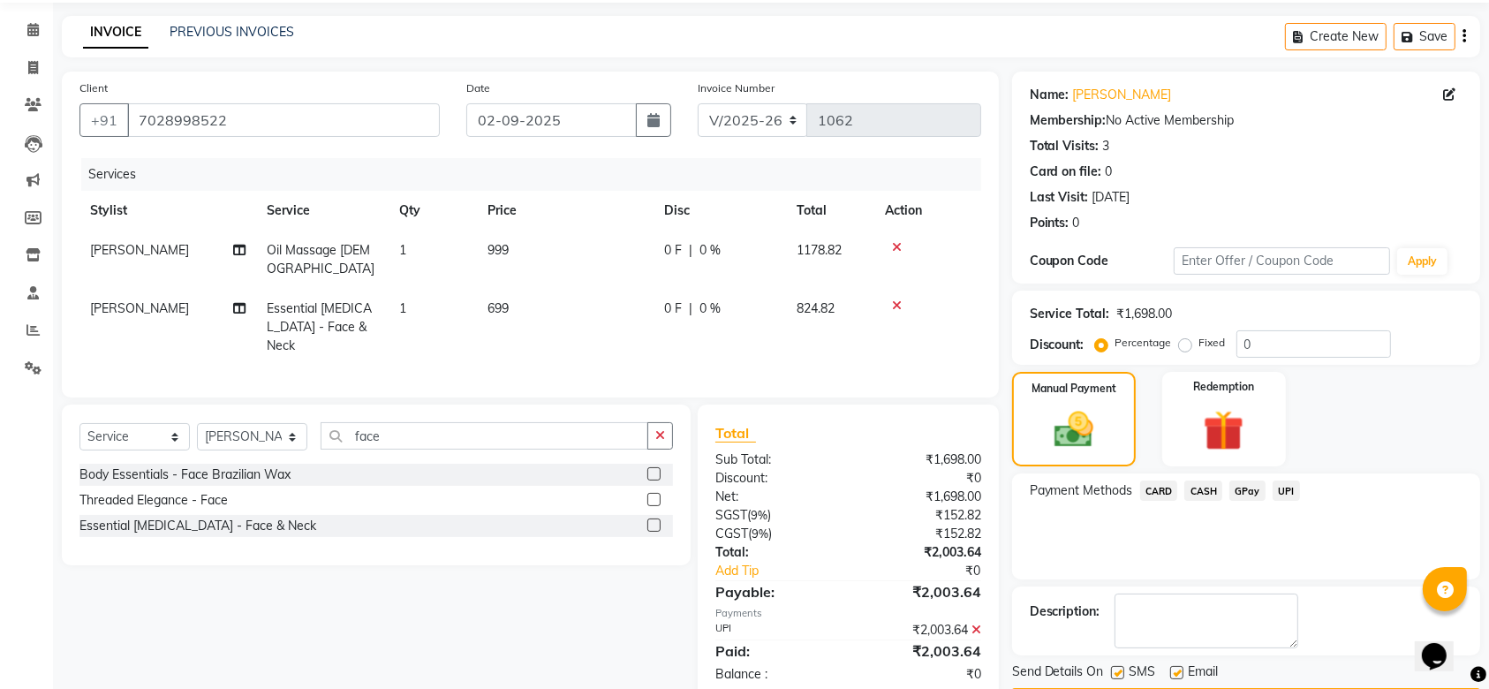
scroll to position [113, 0]
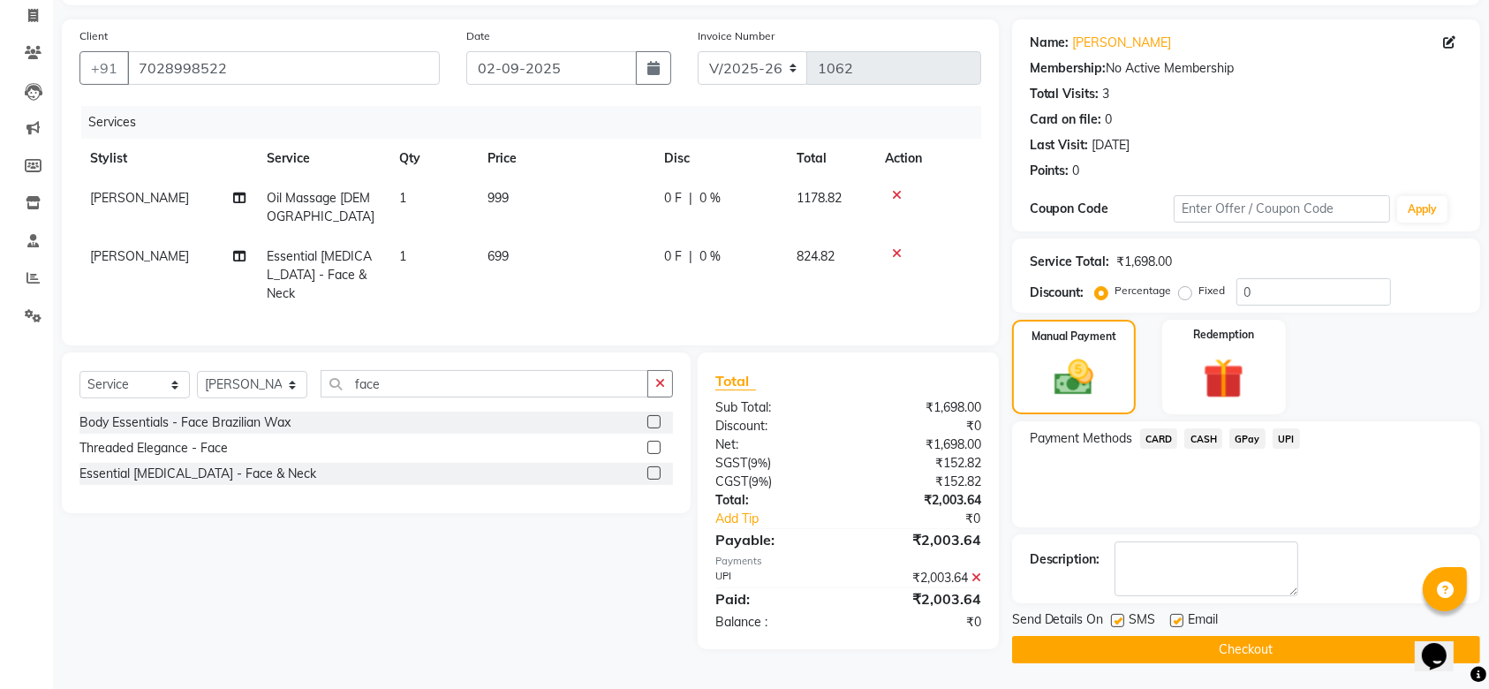
click at [1277, 660] on button "Checkout" at bounding box center [1246, 649] width 468 height 27
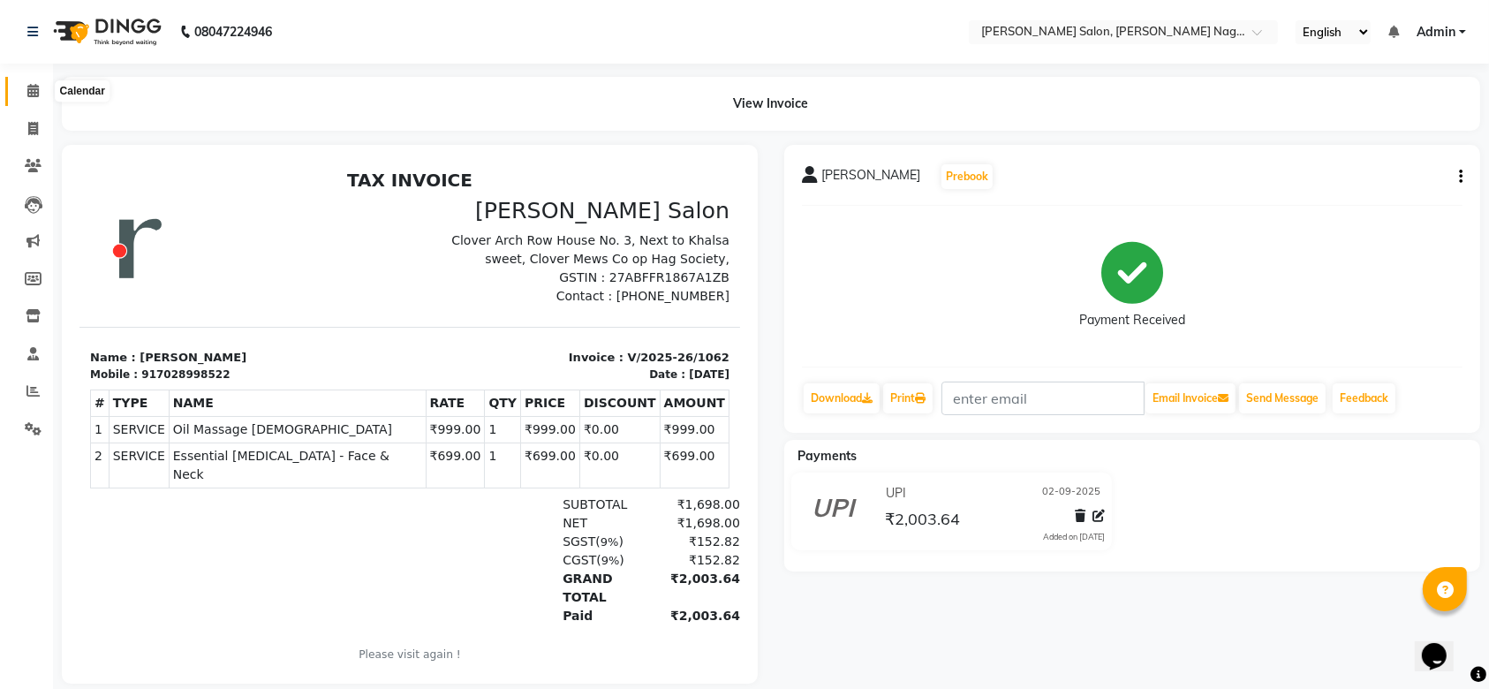
click at [21, 81] on span at bounding box center [33, 91] width 31 height 20
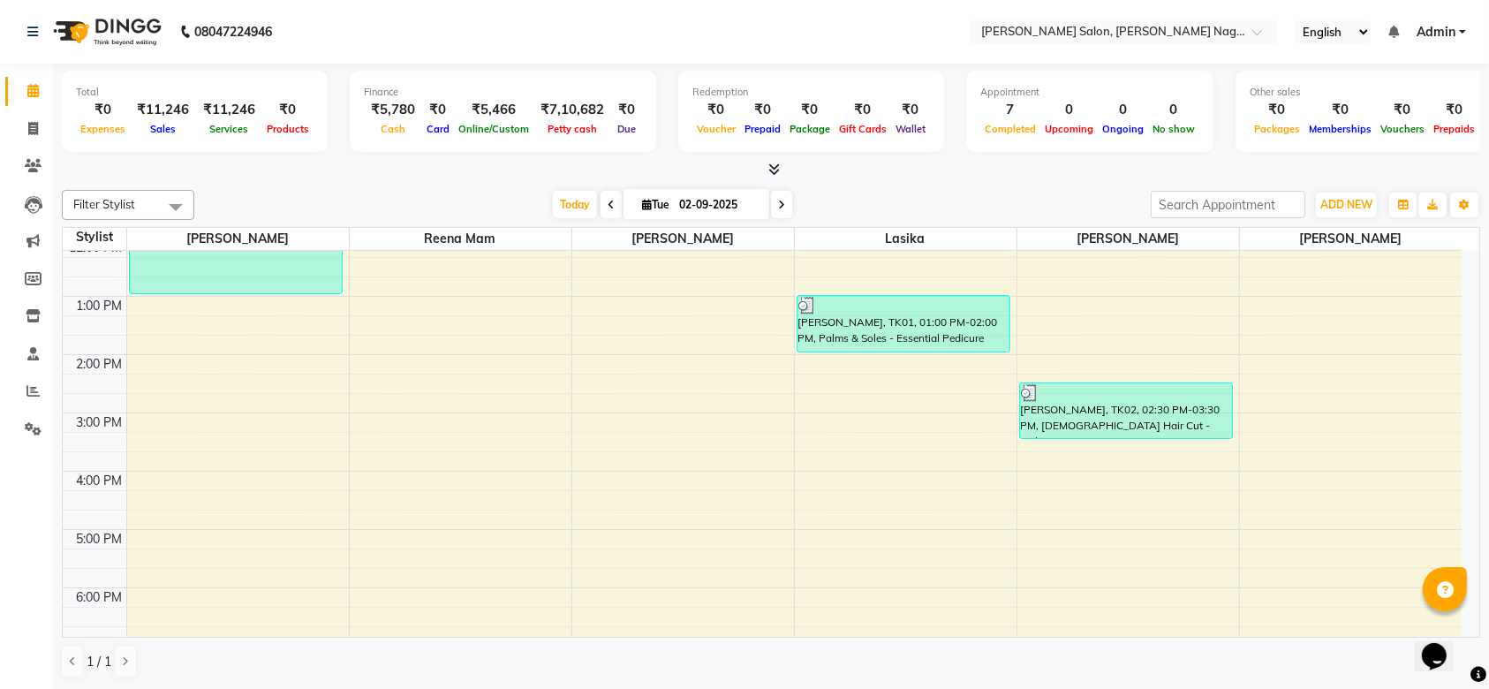
scroll to position [481, 0]
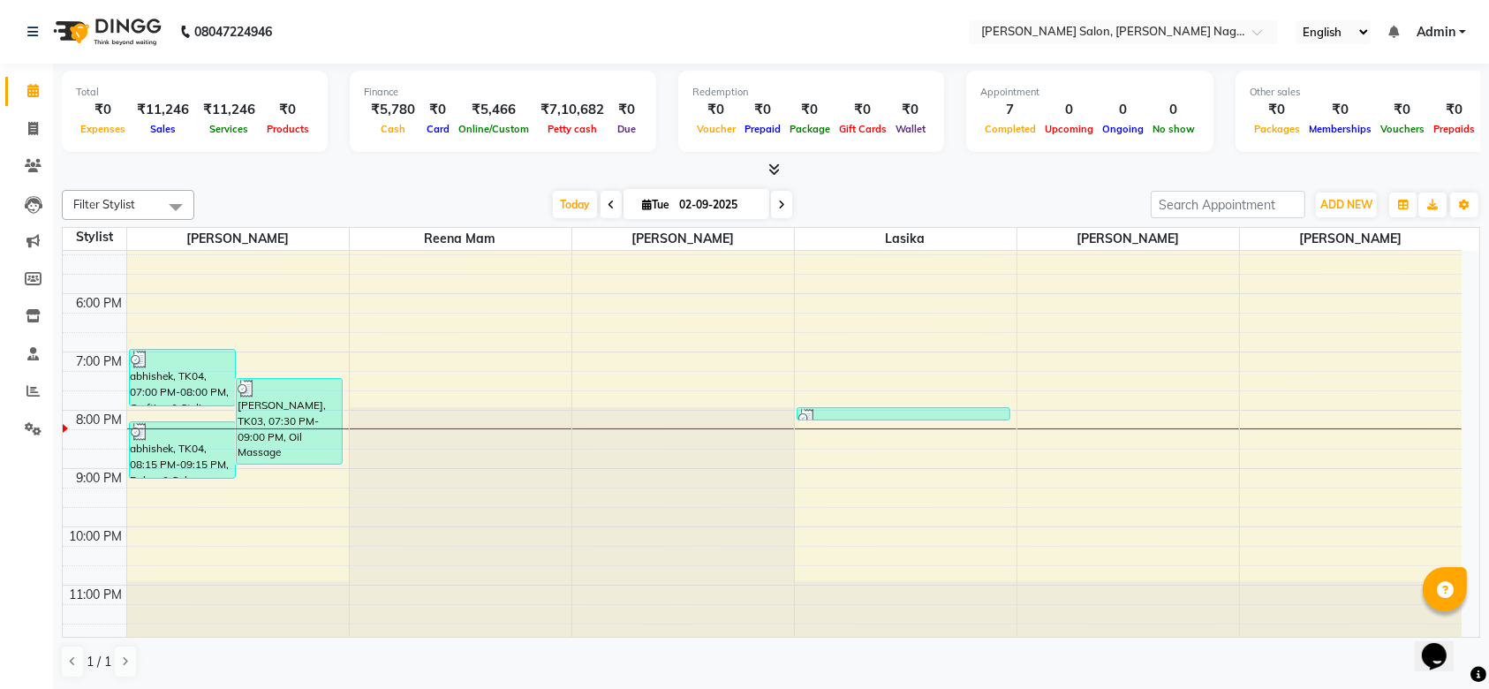
click at [775, 206] on span at bounding box center [781, 204] width 21 height 27
type input "[DATE]"
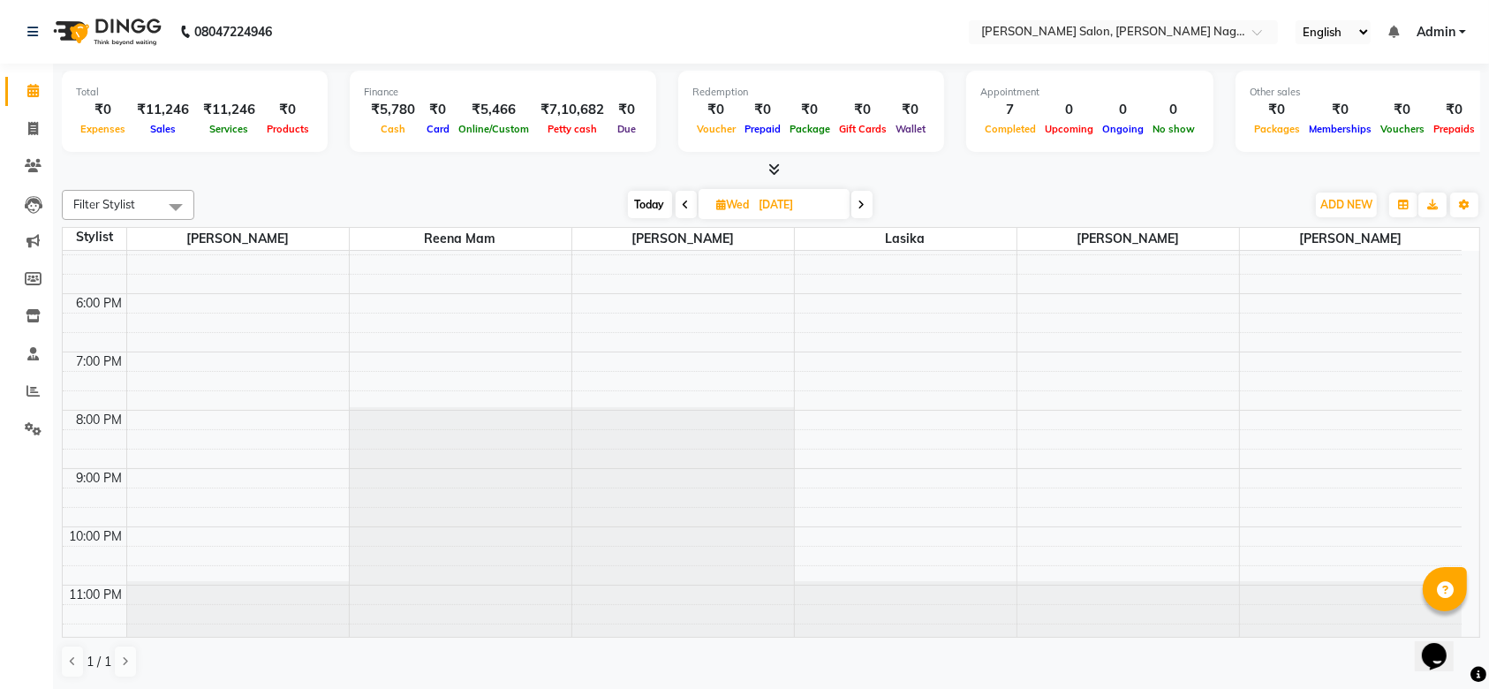
scroll to position [0, 0]
